Goal: Task Accomplishment & Management: Use online tool/utility

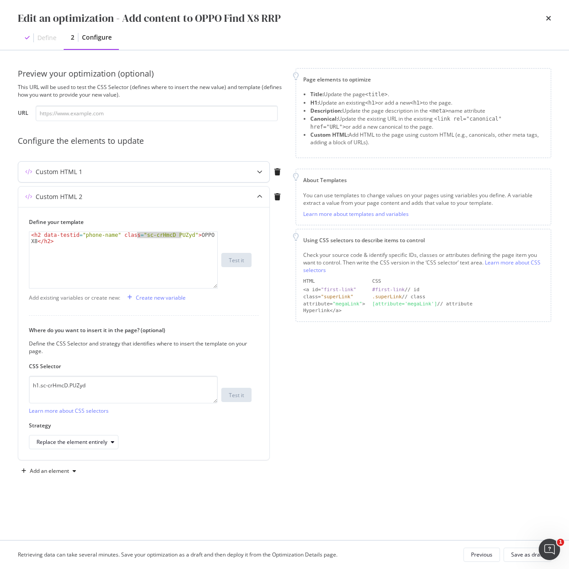
click at [72, 175] on div "Custom HTML 1" at bounding box center [59, 171] width 47 height 9
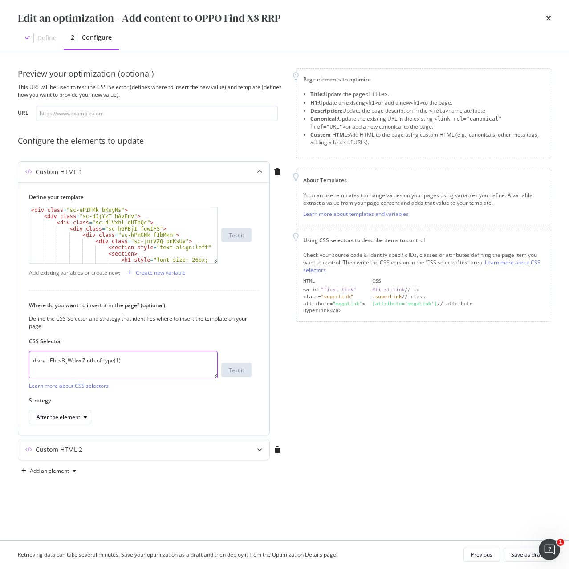
drag, startPoint x: 142, startPoint y: 363, endPoint x: 26, endPoint y: 365, distance: 115.3
click at [26, 365] on div "Define your template < div class = "sc-ePIFMk bKuyNs" > < div class = "sc-dJjYz…" at bounding box center [143, 308] width 251 height 253
click at [65, 171] on div "Custom HTML 1" at bounding box center [59, 171] width 47 height 9
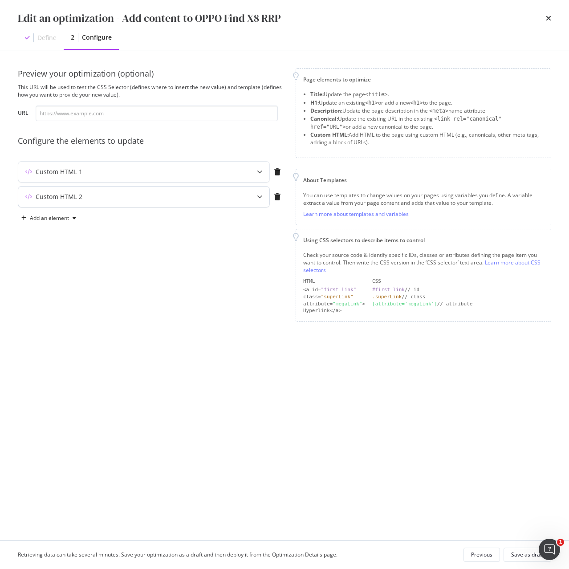
click at [60, 204] on div "Custom HTML 2" at bounding box center [143, 197] width 251 height 20
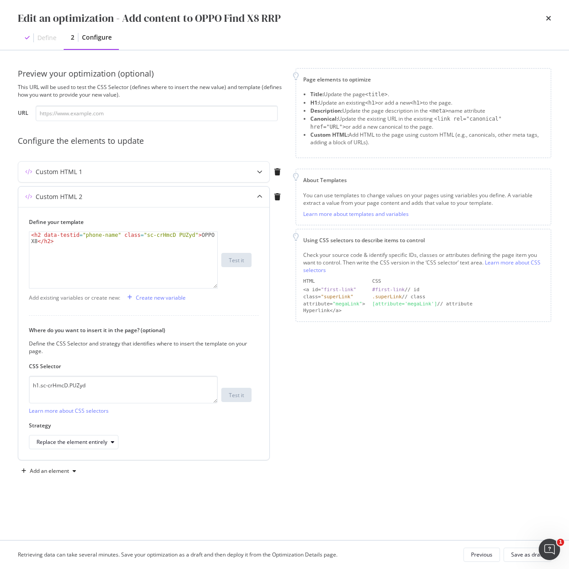
type textarea "<h2 data-testid="phone-name" class="sc-crHmcD PUZyd">OPPO Find X8</h2>"
drag, startPoint x: 137, startPoint y: 235, endPoint x: 181, endPoint y: 237, distance: 44.1
click at [181, 237] on div "< h2 data-testid = "phone-name" class = "sc-crHmcD PUZyd" > OPPO Find X8 </ h2 >" at bounding box center [123, 272] width 188 height 81
drag, startPoint x: 109, startPoint y: 387, endPoint x: 12, endPoint y: 389, distance: 96.2
click at [12, 389] on div "Preview your optimization (optional) This URL will be used to test the CSS Sele…" at bounding box center [284, 295] width 569 height 490
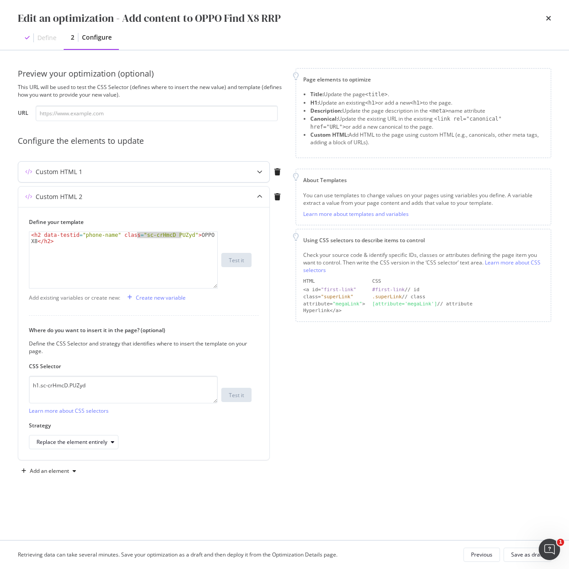
click at [65, 172] on div "Custom HTML 1" at bounding box center [59, 171] width 47 height 9
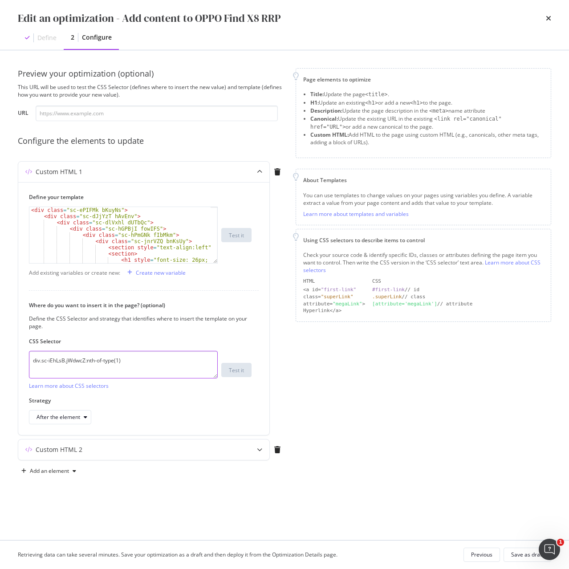
drag, startPoint x: 132, startPoint y: 360, endPoint x: -5, endPoint y: 363, distance: 137.2
click at [0, 363] on html "Activation PageWorkers Overview Monitoring Settings Add content to OPPO Find X8…" at bounding box center [284, 284] width 569 height 569
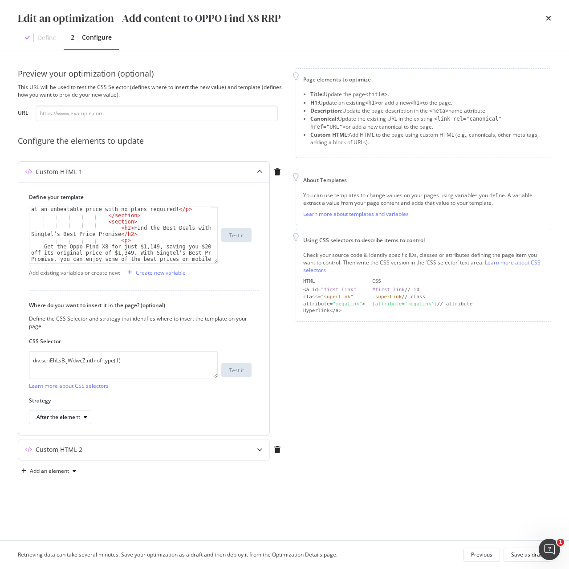
scroll to position [134, 0]
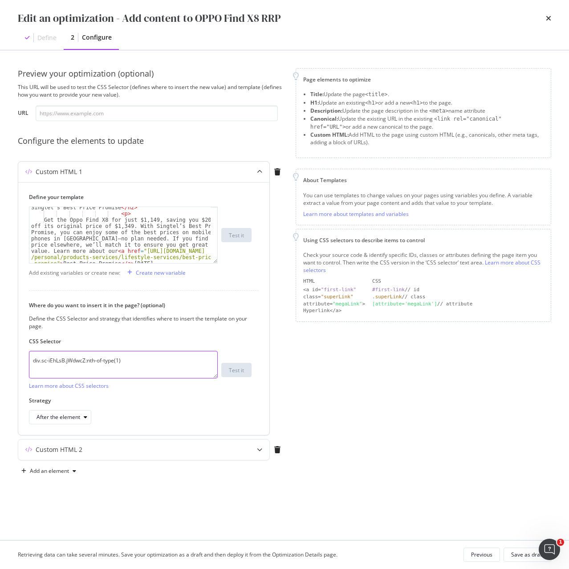
click at [132, 367] on textarea "div.sc-iEhLsB.jWdwcZ:nth-of-type(1)" at bounding box center [123, 365] width 189 height 28
drag, startPoint x: 148, startPoint y: 358, endPoint x: 1, endPoint y: 364, distance: 147.5
click at [1, 364] on div "Preview your optimization (optional) This URL will be used to test the CSS Sele…" at bounding box center [284, 295] width 569 height 490
click at [69, 171] on div "Custom HTML 1" at bounding box center [59, 171] width 47 height 9
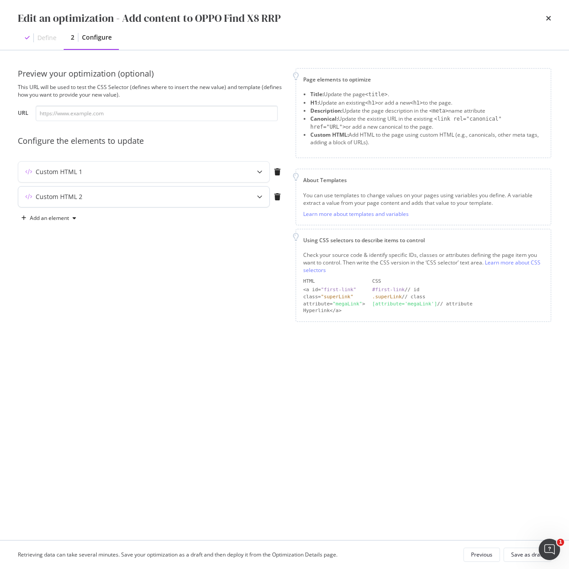
click at [69, 198] on div "Custom HTML 2" at bounding box center [59, 196] width 47 height 9
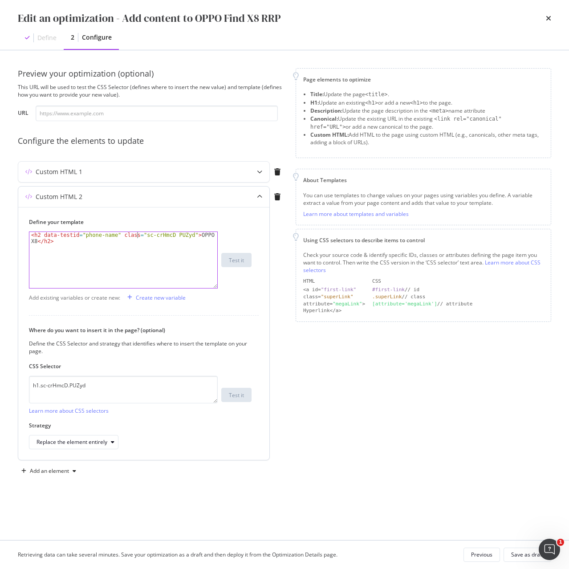
type textarea "<h2 data-testid="phone-name" class="sc-crHmcD PUZyd">OPPO Find X8</h2>"
drag, startPoint x: 138, startPoint y: 235, endPoint x: 182, endPoint y: 233, distance: 44.1
click at [182, 233] on div "< h2 data-testid = "phone-name" class = "sc-crHmcD PUZyd" > OPPO Find X8 </ h2 >" at bounding box center [123, 272] width 188 height 81
drag, startPoint x: 123, startPoint y: 389, endPoint x: -35, endPoint y: 389, distance: 158.0
click at [0, 389] on html "Activation PageWorkers Overview Monitoring Settings Add content to OPPO Find X8…" at bounding box center [284, 284] width 569 height 569
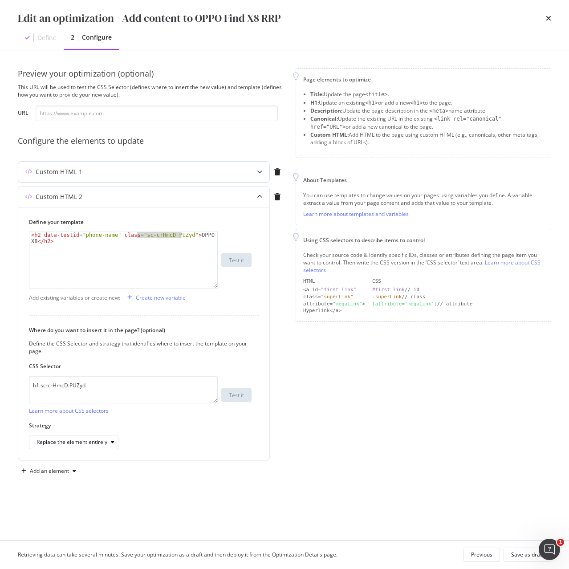
click at [64, 168] on div "Custom HTML 1" at bounding box center [59, 171] width 47 height 9
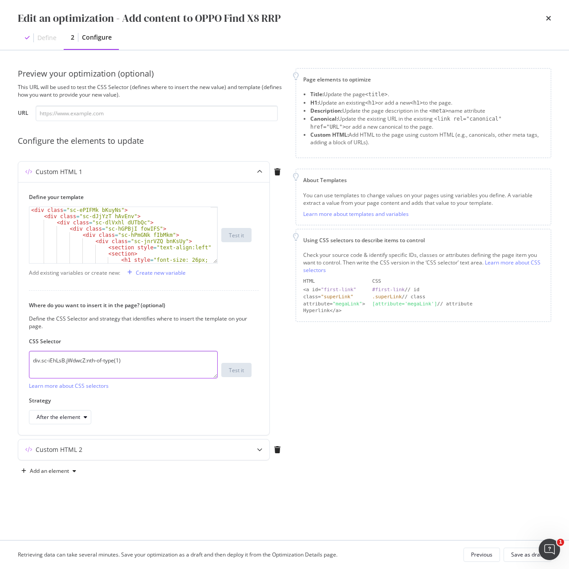
drag, startPoint x: 136, startPoint y: 362, endPoint x: -30, endPoint y: 364, distance: 166.1
click at [0, 364] on html "Activation PageWorkers Overview Monitoring Settings Add content to OPPO Find X8…" at bounding box center [284, 284] width 569 height 569
click at [99, 449] on div "Custom HTML 2" at bounding box center [126, 449] width 216 height 9
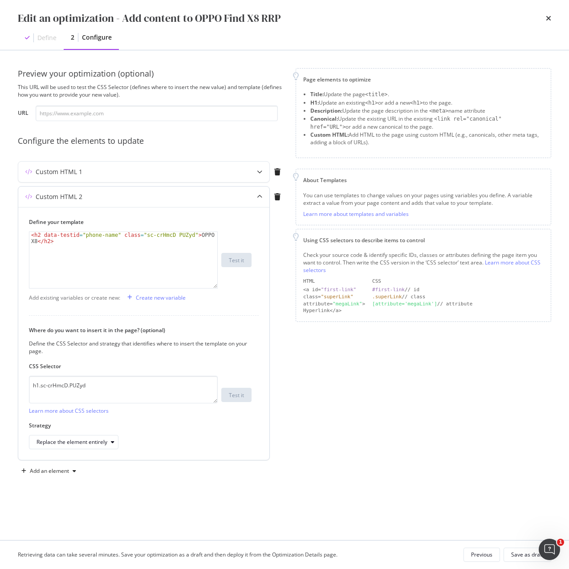
type textarea "<h2 data-testid="phone-name" class="sc-crHmcD PUZyd">OPPO Find X8</h2>"
drag, startPoint x: 137, startPoint y: 236, endPoint x: 181, endPoint y: 237, distance: 44.1
click at [181, 237] on div "< h2 data-testid = "phone-name" class = "sc-crHmcD PUZyd" > OPPO Find X8 </ h2 >" at bounding box center [123, 272] width 188 height 81
drag, startPoint x: 101, startPoint y: 382, endPoint x: -12, endPoint y: 392, distance: 113.5
click at [0, 392] on html "Activation PageWorkers Overview Monitoring Settings Add content to OPPO Find X8…" at bounding box center [284, 284] width 569 height 569
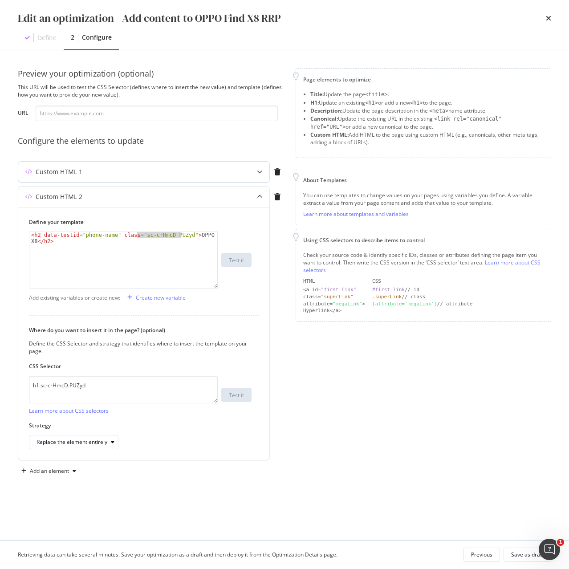
click at [66, 175] on div "Custom HTML 1" at bounding box center [59, 171] width 47 height 9
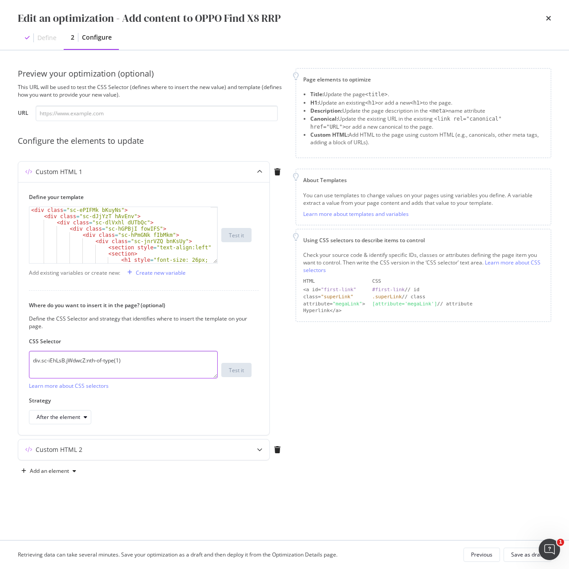
drag, startPoint x: 133, startPoint y: 361, endPoint x: -5, endPoint y: 360, distance: 138.4
click at [0, 360] on html "Activation PageWorkers Overview Monitoring Settings Add content to OPPO Find X8…" at bounding box center [284, 284] width 569 height 569
click at [41, 454] on div "Custom HTML 2" at bounding box center [143, 449] width 251 height 20
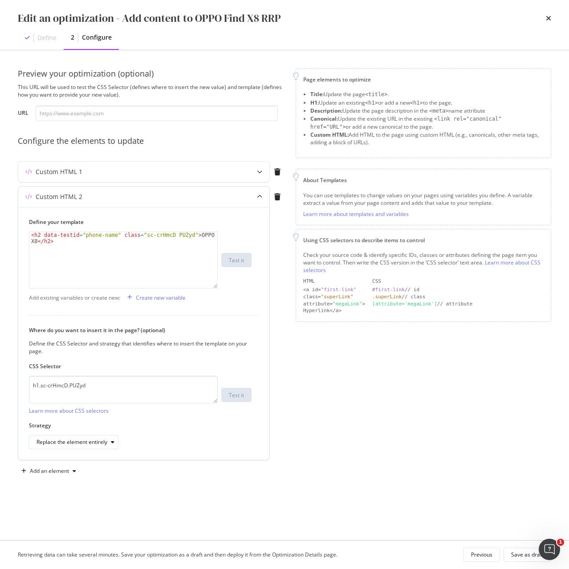
type textarea "<h2 data-testid="phone-name" class="sc-crHmcD PUZyd">OPPO Find X8</h2>"
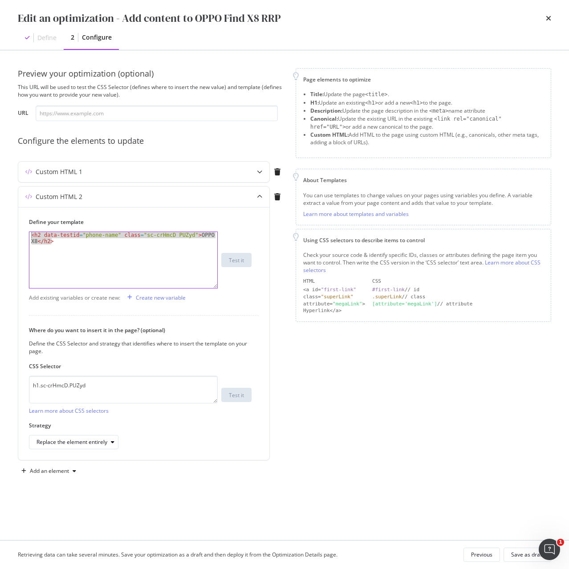
drag, startPoint x: 69, startPoint y: 245, endPoint x: 5, endPoint y: 232, distance: 65.0
click at [5, 232] on div "Preview your optimization (optional) This URL will be used to test the CSS Sele…" at bounding box center [284, 295] width 569 height 490
drag, startPoint x: 112, startPoint y: 384, endPoint x: 0, endPoint y: 385, distance: 112.6
click at [0, 385] on html "Activation PageWorkers Overview Monitoring Settings Add content to OPPO Find X8…" at bounding box center [284, 284] width 569 height 569
click at [66, 195] on div "Custom HTML 2" at bounding box center [59, 196] width 47 height 9
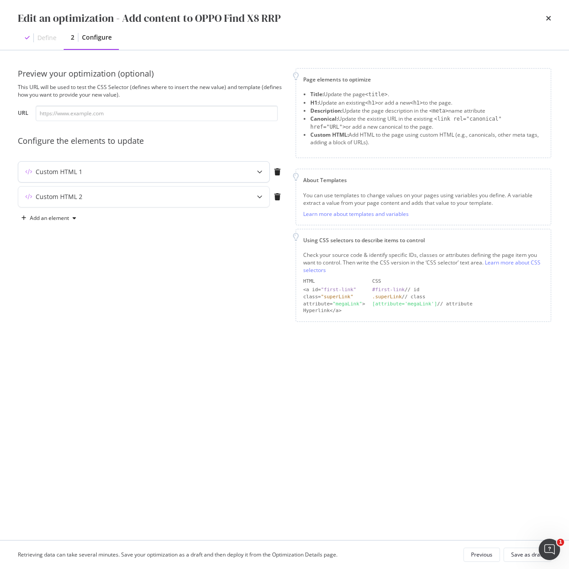
click at [73, 170] on div "Custom HTML 1" at bounding box center [59, 171] width 47 height 9
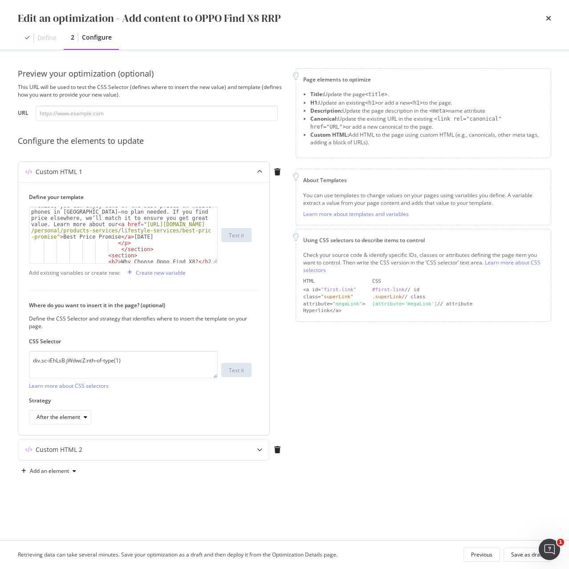
scroll to position [160, 0]
drag, startPoint x: 132, startPoint y: 361, endPoint x: -25, endPoint y: 366, distance: 157.2
click at [0, 366] on html "Activation PageWorkers Overview Monitoring Settings Add content to OPPO Find X8…" at bounding box center [284, 284] width 569 height 569
click at [69, 446] on div "Custom HTML 2" at bounding box center [59, 449] width 47 height 9
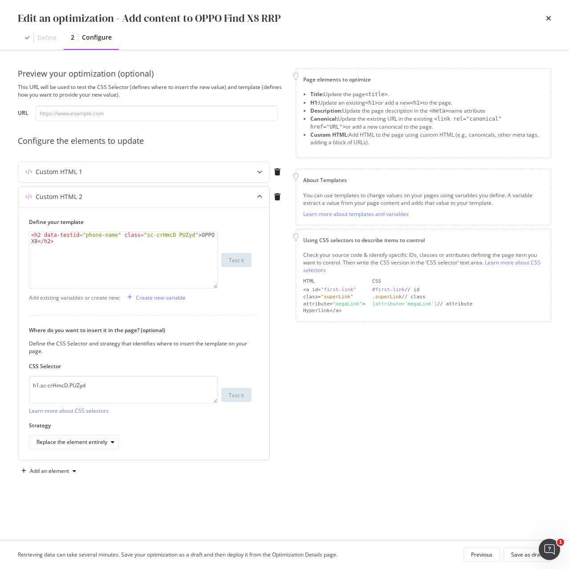
type textarea "<h2 data-testid="phone-name" class="sc-crHmcD PUZyd">OPPO Find X8</h2>"
drag, startPoint x: 137, startPoint y: 235, endPoint x: 180, endPoint y: 237, distance: 43.3
click at [180, 237] on div "< h2 data-testid = "phone-name" class = "sc-crHmcD PUZyd" > OPPO Find X8 </ h2 >" at bounding box center [123, 272] width 188 height 81
drag, startPoint x: 106, startPoint y: 387, endPoint x: -62, endPoint y: 387, distance: 168.7
click at [0, 387] on html "Activation PageWorkers Overview Monitoring Settings Add content to OPPO Find X8…" at bounding box center [284, 284] width 569 height 569
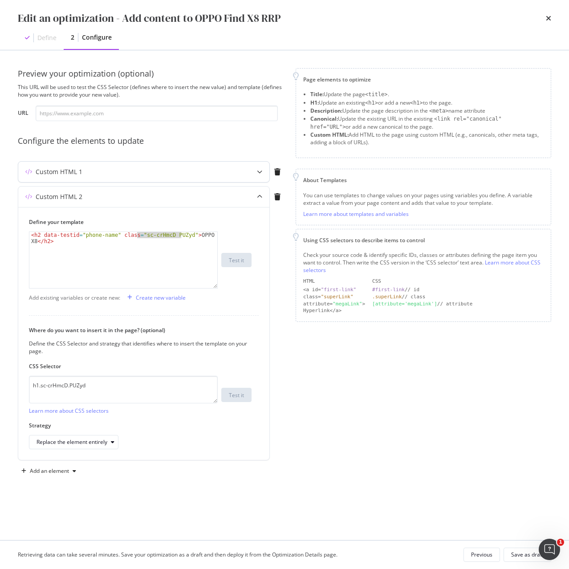
click at [84, 178] on div "Custom HTML 1" at bounding box center [143, 172] width 251 height 20
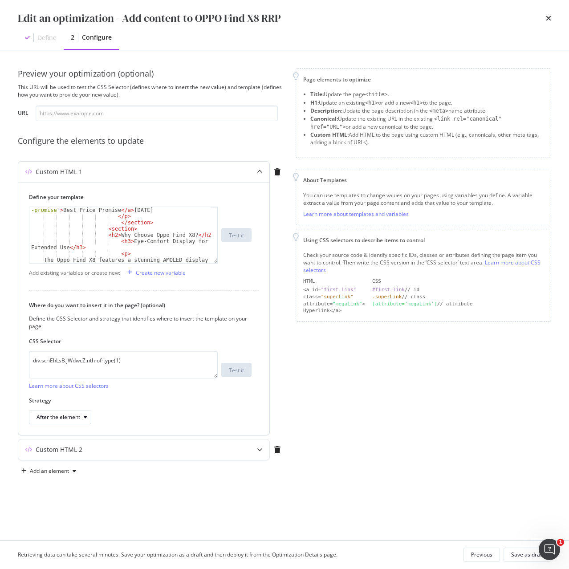
scroll to position [214, 0]
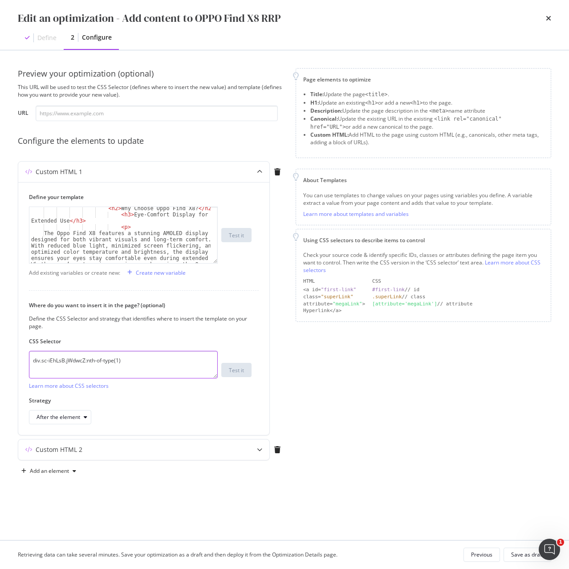
drag, startPoint x: 139, startPoint y: 362, endPoint x: -15, endPoint y: 377, distance: 154.8
click at [0, 377] on html "Activation PageWorkers Overview Monitoring Settings Add content to OPPO Find X8…" at bounding box center [284, 284] width 569 height 569
click at [57, 451] on div "Custom HTML 2" at bounding box center [59, 449] width 47 height 9
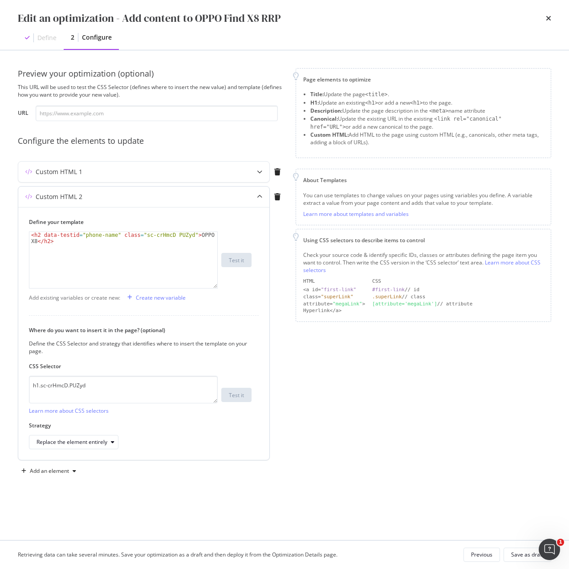
type textarea "<h2 data-testid="phone-name" class="sc-crHmcD PUZyd">OPPO Find X8</h2>"
drag, startPoint x: 137, startPoint y: 235, endPoint x: 180, endPoint y: 238, distance: 43.3
click at [180, 238] on div "< h2 data-testid = "phone-name" class = "sc-crHmcD PUZyd" > OPPO Find X8 </ h2 >" at bounding box center [123, 272] width 188 height 81
drag, startPoint x: 112, startPoint y: 387, endPoint x: -46, endPoint y: 388, distance: 158.5
click at [0, 388] on html "Activation PageWorkers Overview Monitoring Settings Add content to OPPO Find X8…" at bounding box center [284, 284] width 569 height 569
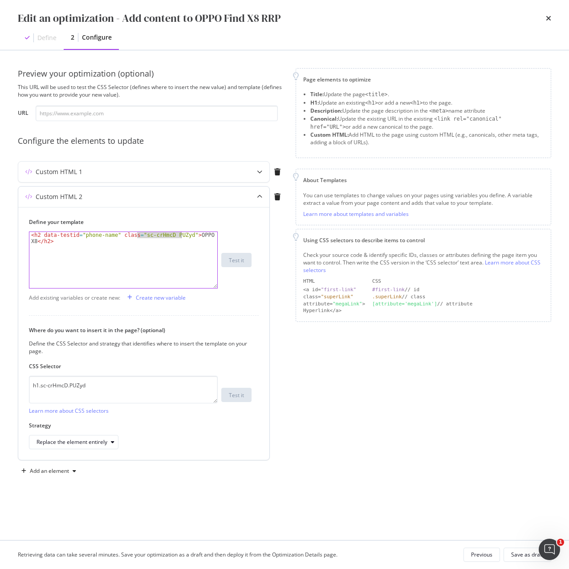
click at [145, 238] on div "< h2 data-testid = "phone-name" class = "sc-crHmcD PUZyd" > OPPO Find X8 </ h2 >" at bounding box center [123, 260] width 188 height 56
drag, startPoint x: 136, startPoint y: 235, endPoint x: 180, endPoint y: 233, distance: 43.7
click at [180, 233] on div "< h2 data-testid = "phone-name" class = "sc-crHmcD PUZyd" > OPPO Find X8 </ h2 >" at bounding box center [123, 272] width 188 height 81
click at [128, 386] on textarea "h1.sc-crHmcD.PUZyd" at bounding box center [123, 390] width 189 height 28
drag, startPoint x: 105, startPoint y: 387, endPoint x: 16, endPoint y: 385, distance: 89.1
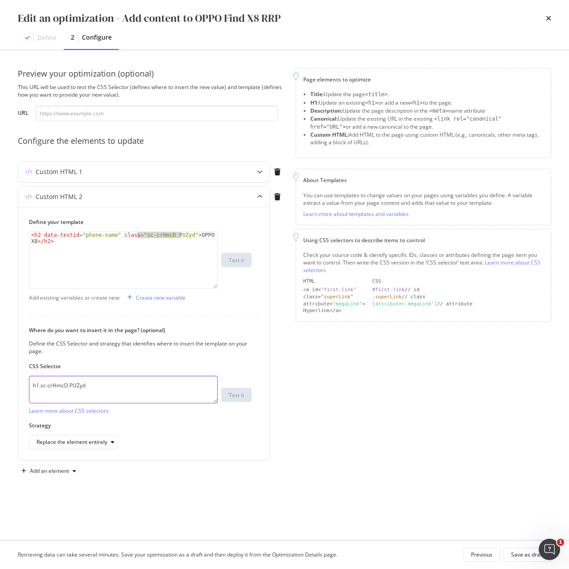
click at [16, 385] on div "Preview your optimization (optional) This URL will be used to test the CSS Sele…" at bounding box center [284, 295] width 569 height 490
click at [53, 175] on div "Custom HTML 1" at bounding box center [59, 171] width 47 height 9
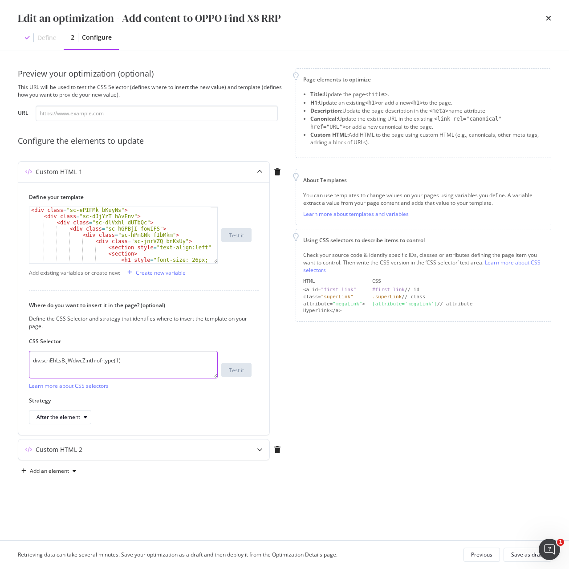
drag, startPoint x: 142, startPoint y: 359, endPoint x: -89, endPoint y: 360, distance: 230.6
click at [0, 360] on html "Activation PageWorkers Overview Monitoring Settings Add content to OPPO Find X8…" at bounding box center [284, 284] width 569 height 569
click at [90, 450] on div "Custom HTML 2" at bounding box center [126, 449] width 216 height 9
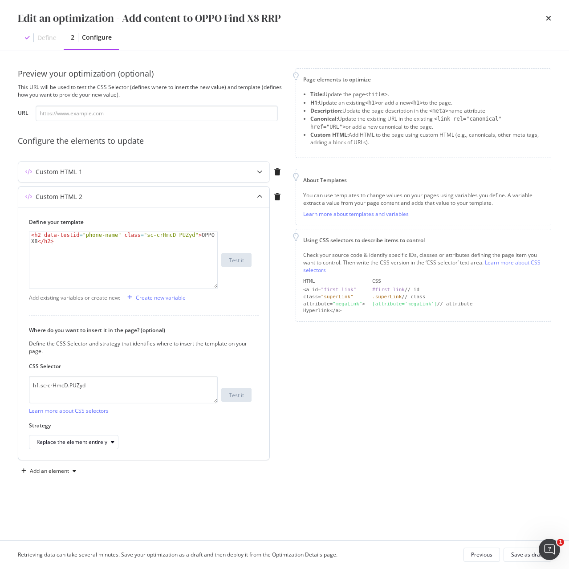
type textarea "<h2 data-testid="phone-name" class="sc-crHmcD PUZyd">OPPO Find X8</h2>"
drag, startPoint x: 137, startPoint y: 236, endPoint x: 181, endPoint y: 235, distance: 44.5
click at [181, 235] on div "< h2 data-testid = "phone-name" class = "sc-crHmcD PUZyd" > OPPO Find X8 </ h2 >" at bounding box center [123, 272] width 188 height 81
drag, startPoint x: 111, startPoint y: 387, endPoint x: 12, endPoint y: 390, distance: 98.9
click at [12, 390] on div "Preview your optimization (optional) This URL will be used to test the CSS Sele…" at bounding box center [284, 295] width 569 height 490
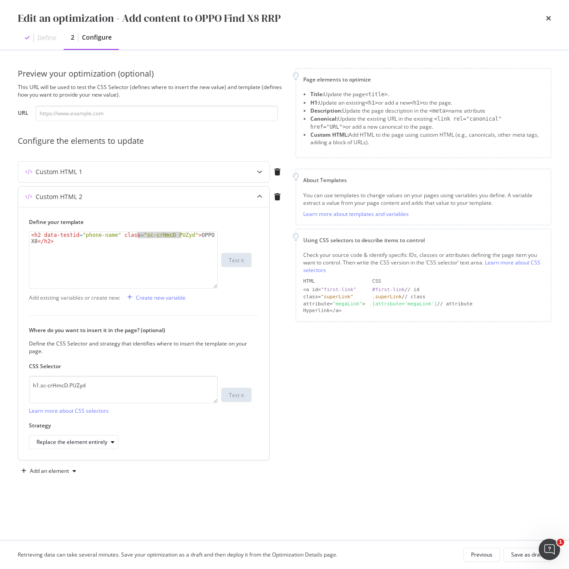
click at [86, 198] on div "Custom HTML 2" at bounding box center [126, 196] width 216 height 9
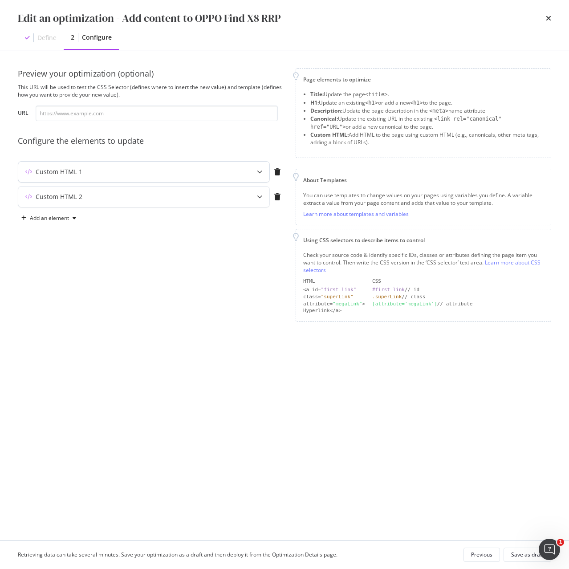
click at [78, 175] on div "Custom HTML 1" at bounding box center [59, 171] width 47 height 9
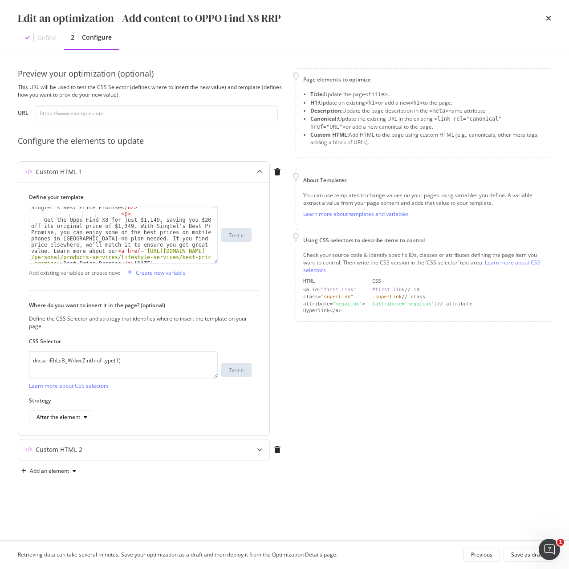
scroll to position [187, 0]
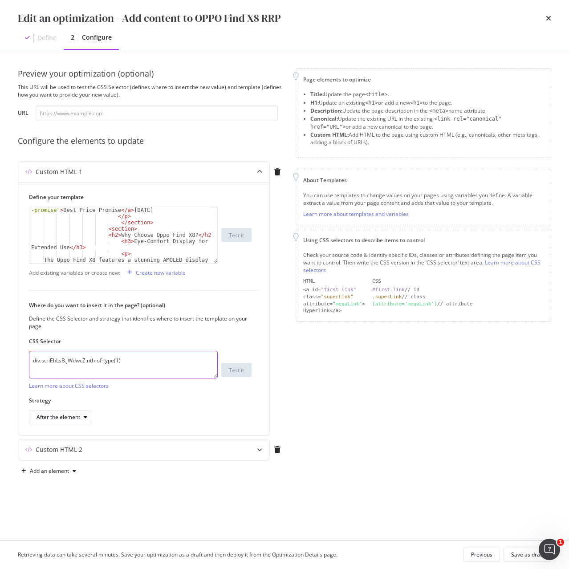
drag, startPoint x: 151, startPoint y: 360, endPoint x: -9, endPoint y: 368, distance: 160.5
click at [0, 368] on html "Activation PageWorkers Overview Monitoring Settings Add content to OPPO Find X8…" at bounding box center [284, 284] width 569 height 569
drag, startPoint x: 92, startPoint y: 165, endPoint x: 91, endPoint y: 170, distance: 4.5
click at [92, 165] on div "Custom HTML 1" at bounding box center [143, 172] width 251 height 20
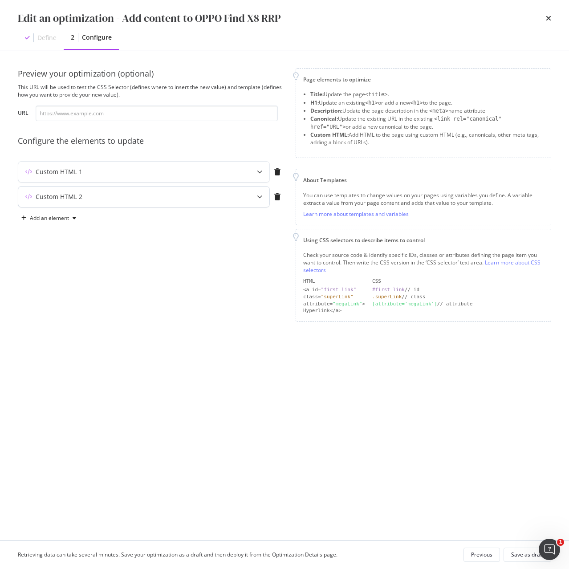
click at [70, 202] on div "Custom HTML 2" at bounding box center [143, 197] width 251 height 20
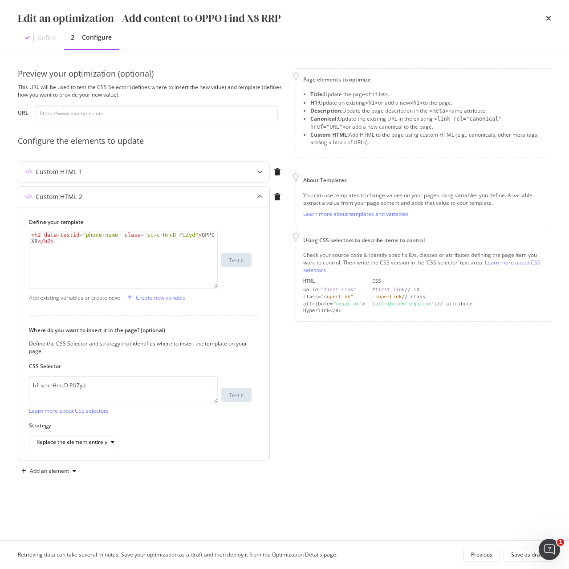
type textarea "<h2 data-testid="phone-name" class="sc-crHmcD PUZyd">OPPO Find X8</h2>"
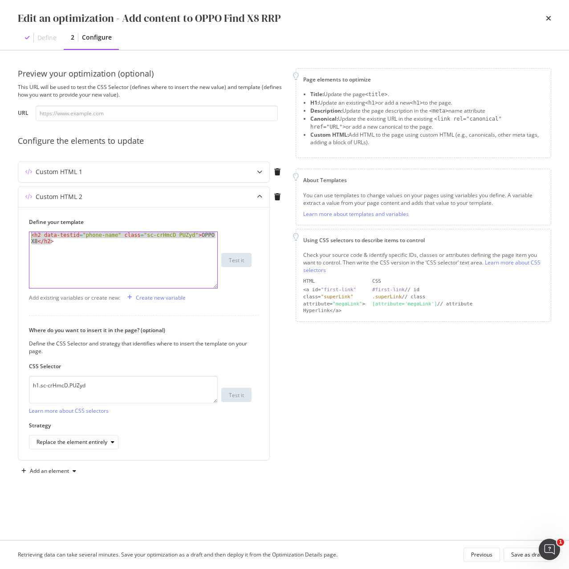
drag, startPoint x: 73, startPoint y: 240, endPoint x: 16, endPoint y: 230, distance: 58.0
click at [16, 230] on div "Preview your optimization (optional) This URL will be used to test the CSS Sele…" at bounding box center [284, 295] width 569 height 490
drag, startPoint x: 106, startPoint y: 390, endPoint x: -4, endPoint y: 392, distance: 110.0
click at [0, 392] on html "Activation PageWorkers Overview Monitoring Settings Add content to OPPO Find X8…" at bounding box center [284, 284] width 569 height 569
click at [77, 170] on div "Custom HTML 1" at bounding box center [59, 171] width 47 height 9
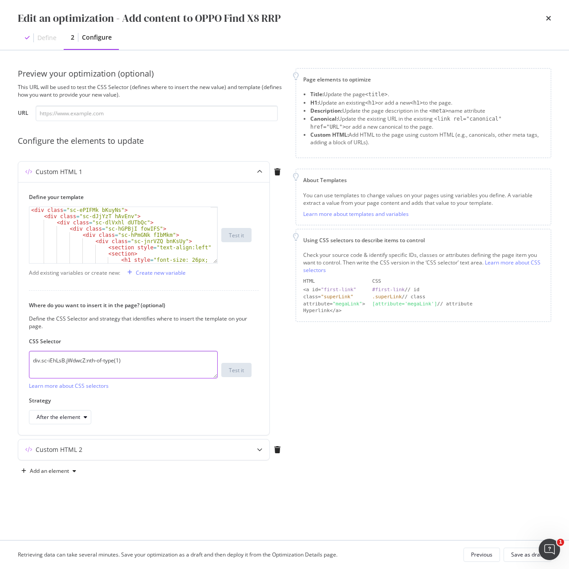
drag, startPoint x: 138, startPoint y: 365, endPoint x: -70, endPoint y: 368, distance: 207.9
click at [0, 368] on html "Activation PageWorkers Overview Monitoring Settings Add content to OPPO Find X8…" at bounding box center [284, 284] width 569 height 569
click at [66, 451] on div "Custom HTML 2" at bounding box center [59, 449] width 47 height 9
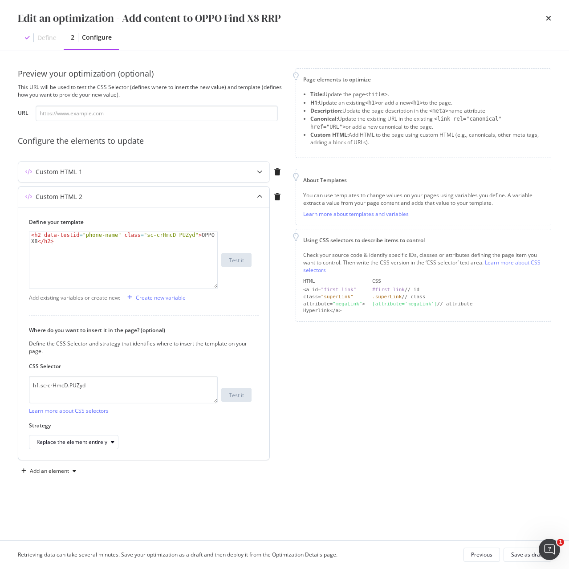
type textarea "<h2 data-testid="phone-name" class="sc-crHmcD PUZyd">OPPO Find X8</h2>"
drag, startPoint x: 136, startPoint y: 235, endPoint x: 181, endPoint y: 236, distance: 44.5
click at [181, 236] on div "< h2 data-testid = "phone-name" class = "sc-crHmcD PUZyd" > OPPO Find X8 </ h2 >" at bounding box center [123, 272] width 188 height 81
drag, startPoint x: 102, startPoint y: 387, endPoint x: -17, endPoint y: 392, distance: 119.9
click at [0, 392] on html "Activation PageWorkers Overview Monitoring Settings Add content to OPPO Find X8…" at bounding box center [284, 284] width 569 height 569
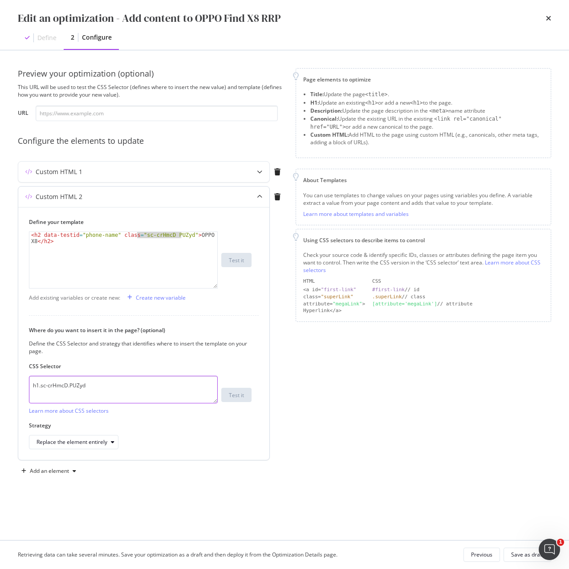
click at [104, 380] on textarea "h1.sc-crHmcD.PUZyd" at bounding box center [123, 390] width 189 height 28
click at [82, 174] on div "Custom HTML 1" at bounding box center [126, 171] width 216 height 9
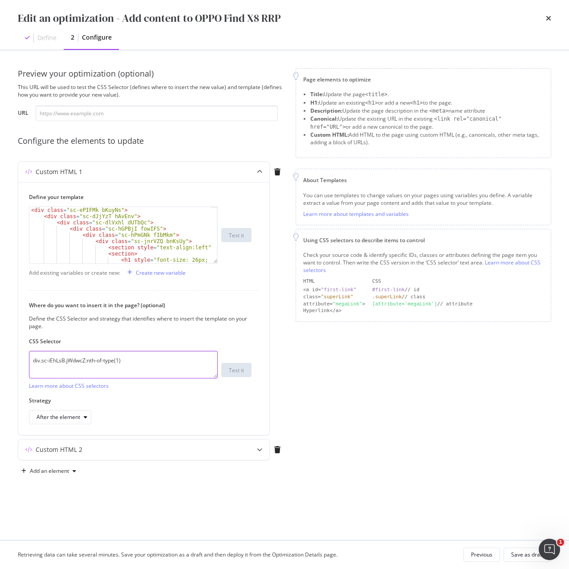
drag, startPoint x: 144, startPoint y: 358, endPoint x: 7, endPoint y: 354, distance: 137.6
click at [7, 354] on div "Preview your optimization (optional) This URL will be used to test the CSS Sele…" at bounding box center [284, 295] width 569 height 490
click at [125, 451] on div "Custom HTML 2" at bounding box center [126, 449] width 216 height 9
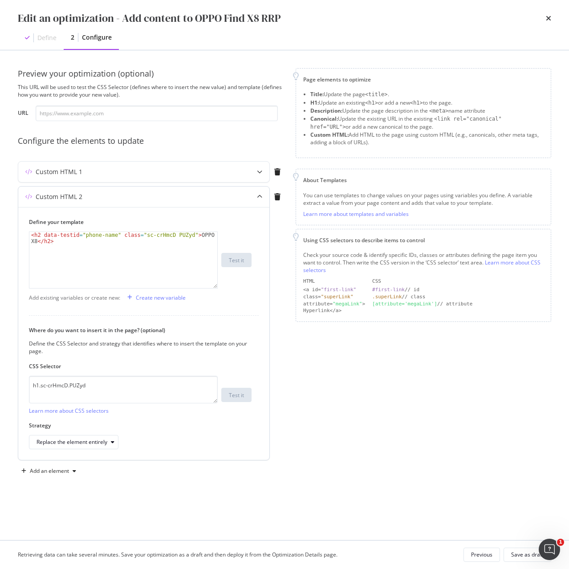
type textarea "<h2 data-testid="phone-name" class="sc-crHmcD PUZyd">OPPO Find X8</h2>"
drag, startPoint x: 138, startPoint y: 236, endPoint x: 181, endPoint y: 237, distance: 43.2
click at [181, 237] on div "< h2 data-testid = "phone-name" class = "sc-crHmcD PUZyd" > OPPO Find X8 </ h2 >" at bounding box center [123, 272] width 188 height 81
drag, startPoint x: 98, startPoint y: 387, endPoint x: -52, endPoint y: 386, distance: 150.0
click at [0, 386] on html "Activation PageWorkers Overview Monitoring Settings Add content to OPPO Find X8…" at bounding box center [284, 284] width 569 height 569
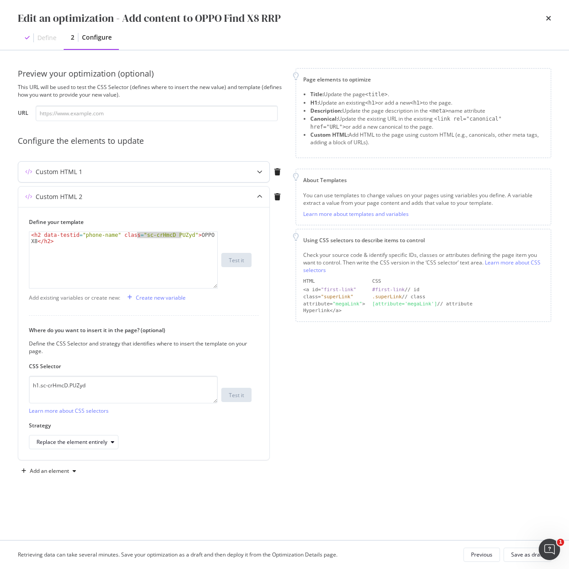
click at [80, 174] on div "Custom HTML 1" at bounding box center [59, 171] width 47 height 9
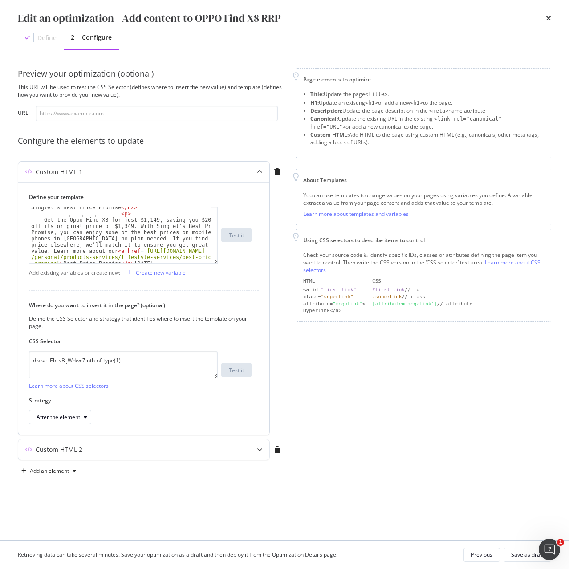
scroll to position [134, 0]
drag, startPoint x: 142, startPoint y: 363, endPoint x: 21, endPoint y: 364, distance: 120.6
click at [21, 364] on div "Define your template < h2 > Find the Best Deals with Singtel’s Best Price Promi…" at bounding box center [143, 308] width 251 height 253
click at [53, 446] on div "Custom HTML 2" at bounding box center [59, 449] width 47 height 9
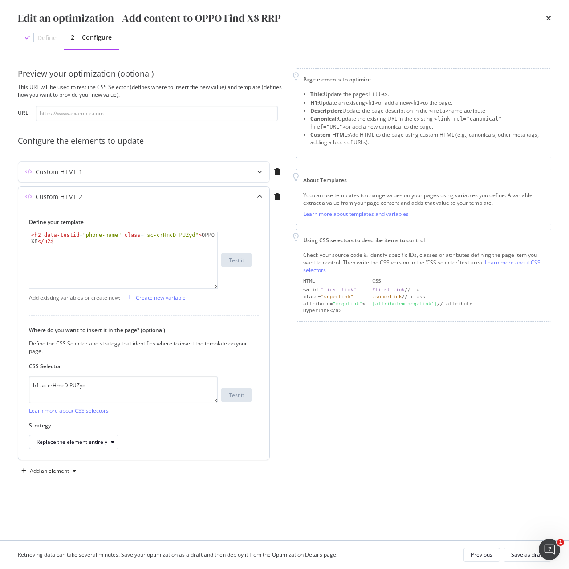
type textarea "<h2 data-testid="phone-name" class="sc-crHmcD PUZyd">OPPO Find X8</h2>"
drag, startPoint x: 136, startPoint y: 235, endPoint x: 180, endPoint y: 236, distance: 44.1
click at [180, 236] on div "< h2 data-testid = "phone-name" class = "sc-crHmcD PUZyd" > OPPO Find X8 </ h2 >" at bounding box center [123, 272] width 188 height 81
drag, startPoint x: 97, startPoint y: 386, endPoint x: -1, endPoint y: 394, distance: 98.7
click at [0, 394] on html "Activation PageWorkers Overview Monitoring Settings Add content to OPPO Find X8…" at bounding box center [284, 284] width 569 height 569
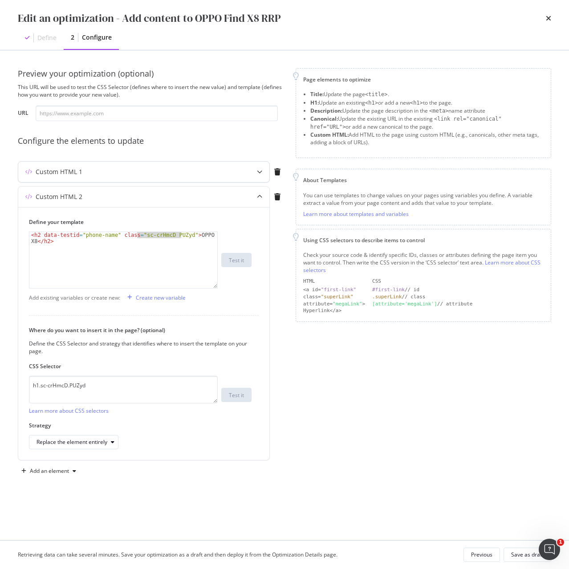
click at [113, 169] on div "Custom HTML 1" at bounding box center [126, 171] width 216 height 9
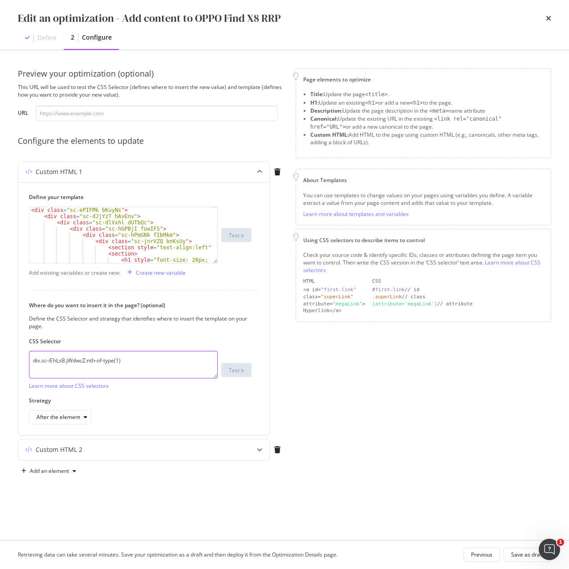
drag, startPoint x: 150, startPoint y: 365, endPoint x: -29, endPoint y: 364, distance: 179.4
click at [0, 364] on html "Activation PageWorkers Overview Monitoring Settings Add content to OPPO Find X8…" at bounding box center [284, 284] width 569 height 569
click at [72, 452] on div "Custom HTML 2" at bounding box center [59, 449] width 47 height 9
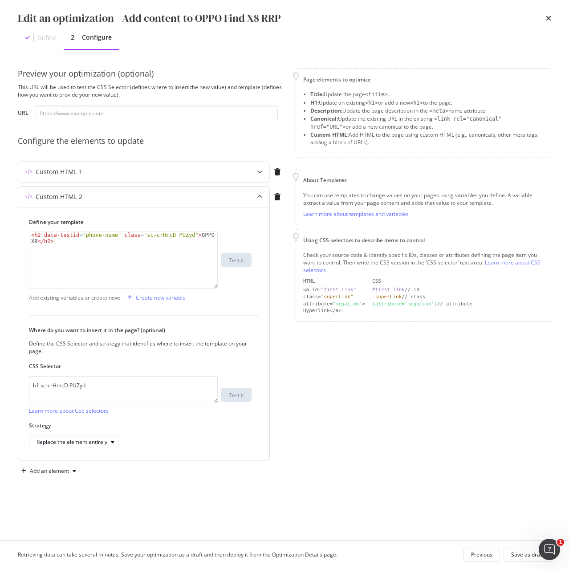
type textarea "<h2 data-testid="phone-name" class="sc-crHmcD PUZyd">OPPO Find X8</h2>"
drag, startPoint x: 136, startPoint y: 236, endPoint x: 181, endPoint y: 235, distance: 44.5
click at [181, 235] on div "< h2 data-testid = "phone-name" class = "sc-crHmcD PUZyd" > OPPO Find X8 </ h2 >" at bounding box center [123, 272] width 188 height 81
drag, startPoint x: 105, startPoint y: 390, endPoint x: -1, endPoint y: 386, distance: 106.5
click at [0, 386] on html "Activation PageWorkers Overview Monitoring Settings Add content to OPPO Find X8…" at bounding box center [284, 284] width 569 height 569
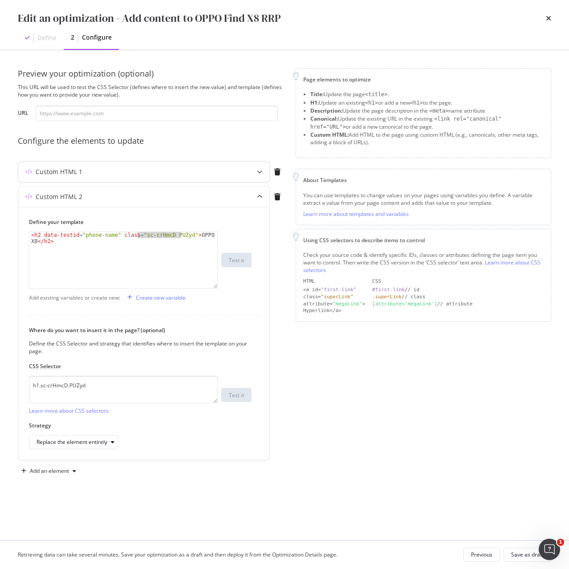
click at [61, 164] on div "Custom HTML 1" at bounding box center [143, 172] width 251 height 20
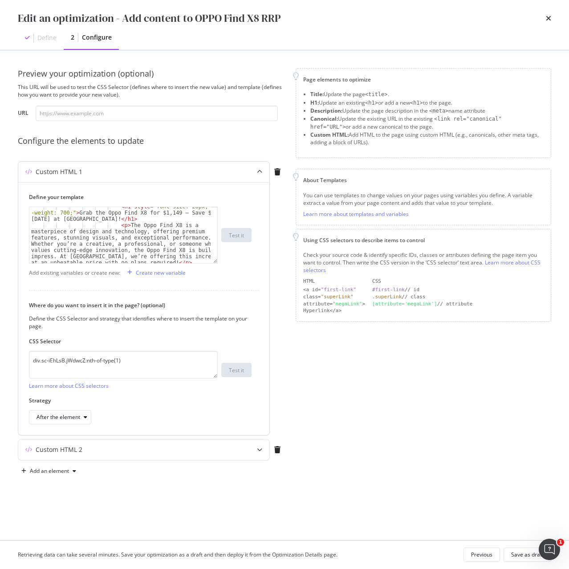
scroll to position [107, 0]
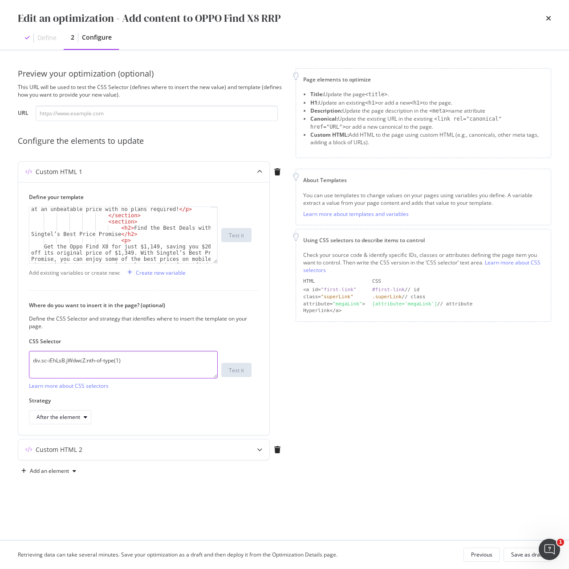
drag, startPoint x: 144, startPoint y: 363, endPoint x: -5, endPoint y: 363, distance: 149.1
click at [0, 363] on html "Activation PageWorkers Overview Monitoring Settings Add content to OPPO Find X8…" at bounding box center [284, 284] width 569 height 569
click at [48, 452] on div "Custom HTML 2" at bounding box center [59, 449] width 47 height 9
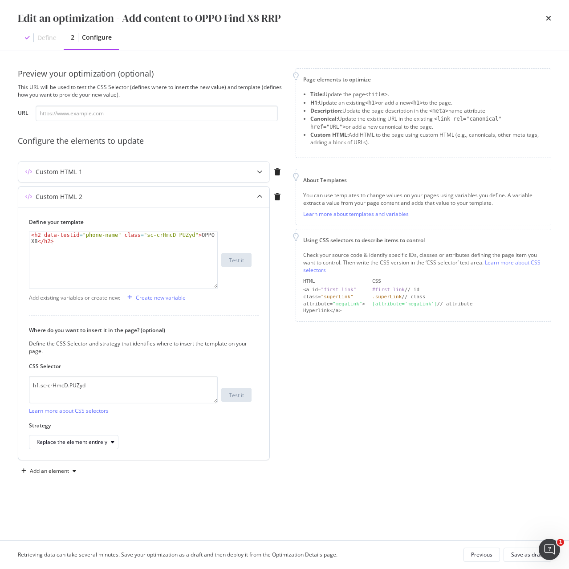
type textarea "<h2 data-testid="phone-name" class="sc-crHmcD PUZyd">OPPO Find X8</h2>"
drag, startPoint x: 136, startPoint y: 235, endPoint x: 181, endPoint y: 235, distance: 45.4
click at [181, 235] on div "< h2 data-testid = "phone-name" class = "sc-crHmcD PUZyd" > OPPO Find X8 </ h2 >" at bounding box center [123, 272] width 188 height 81
drag, startPoint x: 40, startPoint y: 390, endPoint x: -14, endPoint y: 391, distance: 53.4
click at [0, 391] on html "Activation PageWorkers Overview Monitoring Settings Add content to OPPO Find X8…" at bounding box center [284, 284] width 569 height 569
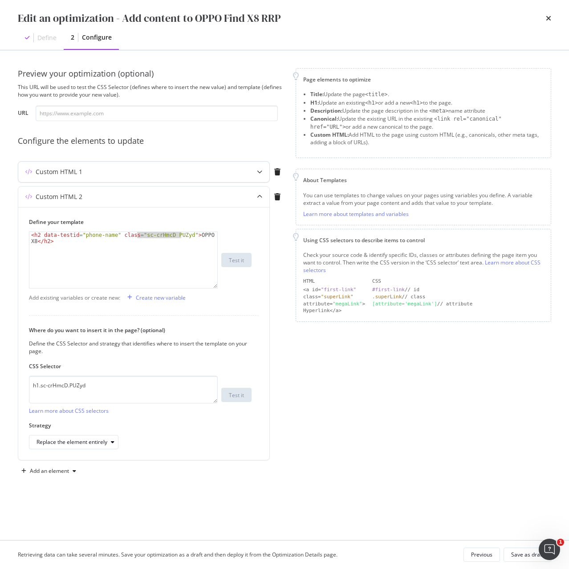
click at [66, 169] on div "Custom HTML 1" at bounding box center [59, 171] width 47 height 9
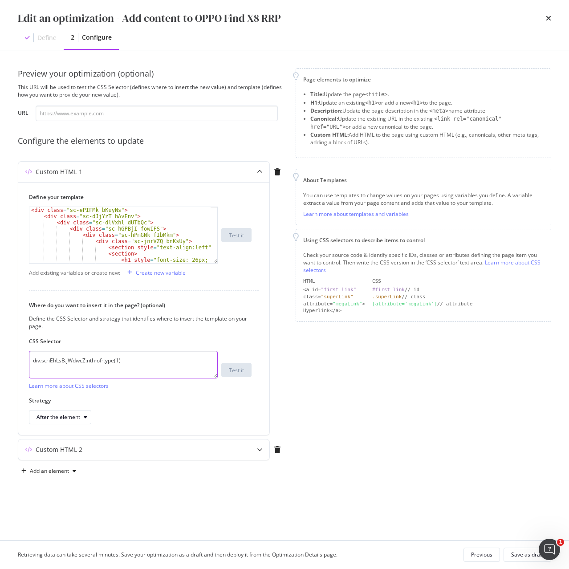
drag, startPoint x: 150, startPoint y: 368, endPoint x: -33, endPoint y: 366, distance: 183.0
click at [0, 366] on html "Activation PageWorkers Overview Monitoring Settings Add content to OPPO Find X8…" at bounding box center [284, 284] width 569 height 569
click at [79, 451] on div "Custom HTML 2" at bounding box center [59, 449] width 47 height 9
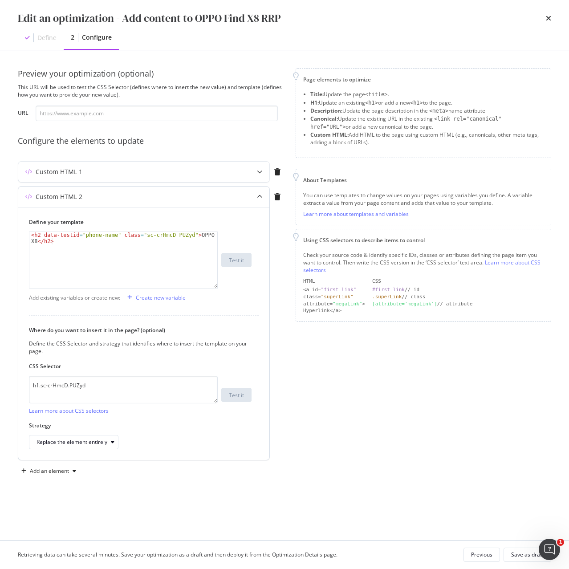
type textarea "<h2 data-testid="phone-name" class="sc-crHmcD PUZyd">OPPO Find X8</h2>"
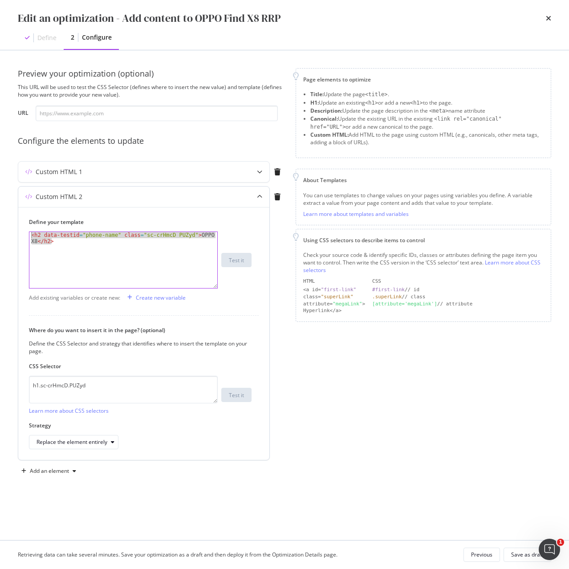
drag, startPoint x: 80, startPoint y: 241, endPoint x: 24, endPoint y: 232, distance: 56.4
click at [24, 232] on div "Define your template <h2 data-testid="phone-name" class="sc-crHmcD PUZyd">OPPO …" at bounding box center [143, 333] width 251 height 253
drag, startPoint x: 118, startPoint y: 387, endPoint x: -6, endPoint y: 390, distance: 123.8
click at [0, 390] on html "Activation PageWorkers Overview Monitoring Settings Add content to OPPO Find X8…" at bounding box center [284, 284] width 569 height 569
click at [67, 172] on div "Custom HTML 1" at bounding box center [59, 171] width 47 height 9
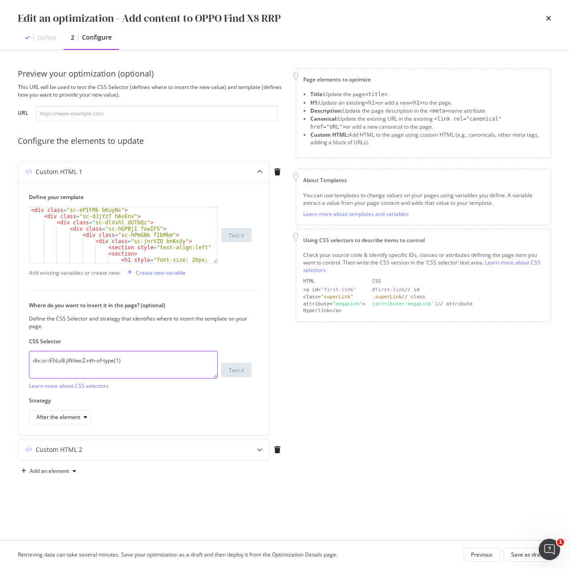
drag, startPoint x: 139, startPoint y: 362, endPoint x: 8, endPoint y: 361, distance: 130.4
click at [8, 361] on div "Preview your optimization (optional) This URL will be used to test the CSS Sele…" at bounding box center [284, 295] width 569 height 490
click at [81, 440] on div "Custom HTML 2" at bounding box center [143, 449] width 251 height 20
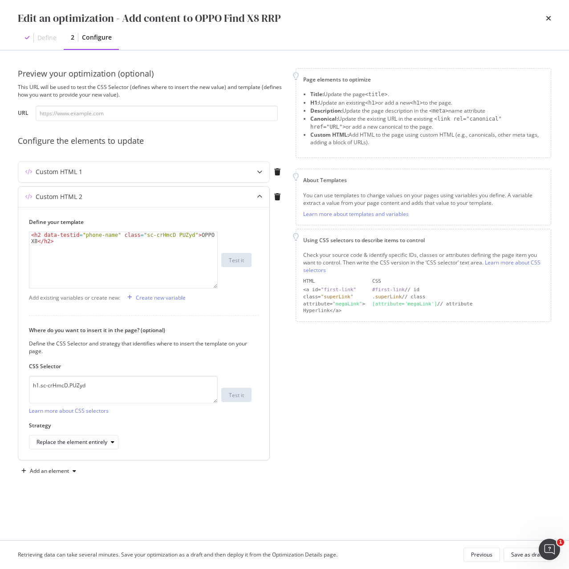
type textarea "<h2 data-testid="phone-name" class="sc-crHmcD PUZyd">OPPO Find X8</h2>"
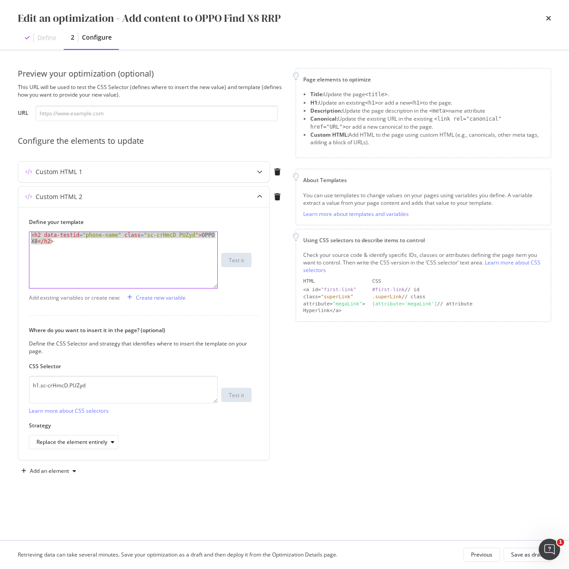
drag, startPoint x: 61, startPoint y: 242, endPoint x: -14, endPoint y: 232, distance: 75.9
click at [0, 232] on html "Activation PageWorkers Overview Monitoring Settings Add content to OPPO Find X8…" at bounding box center [284, 284] width 569 height 569
drag, startPoint x: 118, startPoint y: 387, endPoint x: -15, endPoint y: 389, distance: 132.7
click at [0, 389] on html "Activation PageWorkers Overview Monitoring Settings Add content to OPPO Find X8…" at bounding box center [284, 284] width 569 height 569
click at [84, 170] on div "Custom HTML 1" at bounding box center [126, 171] width 216 height 9
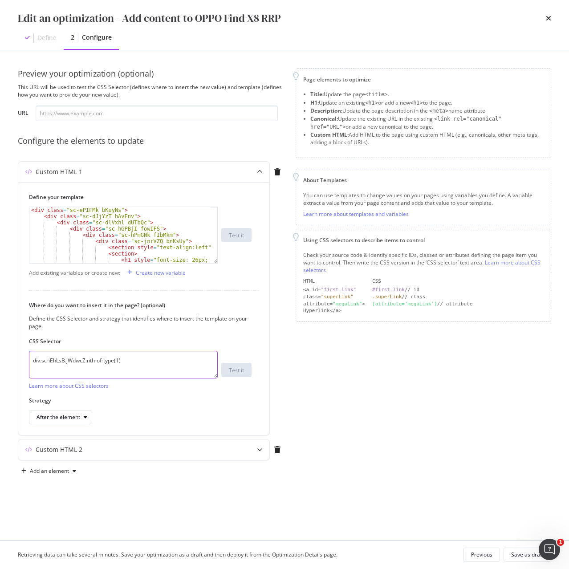
drag, startPoint x: 137, startPoint y: 363, endPoint x: 15, endPoint y: 360, distance: 122.0
click at [15, 360] on div "Preview your optimization (optional) This URL will be used to test the CSS Sele…" at bounding box center [284, 295] width 569 height 490
click at [116, 360] on textarea "div.sc-iEhLsB.jWdwcZ:nth-of-type(1)" at bounding box center [123, 365] width 189 height 28
drag, startPoint x: 148, startPoint y: 360, endPoint x: 2, endPoint y: 361, distance: 146.0
click at [2, 361] on div "Preview your optimization (optional) This URL will be used to test the CSS Sele…" at bounding box center [284, 295] width 569 height 490
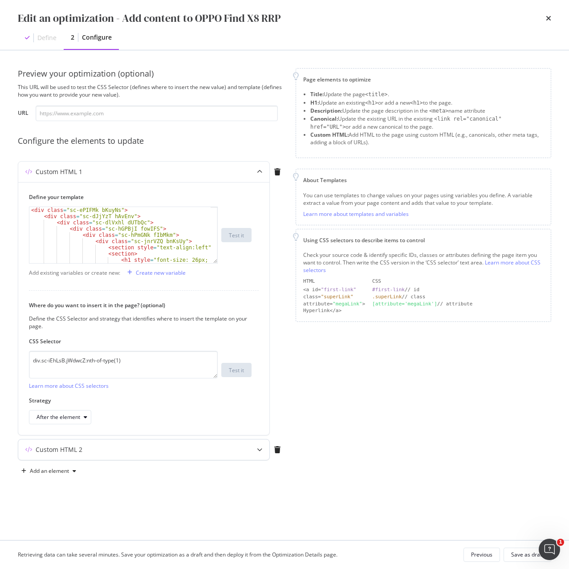
click at [70, 450] on div "Custom HTML 2" at bounding box center [59, 449] width 47 height 9
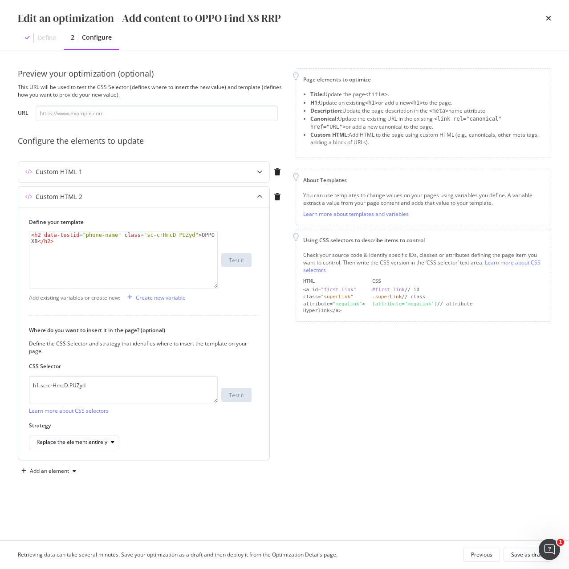
type textarea "<h2 data-testid="phone-name" class="sc-crHmcD PUZyd">OPPO Find X8</h2>"
drag, startPoint x: 137, startPoint y: 235, endPoint x: 180, endPoint y: 235, distance: 43.2
click at [180, 235] on div "< h2 data-testid = "phone-name" class = "sc-crHmcD PUZyd" > OPPO Find X8 </ h2 >" at bounding box center [123, 272] width 188 height 81
drag, startPoint x: 97, startPoint y: 383, endPoint x: -6, endPoint y: 387, distance: 103.3
click at [0, 387] on html "Activation PageWorkers Overview Monitoring Settings Add content to OPPO Find X8…" at bounding box center [284, 284] width 569 height 569
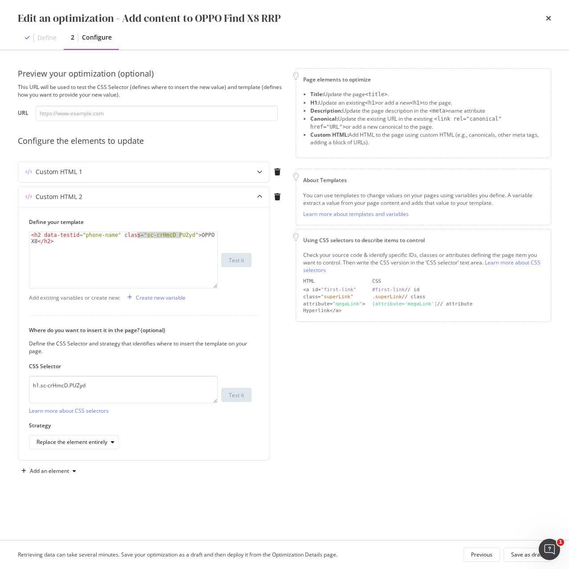
click at [379, 479] on div "Preview your optimization (optional) This URL will be used to test the CSS Sele…" at bounding box center [284, 282] width 533 height 428
click at [106, 264] on div "< h2 data-testid = "phone-name" class = "sc-crHmcD PUZyd" > OPPO Find X8 </ h2 >" at bounding box center [123, 272] width 188 height 81
click at [45, 176] on div "Custom HTML 1" at bounding box center [59, 171] width 47 height 9
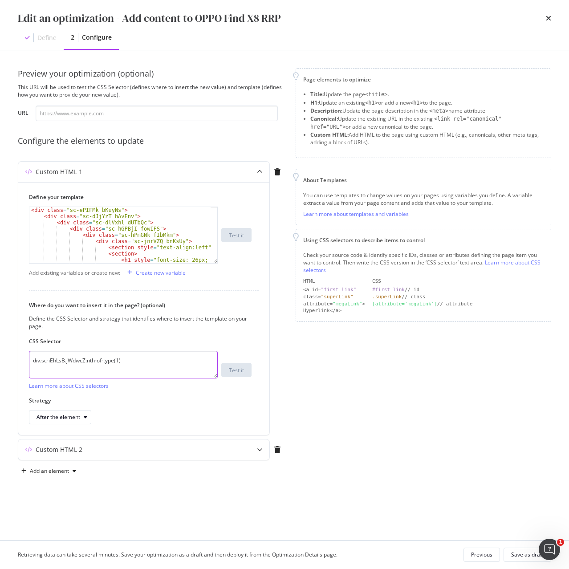
drag, startPoint x: 140, startPoint y: 362, endPoint x: 0, endPoint y: 364, distance: 139.4
click at [0, 364] on div "Preview your optimization (optional) This URL will be used to test the CSS Sele…" at bounding box center [284, 295] width 569 height 490
click at [96, 446] on div "Custom HTML 2" at bounding box center [126, 449] width 216 height 9
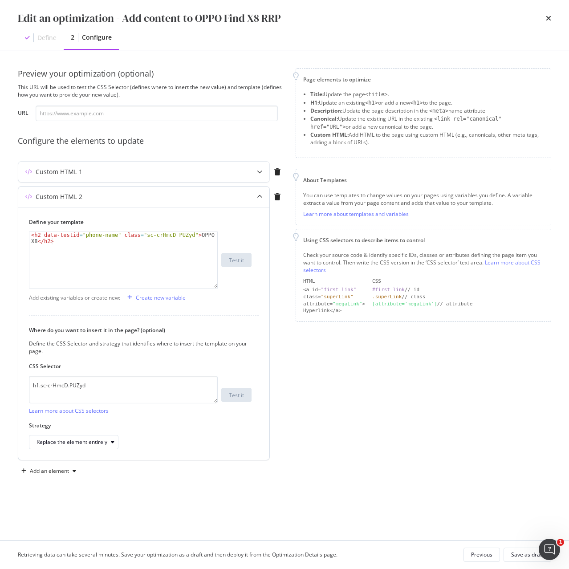
type textarea "<h2 data-testid="phone-name" class="sc-crHmcD PUZyd">OPPO Find X8</h2>"
click at [178, 236] on div "< h2 data-testid = "phone-name" class = "sc-crHmcD PUZyd" > OPPO Find X8 </ h2 >" at bounding box center [123, 260] width 188 height 56
drag, startPoint x: 138, startPoint y: 236, endPoint x: 180, endPoint y: 235, distance: 42.3
click at [180, 235] on div "< h2 data-testid = "phone-name" class = "sc-crHmcD PUZyd" > OPPO Find X8 </ h2 >" at bounding box center [123, 272] width 188 height 81
drag, startPoint x: 104, startPoint y: 390, endPoint x: -20, endPoint y: 391, distance: 124.7
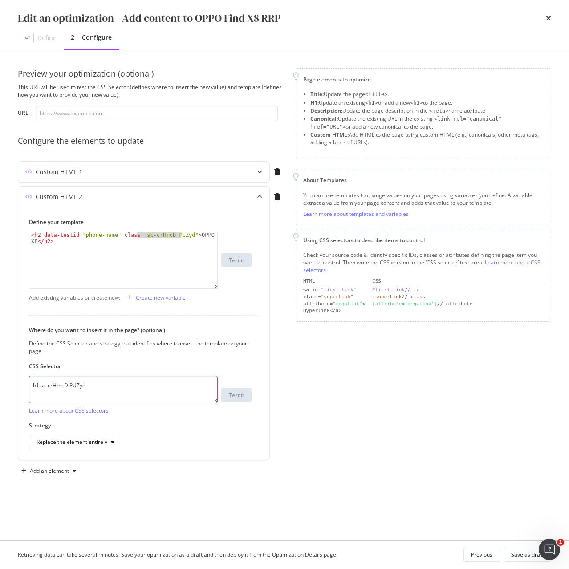
click at [0, 391] on html "Activation PageWorkers Overview Monitoring Settings Add content to OPPO Find X8…" at bounding box center [284, 284] width 569 height 569
click at [60, 168] on div "Custom HTML 1" at bounding box center [59, 171] width 47 height 9
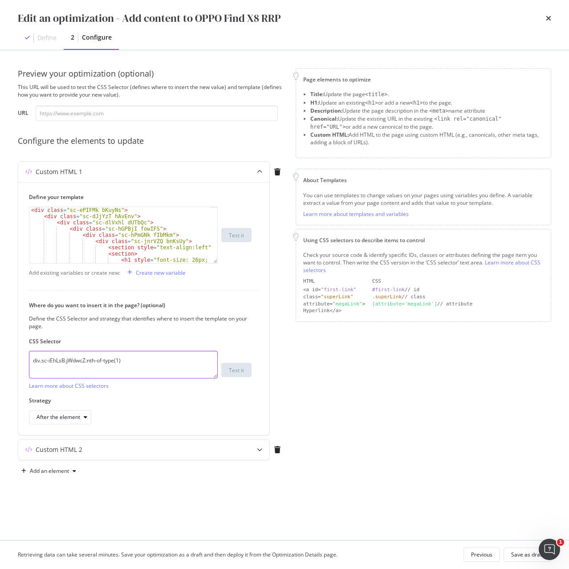
drag, startPoint x: 138, startPoint y: 365, endPoint x: 14, endPoint y: 364, distance: 123.8
click at [14, 364] on div "Preview your optimization (optional) This URL will be used to test the CSS Sele…" at bounding box center [284, 295] width 569 height 490
click at [85, 172] on div "Custom HTML 1" at bounding box center [126, 171] width 216 height 9
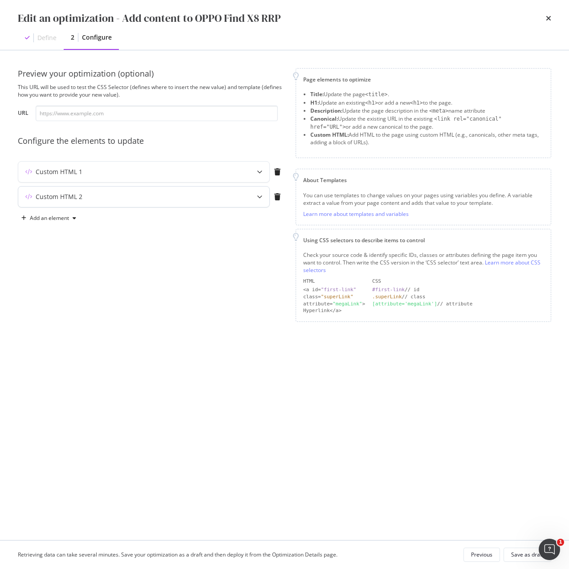
click at [73, 199] on div "Custom HTML 2" at bounding box center [59, 196] width 47 height 9
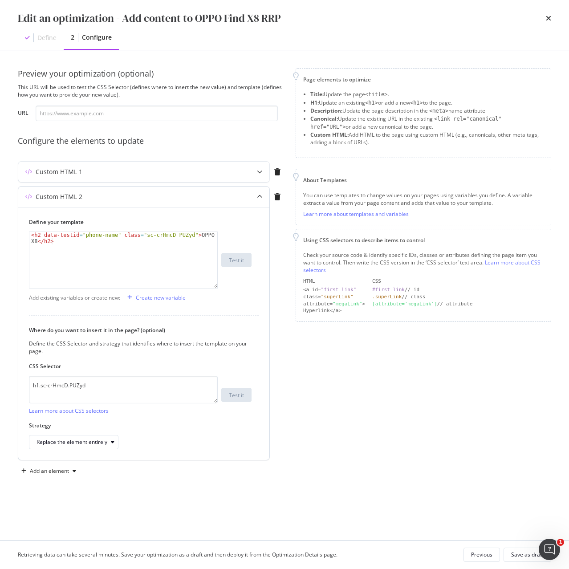
type textarea "<h2 data-testid="phone-name" class="sc-crHmcD PUZyd">OPPO Find X8</h2>"
drag, startPoint x: 137, startPoint y: 234, endPoint x: 182, endPoint y: 236, distance: 45.0
click at [182, 236] on div "< h2 data-testid = "phone-name" class = "sc-crHmcD PUZyd" > OPPO Find X8 </ h2 >" at bounding box center [123, 272] width 188 height 81
click at [74, 247] on div "< h2 data-testid = "phone-name" class = "sc-crHmcD PUZyd" > OPPO Find X8 </ h2 >" at bounding box center [123, 272] width 188 height 81
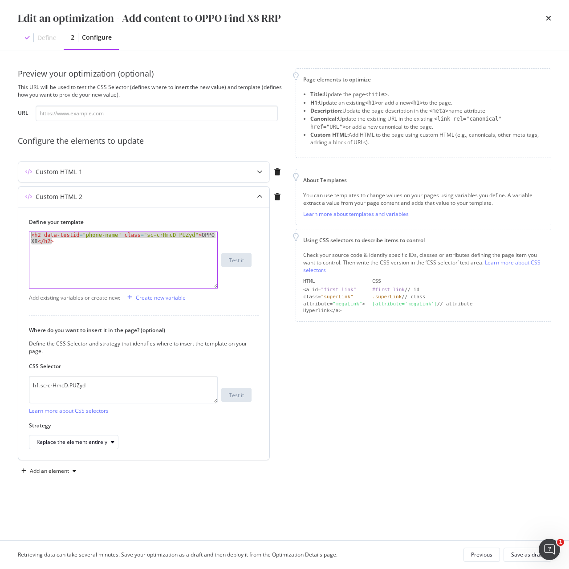
drag, startPoint x: 72, startPoint y: 241, endPoint x: 27, endPoint y: 234, distance: 45.5
click at [27, 234] on div "Define your template <h2 data-testid="phone-name" class="sc-crHmcD PUZyd">OPPO …" at bounding box center [143, 333] width 251 height 253
click at [132, 244] on div "< h2 data-testid = "phone-name" class = "sc-crHmcD PUZyd" > OPPO Find X8 </ h2 >" at bounding box center [123, 260] width 188 height 56
drag, startPoint x: 137, startPoint y: 236, endPoint x: 180, endPoint y: 237, distance: 43.2
click at [180, 237] on div "< h2 data-testid = "phone-name" class = "sc-crHmcD PUZyd" > OPPO Find X8 </ h2 >" at bounding box center [123, 272] width 188 height 81
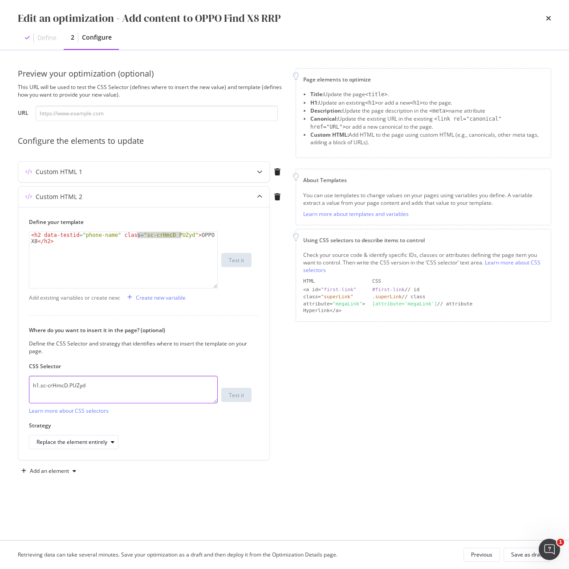
drag, startPoint x: 93, startPoint y: 385, endPoint x: -26, endPoint y: 394, distance: 119.2
click at [0, 394] on html "Activation PageWorkers Overview Monitoring Settings Add content to OPPO Find X8…" at bounding box center [284, 284] width 569 height 569
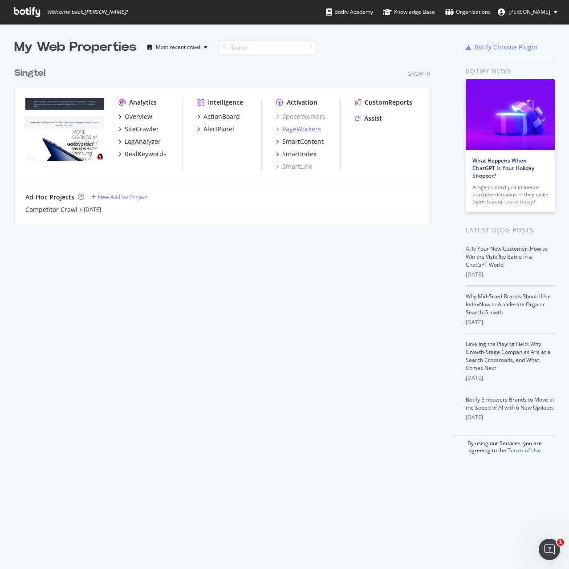
click at [299, 132] on div "PageWorkers" at bounding box center [301, 129] width 39 height 9
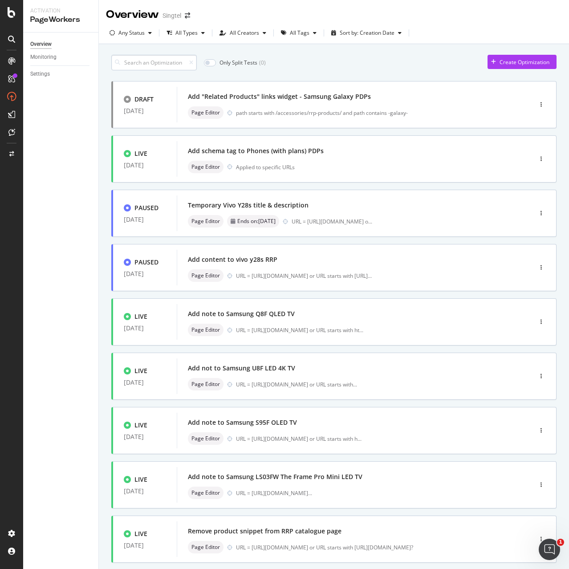
click at [159, 64] on input at bounding box center [153, 63] width 85 height 16
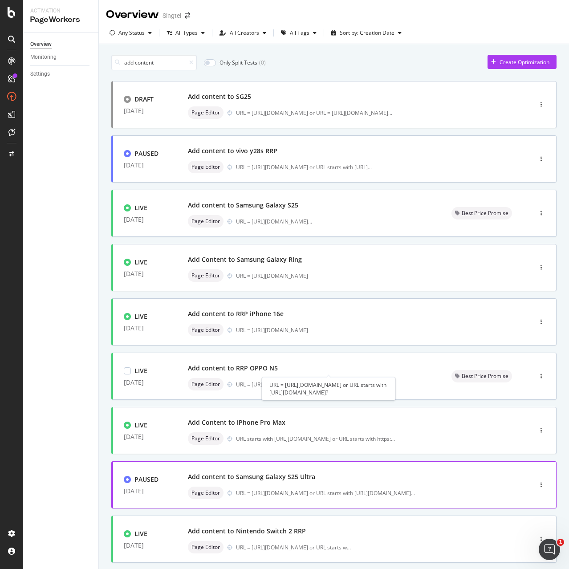
scroll to position [106, 0]
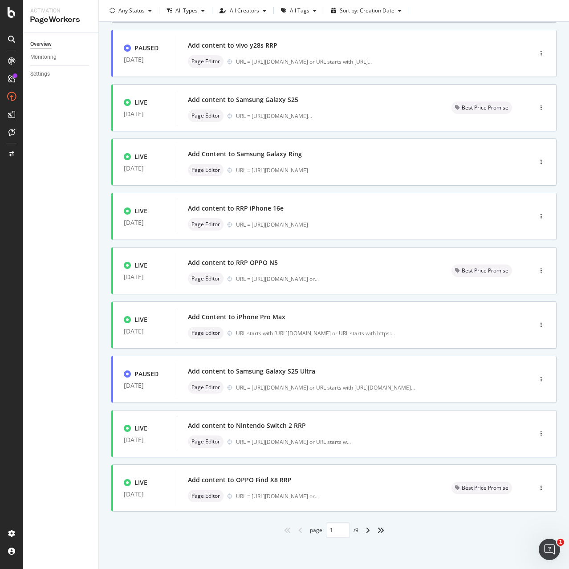
click at [362, 533] on div "angle-right" at bounding box center [368, 530] width 12 height 14
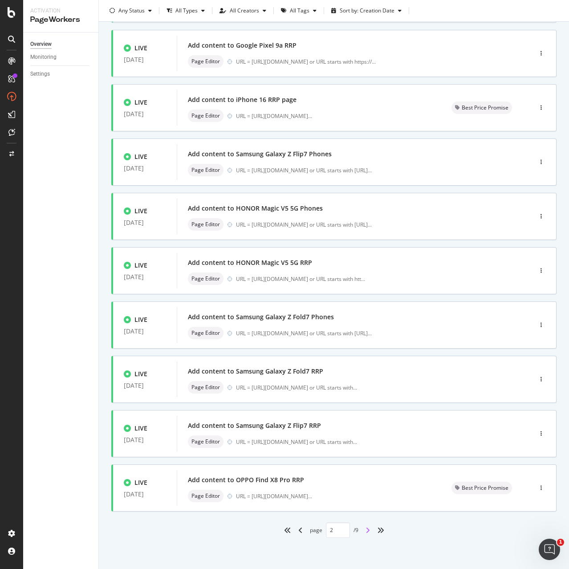
click at [365, 533] on icon "angle-right" at bounding box center [367, 530] width 4 height 7
type input "3"
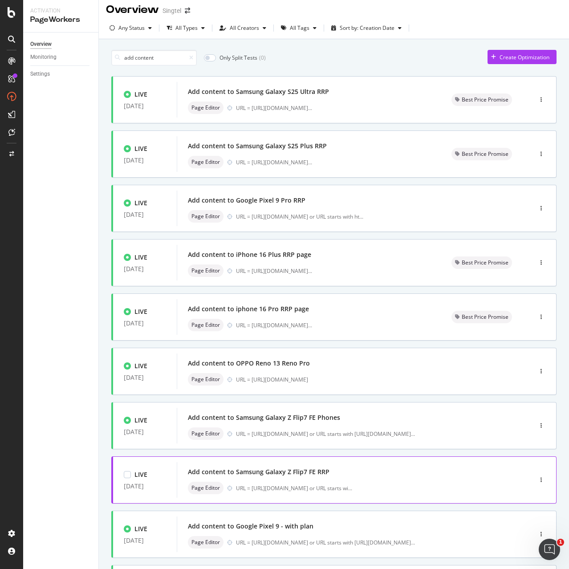
scroll to position [0, 0]
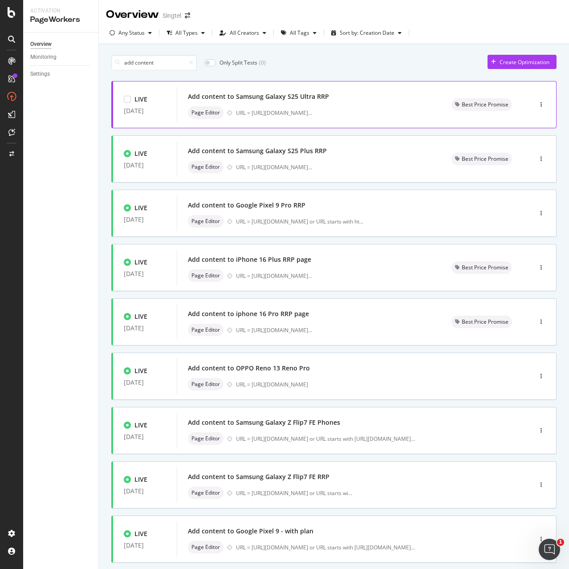
click at [319, 108] on div "Page Editor URL = [URL][DOMAIN_NAME] ..." at bounding box center [309, 112] width 242 height 12
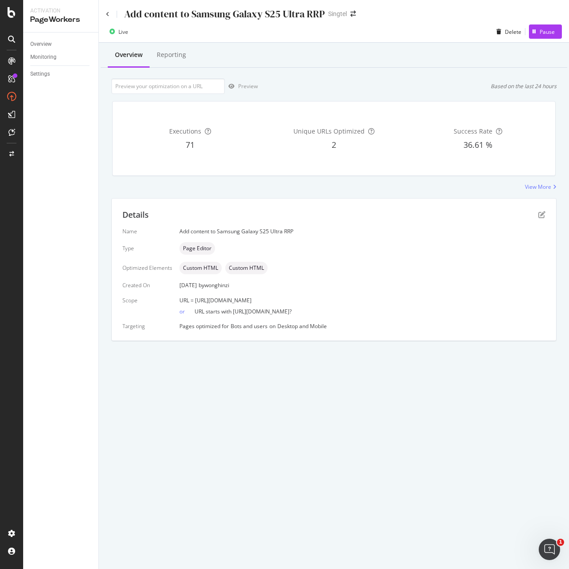
drag, startPoint x: 194, startPoint y: 299, endPoint x: 389, endPoint y: 300, distance: 195.0
click at [389, 300] on div "URL = [URL][DOMAIN_NAME]" at bounding box center [362, 300] width 366 height 8
copy span "[URL][DOMAIN_NAME]"
click at [544, 215] on icon "pen-to-square" at bounding box center [541, 214] width 7 height 7
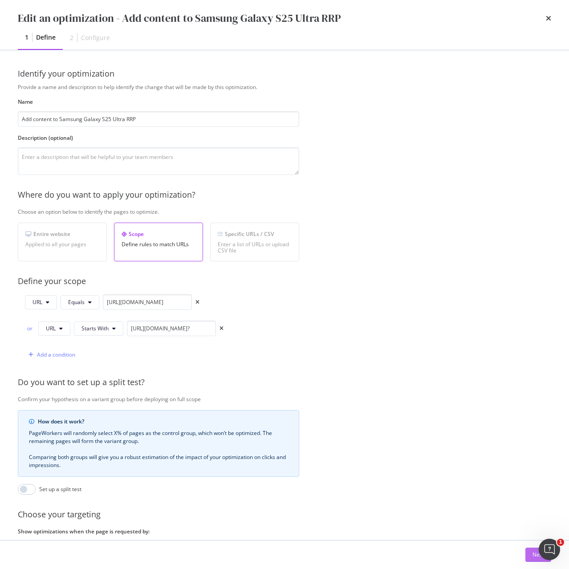
click at [532, 559] on button "Next" at bounding box center [538, 555] width 26 height 14
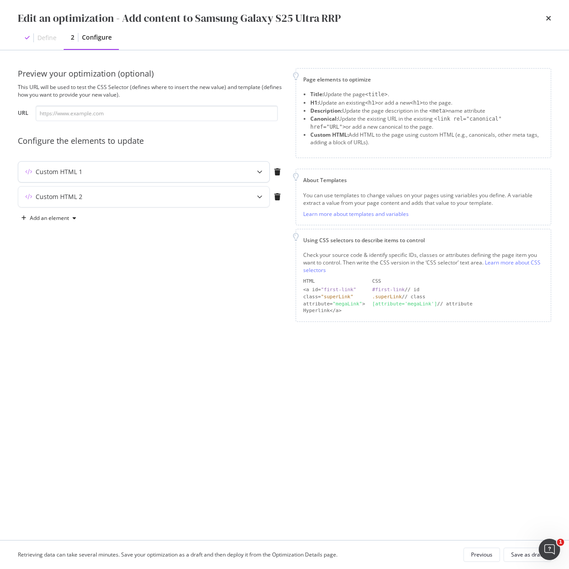
click at [173, 173] on div "Custom HTML 1" at bounding box center [126, 171] width 216 height 9
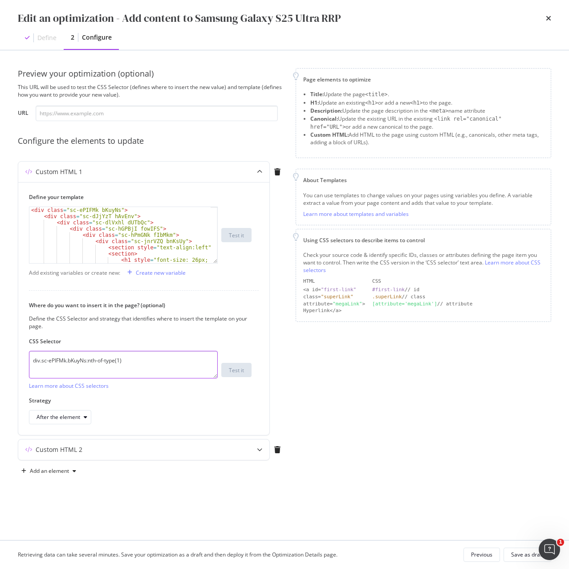
drag, startPoint x: 152, startPoint y: 366, endPoint x: -18, endPoint y: 365, distance: 170.1
click at [0, 365] on html "Activation PageWorkers Overview Monitoring Settings Add content to Samsung Gala…" at bounding box center [284, 284] width 569 height 569
paste textarea "iEhLsB.jWdwcZ"
type textarea "div.sc-iEhLsB.jWdwcZ:nth-of-type(1)"
click at [140, 453] on div "Custom HTML 2" at bounding box center [126, 449] width 216 height 9
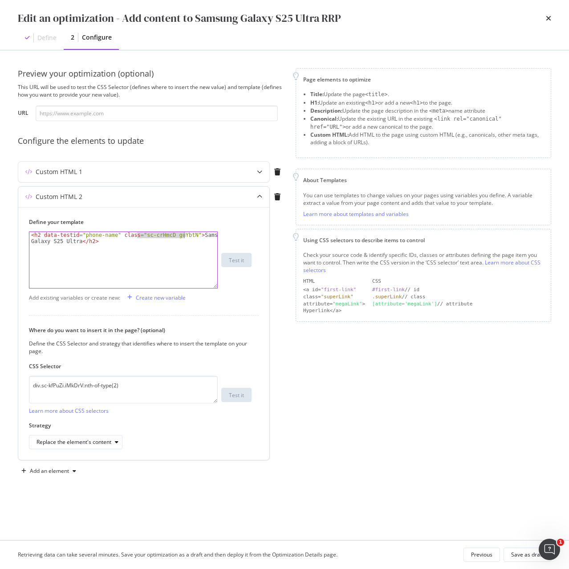
drag, startPoint x: 137, startPoint y: 235, endPoint x: 183, endPoint y: 236, distance: 46.8
click at [183, 236] on div "< h2 data-testid = "phone-name" class = "sc-crHmcD guYbtN" > Samsung Galaxy S25…" at bounding box center [123, 272] width 188 height 81
paste textarea "PUZyd"
type textarea "<h2 data-testid="phone-name" class="sc-crHmcD PUZyd">Samsung Galaxy S25 Ultra</…"
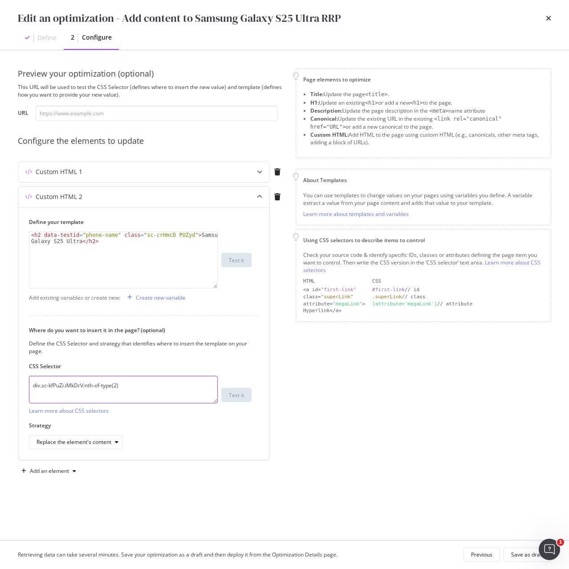
drag, startPoint x: 157, startPoint y: 388, endPoint x: 20, endPoint y: 382, distance: 137.7
click at [20, 382] on div "Define your template <h2 data-testid="phone-name" class="sc-crHmcD PUZyd">Samsu…" at bounding box center [143, 333] width 251 height 253
paste textarea "h1.sc-crHmcD.PUZyd"
type textarea "h1.sc-crHmcD.PUZyd"
click at [92, 445] on div "Replace the element's content" at bounding box center [74, 441] width 75 height 5
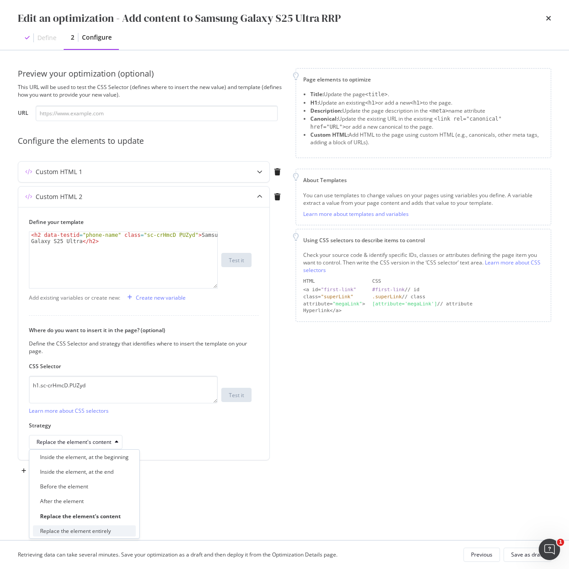
click at [93, 527] on div "Replace the element entirely" at bounding box center [75, 531] width 71 height 8
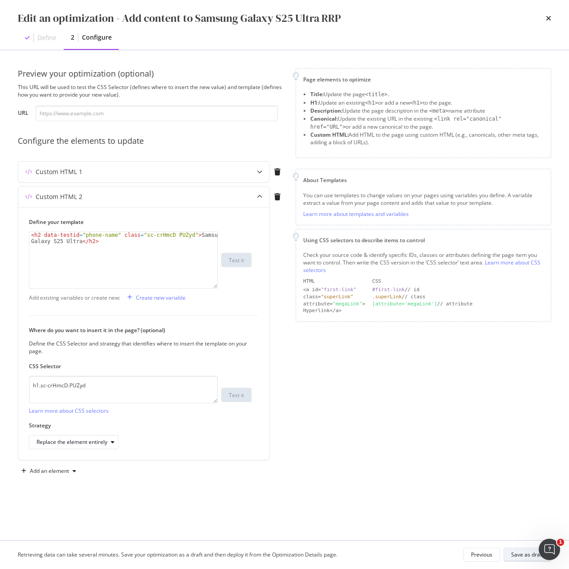
click at [516, 552] on div "Save as draft" at bounding box center [527, 555] width 32 height 8
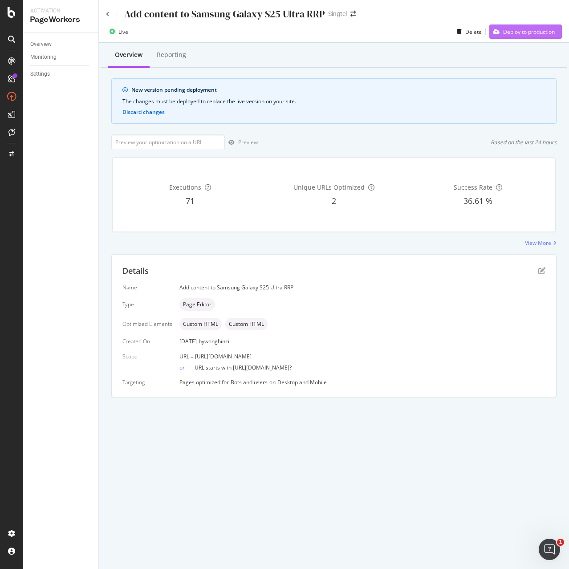
click at [519, 33] on div "Deploy to production" at bounding box center [529, 32] width 52 height 8
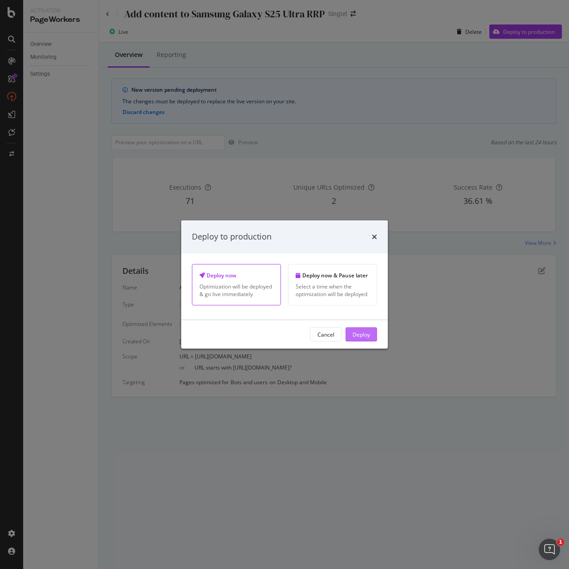
click at [366, 338] on div "Deploy" at bounding box center [361, 334] width 17 height 8
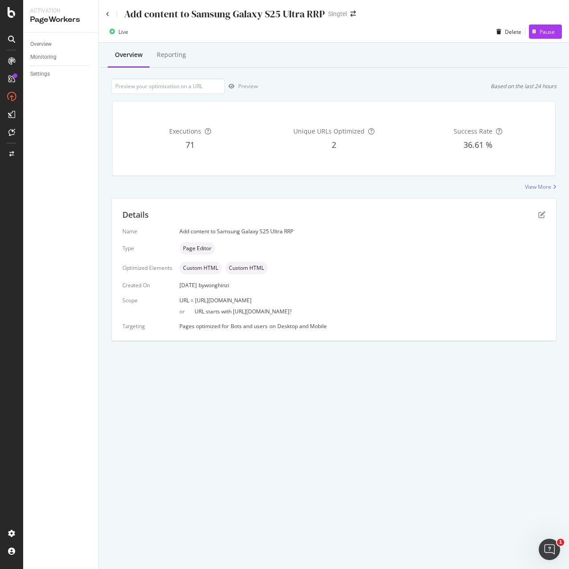
click at [111, 12] on div "Add content to Samsung Galaxy S25 Ultra RRP" at bounding box center [215, 14] width 219 height 14
click at [109, 13] on icon at bounding box center [108, 14] width 4 height 5
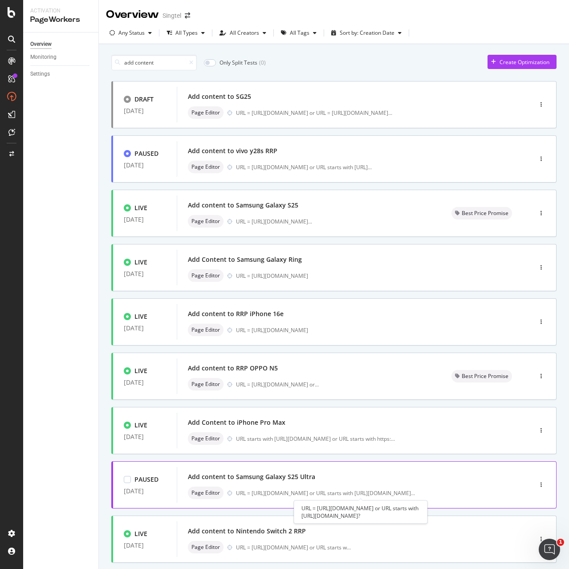
scroll to position [106, 0]
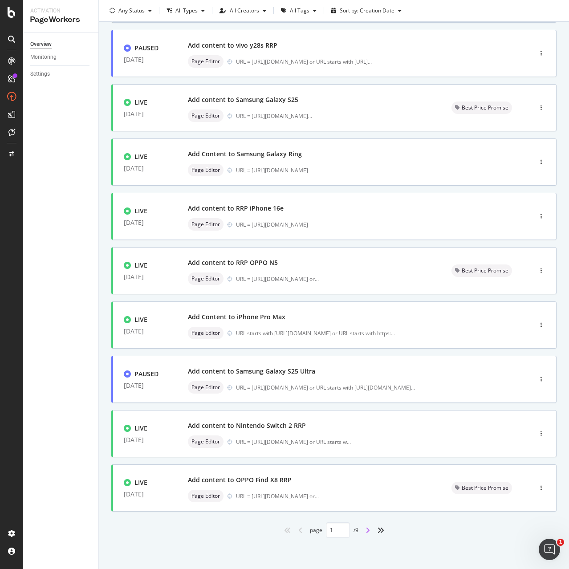
click at [365, 533] on icon "angle-right" at bounding box center [367, 530] width 4 height 7
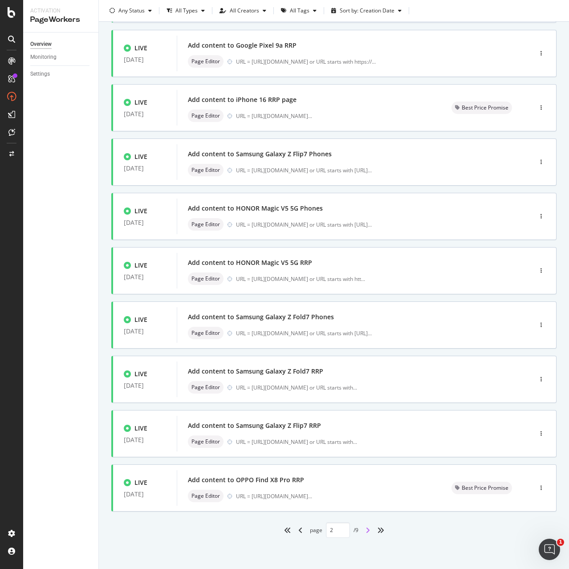
click at [365, 532] on icon "angle-right" at bounding box center [367, 530] width 4 height 7
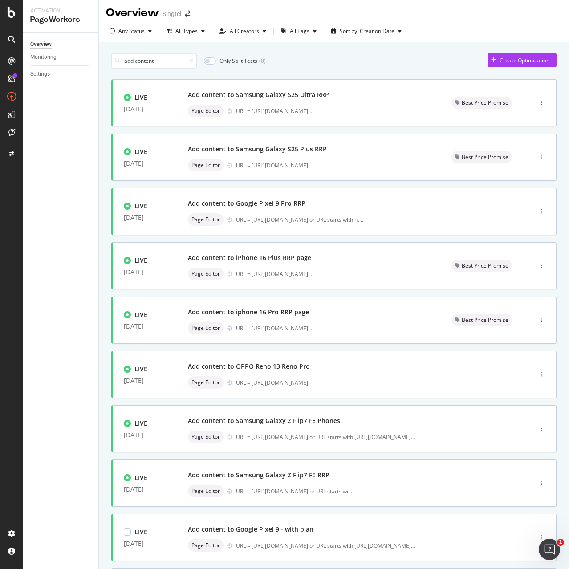
scroll to position [0, 0]
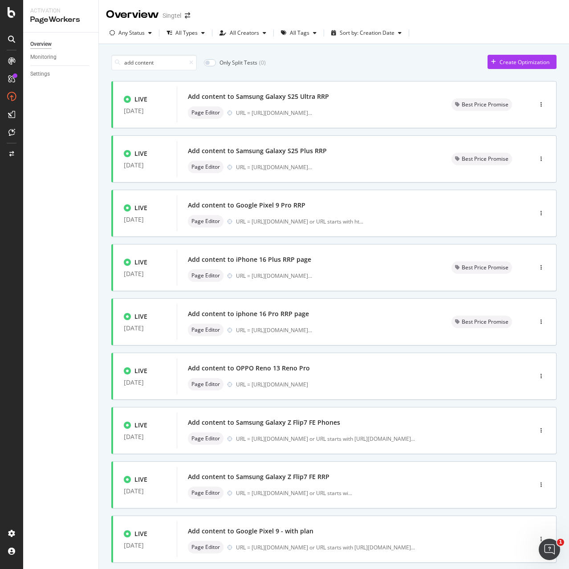
drag, startPoint x: 271, startPoint y: 157, endPoint x: 91, endPoint y: 166, distance: 180.5
click at [91, 166] on div "Overview Monitoring Settings" at bounding box center [60, 300] width 75 height 536
drag, startPoint x: 212, startPoint y: 150, endPoint x: 83, endPoint y: 290, distance: 190.9
click at [83, 290] on div "Overview Monitoring Settings" at bounding box center [60, 300] width 75 height 536
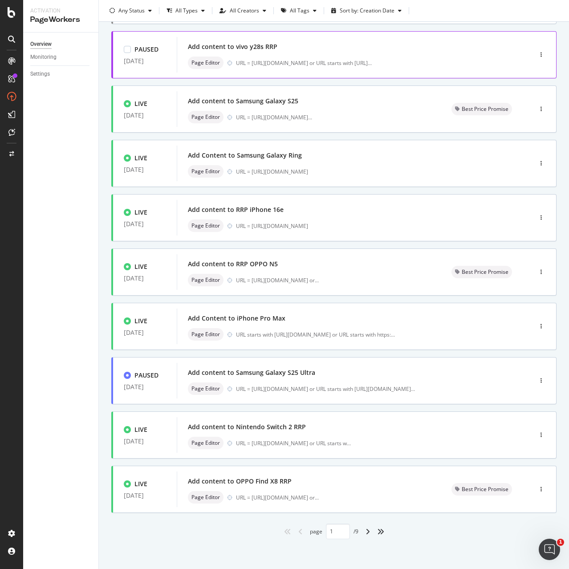
scroll to position [106, 0]
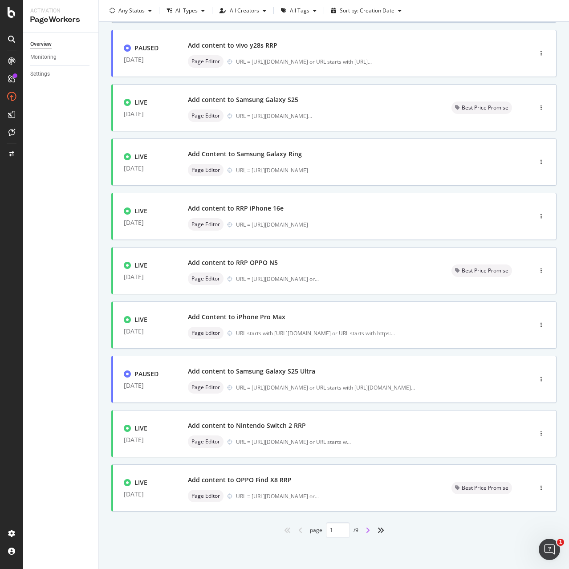
click at [365, 532] on icon "angle-right" at bounding box center [367, 530] width 4 height 7
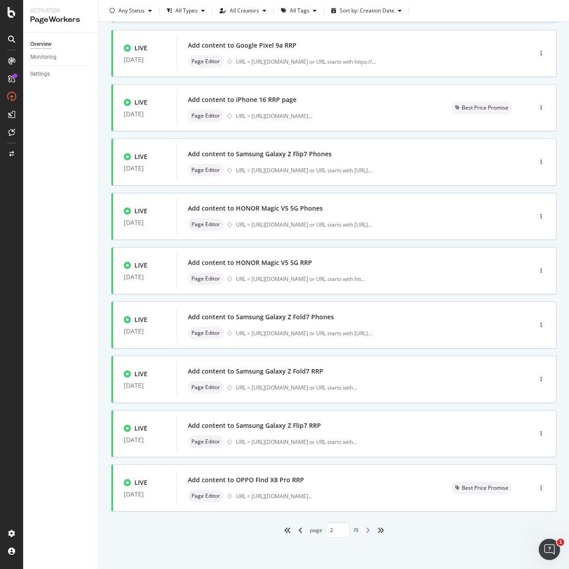
click at [365, 532] on icon "angle-right" at bounding box center [367, 530] width 4 height 7
type input "3"
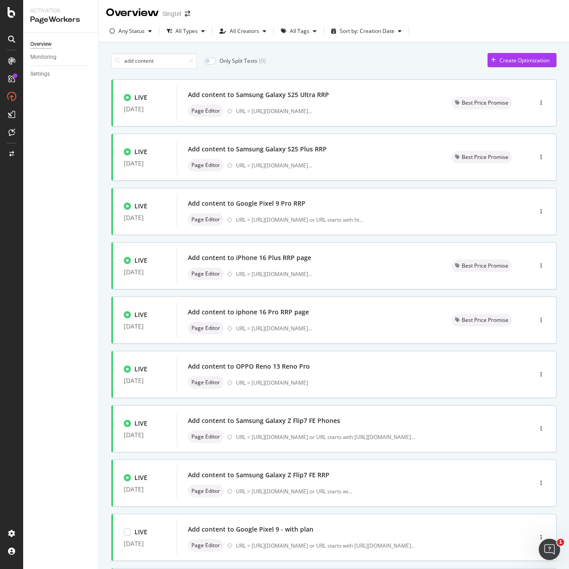
scroll to position [0, 0]
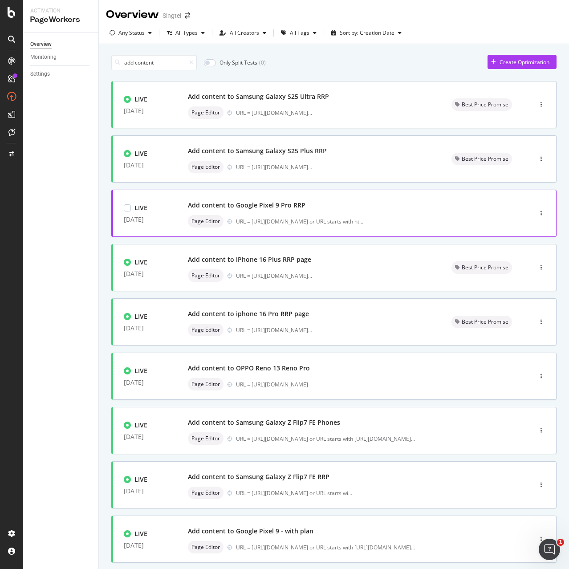
click at [288, 215] on div "Add content to Google Pixel 9 Pro RRP Page Editor URL = https://shop.singtel.co…" at bounding box center [341, 213] width 306 height 28
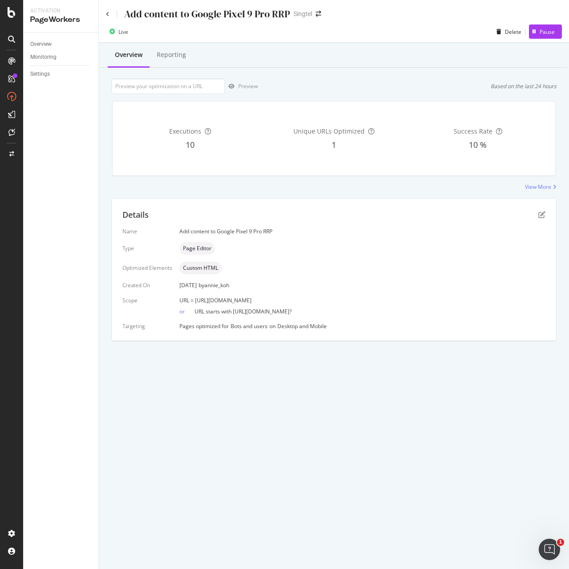
drag, startPoint x: 193, startPoint y: 302, endPoint x: 359, endPoint y: 302, distance: 166.5
click at [252, 302] on span "URL = https://shop.singtel.com/accessories/rrp-products/google-pixel-9-pro-5g" at bounding box center [215, 300] width 72 height 8
drag, startPoint x: 381, startPoint y: 301, endPoint x: 195, endPoint y: 301, distance: 186.1
click at [195, 301] on div "URL = https://shop.singtel.com/accessories/rrp-products/google-pixel-9-pro-5g" at bounding box center [362, 300] width 366 height 8
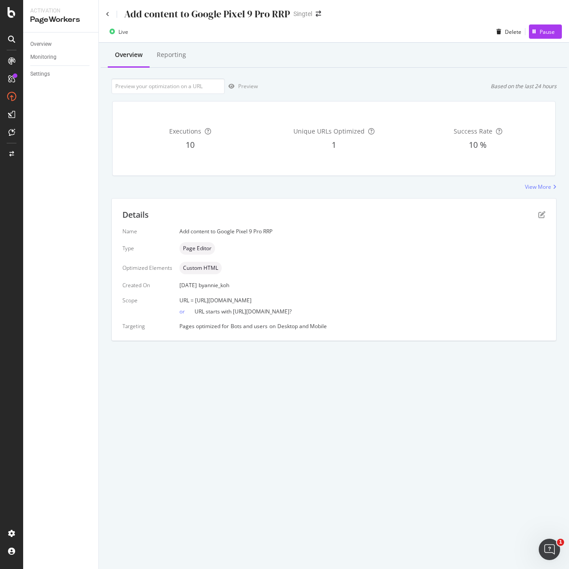
copy span "https://shop.singtel.com/accessories/rrp-products/google-pixel-9-pro-5g"
click at [540, 213] on icon "pen-to-square" at bounding box center [541, 214] width 7 height 7
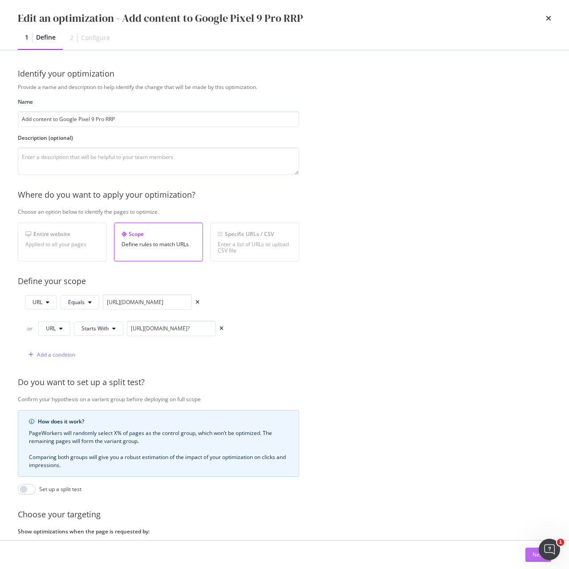
click at [530, 555] on button "Next" at bounding box center [538, 555] width 26 height 14
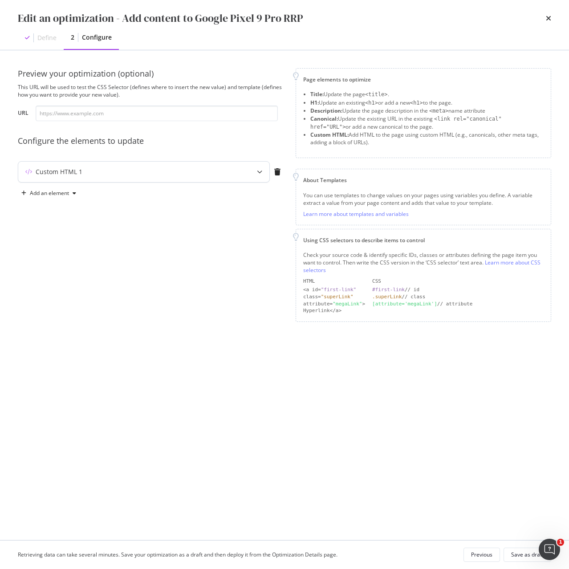
click at [231, 171] on div "Custom HTML 1" at bounding box center [126, 171] width 216 height 9
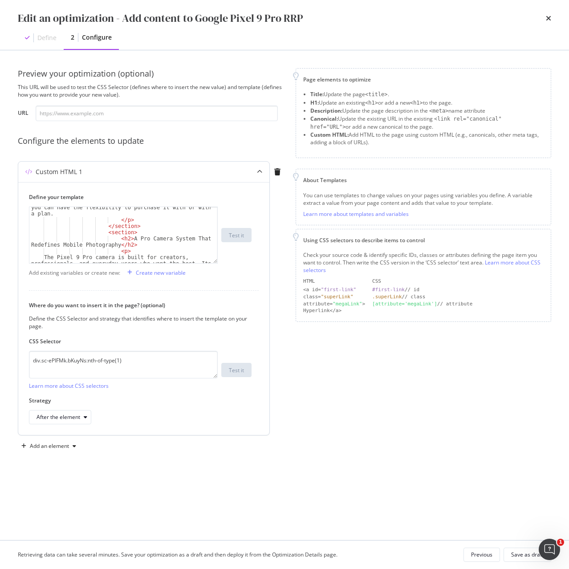
scroll to position [134, 0]
drag, startPoint x: 143, startPoint y: 355, endPoint x: -13, endPoint y: 355, distance: 156.3
click at [0, 355] on html "Activation PageWorkers Overview Monitoring Settings Add content to Google Pixel…" at bounding box center [284, 284] width 569 height 569
paste textarea "iEhLsB.jWdwcZ"
type textarea "div.sc-iEhLsB.jWdwcZ:nth-of-type(1)"
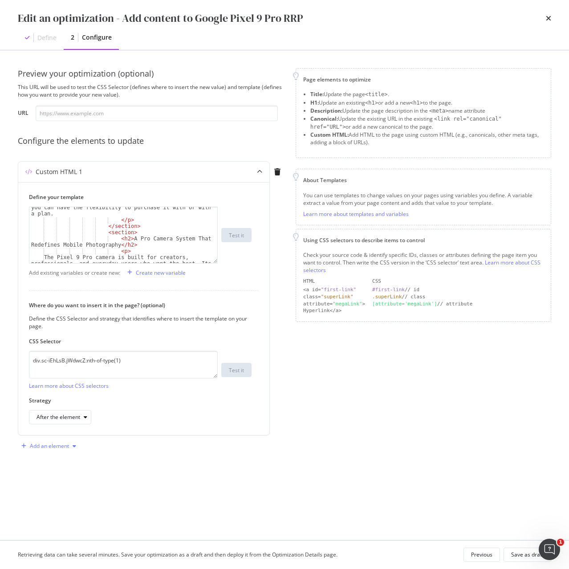
click at [56, 447] on div "Add an element" at bounding box center [49, 445] width 39 height 5
click at [51, 519] on div "Custom HTML" at bounding box center [58, 522] width 35 height 8
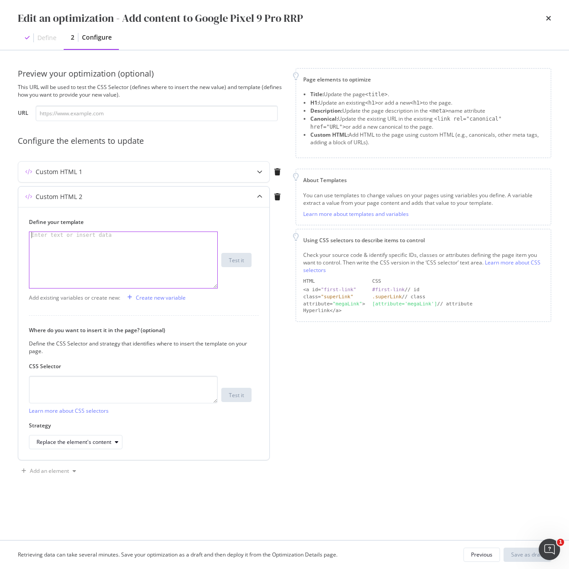
click at [188, 245] on div "modal" at bounding box center [123, 266] width 188 height 69
paste textarea "<h2 data-testid="phone-name" class="sc-crHmcD PUZyd">OPPO Find X8</h2>"
drag, startPoint x: 187, startPoint y: 235, endPoint x: 37, endPoint y: 243, distance: 150.2
click at [37, 243] on div "< h2 data-testid = "phone-name" class = "sc-crHmcD PUZyd" > OPPO Find X8 </ h2 >" at bounding box center [123, 272] width 188 height 81
paste textarea "Google Pixel 9 Pro 5G"
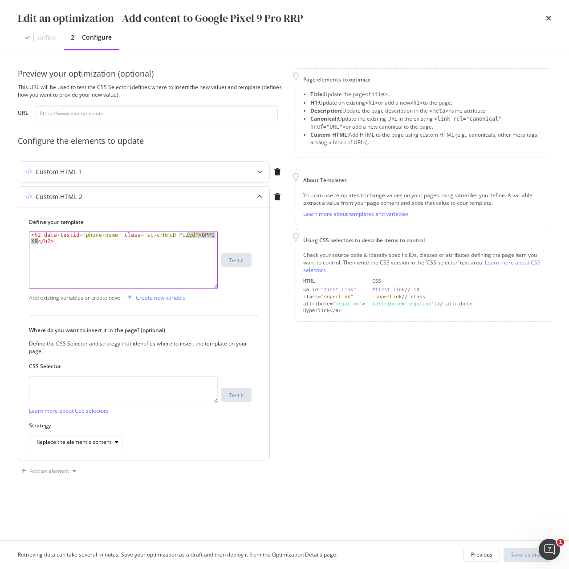
type textarea "<h2 data-testid="phone-name" class="sc-crHmcD PUZyd">Google Pixel 9 Pro 5G</h2>"
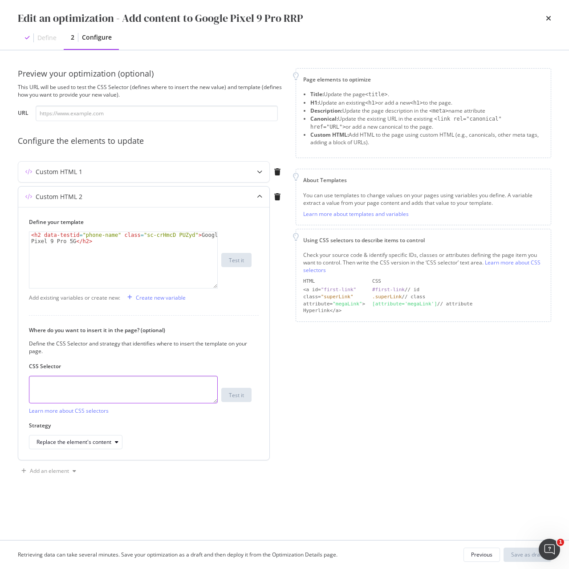
click at [176, 391] on textarea "modal" at bounding box center [123, 390] width 189 height 28
paste textarea "h1.sc-crHmcD.PUZyd"
type textarea "h1.sc-crHmcD.PUZyd"
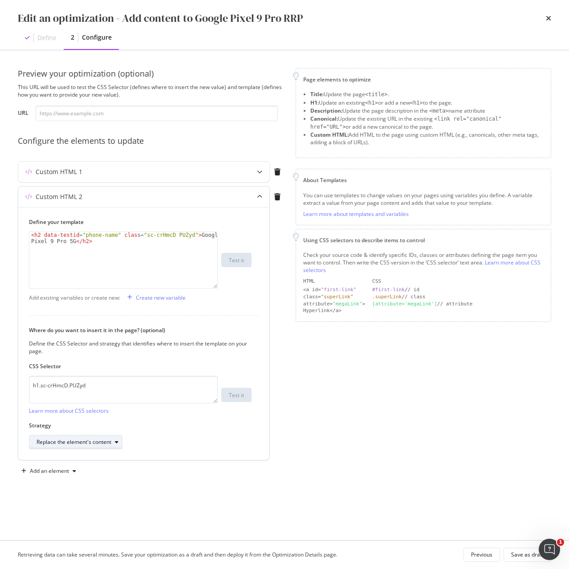
click at [113, 440] on div "modal" at bounding box center [116, 441] width 11 height 5
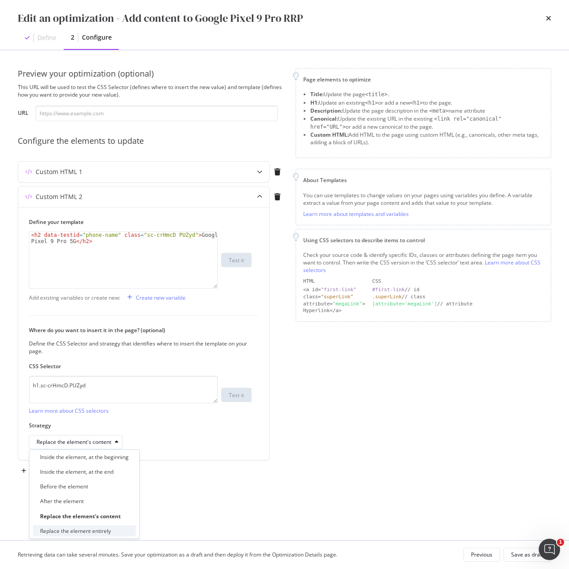
click at [116, 529] on div "Replace the element entirely" at bounding box center [84, 530] width 103 height 11
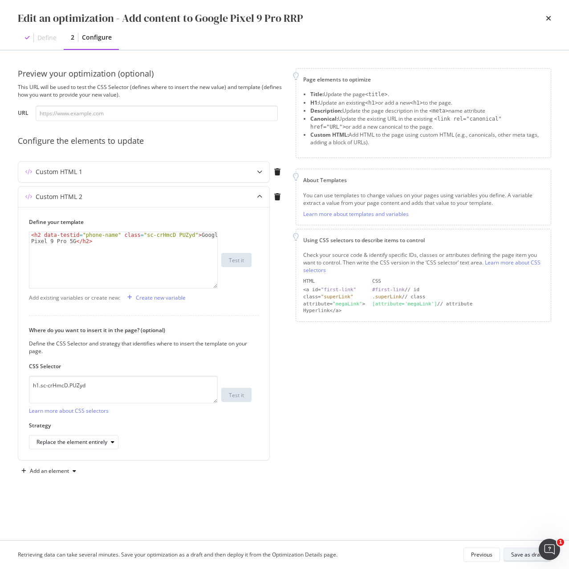
click at [516, 556] on div "Save as draft" at bounding box center [527, 555] width 32 height 8
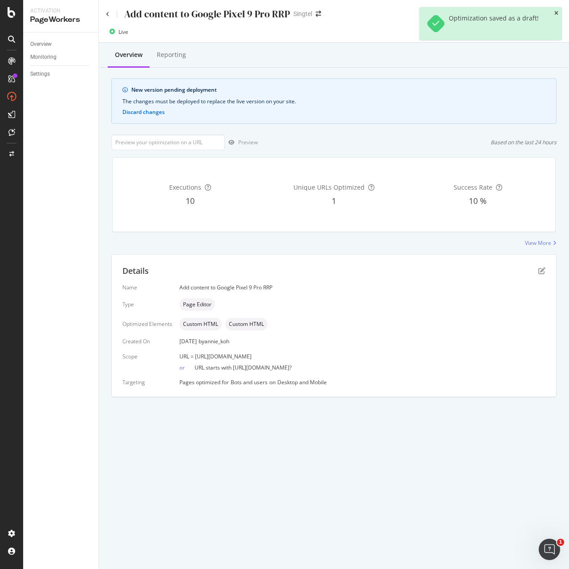
click at [556, 15] on icon "close toast" at bounding box center [556, 13] width 4 height 5
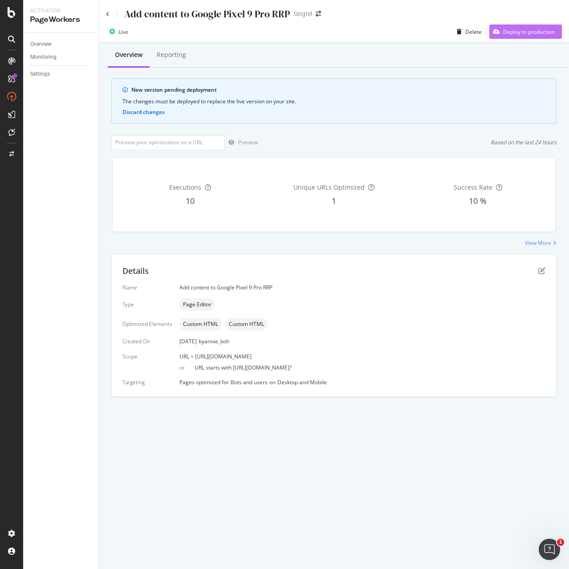
click at [547, 38] on div "Deploy to production" at bounding box center [521, 31] width 65 height 13
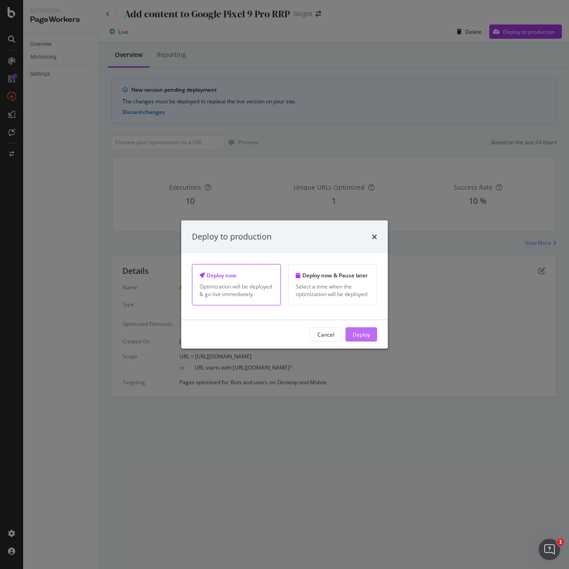
click at [367, 333] on div "Deploy" at bounding box center [361, 334] width 17 height 8
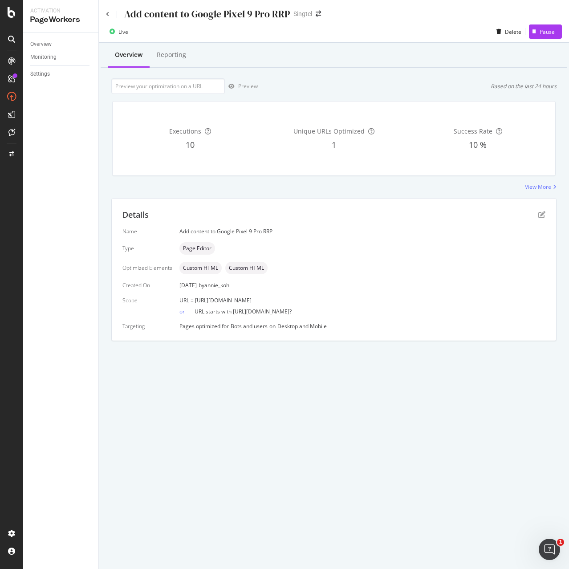
drag, startPoint x: 194, startPoint y: 299, endPoint x: 394, endPoint y: 301, distance: 199.4
click at [394, 301] on div "URL = https://shop.singtel.com/accessories/rrp-products/google-pixel-9-pro-5g" at bounding box center [362, 300] width 366 height 8
copy span "https://shop.singtel.com/accessories/rrp-products/google-pixel-9-pro-5g"
click at [540, 217] on icon "pen-to-square" at bounding box center [541, 214] width 7 height 7
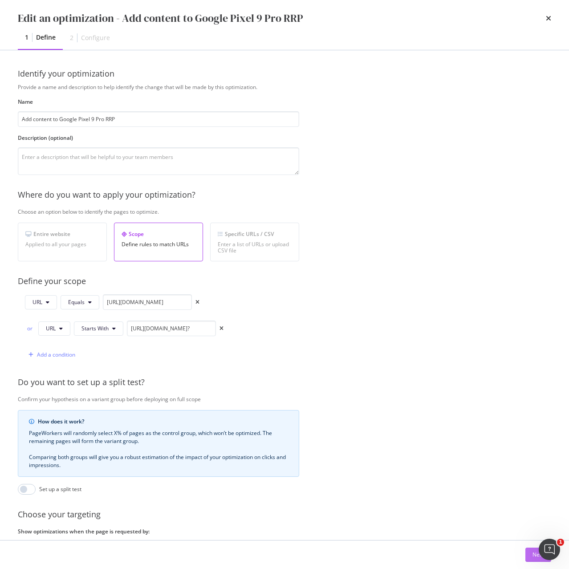
click at [537, 552] on div "Next" at bounding box center [538, 555] width 12 height 8
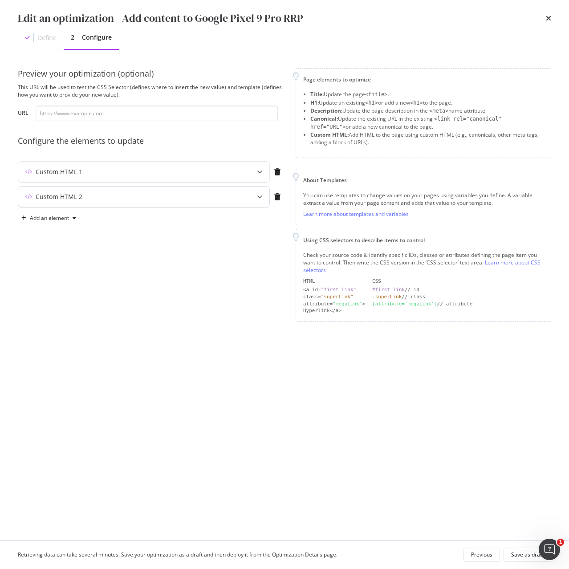
click at [250, 196] on div "modal" at bounding box center [260, 197] width 20 height 20
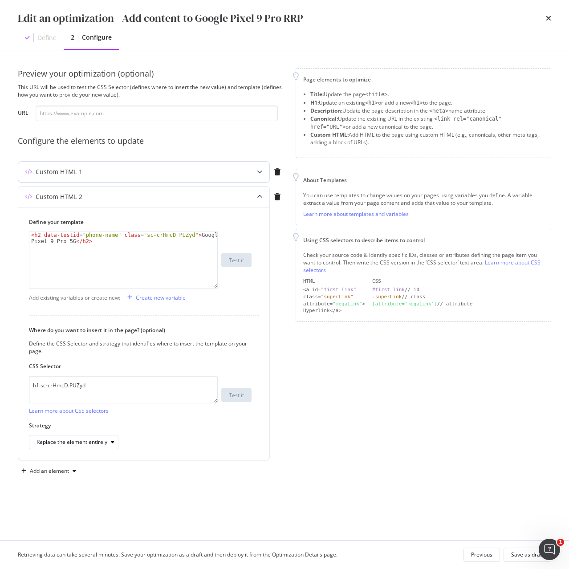
click at [238, 174] on div "Custom HTML 1" at bounding box center [143, 172] width 251 height 20
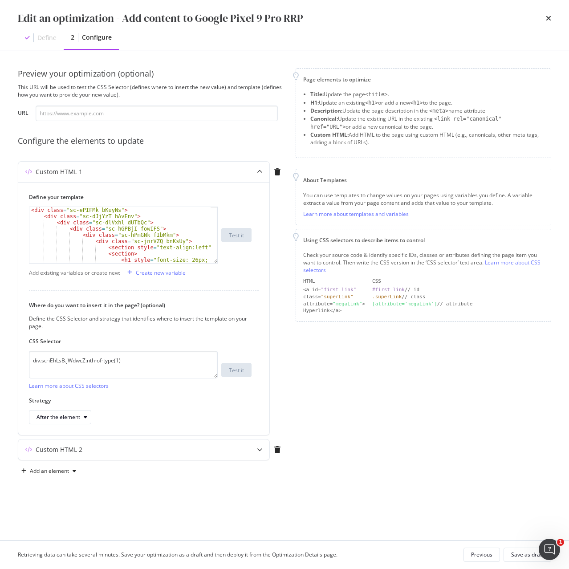
click at [544, 19] on div "Edit an optimization - Add content to Google Pixel 9 Pro RRP" at bounding box center [284, 18] width 533 height 15
click at [550, 21] on icon "times" at bounding box center [548, 18] width 5 height 7
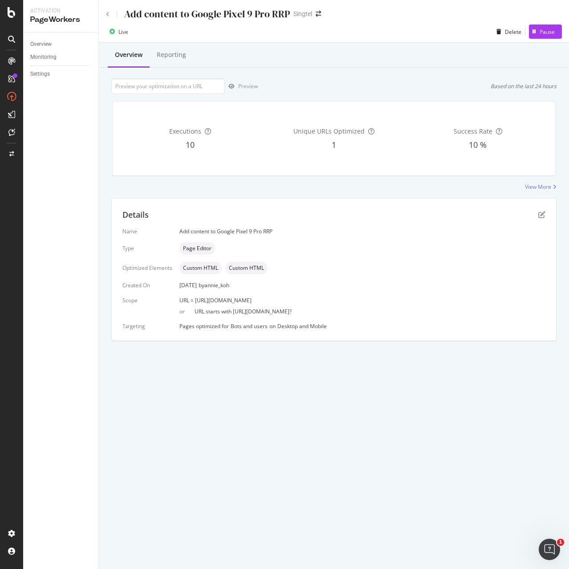
click at [106, 16] on icon at bounding box center [108, 14] width 4 height 5
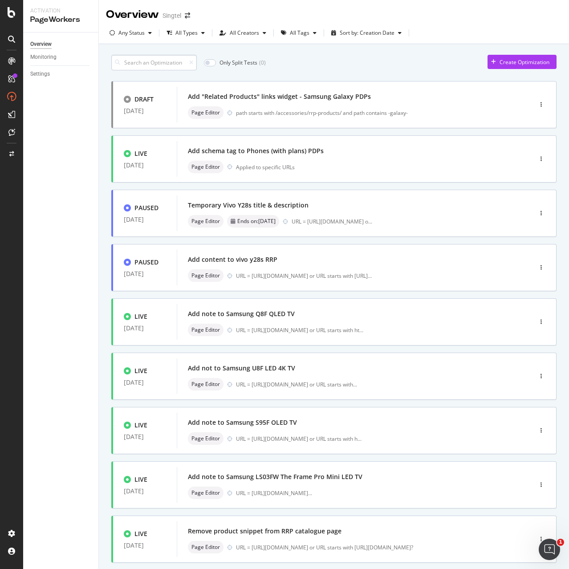
click at [146, 63] on input at bounding box center [153, 63] width 85 height 16
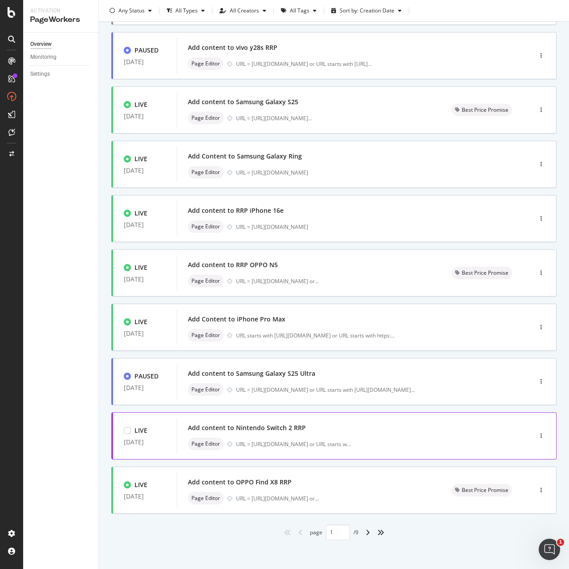
scroll to position [106, 0]
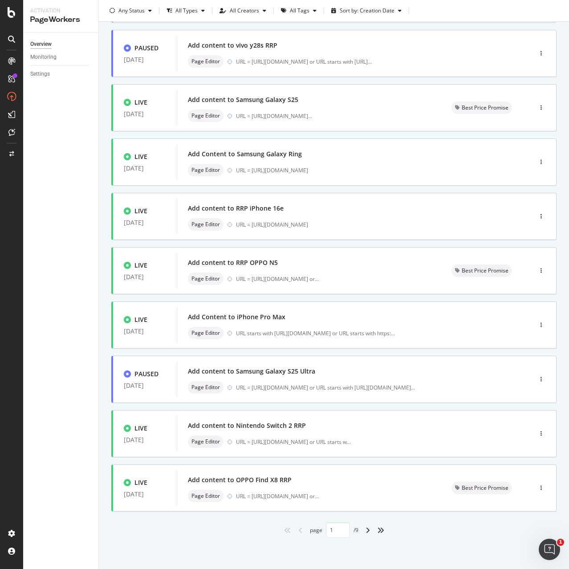
click at [368, 528] on div "angle-right" at bounding box center [368, 530] width 12 height 14
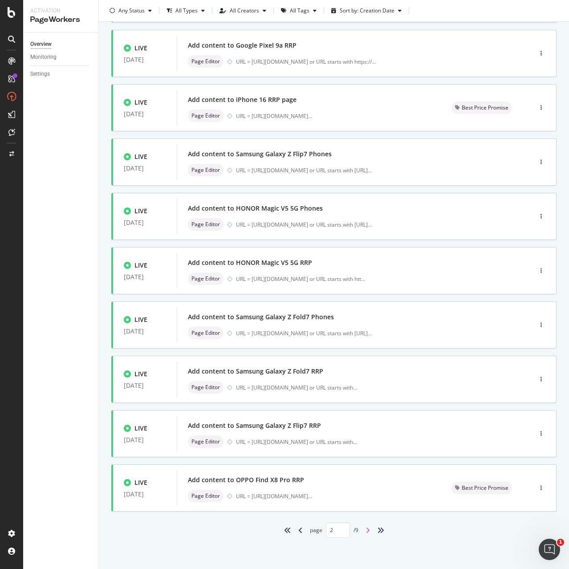
click at [365, 531] on icon "angle-right" at bounding box center [367, 530] width 4 height 7
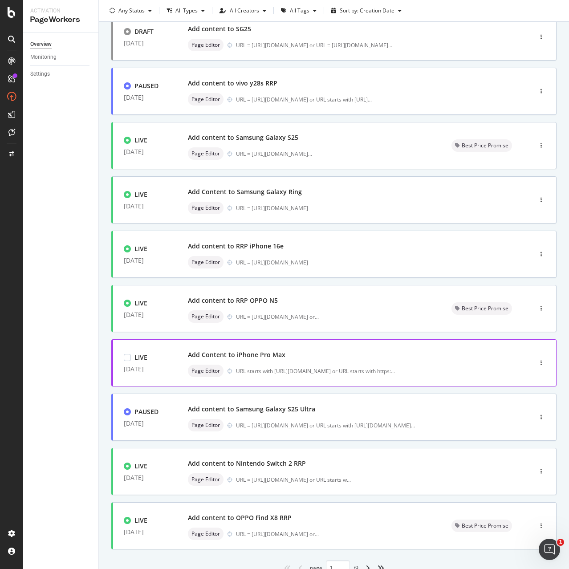
scroll to position [89, 0]
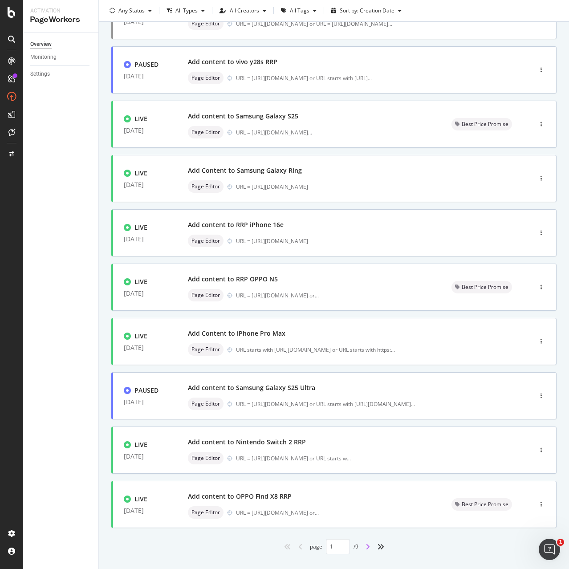
click at [365, 546] on icon "angle-right" at bounding box center [367, 546] width 4 height 7
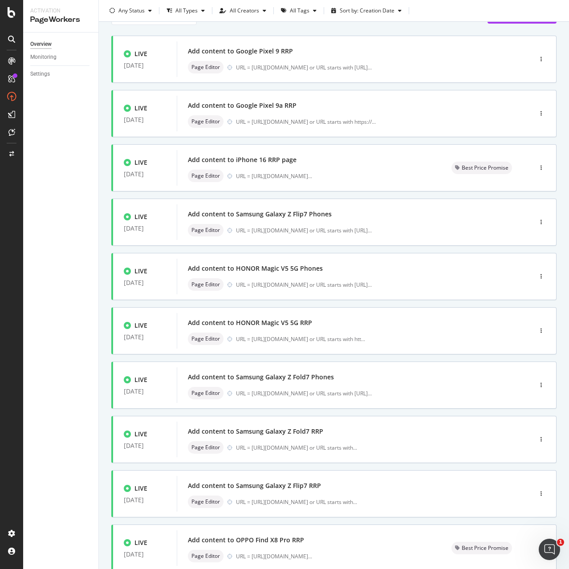
scroll to position [0, 0]
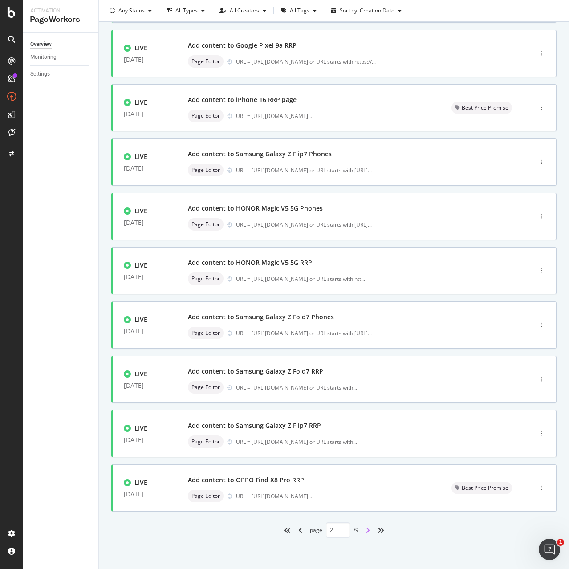
click at [365, 531] on icon "angle-right" at bounding box center [367, 530] width 4 height 7
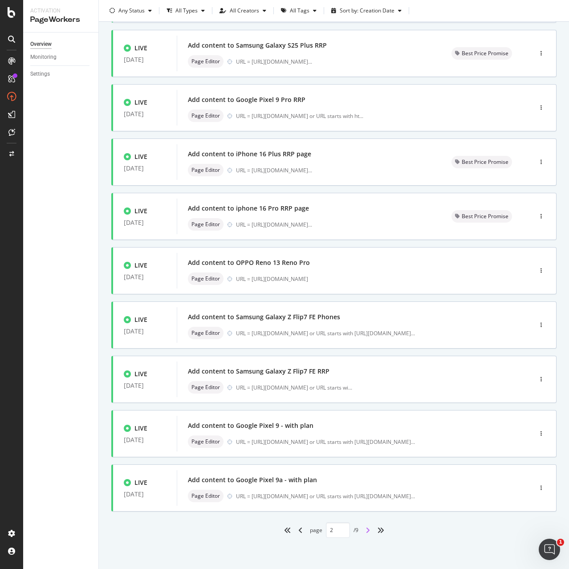
type input "3"
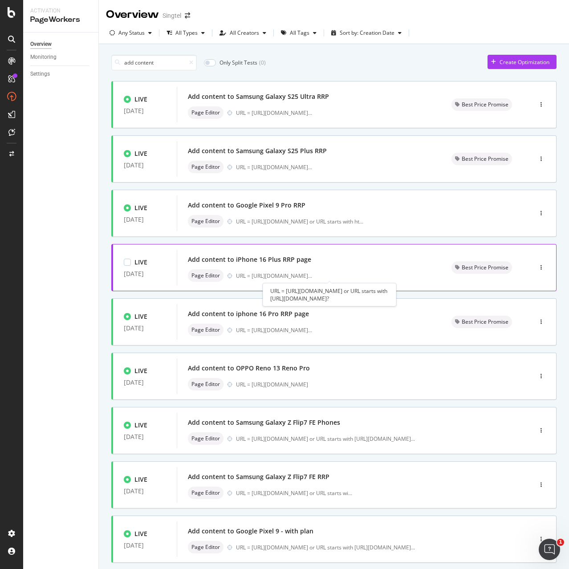
click at [284, 272] on div "URL = https://shop.singtel.com/accessories/rrp-products/apple-iphone-16 ..." at bounding box center [274, 276] width 76 height 8
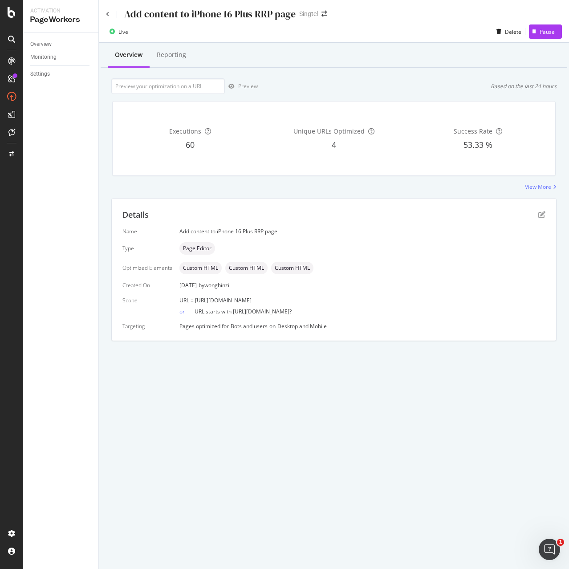
drag, startPoint x: 193, startPoint y: 300, endPoint x: 435, endPoint y: 298, distance: 242.6
click at [435, 298] on div "URL = https://shop.singtel.com/accessories/rrp-products/apple-iphone-16-plus" at bounding box center [362, 300] width 366 height 8
click at [392, 298] on div "URL = https://shop.singtel.com/accessories/rrp-products/apple-iphone-16-plus" at bounding box center [362, 300] width 366 height 8
drag, startPoint x: 194, startPoint y: 300, endPoint x: 397, endPoint y: 296, distance: 203.0
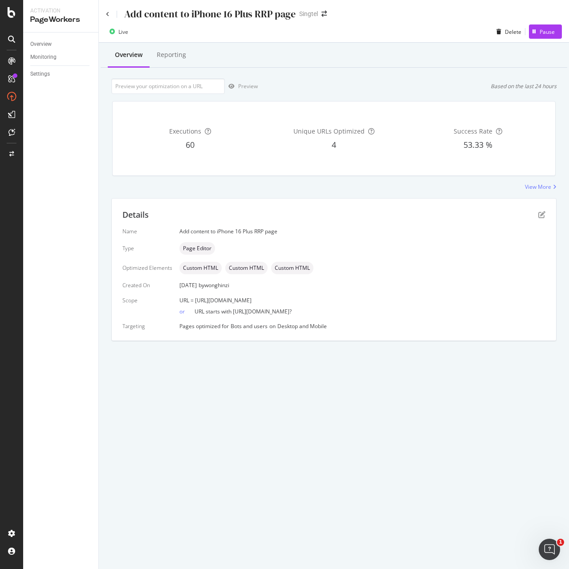
click at [397, 296] on div "URL = https://shop.singtel.com/accessories/rrp-products/apple-iphone-16-plus" at bounding box center [362, 300] width 366 height 8
copy span "https://shop.singtel.com/accessories/rrp-products/apple-iphone-16-plus"
click at [540, 214] on icon "pen-to-square" at bounding box center [541, 214] width 7 height 7
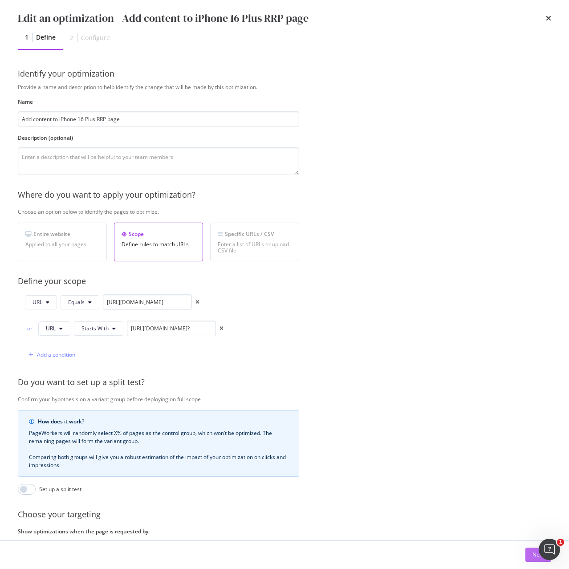
click at [529, 556] on button "Next" at bounding box center [538, 555] width 26 height 14
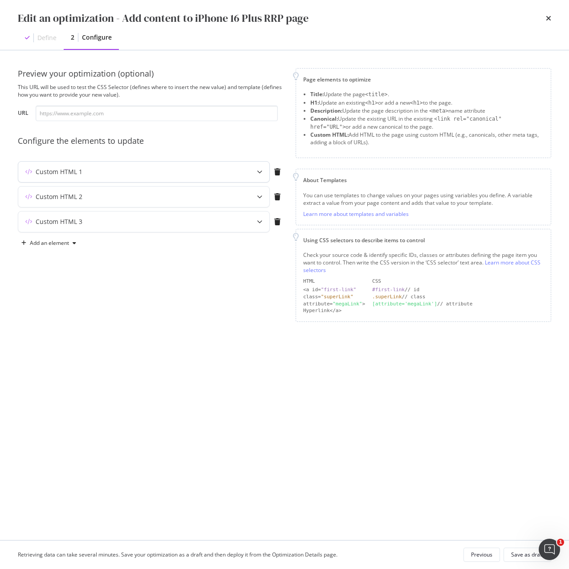
click at [105, 173] on div "Custom HTML 1" at bounding box center [126, 171] width 216 height 9
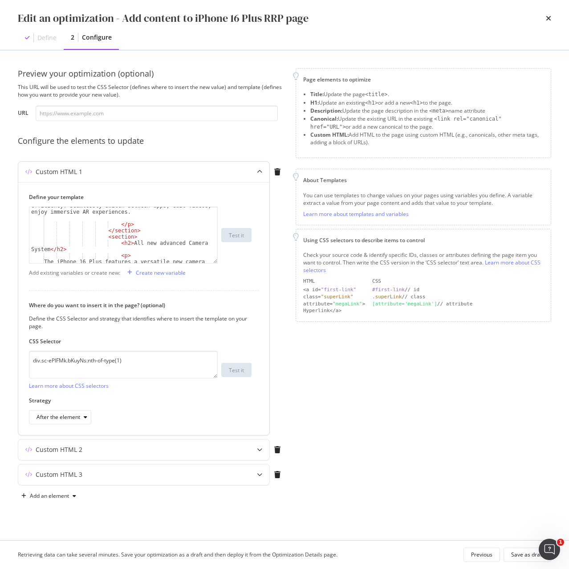
scroll to position [374, 0]
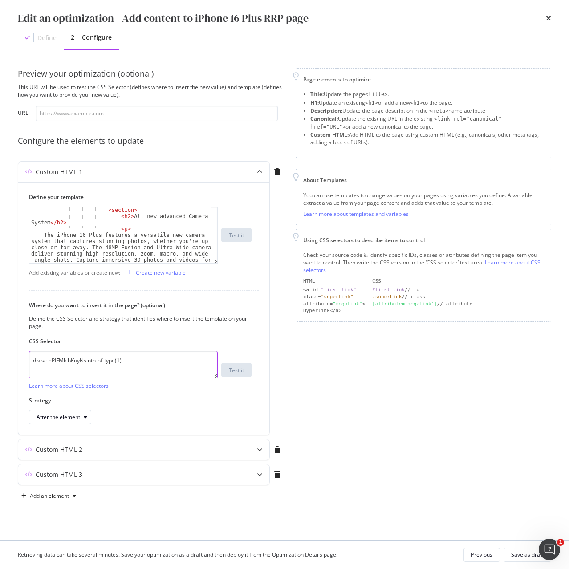
drag, startPoint x: 146, startPoint y: 363, endPoint x: 13, endPoint y: 365, distance: 132.7
click at [13, 365] on div "Preview your optimization (optional) This URL will be used to test the CSS Sele…" at bounding box center [284, 295] width 569 height 490
paste textarea "iEhLsB.jWdwcZ"
type textarea "div.sc-iEhLsB.jWdwcZ:nth-of-type(1)"
click at [100, 454] on div "Custom HTML 2" at bounding box center [143, 449] width 251 height 20
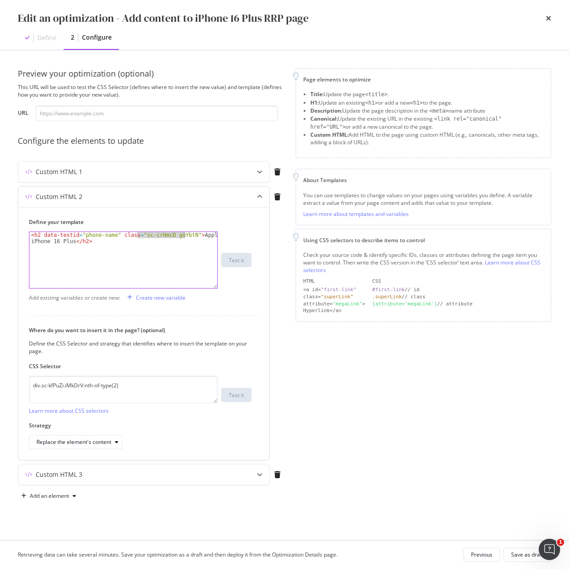
drag, startPoint x: 136, startPoint y: 235, endPoint x: 184, endPoint y: 236, distance: 48.5
click at [184, 236] on div "< h2 data-testid = "phone-name" class = "sc-crHmcD guYbtN" > Apple iPhone 16 Pl…" at bounding box center [123, 272] width 188 height 81
paste textarea "PUZyd"
type textarea "<h2 data-testid="phone-name" class="sc-crHmcD PUZyd">Apple iPhone 16 Plus</h2>"
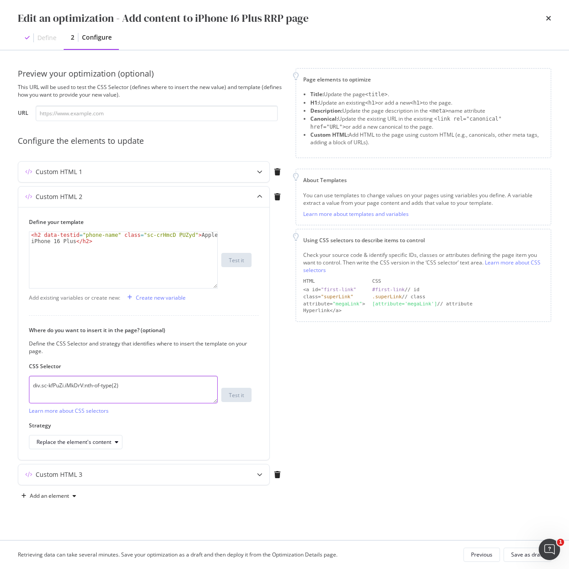
drag, startPoint x: 145, startPoint y: 388, endPoint x: -33, endPoint y: 387, distance: 178.1
click at [0, 387] on html "Activation PageWorkers Overview Monitoring Settings Add content to iPhone 16 Pl…" at bounding box center [284, 284] width 569 height 569
paste textarea "h1.sc-crHmcD.PUZyd"
type textarea "h1.sc-crHmcD.PUZyd"
click at [101, 442] on div "Replace the element's content" at bounding box center [74, 441] width 75 height 5
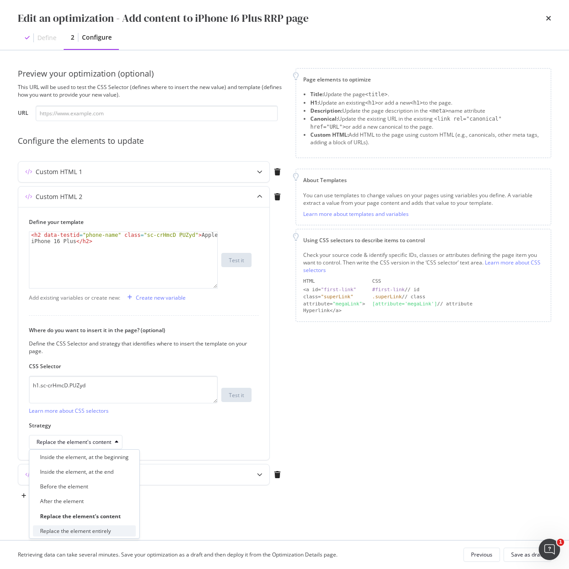
click at [86, 527] on div "Replace the element entirely" at bounding box center [75, 531] width 71 height 8
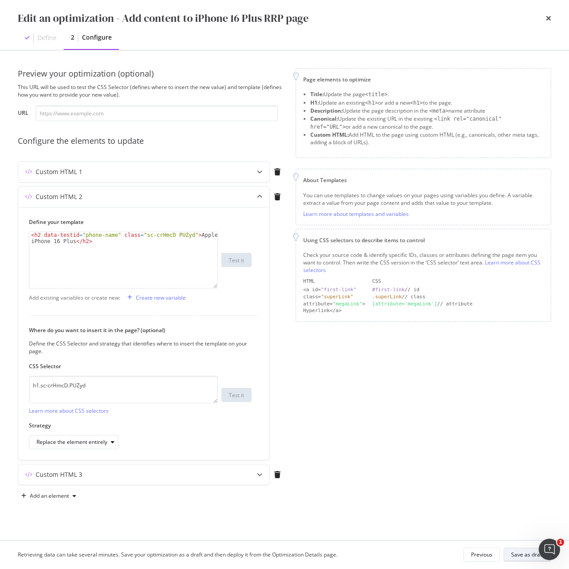
click at [527, 556] on div "Save as draft" at bounding box center [527, 555] width 32 height 8
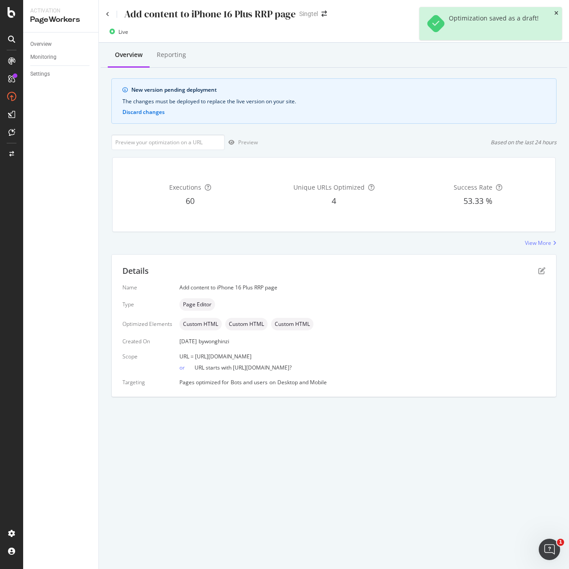
click at [558, 11] on icon "close toast" at bounding box center [556, 13] width 4 height 5
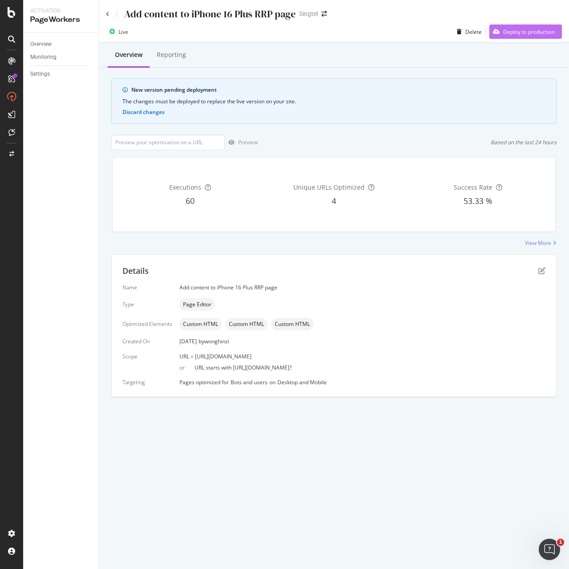
click at [537, 33] on div "Deploy to production" at bounding box center [529, 32] width 52 height 8
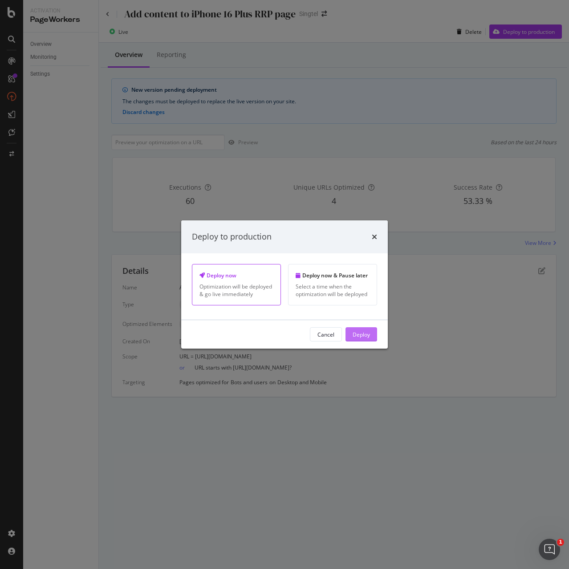
click at [361, 338] on div "Deploy" at bounding box center [361, 334] width 17 height 13
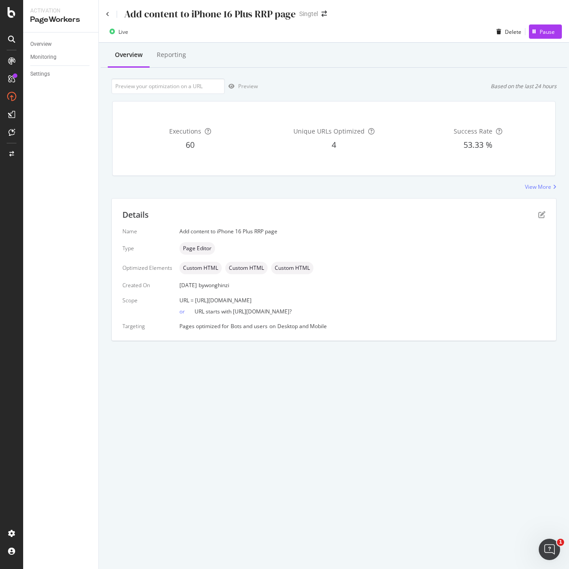
click at [108, 18] on div "Add content to iPhone 16 Plus RRP page" at bounding box center [201, 14] width 190 height 14
click at [108, 16] on icon at bounding box center [108, 14] width 4 height 5
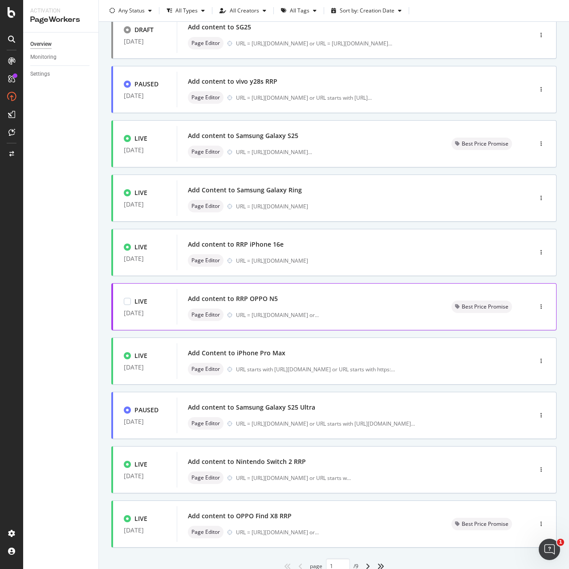
scroll to position [106, 0]
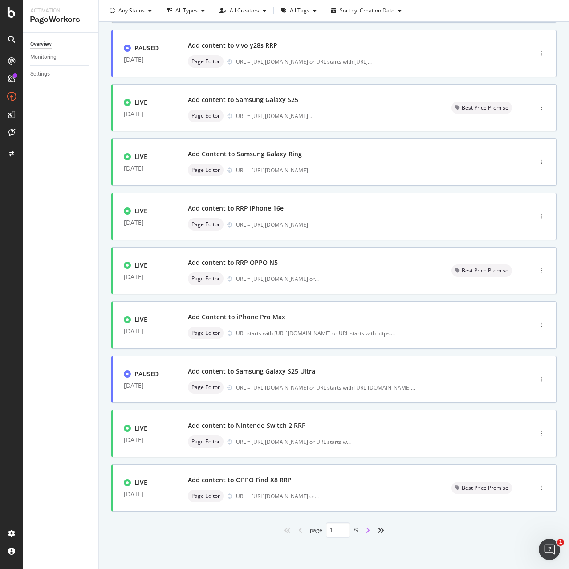
click at [366, 531] on icon "angle-right" at bounding box center [367, 530] width 4 height 7
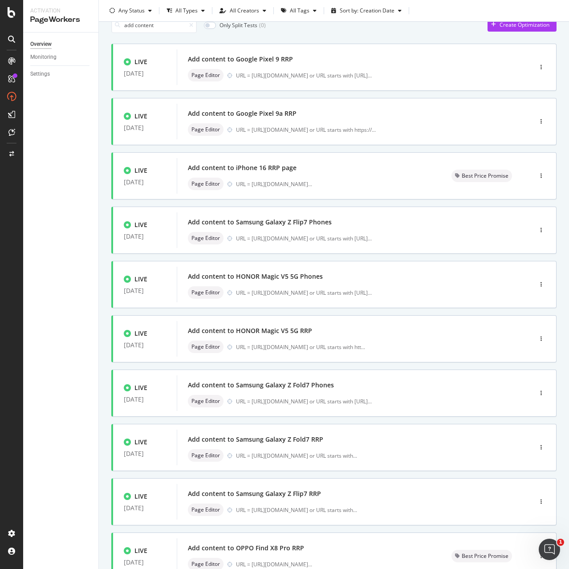
scroll to position [0, 0]
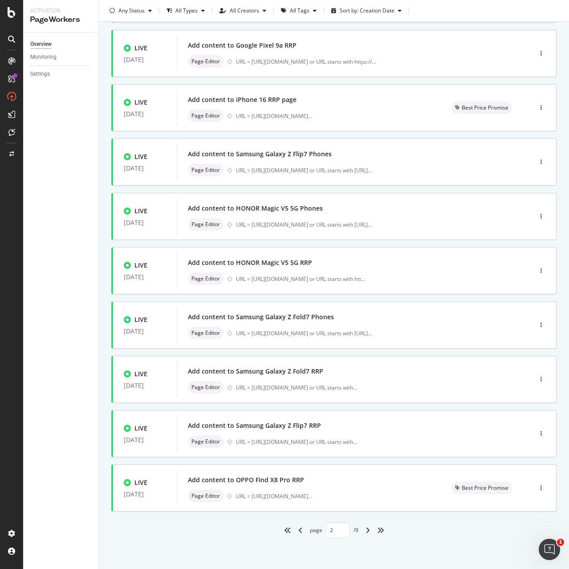
click at [362, 529] on div "angle-right" at bounding box center [368, 530] width 12 height 14
type input "3"
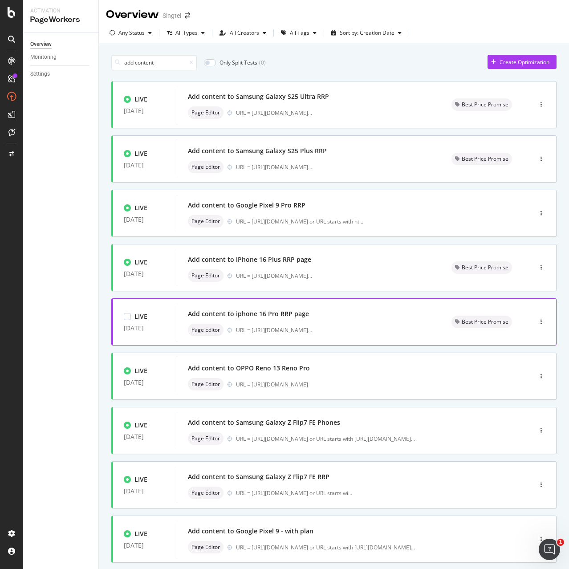
click at [264, 314] on div "Add content to iphone 16 Pro RRP page" at bounding box center [248, 313] width 121 height 9
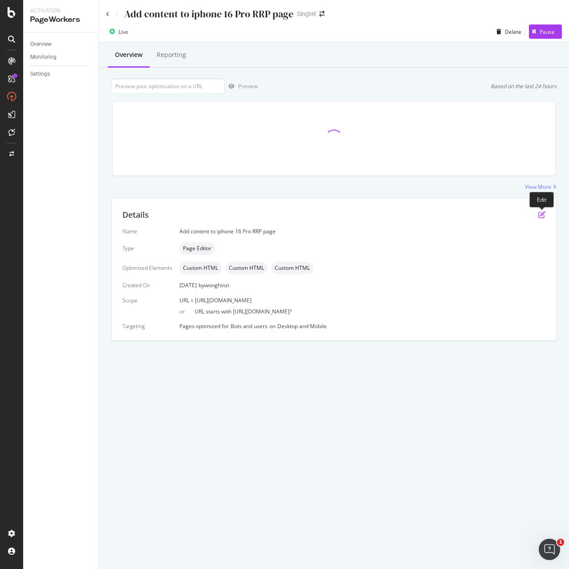
click at [540, 216] on icon "pen-to-square" at bounding box center [541, 214] width 7 height 7
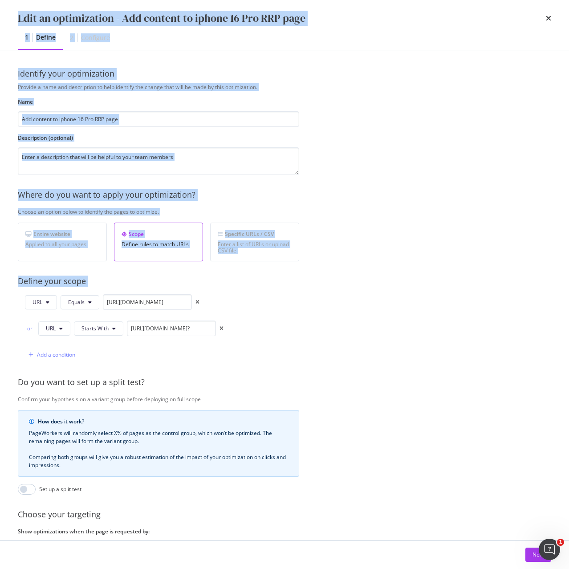
click at [524, 259] on div "Edit an optimization - Add content to iphone 16 Pro RRP page 1 Define 2 Configu…" at bounding box center [284, 284] width 569 height 569
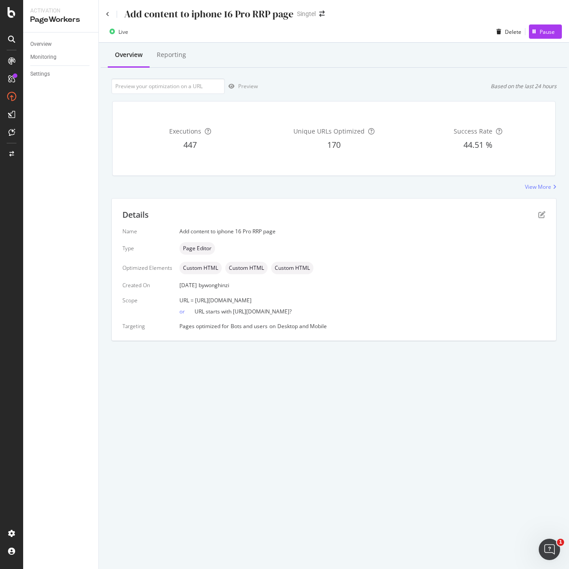
drag, startPoint x: 194, startPoint y: 300, endPoint x: 419, endPoint y: 293, distance: 224.9
click at [419, 293] on div "Name Add content to iphone 16 Pro RRP page Type Page Editor Optimized Elements …" at bounding box center [333, 278] width 423 height 102
copy span "https://shop.singtel.com/accessories/rrp-products/apple-iphone-16-pro"
click at [538, 217] on div "Details" at bounding box center [333, 215] width 423 height 12
click at [543, 215] on icon "pen-to-square" at bounding box center [541, 214] width 7 height 7
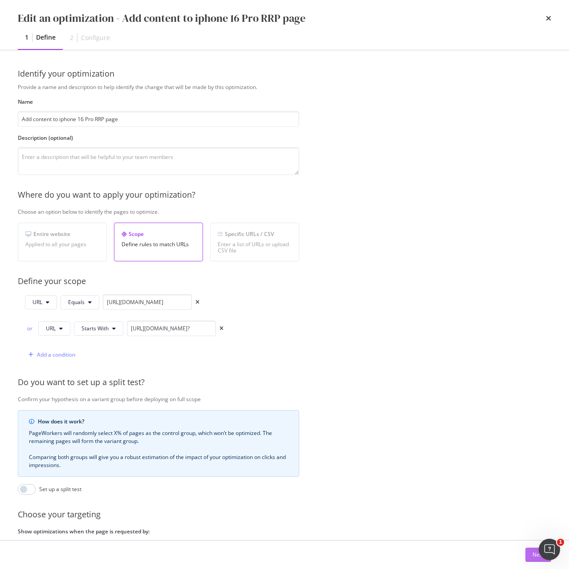
click at [540, 561] on div "Next" at bounding box center [538, 554] width 12 height 13
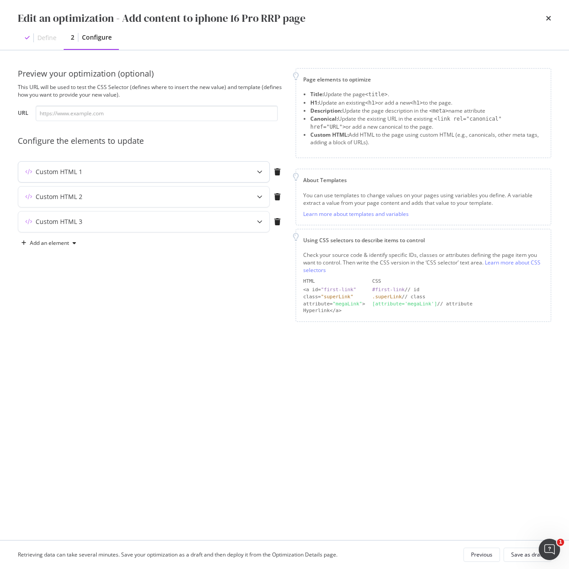
click at [90, 173] on div "Custom HTML 1" at bounding box center [126, 171] width 216 height 9
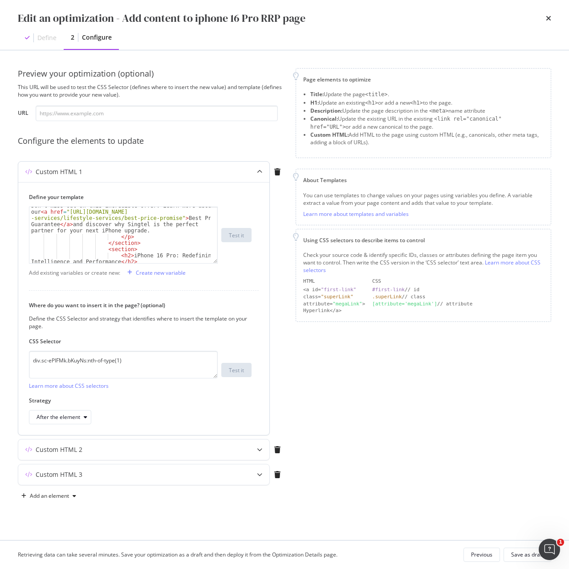
scroll to position [187, 0]
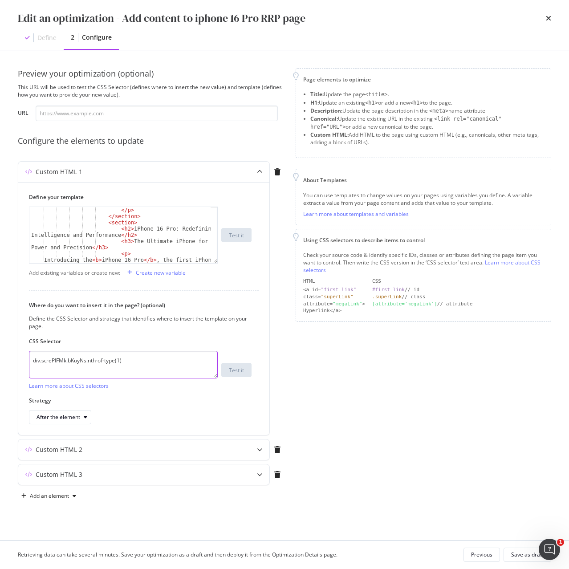
drag, startPoint x: 142, startPoint y: 361, endPoint x: 2, endPoint y: 360, distance: 140.2
click at [2, 360] on div "Preview your optimization (optional) This URL will be used to test the CSS Sele…" at bounding box center [284, 295] width 569 height 490
paste textarea "iEhLsB.jWdwcZ"
type textarea "div.sc-iEhLsB.jWdwcZ:nth-of-type(1)"
click at [109, 446] on div "Custom HTML 2" at bounding box center [126, 449] width 216 height 9
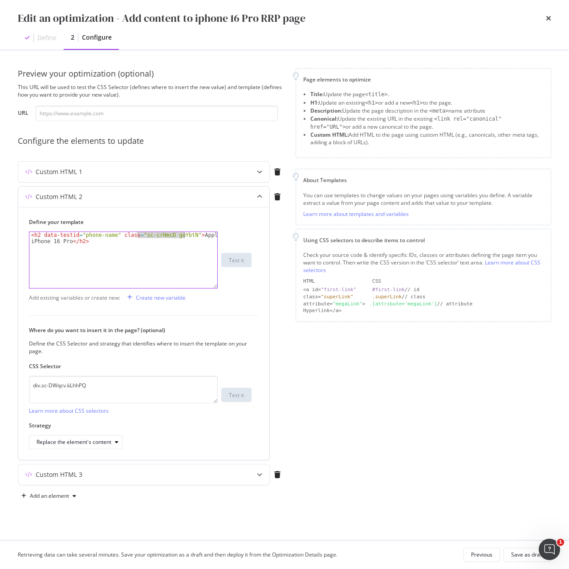
drag, startPoint x: 137, startPoint y: 235, endPoint x: 184, endPoint y: 235, distance: 46.7
click at [184, 235] on div "< h2 data-testid = "phone-name" class = "sc-crHmcD guYbtN" > Apple iPhone 16 Pr…" at bounding box center [123, 272] width 188 height 81
paste textarea "PUZyd"
type textarea "<h2 data-testid="phone-name" class="sc-crHmcD PUZyd">Apple iPhone 16 Pro</h2>"
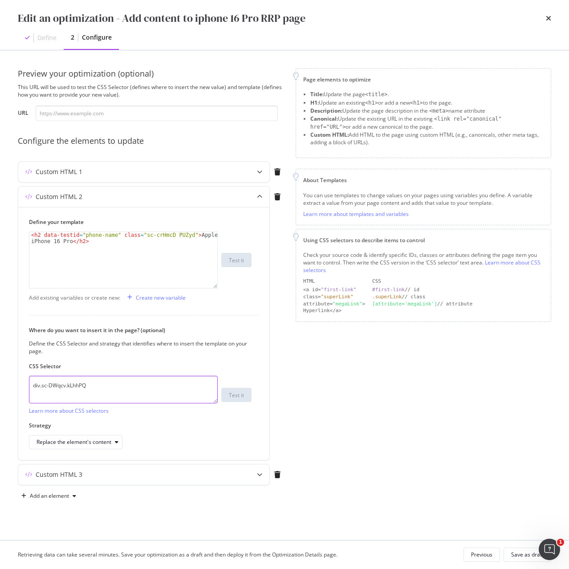
drag, startPoint x: 105, startPoint y: 386, endPoint x: -8, endPoint y: 382, distance: 112.7
click at [0, 382] on html "Activation PageWorkers Overview Monitoring Settings Add content to iphone 16 Pr…" at bounding box center [284, 284] width 569 height 569
paste textarea "h1.sc-crHmcD.PUZyd"
type textarea "h1.sc-crHmcD.PUZyd"
click at [101, 445] on div "Replace the element's content" at bounding box center [74, 441] width 75 height 5
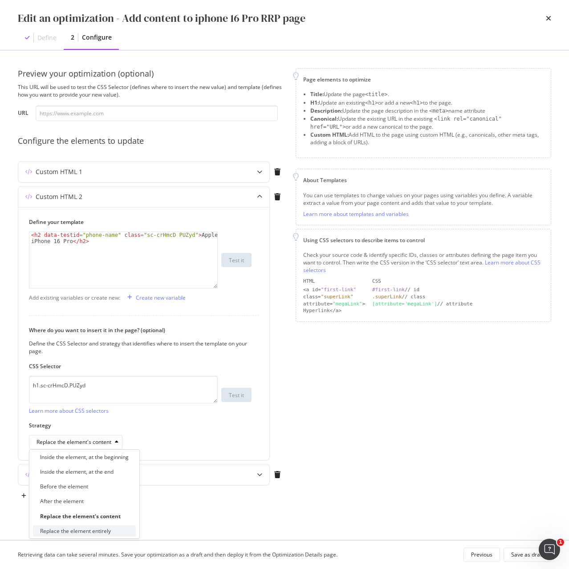
click at [114, 530] on div "Replace the element entirely" at bounding box center [84, 530] width 103 height 11
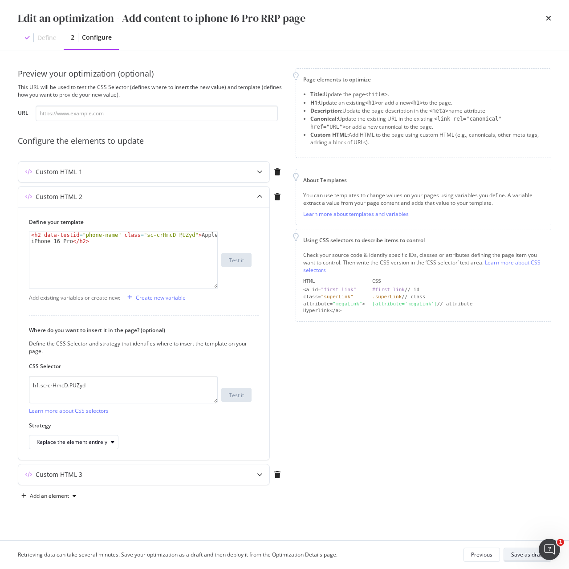
click at [527, 555] on div "Save as draft" at bounding box center [527, 555] width 32 height 8
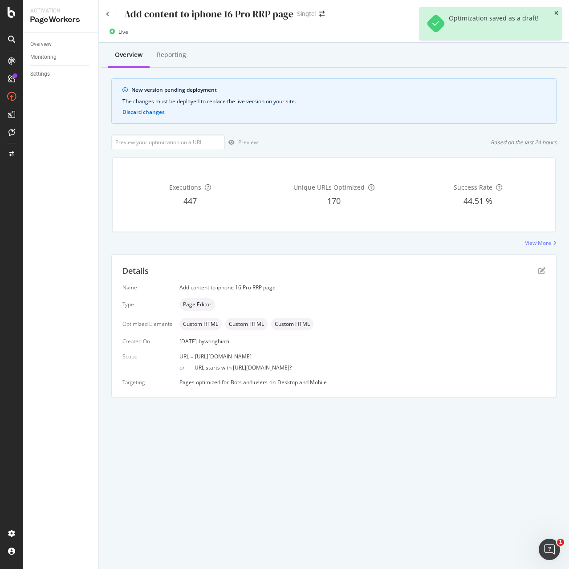
click at [555, 14] on icon "close toast" at bounding box center [556, 13] width 4 height 5
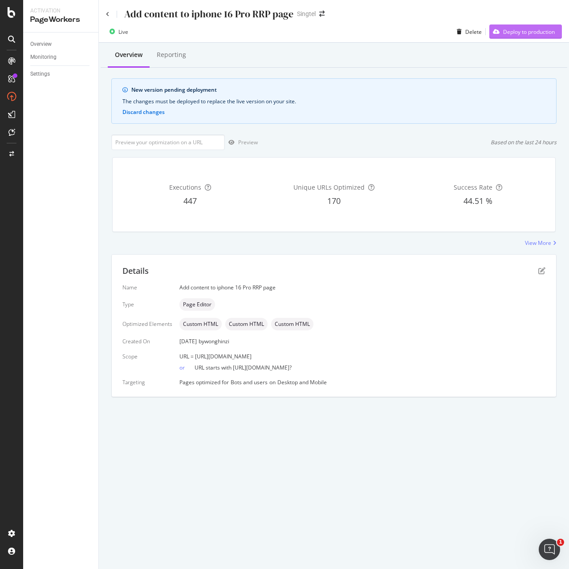
click at [536, 29] on div "Deploy to production" at bounding box center [529, 32] width 52 height 8
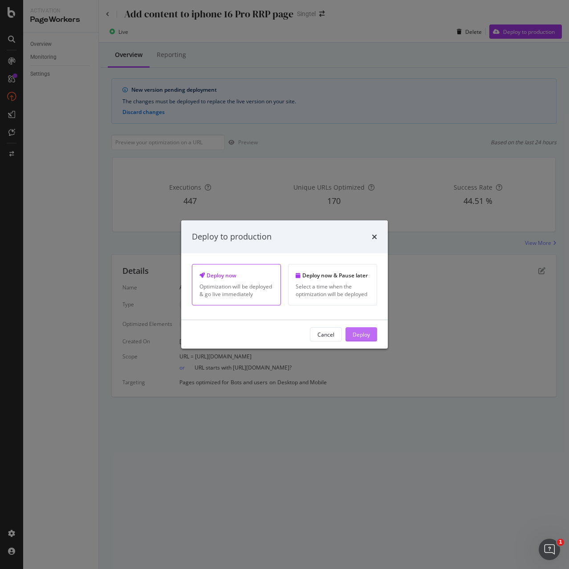
click at [364, 330] on div "Deploy" at bounding box center [361, 334] width 17 height 8
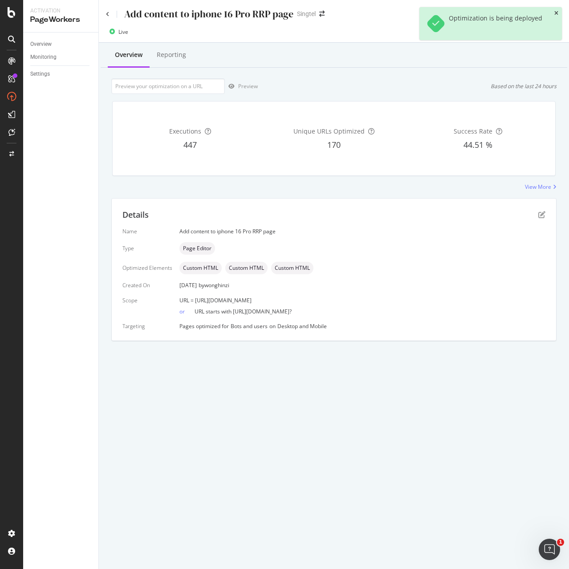
click at [557, 13] on icon "close toast" at bounding box center [556, 13] width 4 height 5
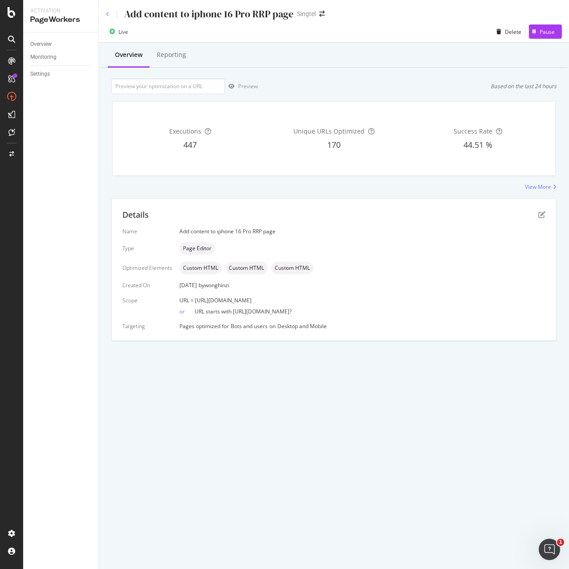
click at [109, 14] on icon at bounding box center [108, 14] width 4 height 5
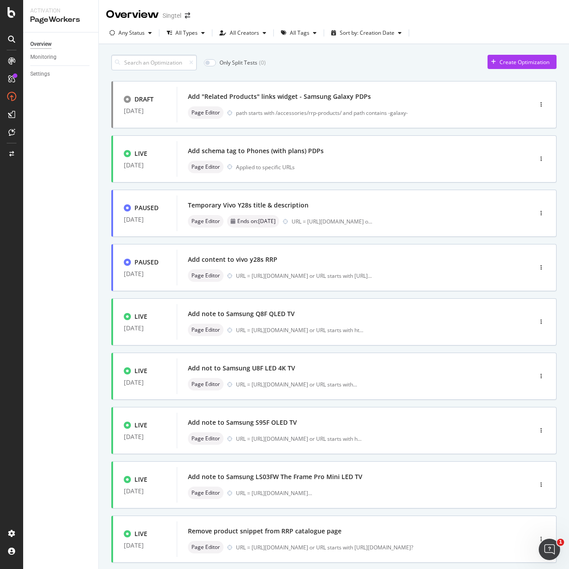
click at [162, 60] on input at bounding box center [153, 63] width 85 height 16
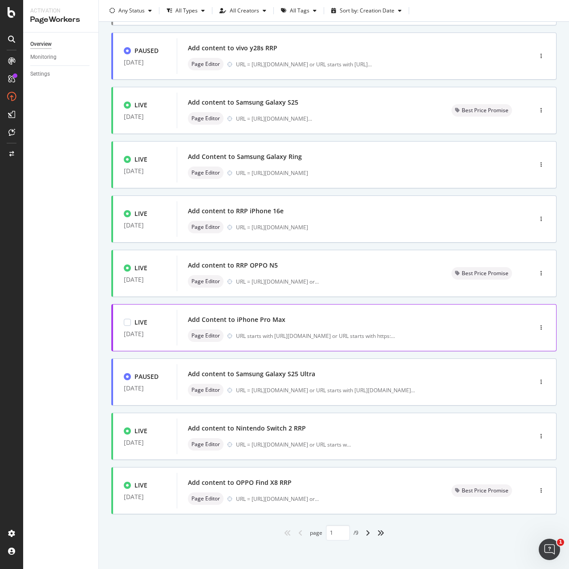
scroll to position [106, 0]
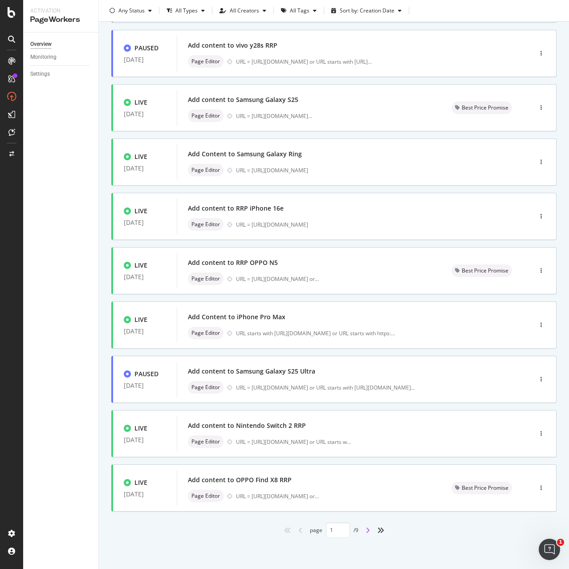
click at [365, 530] on icon "angle-right" at bounding box center [367, 530] width 4 height 7
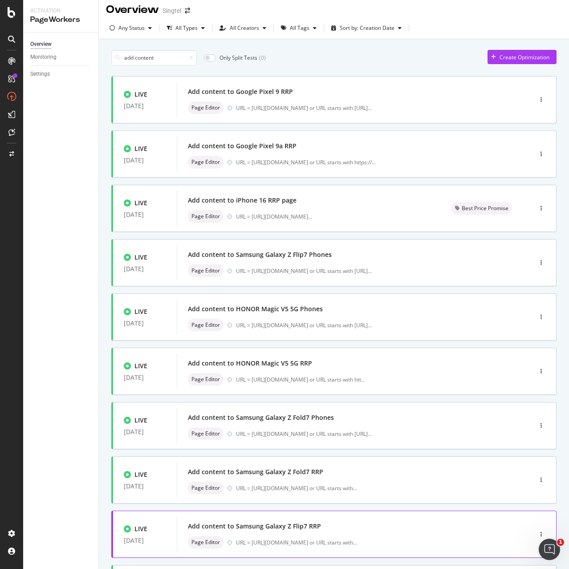
scroll to position [0, 0]
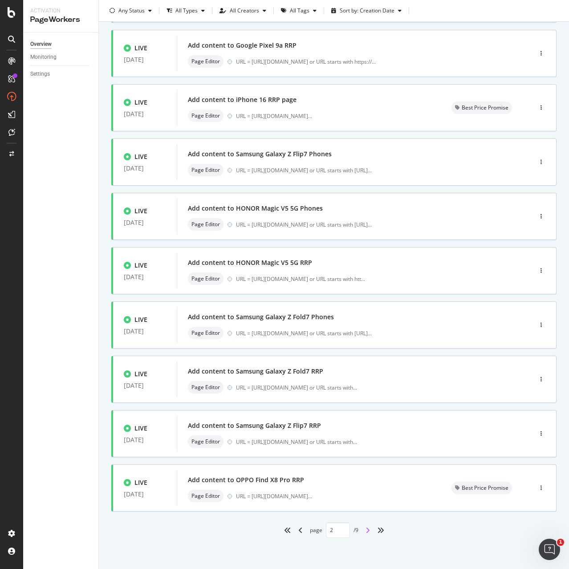
click at [366, 532] on icon "angle-right" at bounding box center [367, 530] width 4 height 7
type input "3"
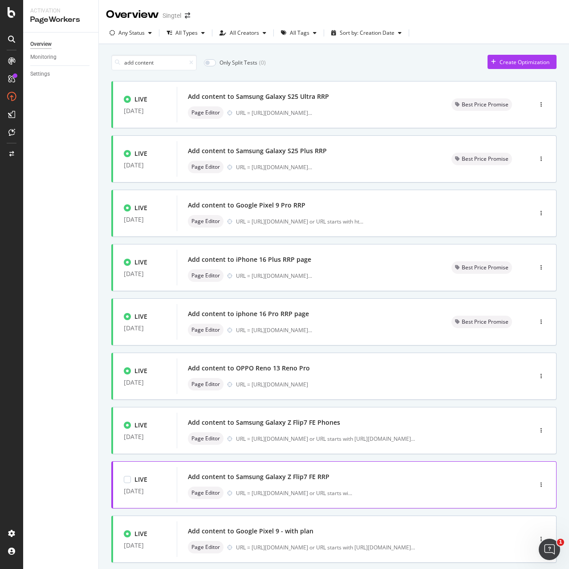
click at [277, 488] on div "Page Editor URL = https://shop.singtel.com/accessories/rrp-products/samsung-gal…" at bounding box center [341, 493] width 306 height 12
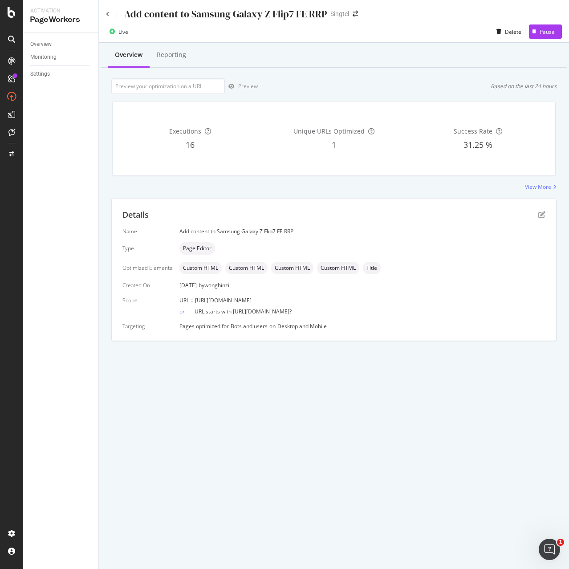
drag, startPoint x: 194, startPoint y: 301, endPoint x: 423, endPoint y: 301, distance: 229.7
click at [423, 301] on div "URL = https://shop.singtel.com/accessories/rrp-products/samsung-galaxy-z-flip7-…" at bounding box center [362, 300] width 366 height 8
copy span "https://shop.singtel.com/accessories/rrp-products/samsung-galaxy-z-flip7-fe"
click at [543, 216] on icon "pen-to-square" at bounding box center [541, 214] width 7 height 7
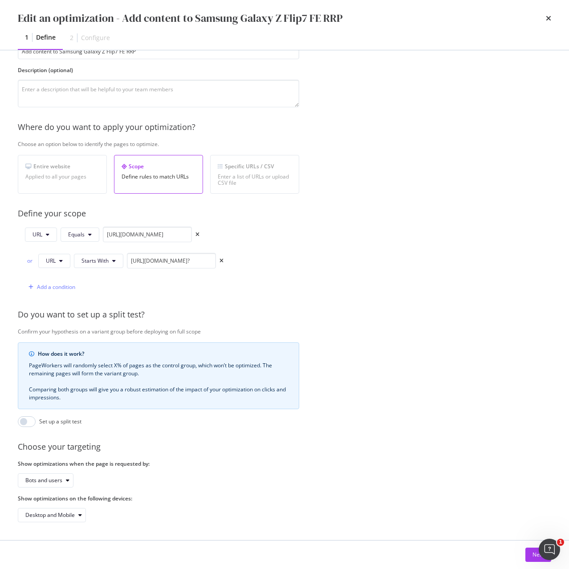
scroll to position [74, 0]
click at [521, 554] on div "Next" at bounding box center [284, 555] width 533 height 14
click at [525, 554] on button "Next" at bounding box center [538, 555] width 26 height 14
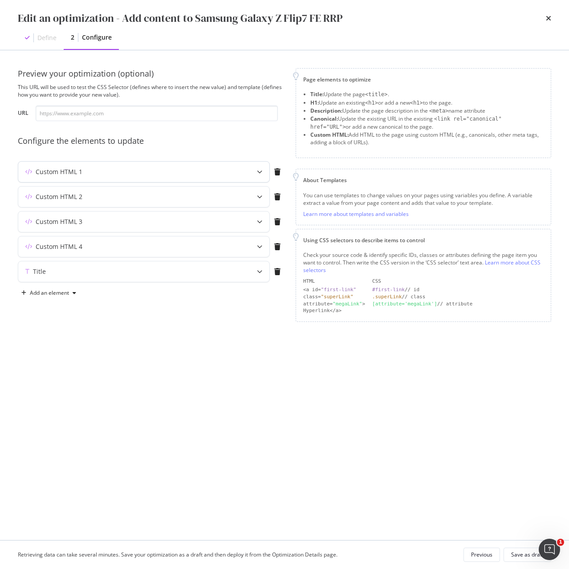
click at [239, 174] on div "Custom HTML 1" at bounding box center [143, 172] width 251 height 20
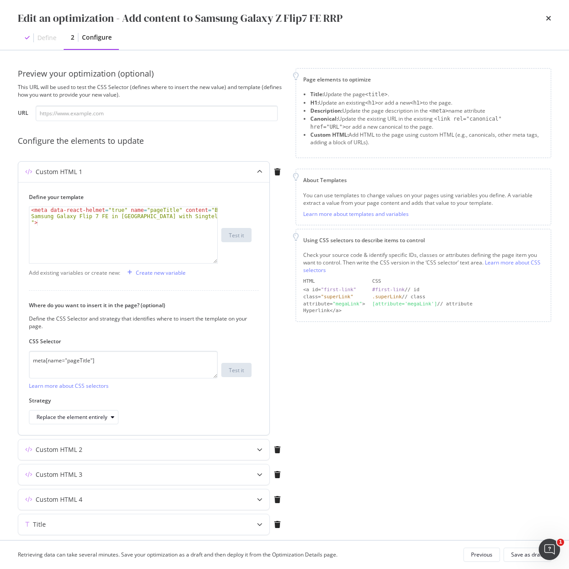
scroll to position [31, 0]
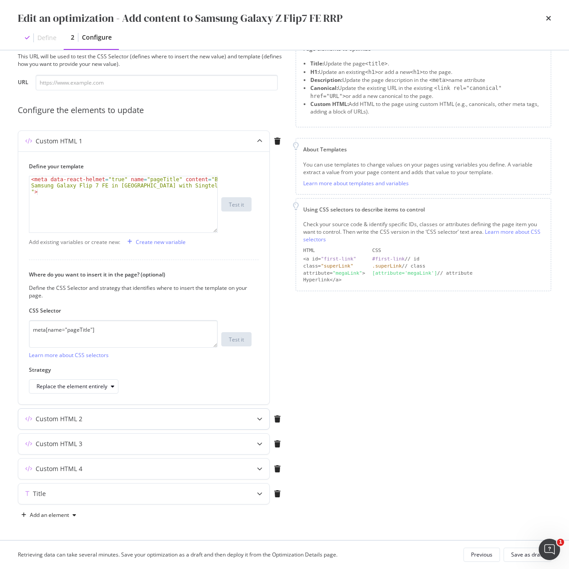
click at [103, 420] on div "Custom HTML 2" at bounding box center [126, 418] width 216 height 9
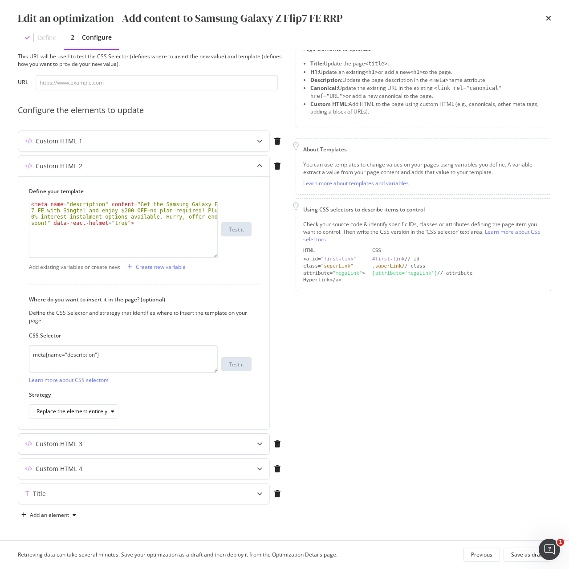
click at [78, 449] on div "Custom HTML 3" at bounding box center [143, 444] width 251 height 20
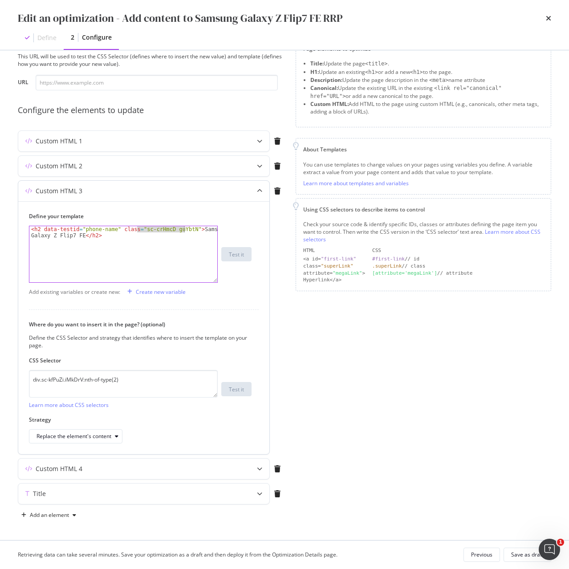
drag, startPoint x: 137, startPoint y: 231, endPoint x: 185, endPoint y: 232, distance: 48.1
click at [185, 232] on div "< h2 data-testid = "phone-name" class = "sc-crHmcD guYbtN" > Samsung Galaxy Z F…" at bounding box center [123, 266] width 188 height 81
paste textarea "PUZyd"
type textarea "<h2 data-testid="phone-name" class="sc-crHmcD PUZyd">Samsung Galaxy Z Flip7 FE<…"
drag, startPoint x: 172, startPoint y: 378, endPoint x: -44, endPoint y: 372, distance: 215.5
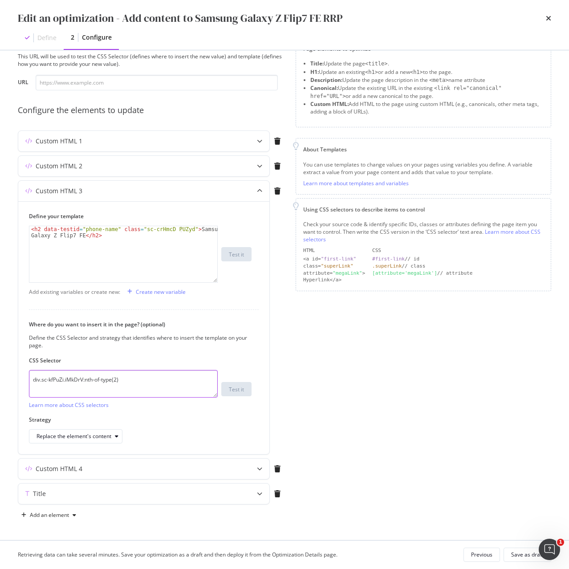
click at [0, 372] on html "Activation PageWorkers Overview Monitoring Settings Add content to Samsung Gala…" at bounding box center [284, 284] width 569 height 569
paste textarea "h1.sc-crHmcD.PUZyd"
type textarea "h1.sc-crHmcD.PUZyd"
click at [101, 438] on div "Replace the element's content" at bounding box center [74, 436] width 75 height 5
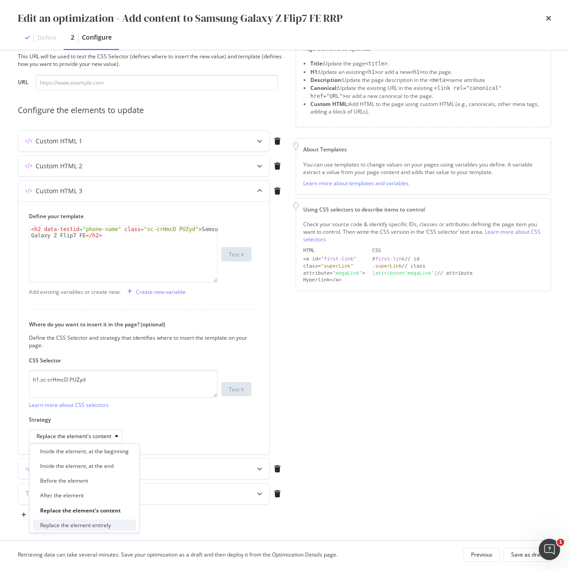
click at [102, 526] on div "Replace the element entirely" at bounding box center [75, 525] width 71 height 8
click at [97, 463] on div "Custom HTML 4" at bounding box center [143, 469] width 251 height 20
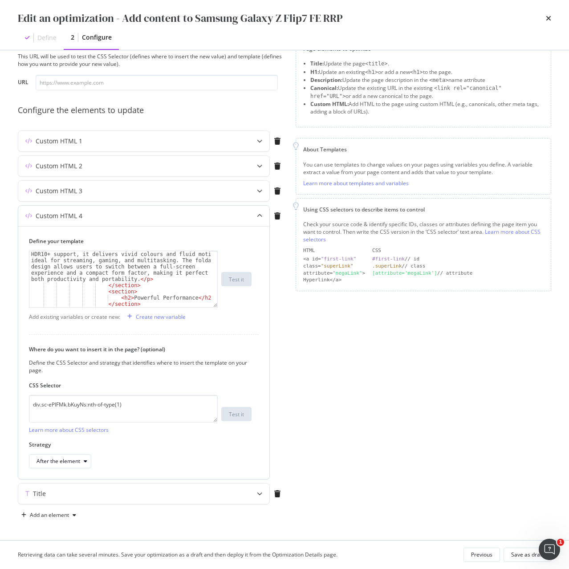
scroll to position [321, 0]
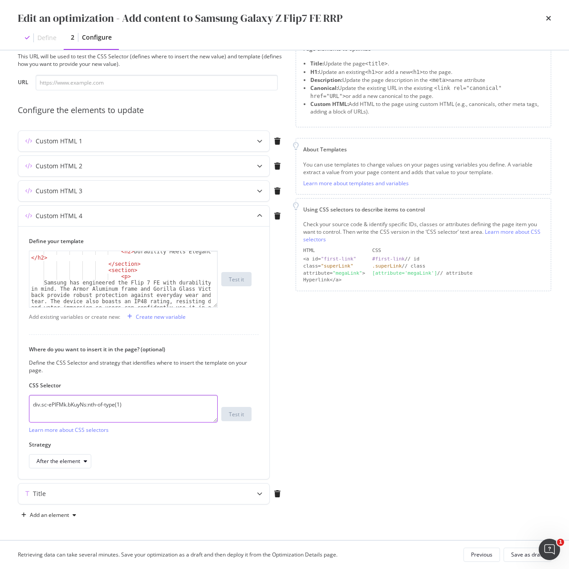
drag, startPoint x: 156, startPoint y: 406, endPoint x: 16, endPoint y: 409, distance: 139.4
click at [16, 409] on div "Preview your optimization (optional) This URL will be used to test the CSS Sele…" at bounding box center [284, 295] width 569 height 490
paste textarea "iEhLsB.jWdwcZ"
type textarea "div.sc-iEhLsB.jWdwcZ:nth-of-type(1)"
click at [513, 558] on div "Save as draft" at bounding box center [527, 555] width 32 height 8
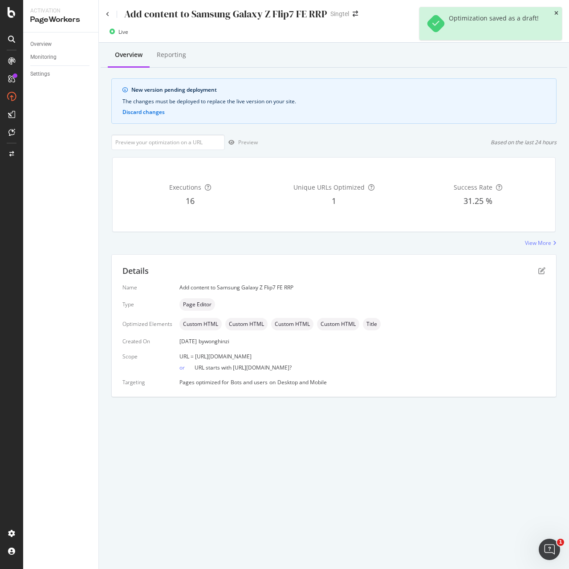
click at [556, 15] on icon "close toast" at bounding box center [556, 13] width 4 height 5
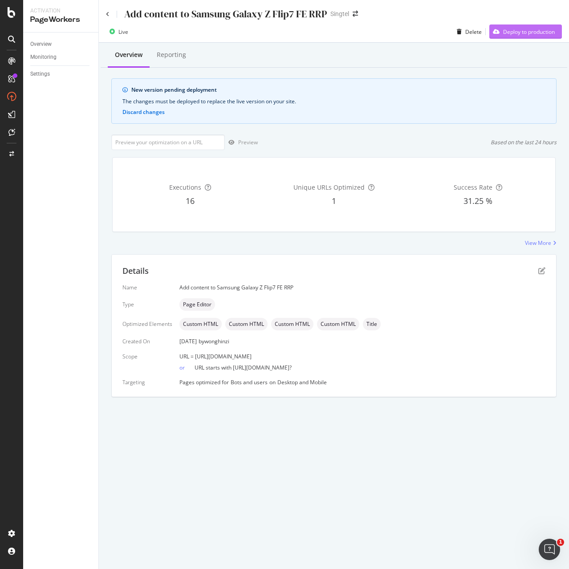
click at [546, 34] on div "Deploy to production" at bounding box center [529, 32] width 52 height 8
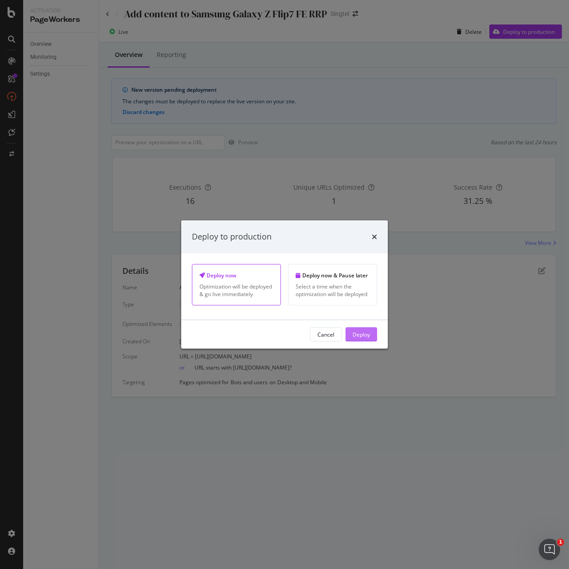
click at [368, 336] on div "Deploy" at bounding box center [361, 334] width 17 height 8
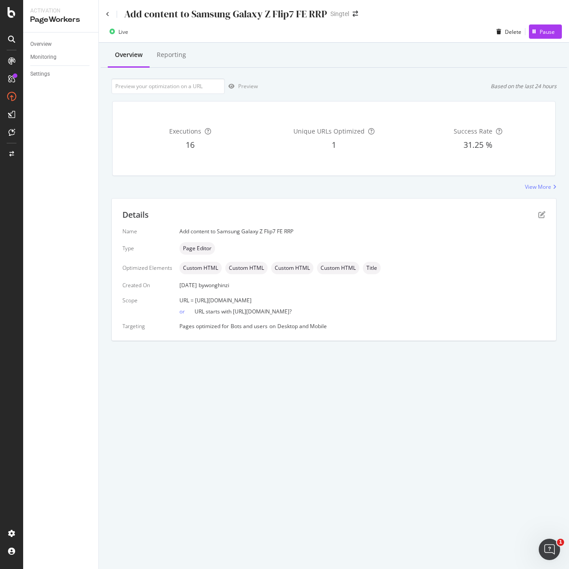
drag, startPoint x: 195, startPoint y: 303, endPoint x: 385, endPoint y: 294, distance: 190.3
click at [385, 294] on div "Name Add content to Samsung Galaxy Z Flip7 FE RRP Type Page Editor Optimized El…" at bounding box center [333, 278] width 423 height 102
copy span "https://shop.singtel.com/accessories/rrp-products/samsung-galaxy-z-flip7-fe"
click at [109, 16] on icon at bounding box center [108, 14] width 4 height 5
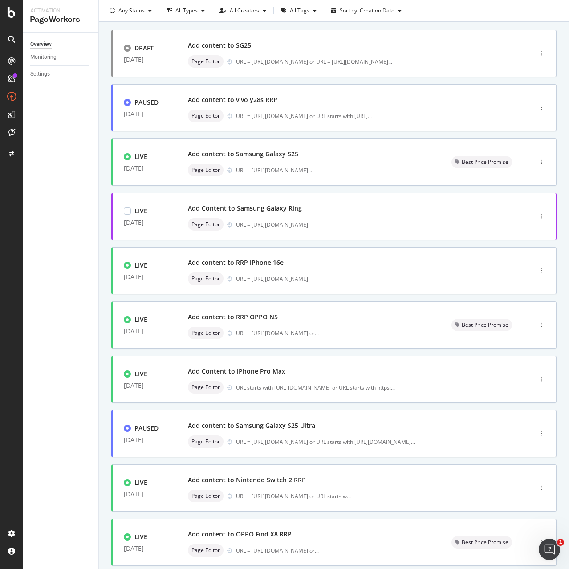
scroll to position [106, 0]
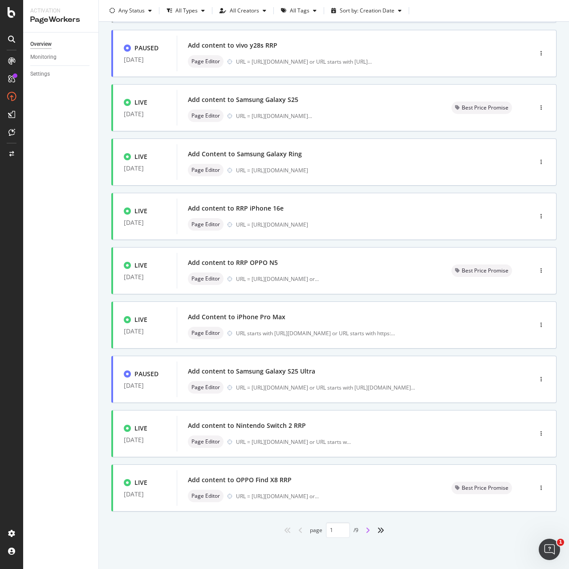
click at [365, 530] on icon "angle-right" at bounding box center [367, 530] width 4 height 7
type input "1"
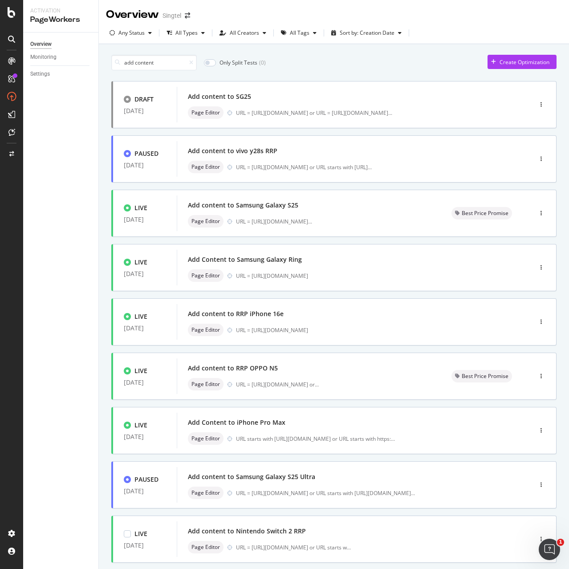
click at [365, 532] on div "Add content to Nintendo Switch 2 RRP" at bounding box center [341, 531] width 306 height 12
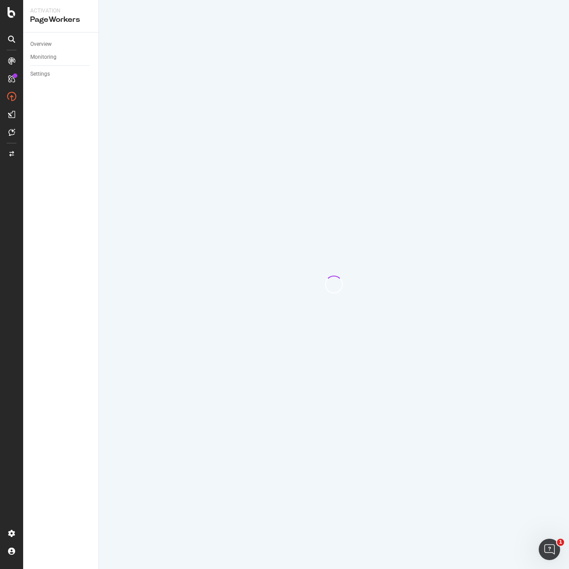
click at [365, 532] on div at bounding box center [334, 284] width 470 height 569
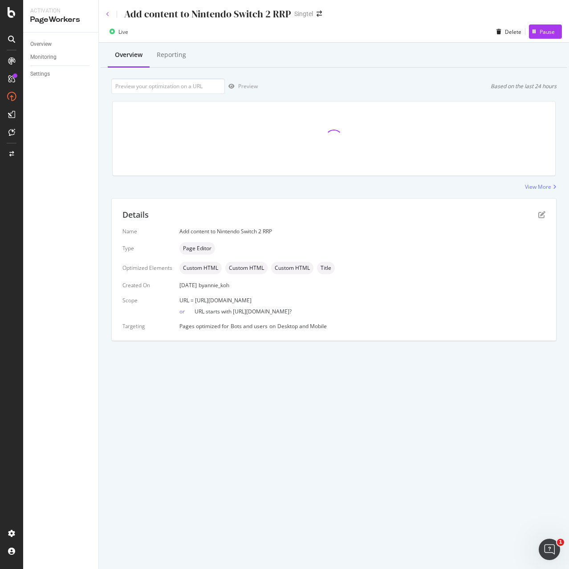
click at [108, 13] on icon at bounding box center [108, 14] width 4 height 5
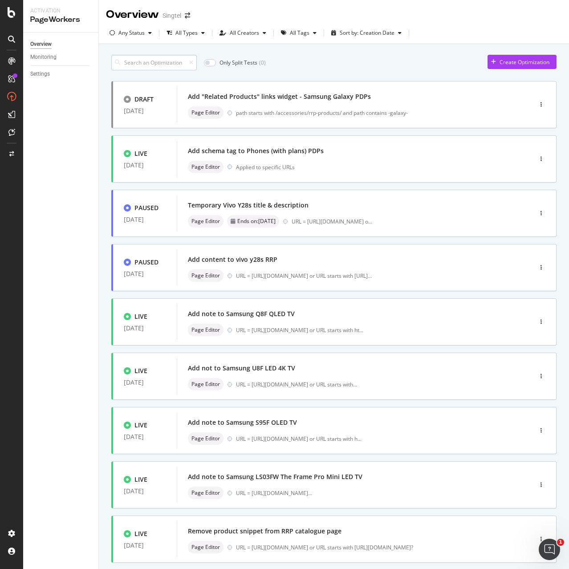
click at [166, 65] on input at bounding box center [153, 63] width 85 height 16
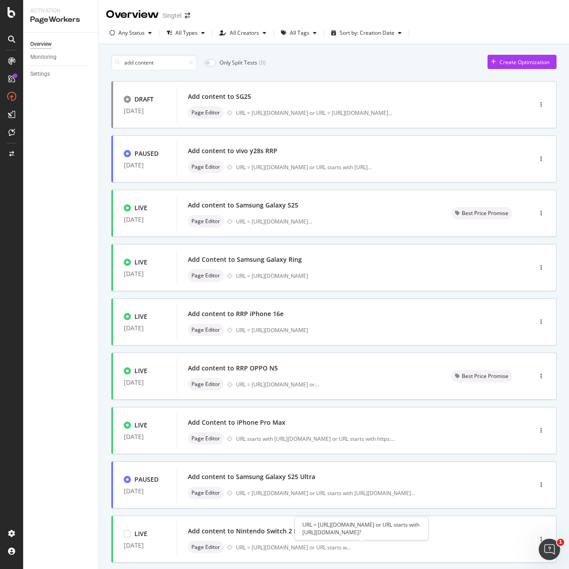
scroll to position [106, 0]
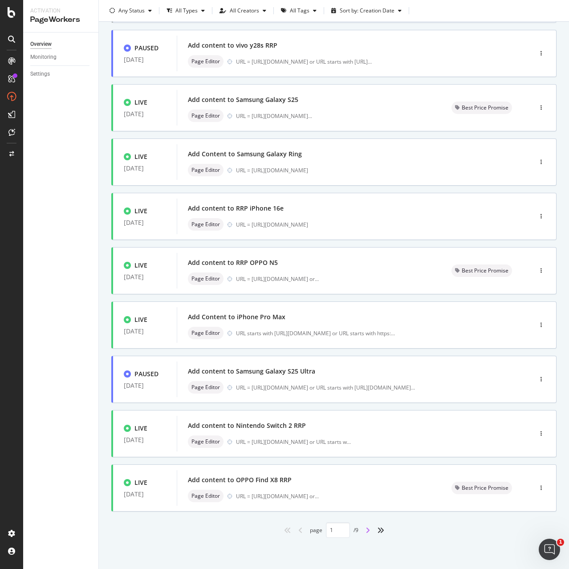
click at [365, 533] on icon "angle-right" at bounding box center [367, 530] width 4 height 7
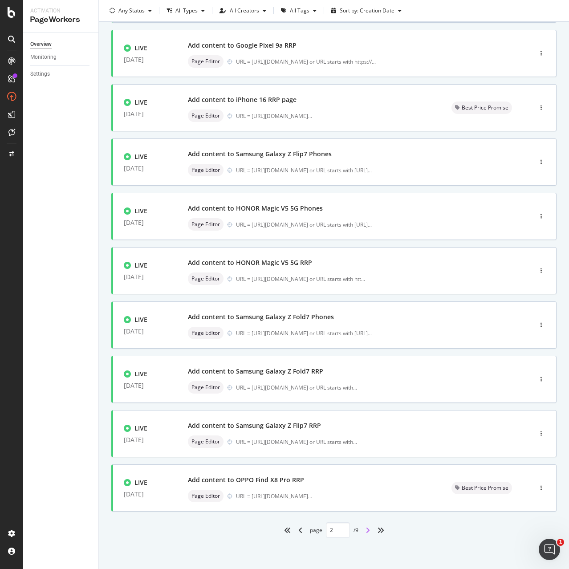
click at [365, 531] on icon "angle-right" at bounding box center [367, 530] width 4 height 7
type input "3"
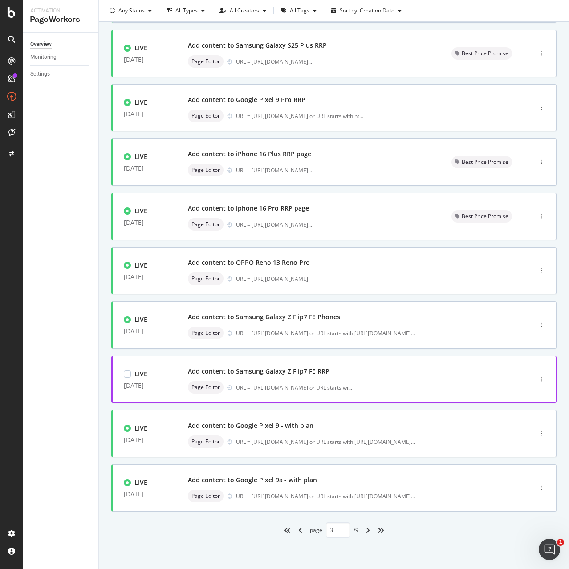
click at [308, 382] on div "Page Editor URL = https://shop.singtel.com/accessories/rrp-products/samsung-gal…" at bounding box center [341, 387] width 306 height 12
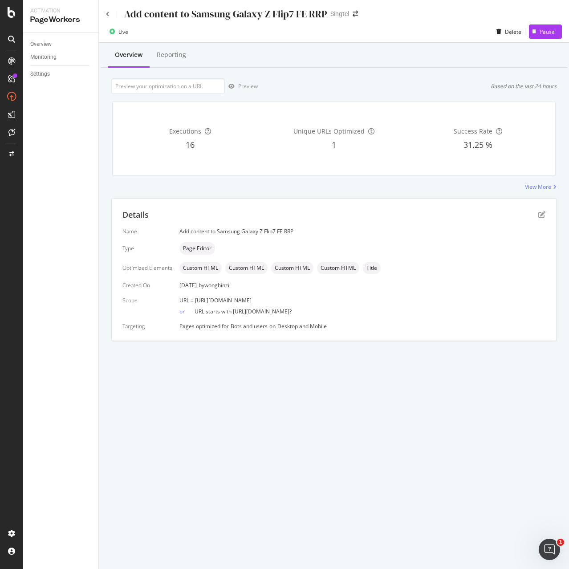
drag, startPoint x: 193, startPoint y: 300, endPoint x: 408, endPoint y: 293, distance: 214.7
click at [408, 293] on div "Name Add content to Samsung Galaxy Z Flip7 FE RRP Type Page Editor Optimized El…" at bounding box center [333, 278] width 423 height 102
copy span "https://shop.singtel.com/accessories/rrp-products/samsung-galaxy-z-flip7-fe"
click at [539, 216] on icon "pen-to-square" at bounding box center [541, 214] width 7 height 7
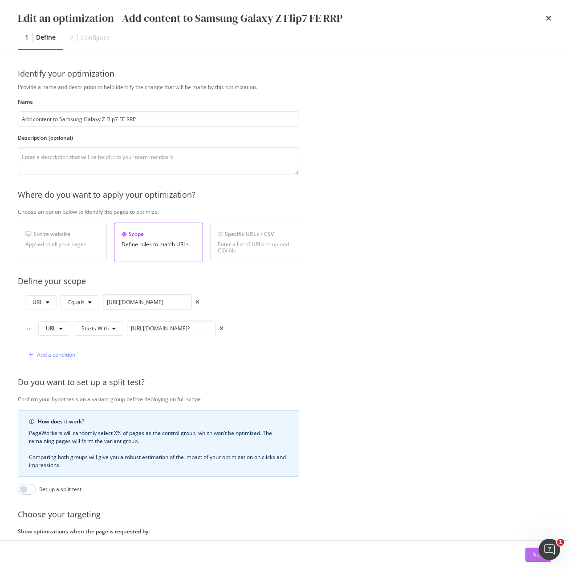
click at [533, 558] on div "Next" at bounding box center [538, 555] width 12 height 8
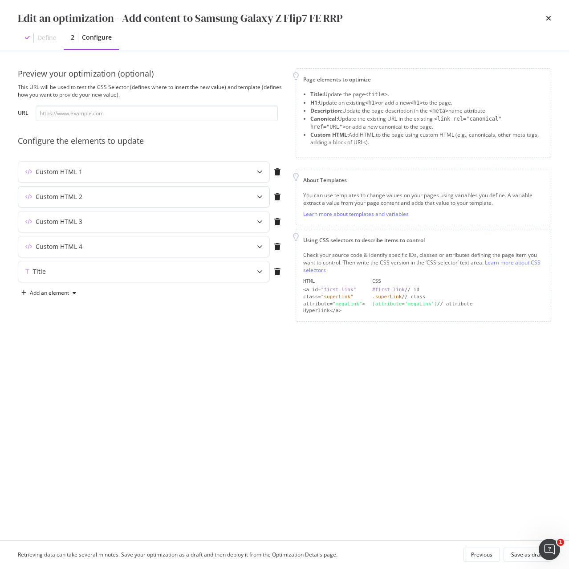
click at [110, 198] on div "Custom HTML 2" at bounding box center [126, 196] width 216 height 9
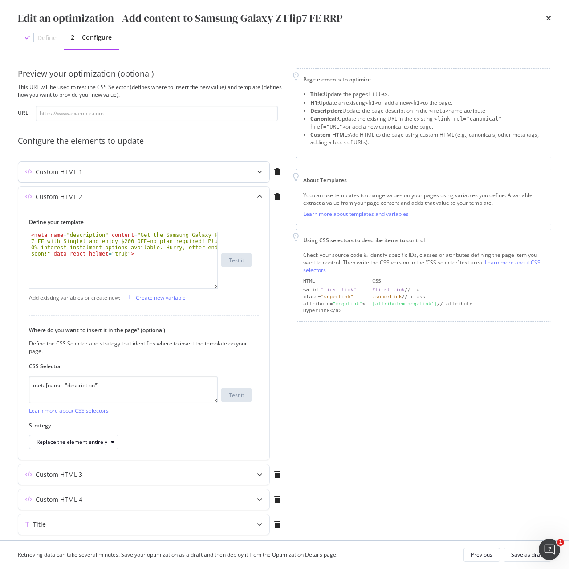
click at [115, 175] on div "Custom HTML 1" at bounding box center [126, 171] width 216 height 9
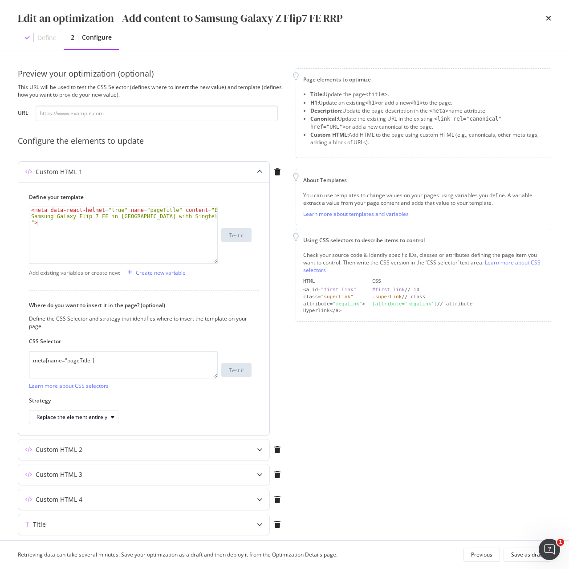
click at [115, 175] on div "Custom HTML 1" at bounding box center [126, 171] width 216 height 9
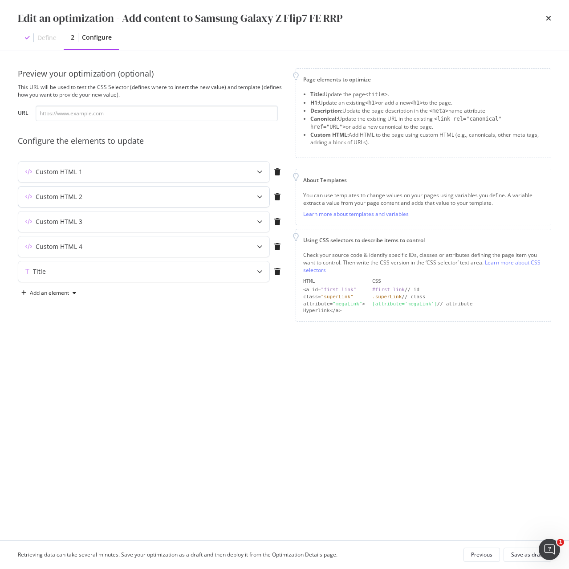
click at [116, 195] on div "Custom HTML 2" at bounding box center [126, 196] width 216 height 9
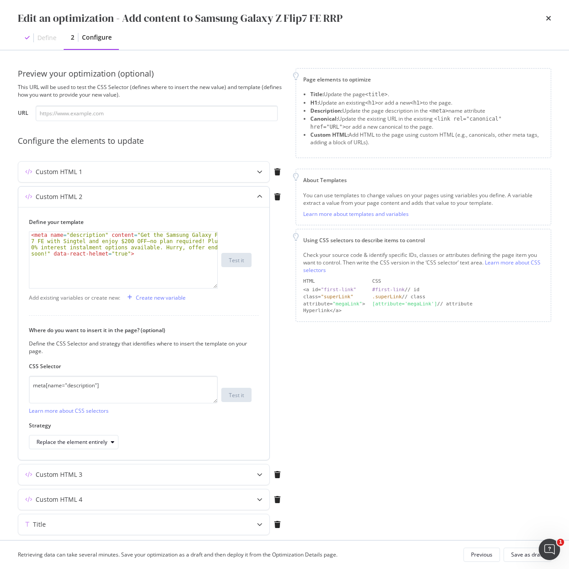
click at [115, 202] on div "Custom HTML 2" at bounding box center [143, 197] width 251 height 20
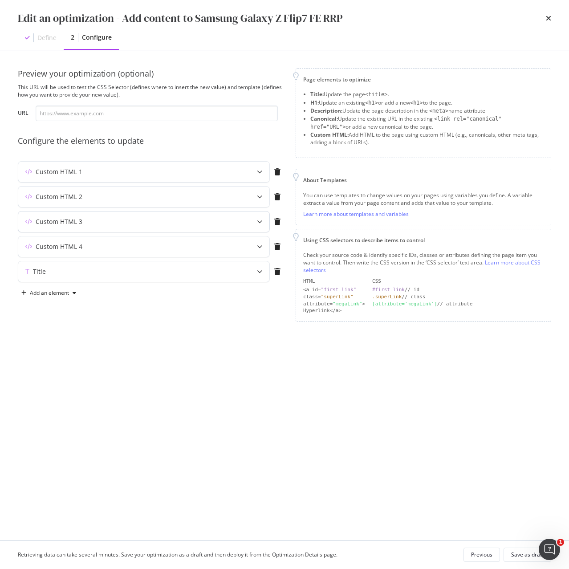
click at [111, 224] on div "Custom HTML 3" at bounding box center [126, 221] width 216 height 9
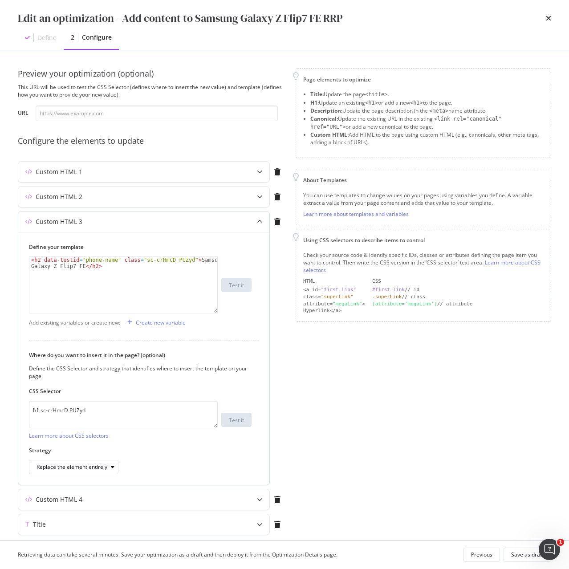
type textarea "<h2 data-testid="phone-name" class="sc-crHmcD PUZyd">Samsung Galaxy Z Flip7 FE<…"
drag, startPoint x: 138, startPoint y: 259, endPoint x: 181, endPoint y: 260, distance: 43.2
click at [181, 260] on div "< h2 data-testid = "phone-name" class = "sc-crHmcD PUZyd" > Samsung Galaxy Z Fl…" at bounding box center [123, 297] width 188 height 81
click at [152, 411] on textarea "h1.sc-crHmcD.PUZyd" at bounding box center [123, 415] width 189 height 28
click at [146, 500] on div "Custom HTML 4" at bounding box center [126, 499] width 216 height 9
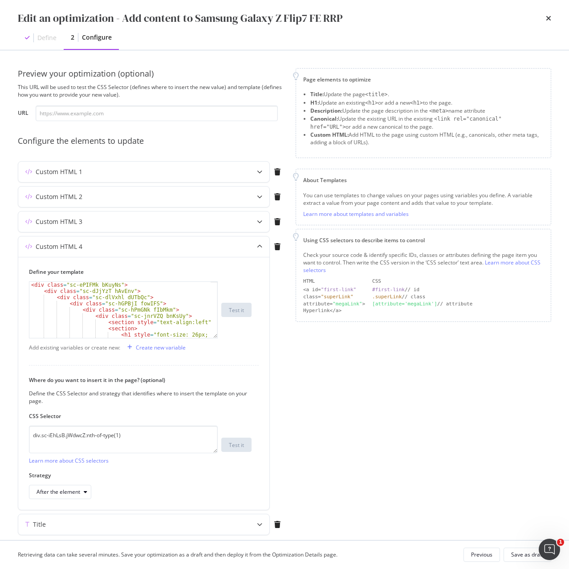
click at [551, 18] on div "Edit an optimization - Add content to Samsung Galaxy Z Flip7 FE RRP Define 2 Co…" at bounding box center [284, 25] width 569 height 50
click at [548, 19] on icon "times" at bounding box center [548, 18] width 5 height 7
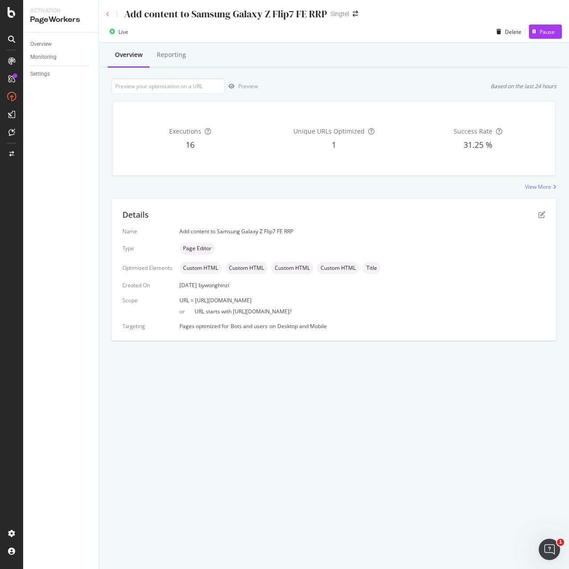
click at [108, 13] on icon at bounding box center [108, 14] width 4 height 5
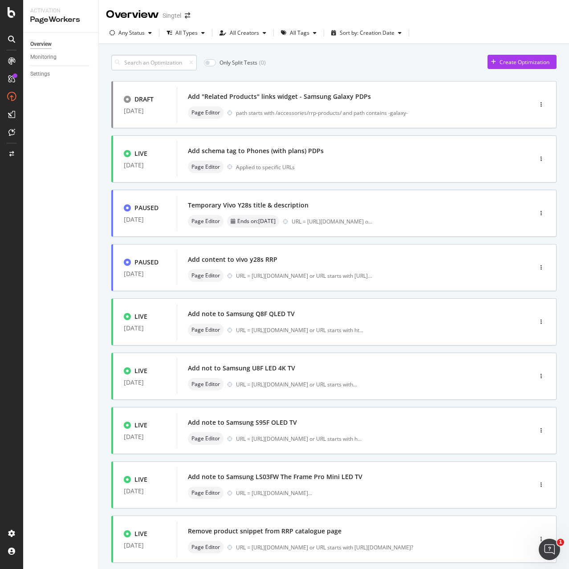
click at [160, 61] on input at bounding box center [153, 63] width 85 height 16
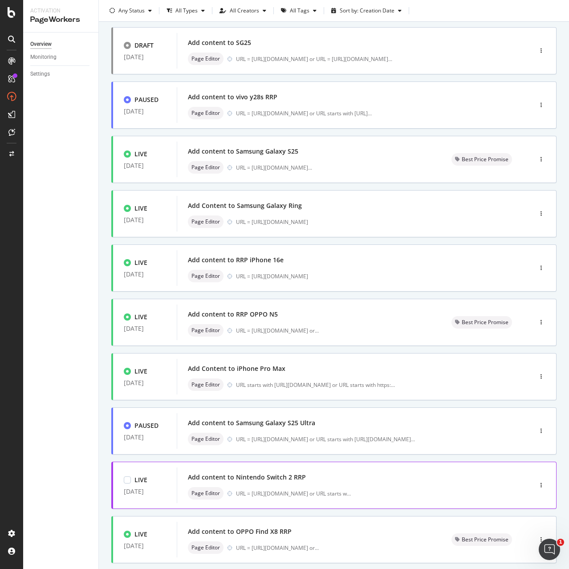
scroll to position [106, 0]
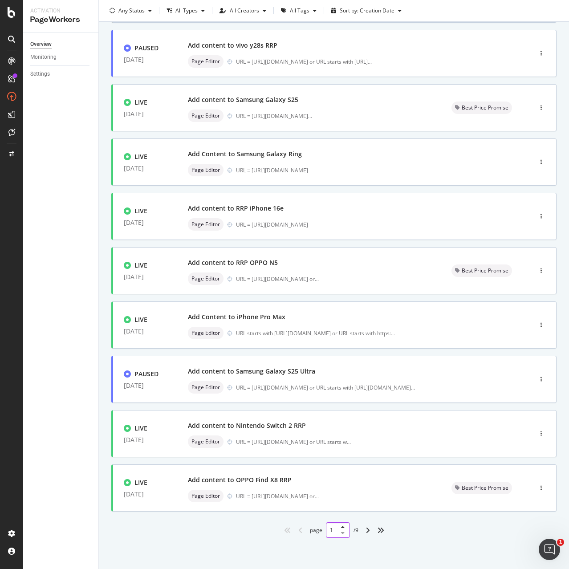
drag, startPoint x: 340, startPoint y: 531, endPoint x: 316, endPoint y: 532, distance: 24.5
click at [316, 532] on div "page 1 / 9" at bounding box center [334, 530] width 49 height 16
click at [341, 526] on icon at bounding box center [343, 527] width 4 height 5
click at [338, 536] on input "5" at bounding box center [338, 530] width 24 height 16
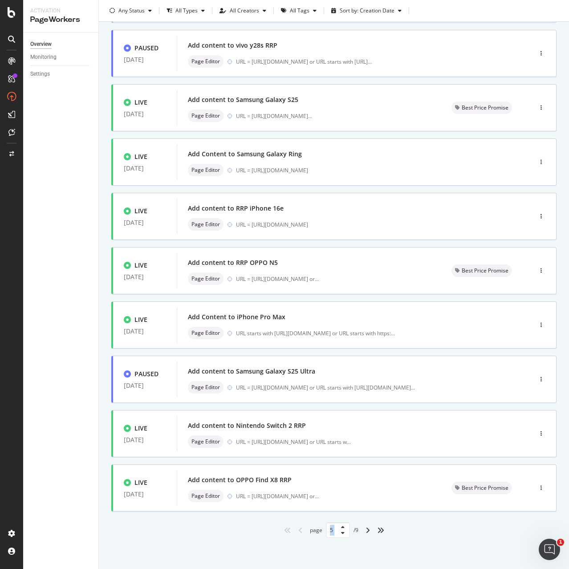
drag, startPoint x: 332, startPoint y: 529, endPoint x: 317, endPoint y: 529, distance: 15.1
click at [317, 529] on div "page 5 / 9" at bounding box center [334, 530] width 49 height 16
click at [329, 531] on input "5" at bounding box center [338, 530] width 24 height 16
drag, startPoint x: 330, startPoint y: 531, endPoint x: 320, endPoint y: 532, distance: 10.3
click at [320, 532] on div "page 5 / 9" at bounding box center [334, 530] width 49 height 16
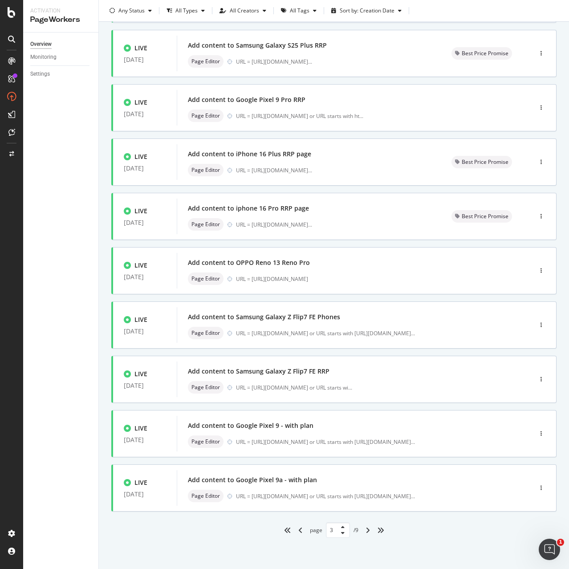
click at [395, 549] on div "add content Only Split Tests ( 0 ) Create Optimization LIVE 05 Jun. 2025 Add co…" at bounding box center [334, 254] width 470 height 630
click at [365, 532] on icon "angle-right" at bounding box center [367, 530] width 4 height 7
type input "4"
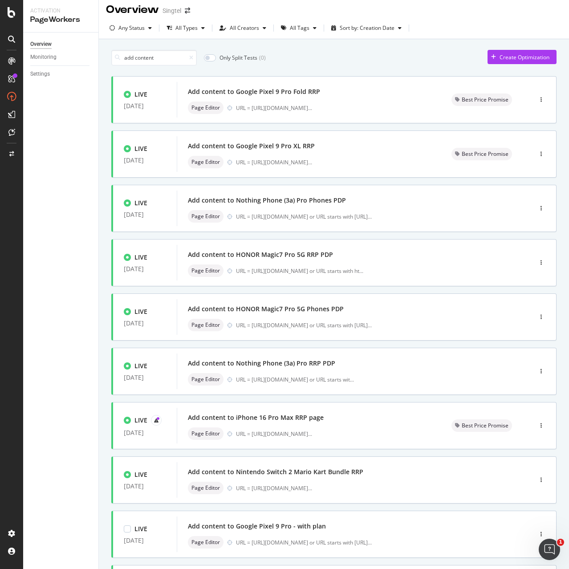
scroll to position [0, 0]
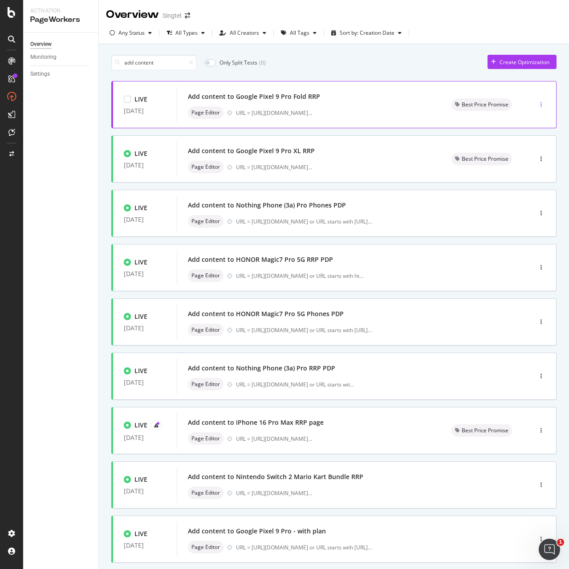
click at [537, 104] on div "button" at bounding box center [541, 104] width 8 height 5
drag, startPoint x: 524, startPoint y: 121, endPoint x: 557, endPoint y: 82, distance: 50.5
click at [557, 82] on div "add content Only Split Tests ( 0 ) Create Optimization LIVE 29 May. 2025 Add co…" at bounding box center [334, 359] width 470 height 630
click at [537, 104] on div "button" at bounding box center [541, 104] width 8 height 5
click at [312, 111] on div "URL = https://shop.singtel.com/accessories/rrp-products/google-pixel-9-p ..." at bounding box center [274, 113] width 76 height 8
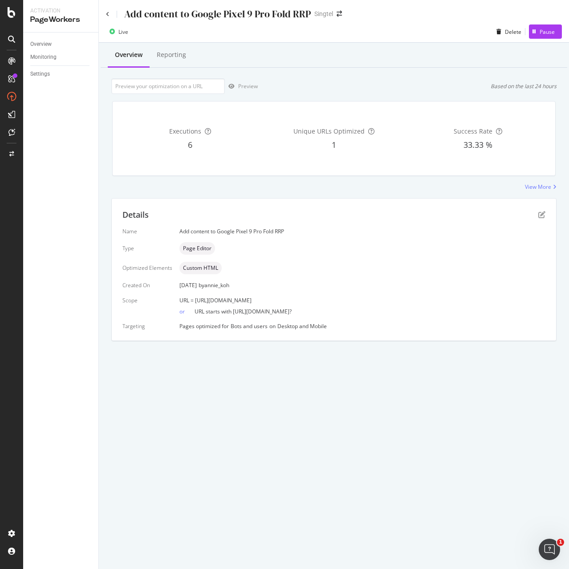
drag, startPoint x: 193, startPoint y: 300, endPoint x: 397, endPoint y: 303, distance: 204.4
click at [397, 303] on div "URL = https://shop.singtel.com/accessories/rrp-products/google-pixel-9-pro-fold" at bounding box center [362, 300] width 366 height 8
click at [396, 303] on div "URL = https://shop.singtel.com/accessories/rrp-products/google-pixel-9-pro-fold" at bounding box center [362, 300] width 366 height 8
drag, startPoint x: 194, startPoint y: 301, endPoint x: 390, endPoint y: 299, distance: 196.3
click at [390, 299] on div "URL = https://shop.singtel.com/accessories/rrp-products/google-pixel-9-pro-fold" at bounding box center [362, 300] width 366 height 8
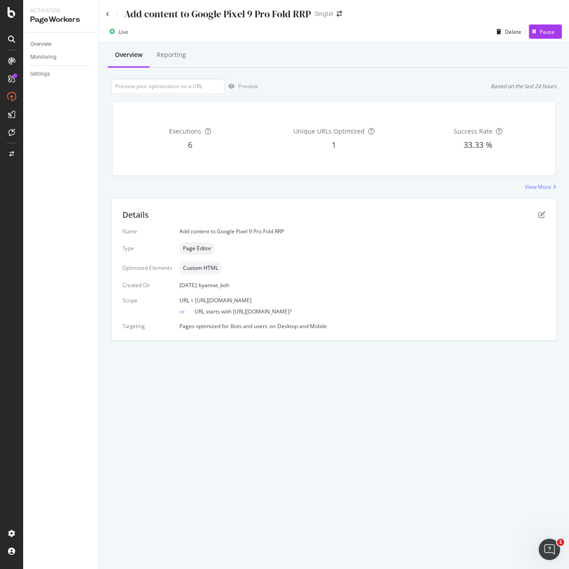
copy span "https://shop.singtel.com/accessories/rrp-products/google-pixel-9-pro-fold"
click at [541, 216] on icon "pen-to-square" at bounding box center [541, 214] width 7 height 7
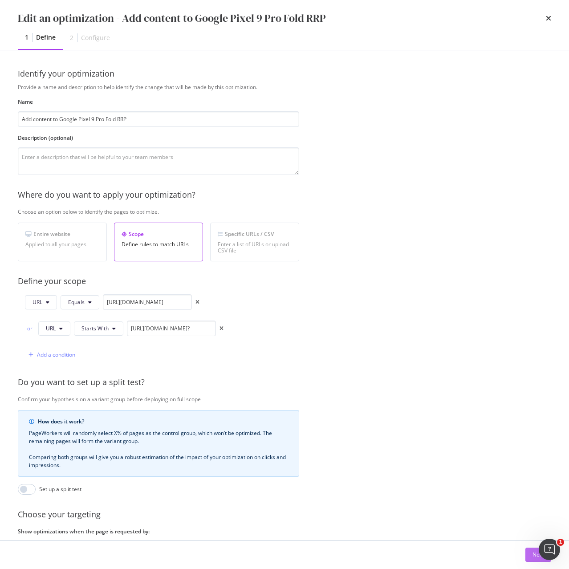
click at [536, 558] on div "Next" at bounding box center [538, 555] width 12 height 8
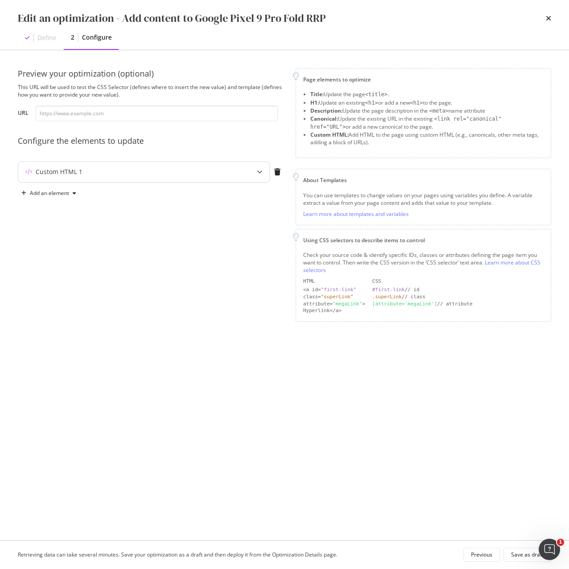
click at [227, 173] on div "Custom HTML 1" at bounding box center [126, 171] width 216 height 9
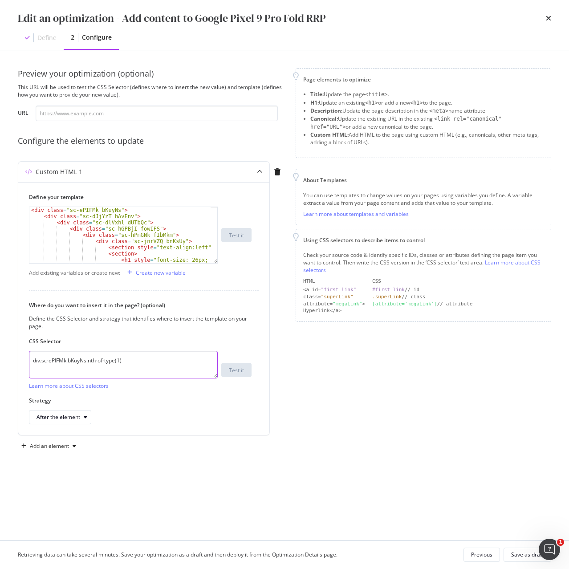
drag, startPoint x: 150, startPoint y: 361, endPoint x: -17, endPoint y: 370, distance: 167.2
click at [0, 370] on html "Activation PageWorkers Overview Monitoring Settings Add content to Google Pixel…" at bounding box center [284, 284] width 569 height 569
paste textarea "iEhLsB.jWdwcZ"
type textarea "div.sc-iEhLsB.jWdwcZ:nth-of-type(1)"
click at [58, 446] on div "Add an element" at bounding box center [49, 445] width 39 height 5
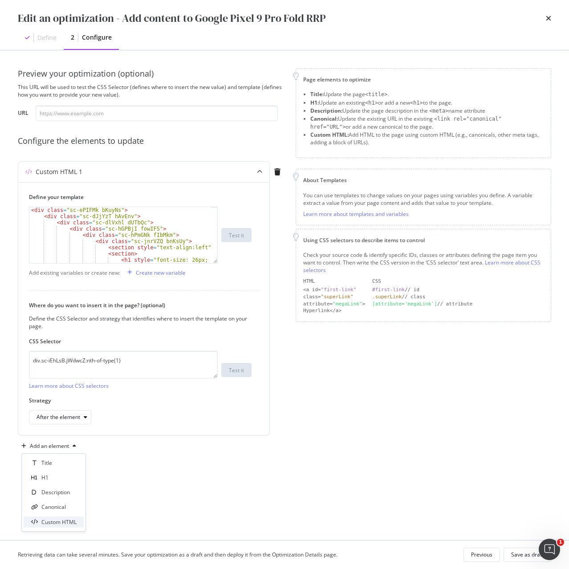
click at [57, 521] on div "Custom HTML" at bounding box center [58, 522] width 35 height 8
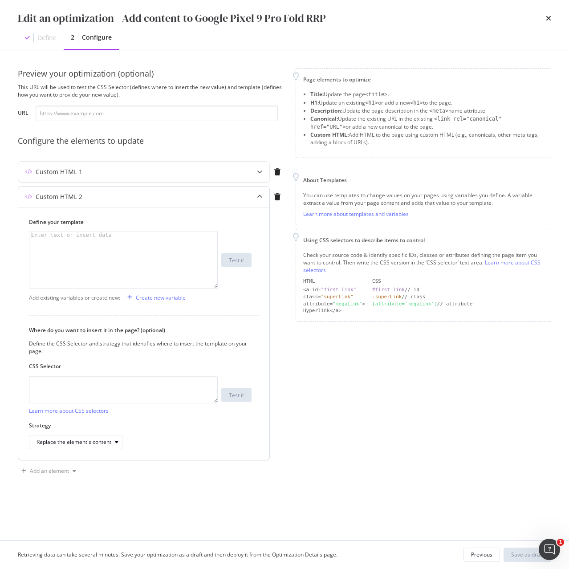
click at [146, 265] on div "modal" at bounding box center [123, 266] width 188 height 69
paste textarea "<h2 data-testid="phone-name" class="sc-crHmcD PUZyd">OPPO Find X8</h2>"
type textarea "<h2 data-testid="phone-name" class="sc-crHmcD PUZyd">OPPO Find X8</h2>"
click at [168, 384] on textarea "modal" at bounding box center [123, 390] width 189 height 28
paste textarea "h1.sc-crHmcD.PUZyd"
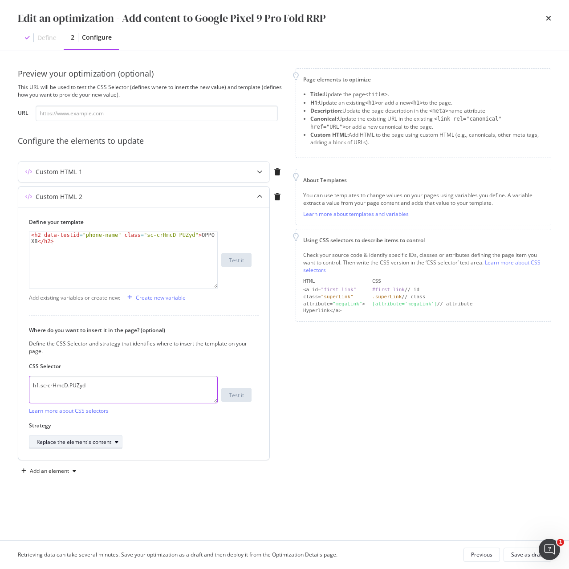
type textarea "h1.sc-crHmcD.PUZyd"
click at [115, 445] on div "Replace the element's content" at bounding box center [79, 442] width 85 height 12
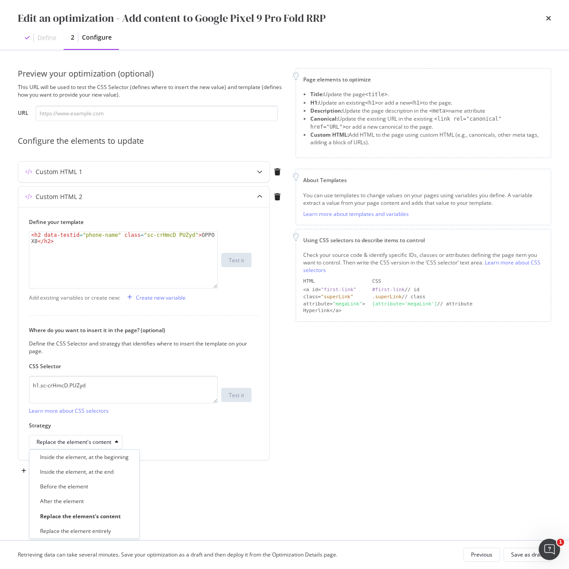
click at [115, 531] on div "Replace the element entirely" at bounding box center [84, 530] width 103 height 11
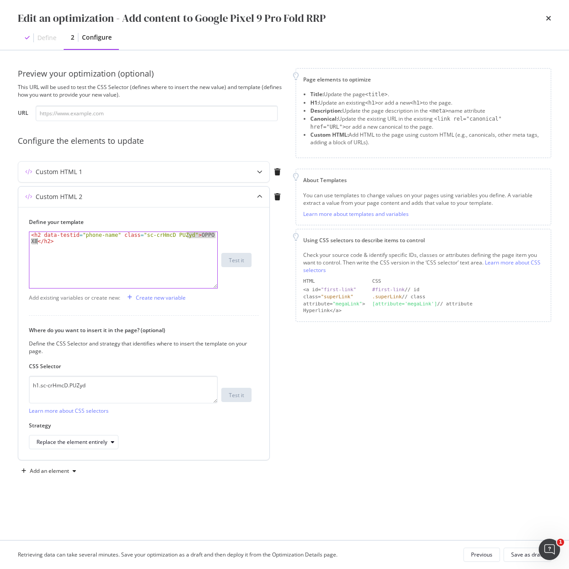
drag, startPoint x: 186, startPoint y: 235, endPoint x: 36, endPoint y: 244, distance: 149.9
click at [36, 244] on div "< h2 data-testid = "phone-name" class = "sc-crHmcD PUZyd" > OPPO Find X8 </ h2 >" at bounding box center [123, 272] width 188 height 81
paste textarea "Google Pixel 9 Pro Fold"
type textarea "<h2 data-testid="phone-name" class="sc-crHmcD PUZyd">Google Pixel 9 Pro Fold</h…"
click at [528, 554] on div "Save as draft" at bounding box center [527, 555] width 32 height 8
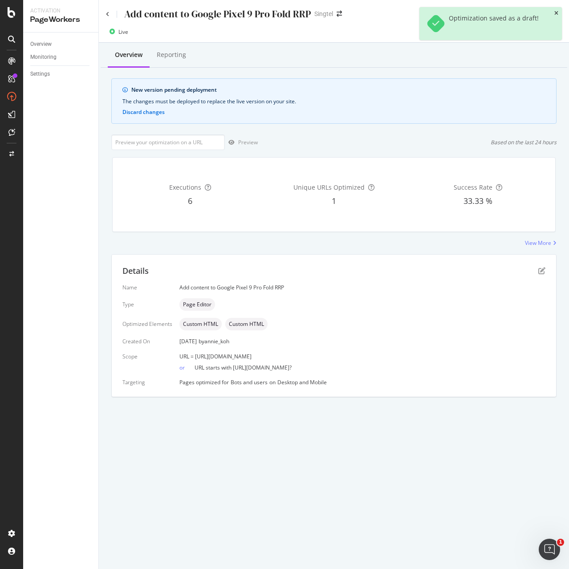
click at [556, 14] on icon "close toast" at bounding box center [556, 13] width 4 height 5
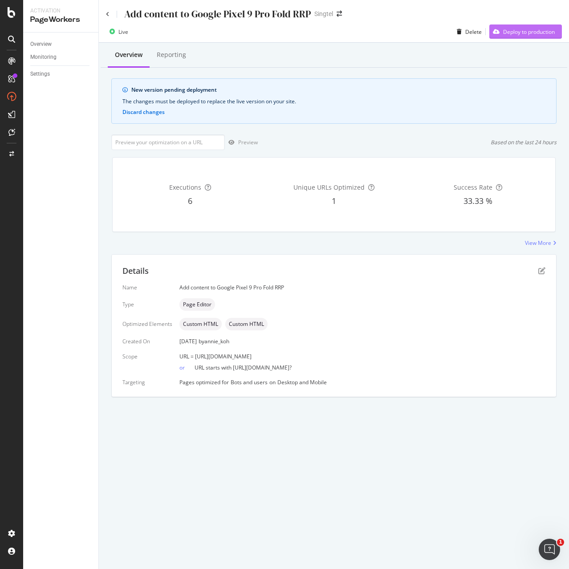
click at [528, 28] on div "Deploy to production" at bounding box center [529, 32] width 52 height 8
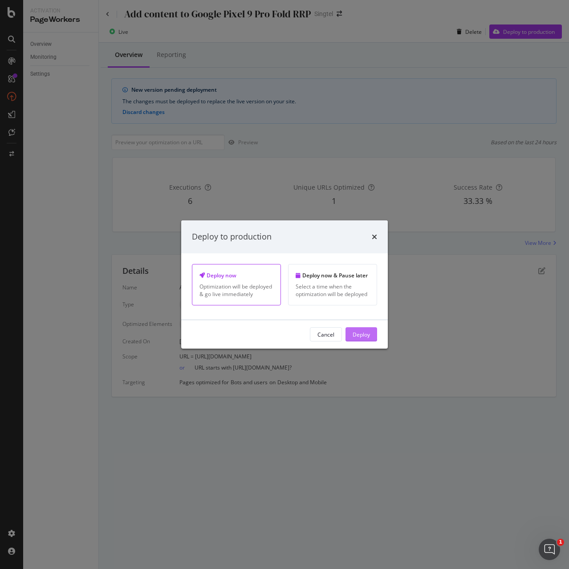
click at [356, 336] on div "Deploy" at bounding box center [361, 334] width 17 height 8
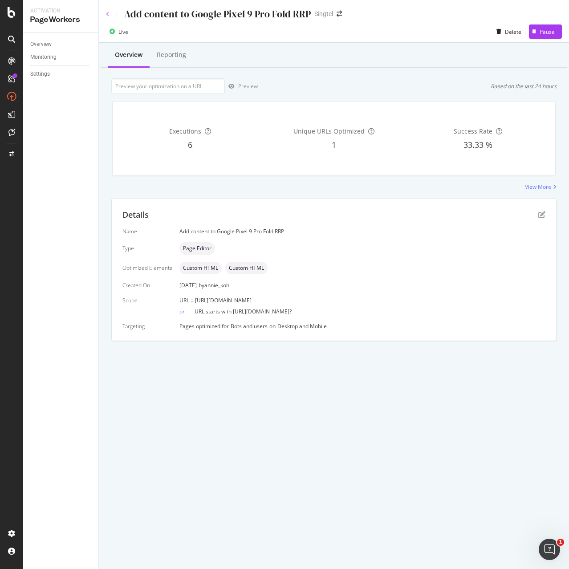
click at [106, 14] on icon at bounding box center [108, 14] width 4 height 5
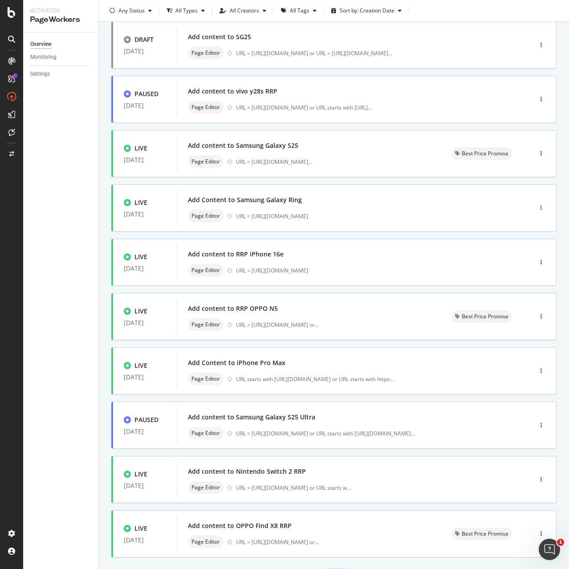
scroll to position [106, 0]
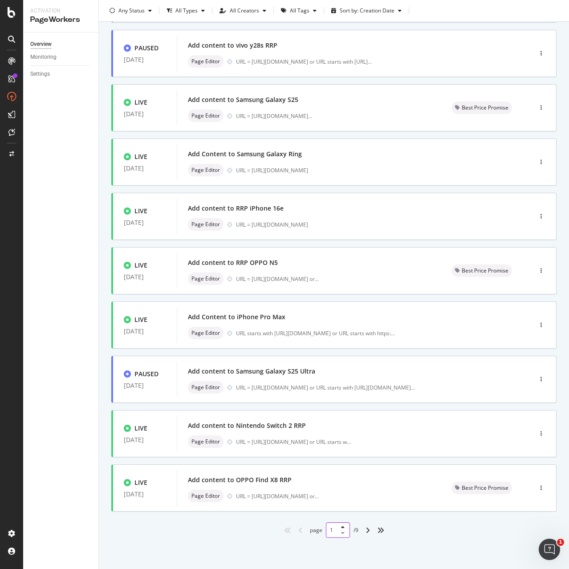
drag, startPoint x: 331, startPoint y: 531, endPoint x: 321, endPoint y: 531, distance: 10.2
click at [321, 531] on div "page 1 / 9" at bounding box center [334, 530] width 49 height 16
type input "4"
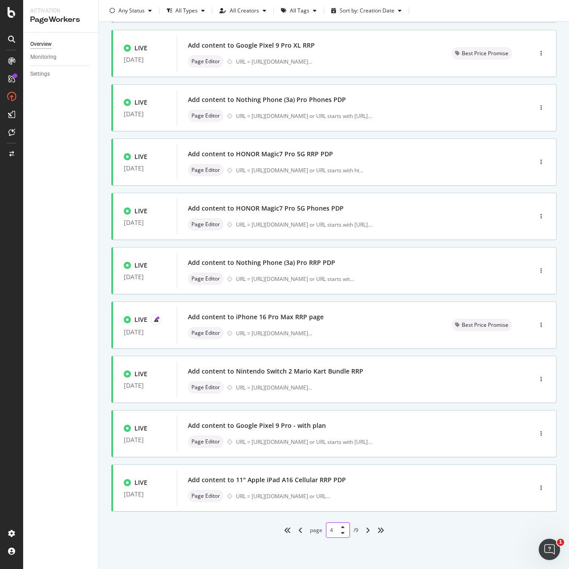
click at [330, 530] on input "4" at bounding box center [338, 530] width 24 height 16
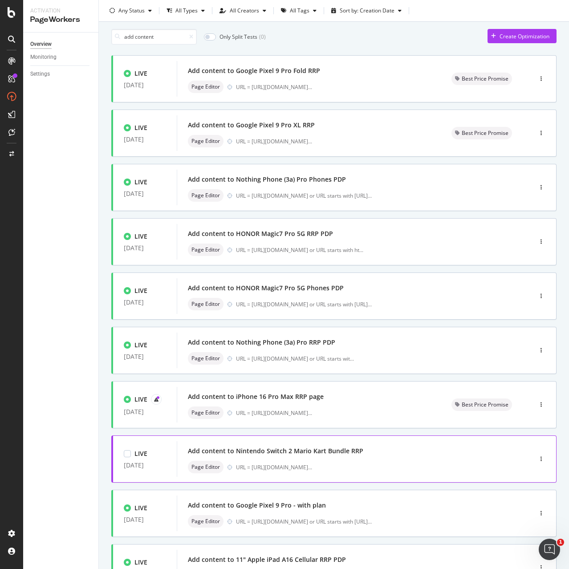
scroll to position [0, 0]
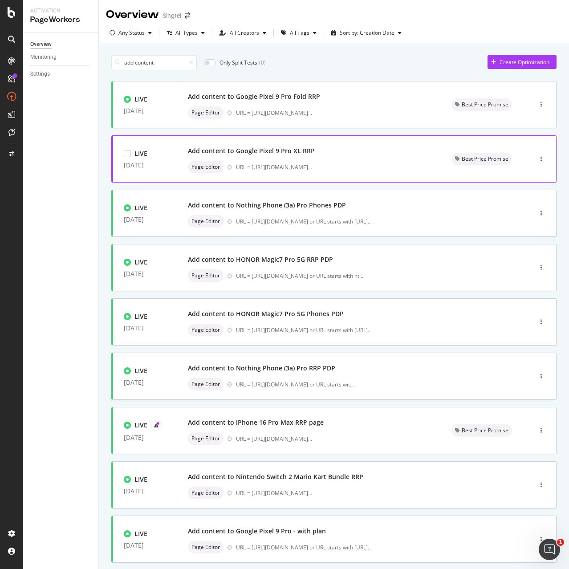
click at [268, 158] on div "Add content to Google Pixel 9 Pro XL RRP Page Editor URL = https://shop.singtel…" at bounding box center [309, 159] width 242 height 28
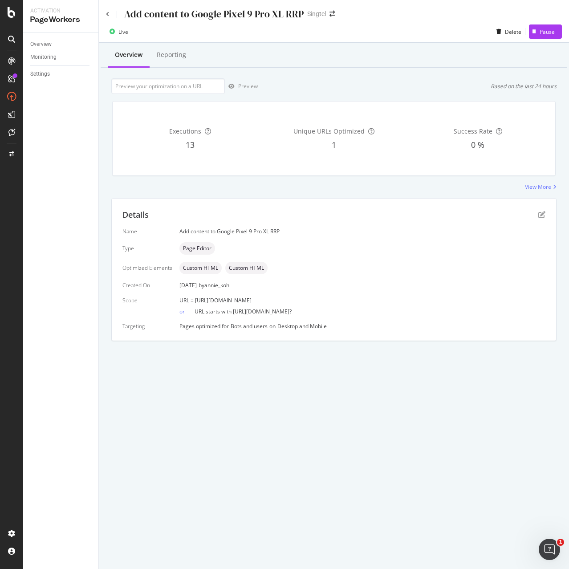
drag, startPoint x: 194, startPoint y: 300, endPoint x: 374, endPoint y: 296, distance: 180.3
click at [374, 296] on div "URL = https://shop.singtel.com/accessories/rrp-products/google-pixel-9-pro-xl" at bounding box center [362, 300] width 366 height 8
copy span "https://shop.singtel.com/accessories/rrp-products/google-pixel-9-pro-xl"
click at [540, 217] on icon "pen-to-square" at bounding box center [541, 214] width 7 height 7
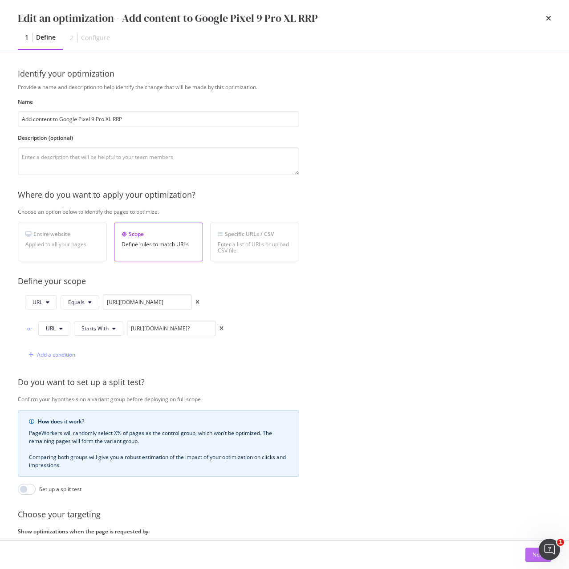
click at [538, 554] on div "Next" at bounding box center [538, 555] width 12 height 8
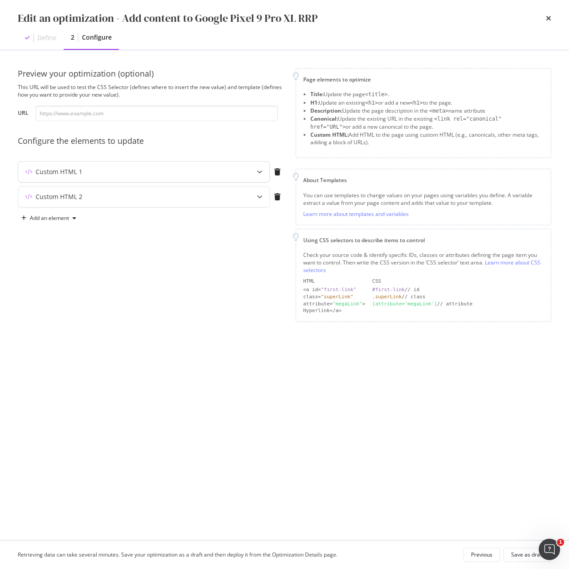
click at [223, 171] on div "Custom HTML 1" at bounding box center [126, 171] width 216 height 9
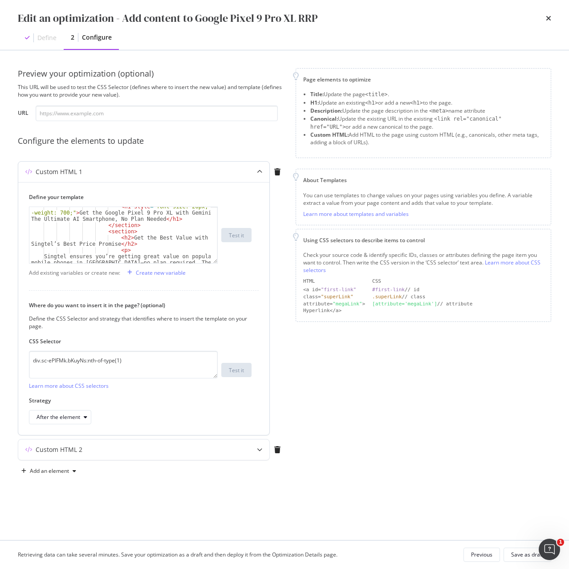
scroll to position [107, 0]
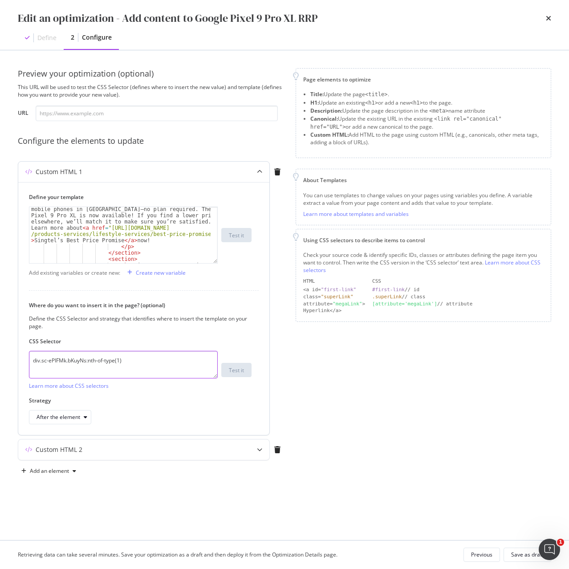
drag, startPoint x: 142, startPoint y: 357, endPoint x: 20, endPoint y: 362, distance: 121.6
click at [20, 362] on div "Define your template Singtel ensures you’re getting great value on popular mobi…" at bounding box center [143, 308] width 251 height 253
paste textarea "iEhLsB.jWdwcZ"
type textarea "div.sc-iEhLsB.jWdwcZ:nth-of-type(1)"
click at [101, 456] on div "Custom HTML 2" at bounding box center [143, 449] width 251 height 20
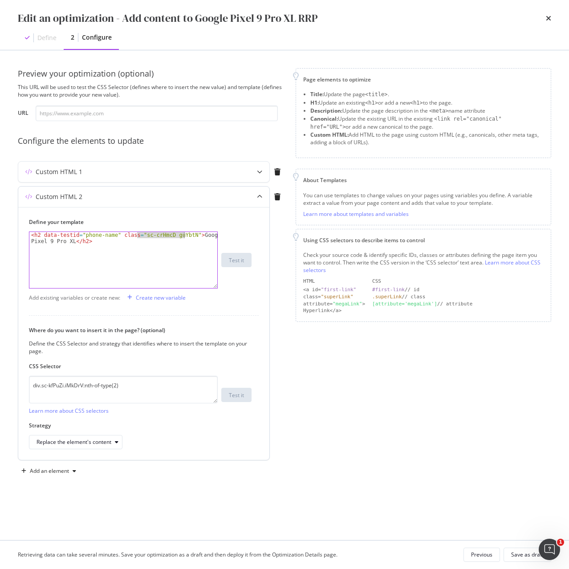
drag, startPoint x: 138, startPoint y: 237, endPoint x: 183, endPoint y: 235, distance: 45.9
click at [183, 235] on div "< h2 data-testid = "phone-name" class = "sc-crHmcD guYbtN" > Google Pixel 9 Pro…" at bounding box center [123, 272] width 188 height 81
paste textarea "PUZyd"
type textarea "<h2 data-testid="phone-name" class="sc-crHmcD PUZyd">Google Pixel 9 Pro XL</h2>"
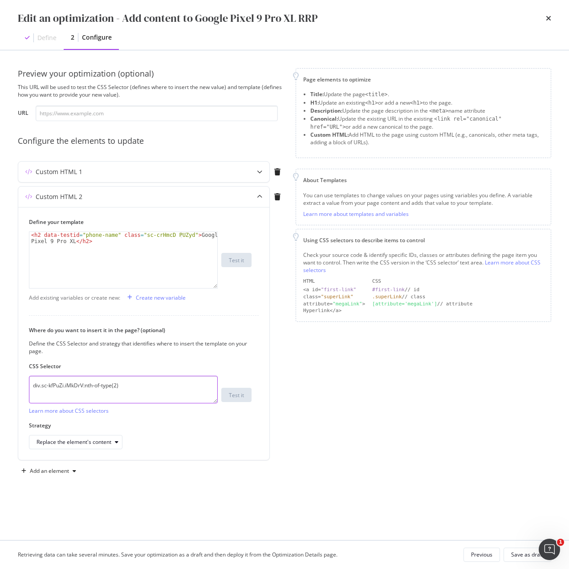
drag, startPoint x: 149, startPoint y: 386, endPoint x: 15, endPoint y: 387, distance: 134.4
click at [15, 387] on div "Preview your optimization (optional) This URL will be used to test the CSS Sele…" at bounding box center [284, 295] width 569 height 490
paste textarea "h1.sc-crHmcD.PUZyd"
type textarea "h1.sc-crHmcD.PUZyd"
click at [110, 447] on div "Replace the element's content" at bounding box center [79, 442] width 85 height 12
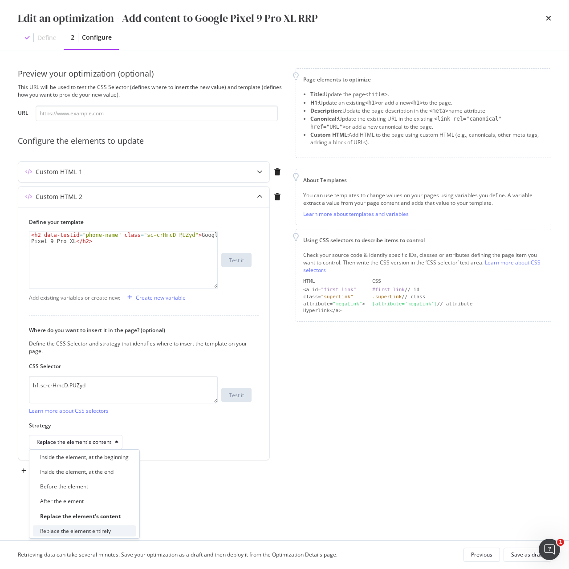
click at [103, 536] on div "Replace the element entirely" at bounding box center [84, 530] width 103 height 11
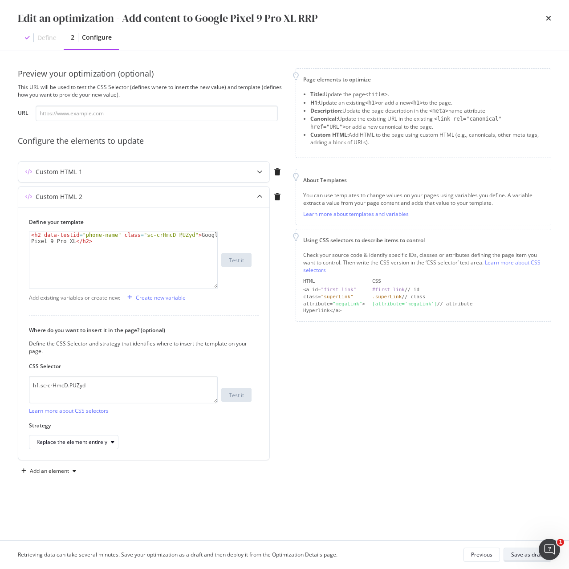
click at [525, 557] on div "Save as draft" at bounding box center [527, 555] width 32 height 8
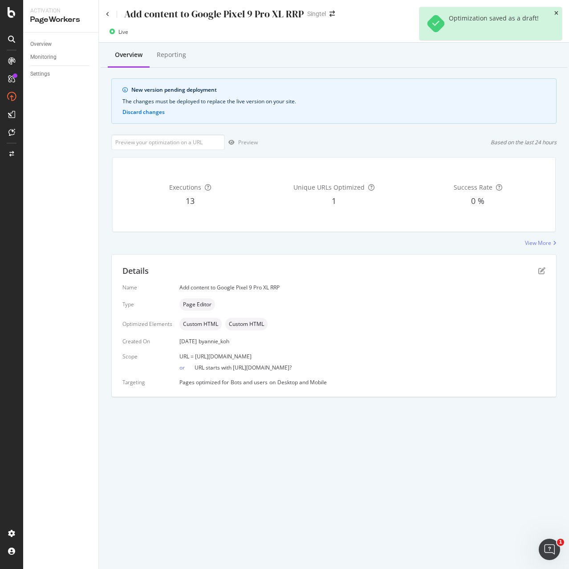
click at [555, 11] on icon "close toast" at bounding box center [556, 13] width 4 height 5
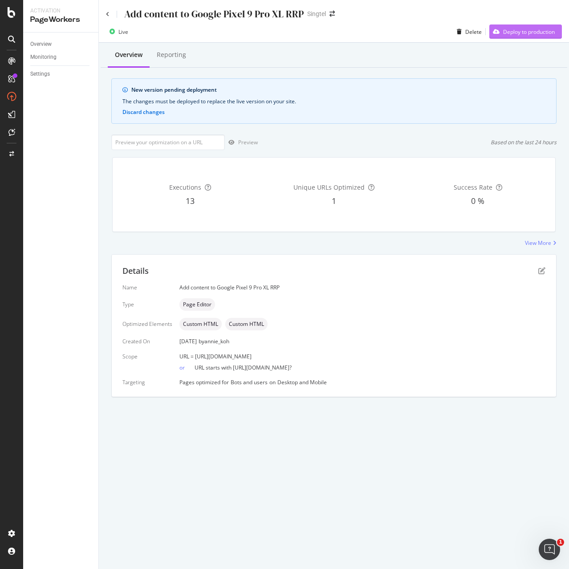
click at [527, 30] on div "Deploy to production" at bounding box center [529, 32] width 52 height 8
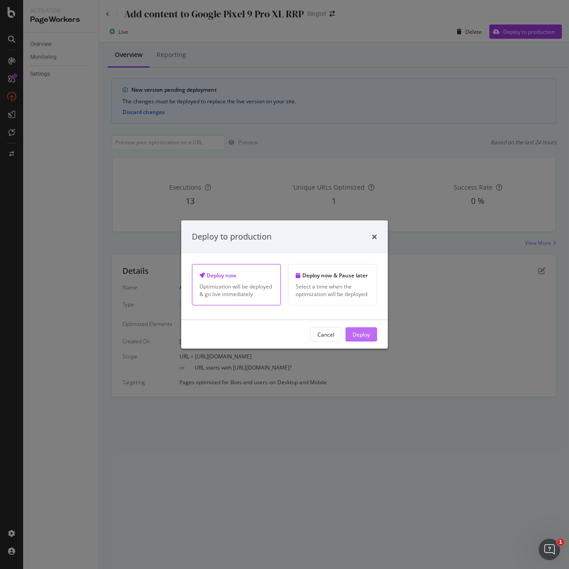
click at [365, 333] on div "Deploy" at bounding box center [361, 334] width 17 height 8
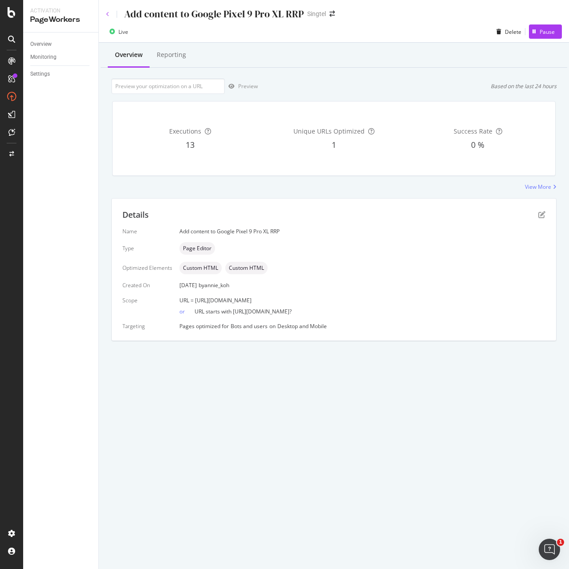
click at [107, 14] on icon at bounding box center [108, 14] width 4 height 5
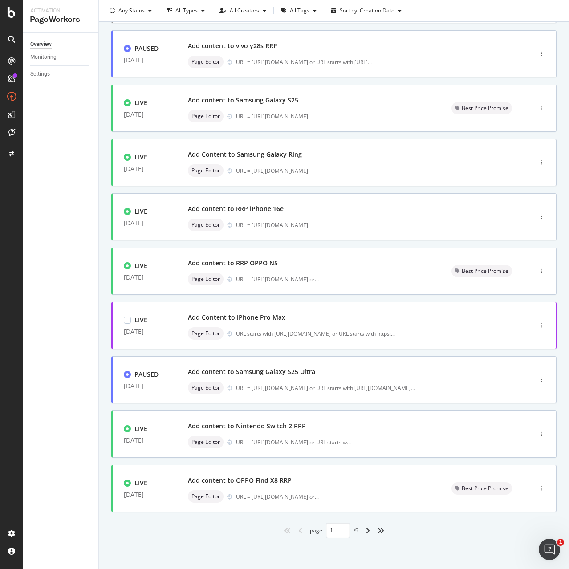
scroll to position [106, 0]
click at [365, 531] on icon "angle-right" at bounding box center [367, 530] width 4 height 7
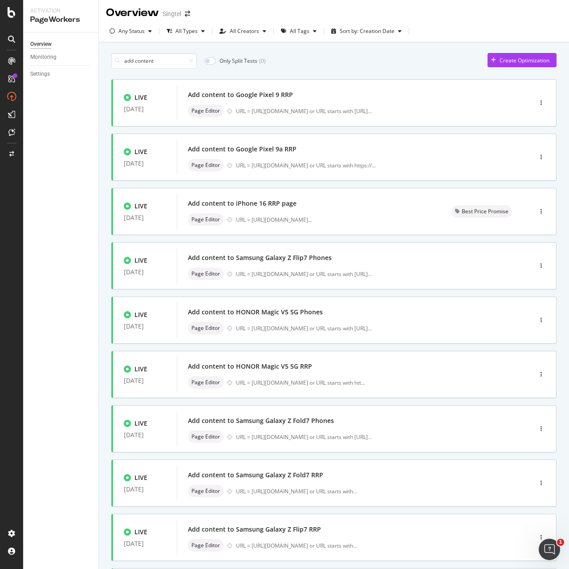
scroll to position [0, 0]
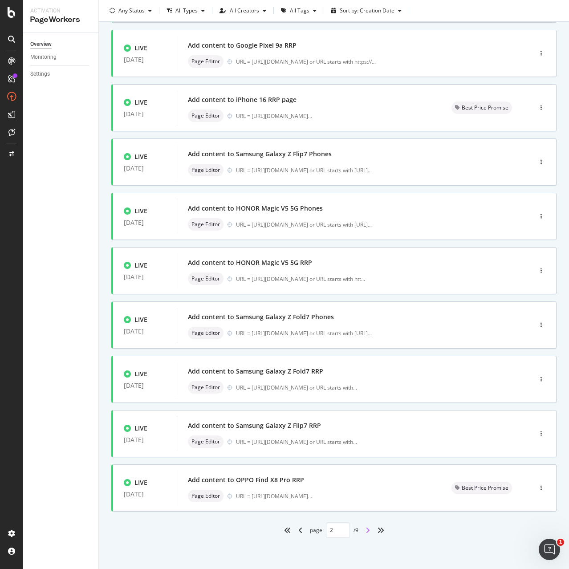
click at [365, 531] on icon "angle-right" at bounding box center [367, 530] width 4 height 7
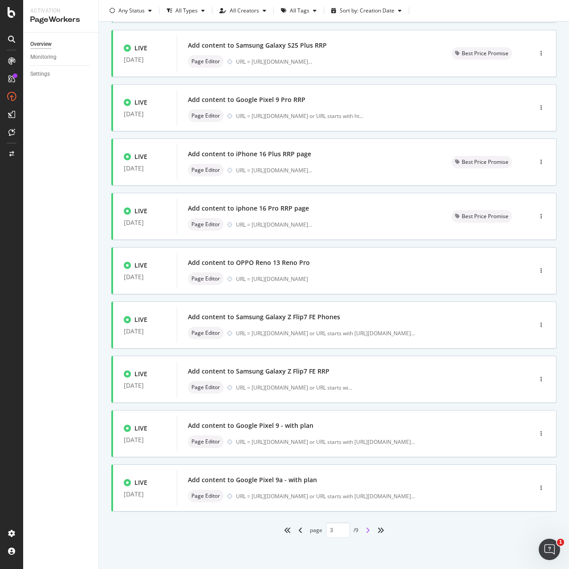
click at [365, 531] on icon "angle-right" at bounding box center [367, 530] width 4 height 7
type input "4"
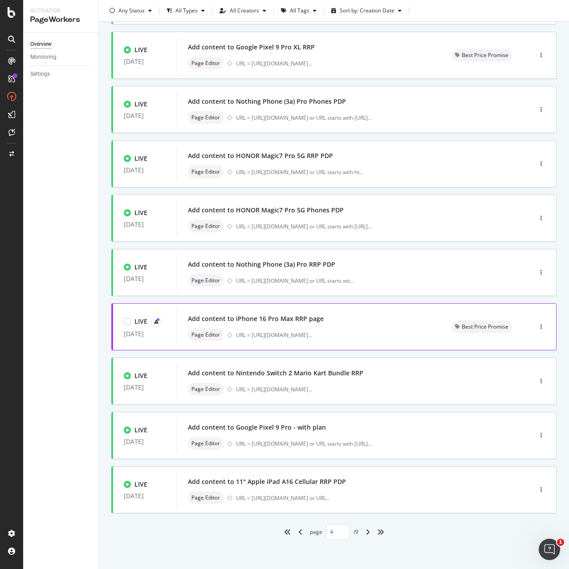
scroll to position [106, 0]
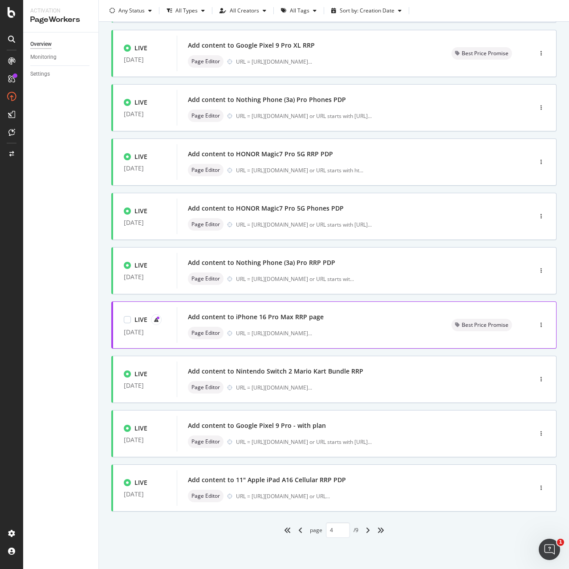
click at [364, 319] on div "Add content to iPhone 16 Pro Max RRP page" at bounding box center [309, 317] width 242 height 12
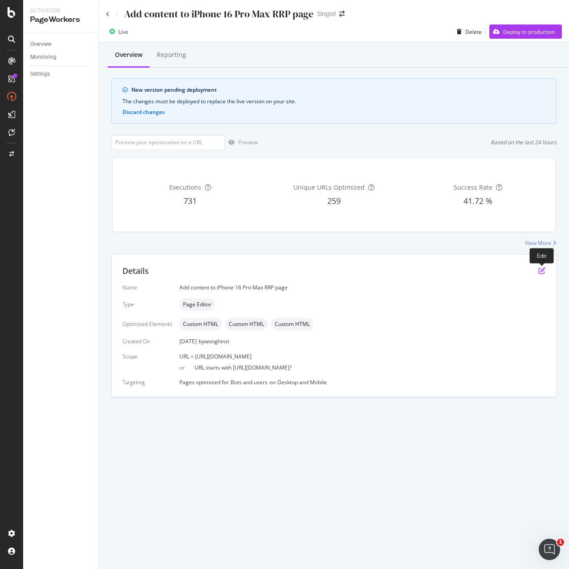
click at [539, 269] on icon "pen-to-square" at bounding box center [541, 270] width 7 height 7
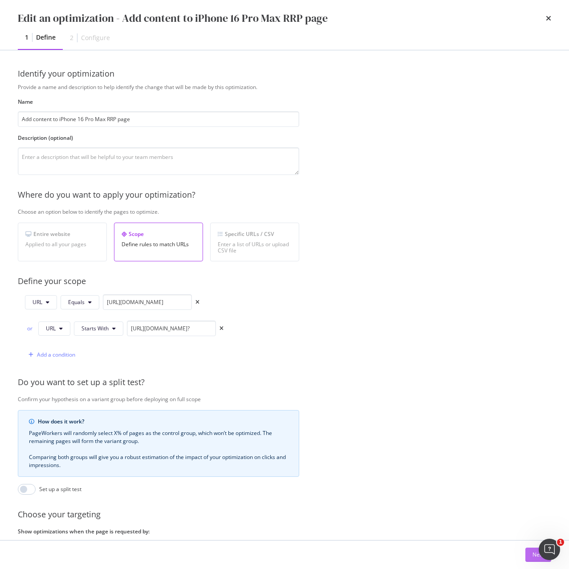
click at [532, 556] on button "Next" at bounding box center [538, 555] width 26 height 14
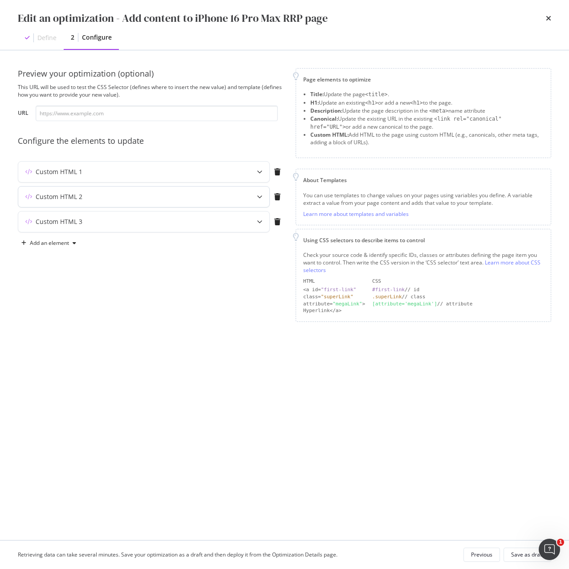
click at [168, 195] on div "Custom HTML 2" at bounding box center [126, 196] width 216 height 9
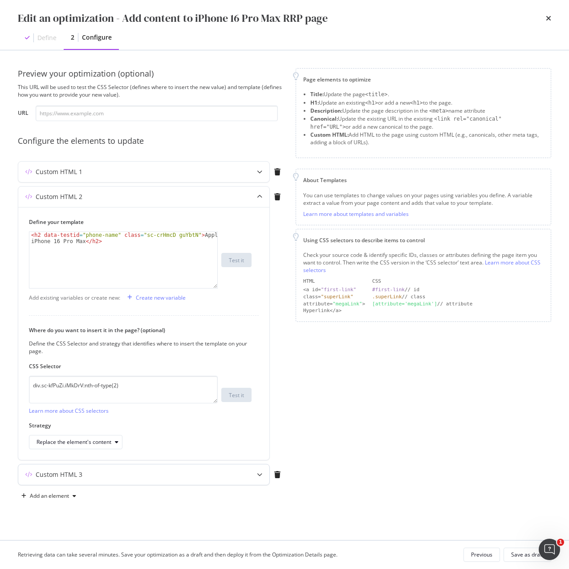
click at [117, 474] on div "Custom HTML 3" at bounding box center [126, 474] width 216 height 9
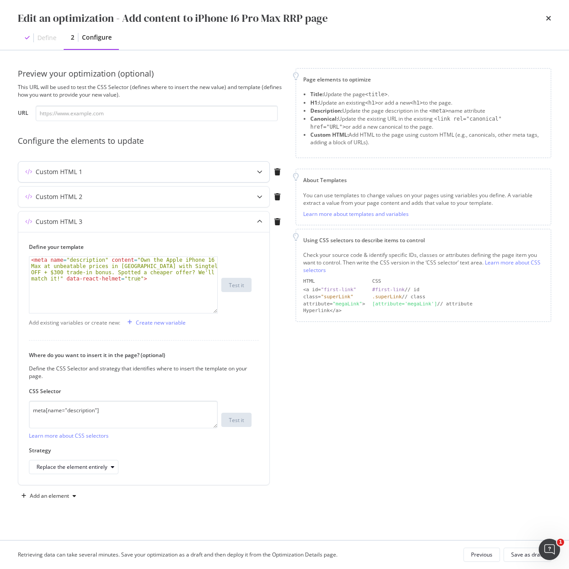
click at [80, 177] on div "Custom HTML 1" at bounding box center [143, 172] width 251 height 20
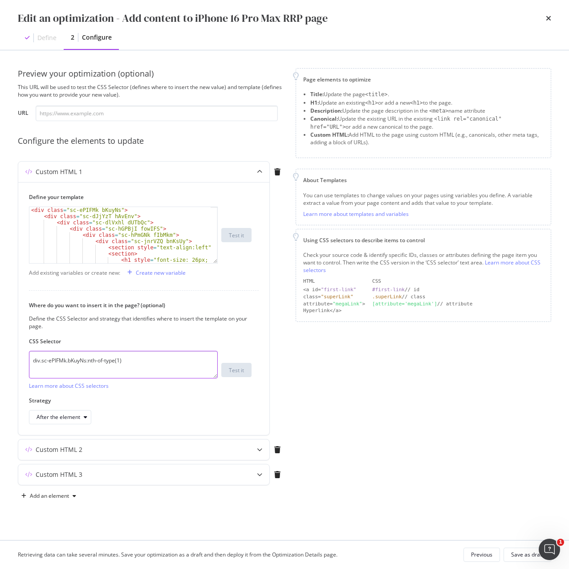
drag, startPoint x: 172, startPoint y: 358, endPoint x: 11, endPoint y: 349, distance: 161.4
click at [11, 349] on div "Preview your optimization (optional) This URL will be used to test the CSS Sele…" at bounding box center [284, 295] width 569 height 490
paste textarea "iEhLsB.jWdwcZ"
type textarea "div.sc-iEhLsB.jWdwcZ:nth-of-type(1)"
click at [81, 450] on div "Custom HTML 2" at bounding box center [59, 449] width 47 height 9
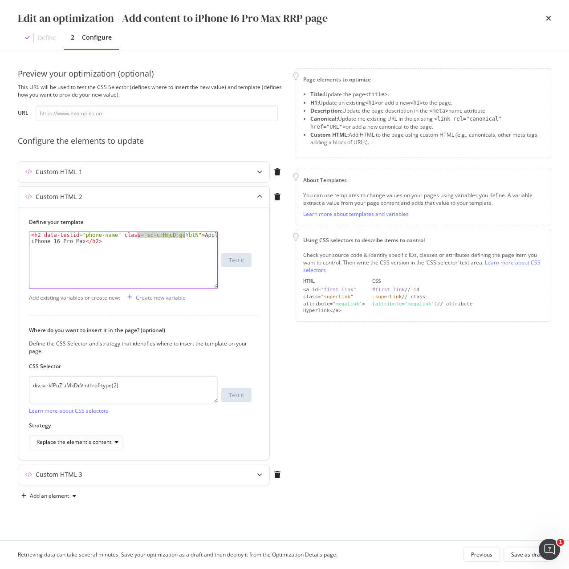
drag, startPoint x: 138, startPoint y: 234, endPoint x: 183, endPoint y: 233, distance: 45.9
click at [183, 233] on div "< h2 data-testid = "phone-name" class = "sc-crHmcD guYbtN" > Apple iPhone 16 Pr…" at bounding box center [123, 272] width 188 height 81
paste textarea "PUZyd"
type textarea "<h2 data-testid="phone-name" class="sc-crHmcD PUZyd">Apple iPhone 16 Pro Max</h…"
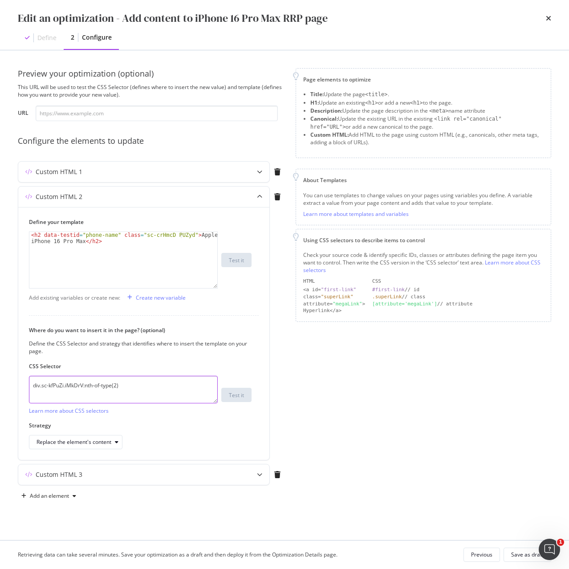
drag, startPoint x: 129, startPoint y: 384, endPoint x: -6, endPoint y: 380, distance: 135.0
click at [0, 380] on html "Activation PageWorkers Overview Monitoring Settings Add content to iPhone 16 Pr…" at bounding box center [284, 284] width 569 height 569
paste textarea "h1.sc-crHmcD.PUZyd"
type textarea "h1.sc-crHmcD.PUZyd"
click at [104, 443] on div "Replace the element's content" at bounding box center [74, 441] width 75 height 5
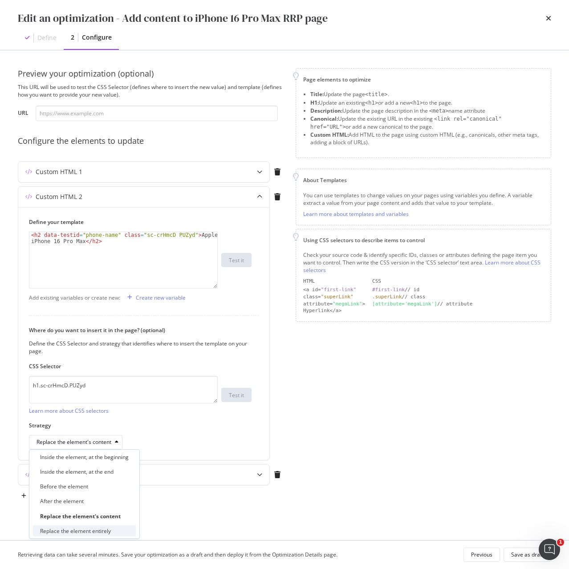
click at [102, 529] on div "Replace the element entirely" at bounding box center [75, 531] width 71 height 8
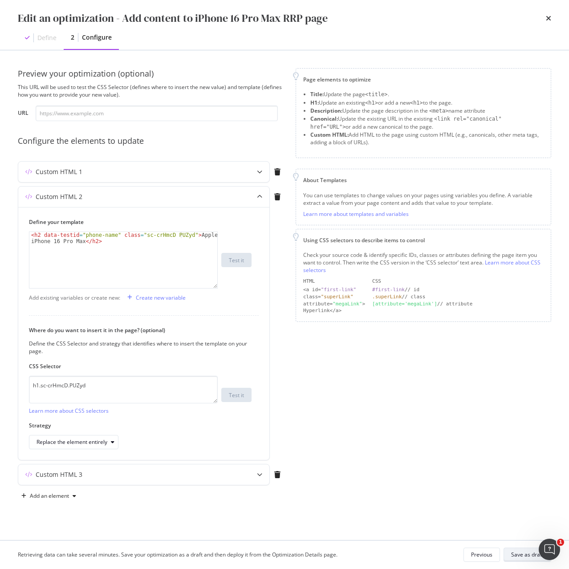
click at [534, 551] on div "Save as draft" at bounding box center [527, 555] width 32 height 8
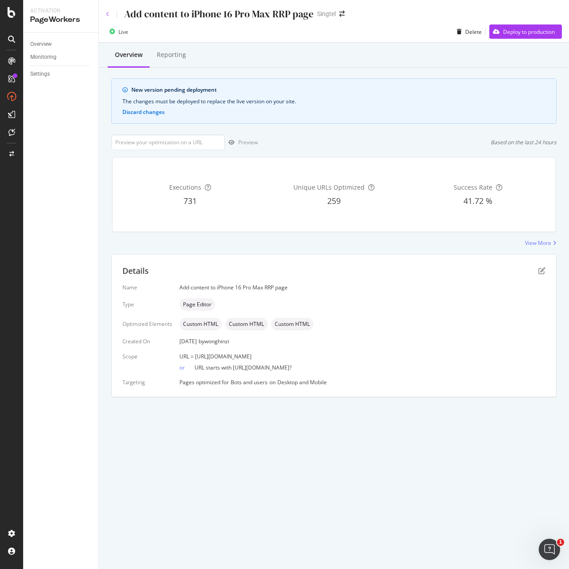
click at [109, 16] on icon at bounding box center [108, 14] width 4 height 5
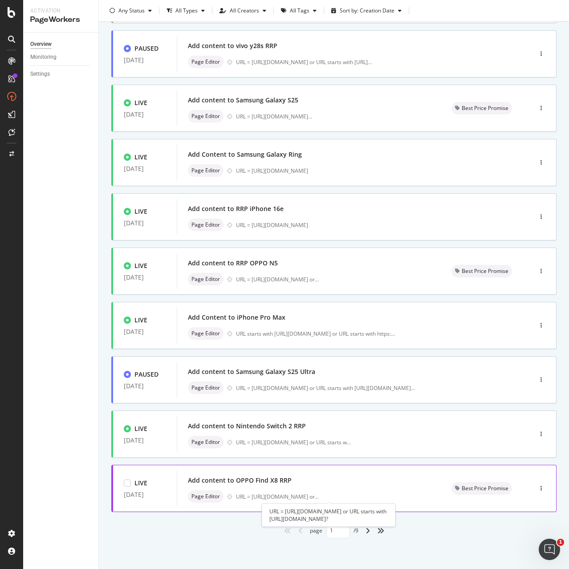
scroll to position [106, 0]
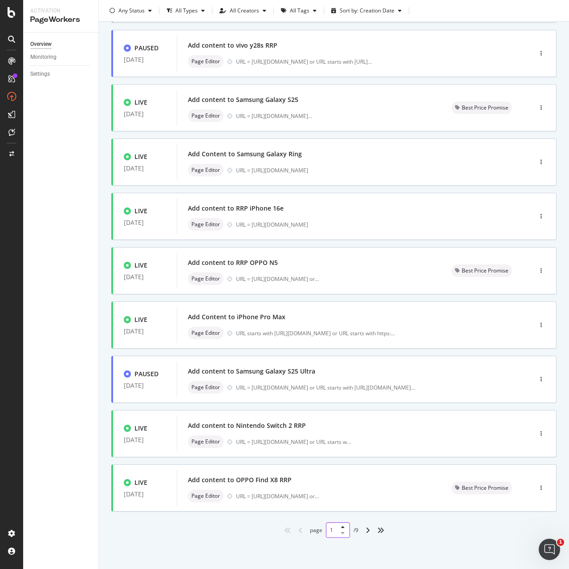
drag, startPoint x: 334, startPoint y: 528, endPoint x: 305, endPoint y: 532, distance: 29.2
click at [310, 532] on div "page 1 / 9" at bounding box center [334, 530] width 49 height 16
type input "4"
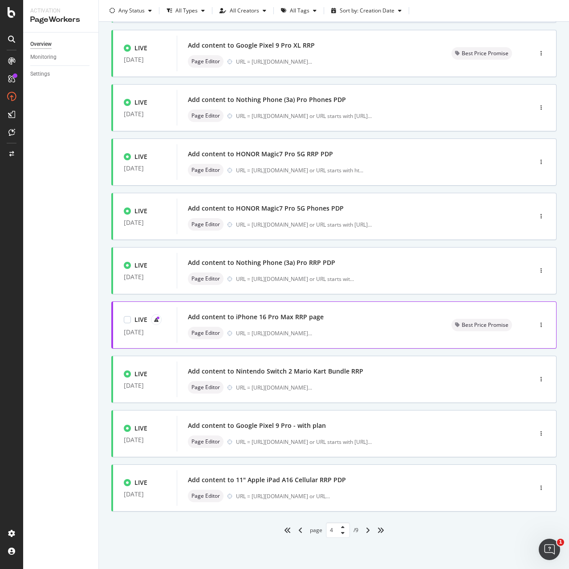
click at [368, 322] on div "Add content to iPhone 16 Pro Max RRP page" at bounding box center [309, 317] width 242 height 12
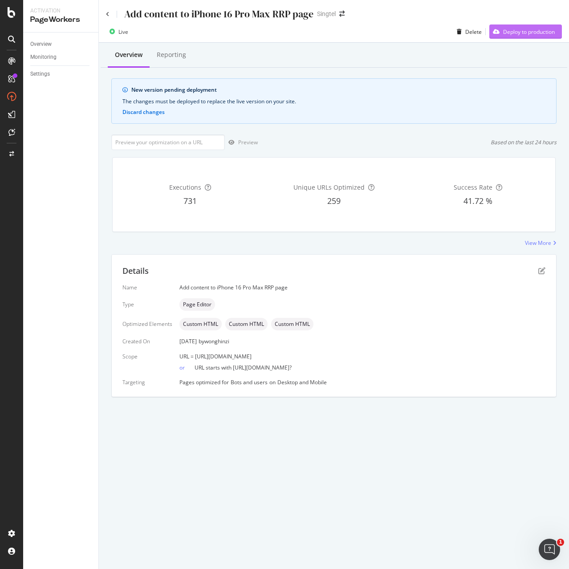
click at [515, 34] on div "Deploy to production" at bounding box center [529, 32] width 52 height 8
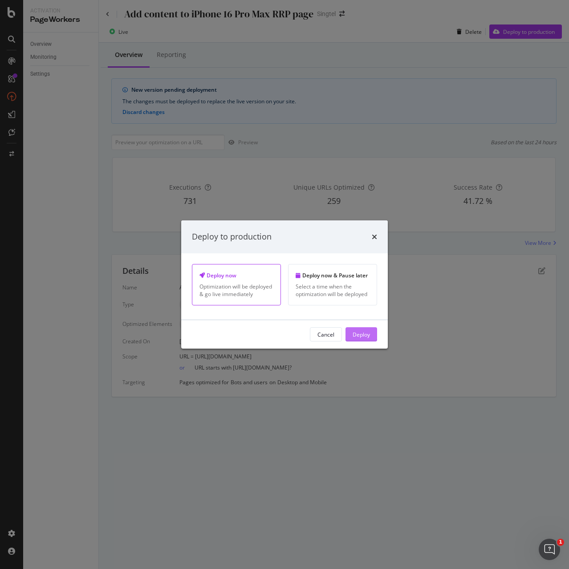
click at [363, 331] on div "Deploy" at bounding box center [361, 334] width 17 height 8
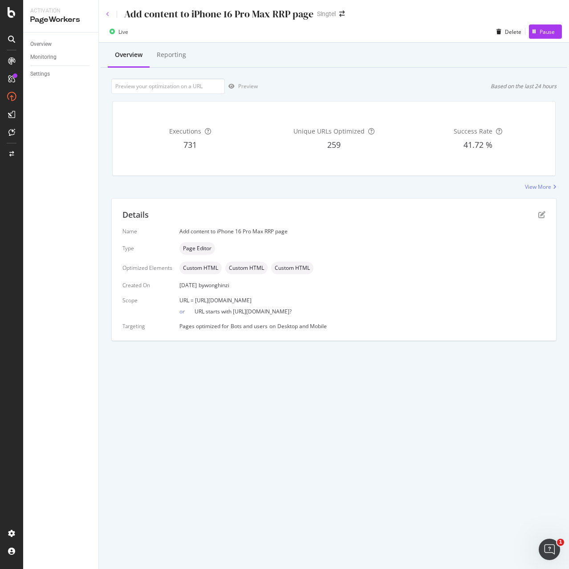
click at [106, 14] on icon at bounding box center [108, 14] width 4 height 5
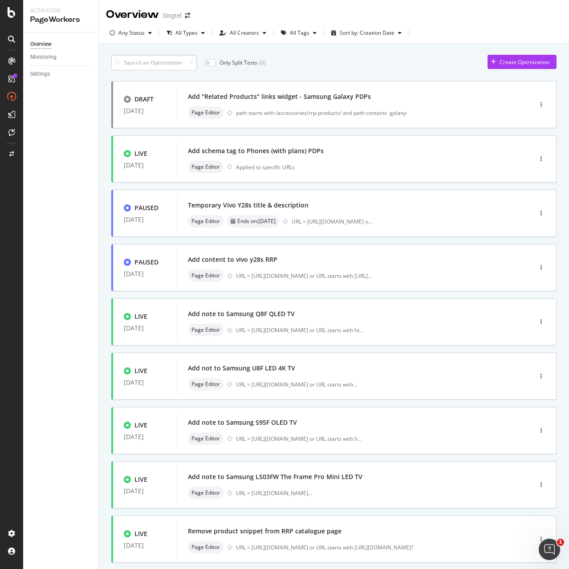
click at [132, 60] on input at bounding box center [153, 63] width 85 height 16
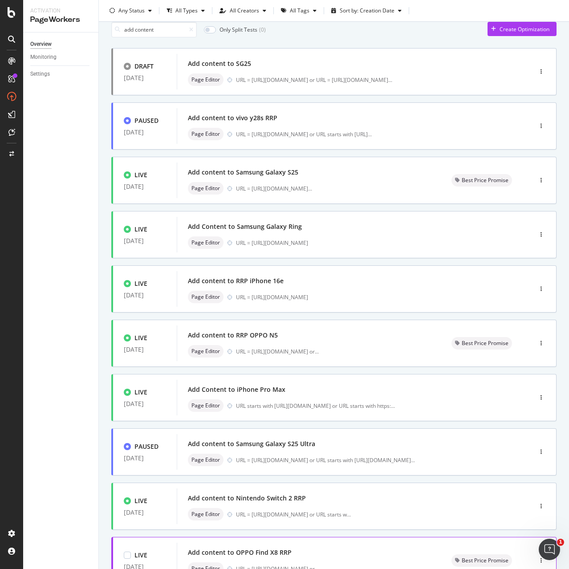
scroll to position [89, 0]
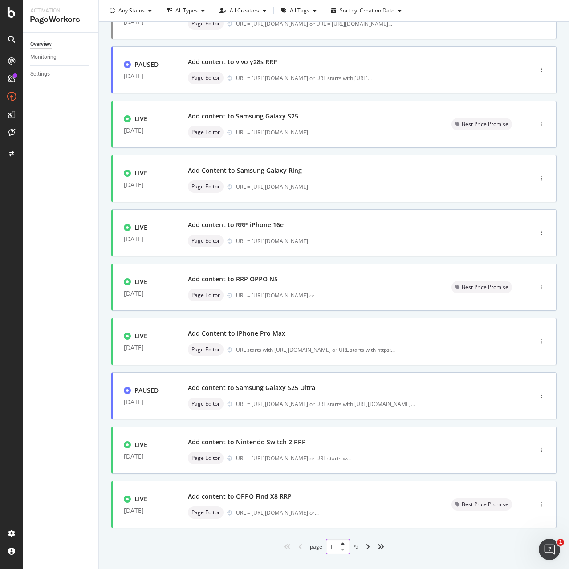
drag, startPoint x: 333, startPoint y: 545, endPoint x: 317, endPoint y: 546, distance: 16.9
click at [317, 546] on div "page 1 / 9" at bounding box center [334, 547] width 49 height 16
type input "4"
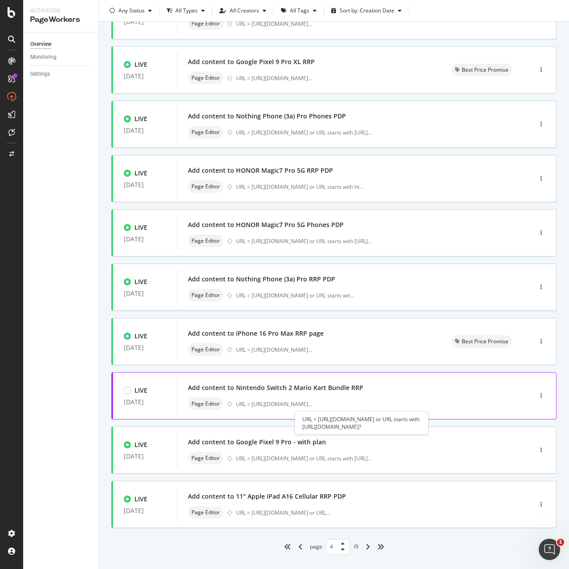
click at [258, 401] on div "URL = https://shop.singtel.com/accessories/rrp-products/nintendo-switch-2-mario…" at bounding box center [274, 404] width 76 height 8
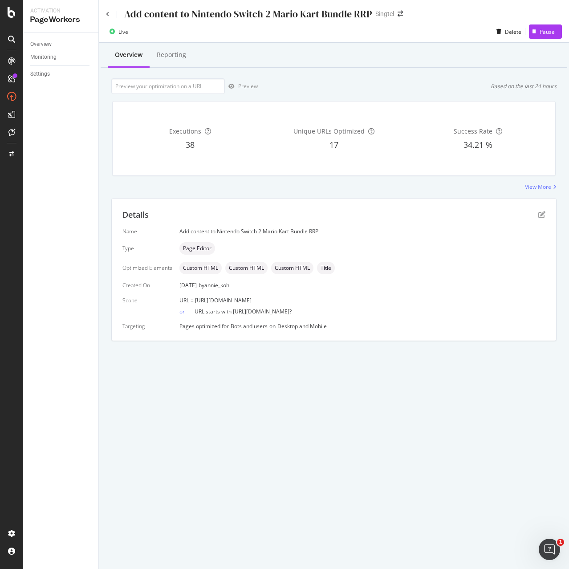
drag, startPoint x: 195, startPoint y: 300, endPoint x: 442, endPoint y: 301, distance: 247.5
click at [442, 301] on div "URL = https://shop.singtel.com/accessories/rrp-products/nintendo-switch-2-mario…" at bounding box center [362, 300] width 366 height 8
copy span "https://shop.singtel.com/accessories/rrp-products/nintendo-switch-2-mario-kart-…"
click at [545, 215] on div "Details Name Add content to Nintendo Switch 2 Mario Kart Bundle RRP Type Page E…" at bounding box center [334, 270] width 444 height 142
click at [540, 214] on icon "pen-to-square" at bounding box center [541, 214] width 7 height 7
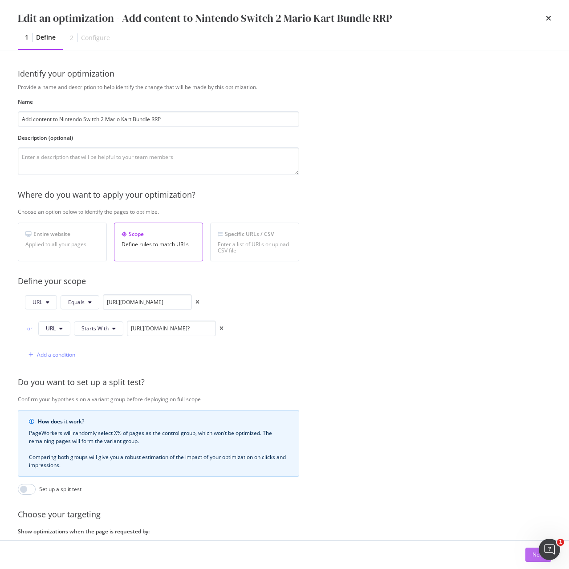
click at [531, 556] on button "Next" at bounding box center [538, 555] width 26 height 14
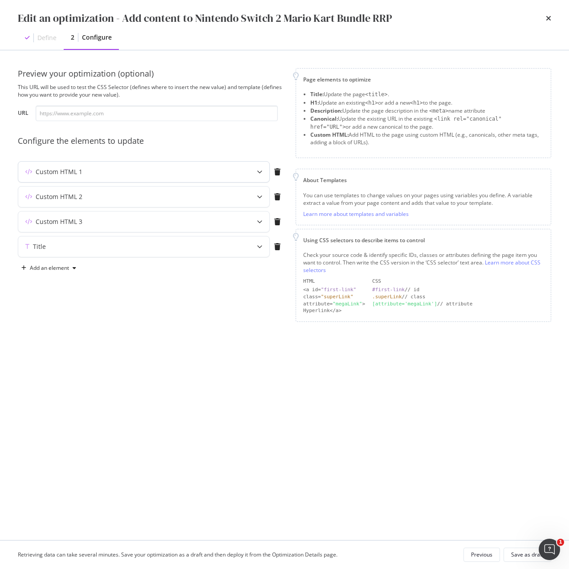
click at [122, 173] on div "Custom HTML 1" at bounding box center [126, 171] width 216 height 9
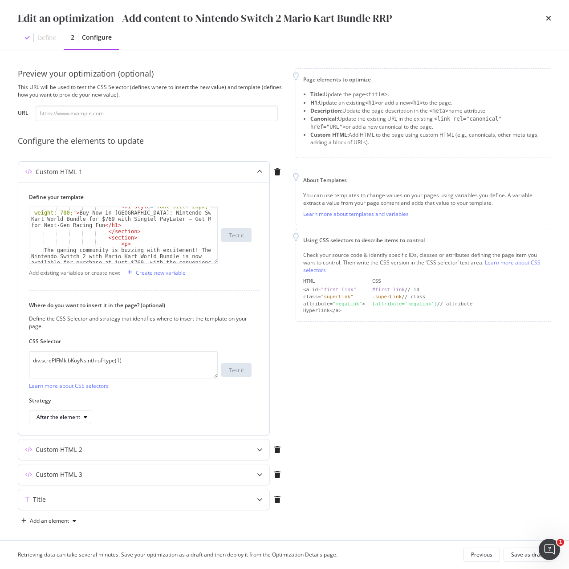
scroll to position [80, 0]
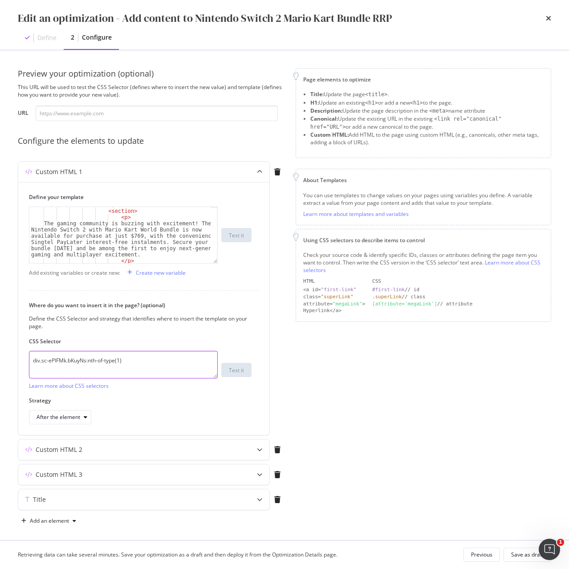
drag, startPoint x: 131, startPoint y: 356, endPoint x: 0, endPoint y: 359, distance: 131.3
click at [0, 359] on div "Preview your optimization (optional) This URL will be used to test the CSS Sele…" at bounding box center [284, 295] width 569 height 490
paste textarea "iEhLsB.jWdwcZ"
type textarea "div.sc-iEhLsB.jWdwcZ:nth-of-type(1)"
click at [88, 452] on div "Custom HTML 2" at bounding box center [126, 449] width 216 height 9
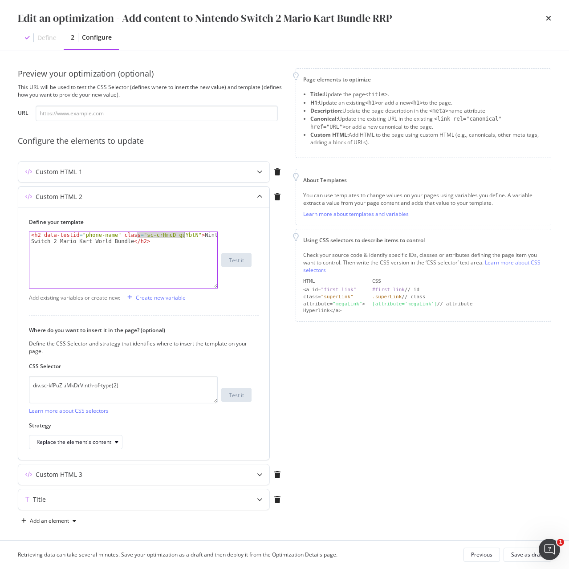
drag, startPoint x: 137, startPoint y: 236, endPoint x: 184, endPoint y: 234, distance: 46.8
click at [184, 234] on div "< h2 data-testid = "phone-name" class = "sc-crHmcD guYbtN" > Nintendo Switch 2 …" at bounding box center [123, 272] width 188 height 81
paste textarea "PUZyd"
type textarea "<h2 data-testid="phone-name" class="sc-crHmcD PUZyd">Nintendo Switch 2 Mario Ka…"
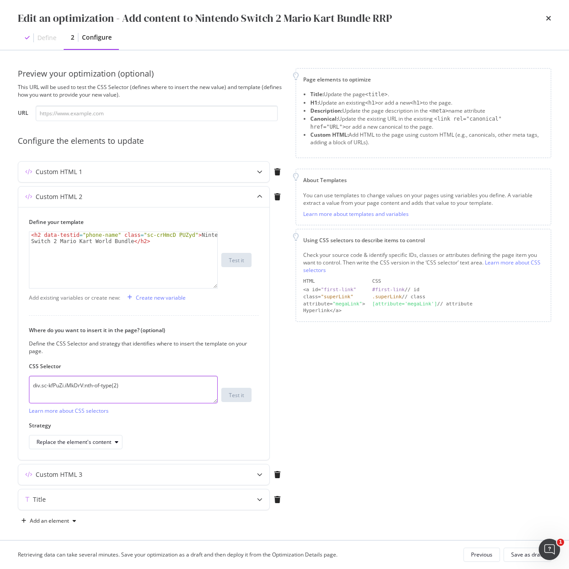
drag, startPoint x: 114, startPoint y: 385, endPoint x: -17, endPoint y: 385, distance: 130.4
click at [0, 385] on html "Activation PageWorkers Overview Monitoring Settings Add content to Nintendo Swi…" at bounding box center [284, 284] width 569 height 569
paste textarea "h1.sc-crHmcD.PUZyd"
type textarea "h1.sc-crHmcD.PUZyd"
click at [106, 443] on div "Replace the element's content" at bounding box center [74, 441] width 75 height 5
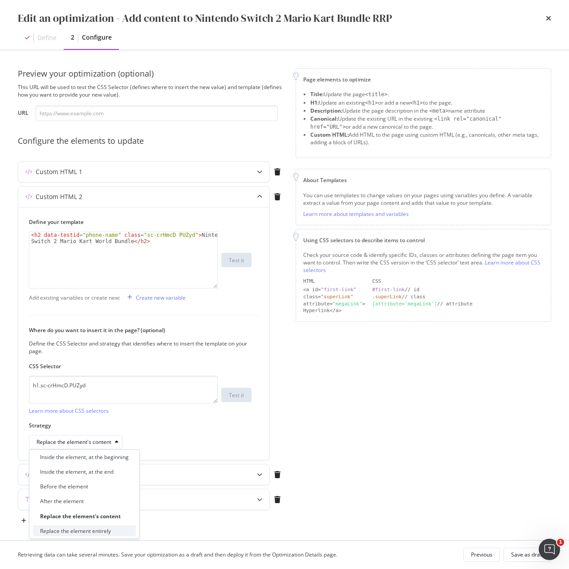
click at [85, 529] on div "Replace the element entirely" at bounding box center [75, 531] width 71 height 8
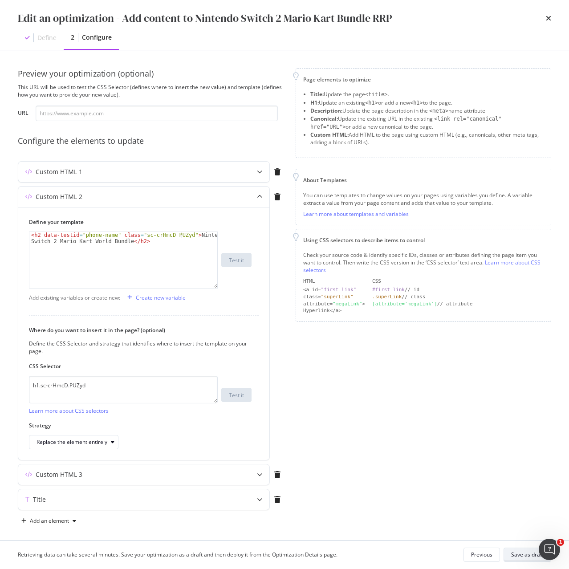
click at [518, 556] on div "Save as draft" at bounding box center [527, 555] width 32 height 8
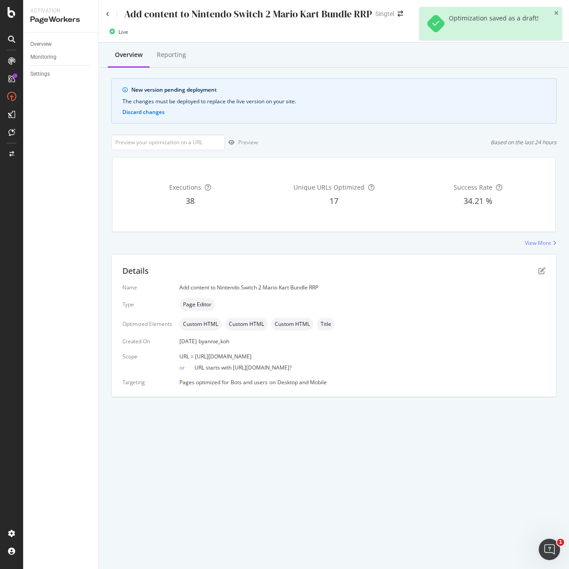
click at [558, 12] on div "Optimization saved as a draft!" at bounding box center [490, 23] width 142 height 33
click at [557, 12] on icon "close toast" at bounding box center [556, 13] width 4 height 5
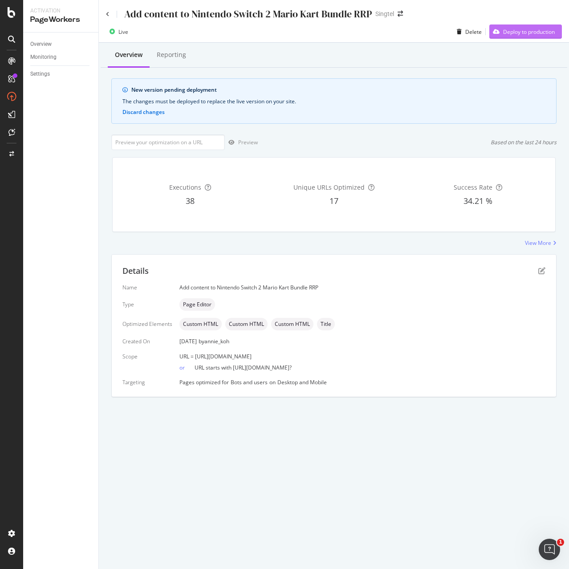
click at [546, 30] on div "Deploy to production" at bounding box center [529, 32] width 52 height 8
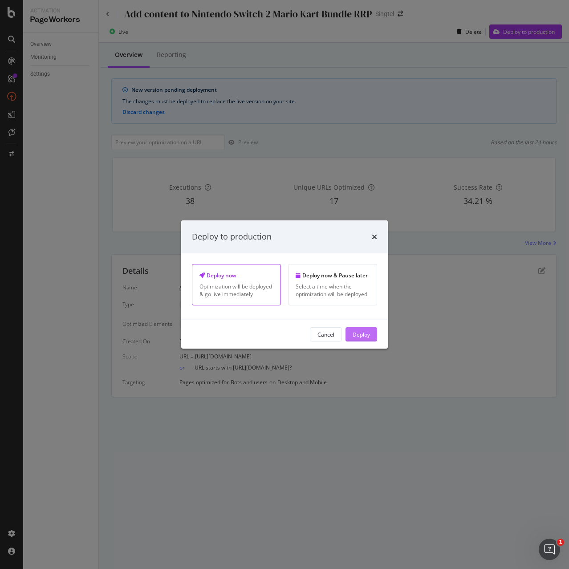
click at [366, 332] on div "Deploy" at bounding box center [361, 334] width 17 height 8
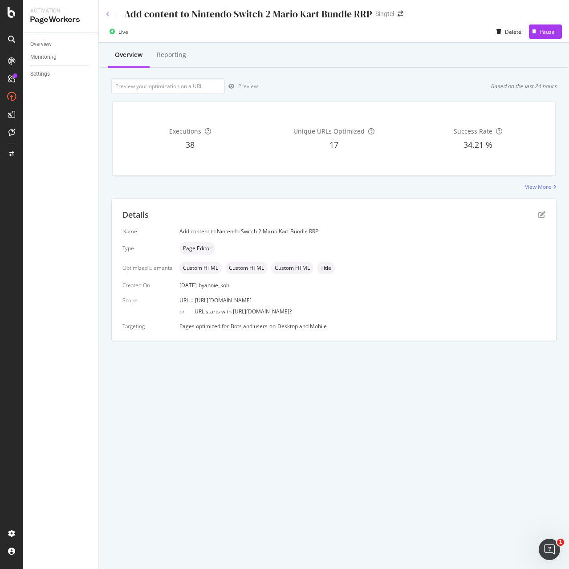
click at [106, 15] on icon at bounding box center [108, 14] width 4 height 5
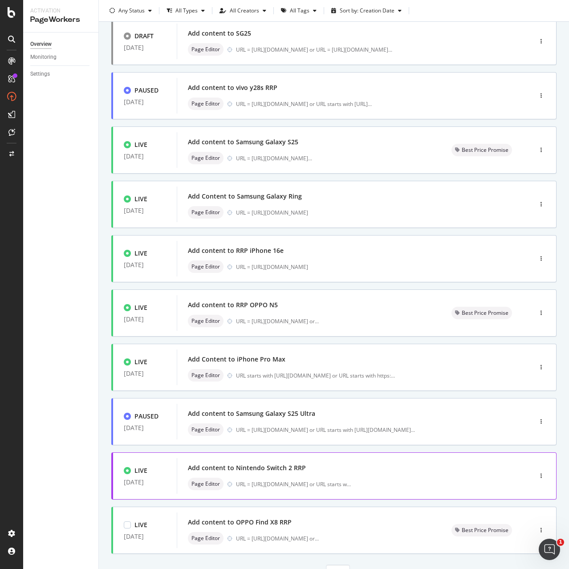
scroll to position [106, 0]
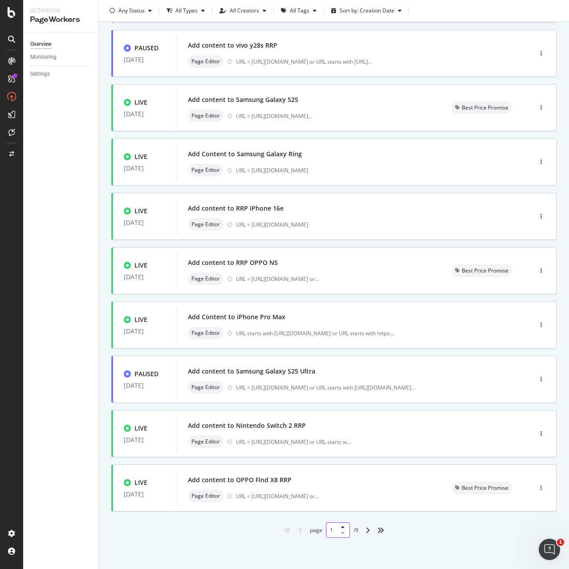
drag, startPoint x: 335, startPoint y: 530, endPoint x: 310, endPoint y: 531, distance: 24.5
click at [310, 531] on div "page 1 / 9" at bounding box center [334, 530] width 49 height 16
type input "4"
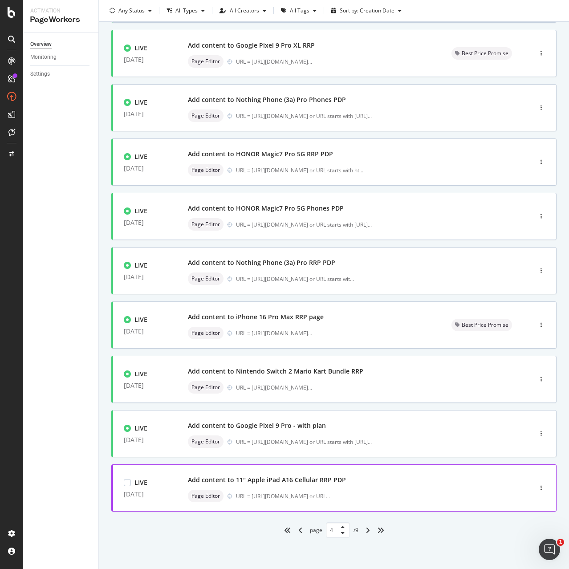
click at [275, 490] on div "Page Editor URL = https://shop.singtel.com/accessories/rrp-products/apple-ipad-…" at bounding box center [341, 496] width 306 height 12
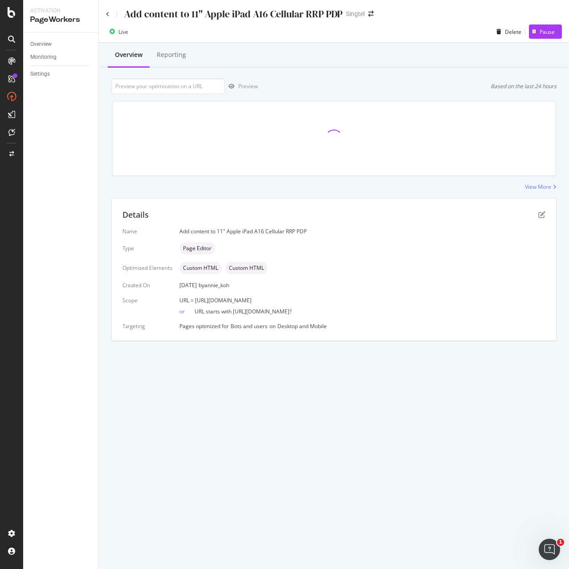
click at [413, 301] on div "URL = [URL][DOMAIN_NAME]" at bounding box center [362, 300] width 366 height 8
click at [543, 214] on icon "pen-to-square" at bounding box center [541, 214] width 7 height 7
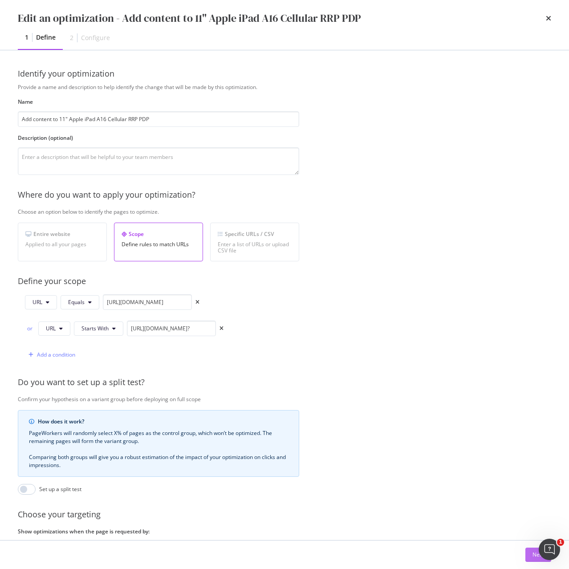
click at [528, 554] on button "Next" at bounding box center [538, 555] width 26 height 14
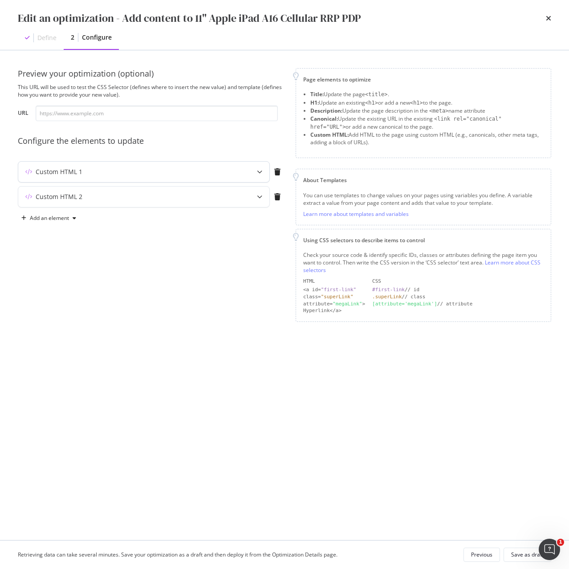
click at [136, 171] on div "Custom HTML 1" at bounding box center [126, 171] width 216 height 9
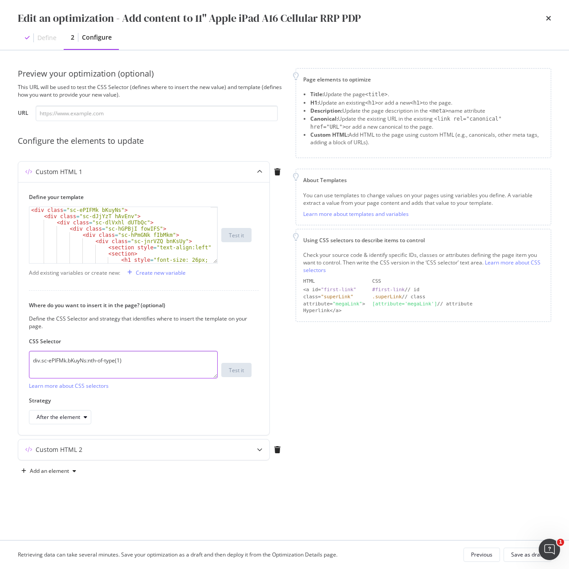
drag, startPoint x: 90, startPoint y: 365, endPoint x: 2, endPoint y: 365, distance: 88.1
click at [2, 365] on div "Preview your optimization (optional) This URL will be used to test the CSS Sele…" at bounding box center [284, 295] width 569 height 490
paste textarea "iEhLsB.jWdwcZ"
type textarea "div.sc-iEhLsB.jWdwcZ:nth-of-type(1)"
click at [165, 447] on div "Custom HTML 2" at bounding box center [126, 449] width 216 height 9
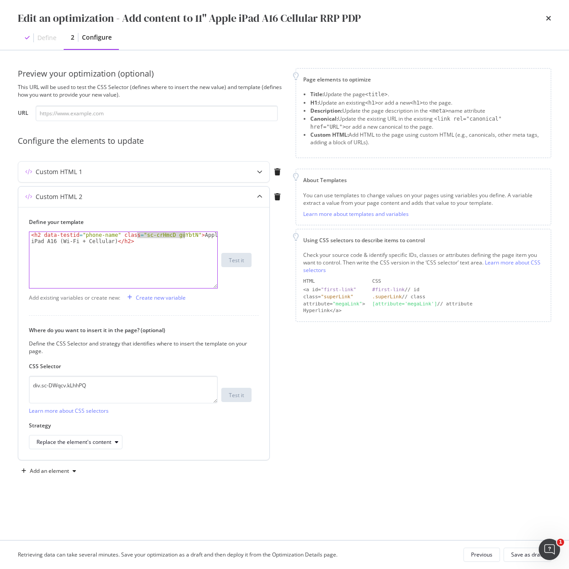
drag, startPoint x: 137, startPoint y: 235, endPoint x: 183, endPoint y: 236, distance: 46.8
click at [183, 236] on div "< h2 data-testid = "phone-name" class = "sc-crHmcD guYbtN" > Apple iPad A16 (Wi…" at bounding box center [123, 272] width 188 height 81
paste textarea "PUZyd"
type textarea "<h2 data-testid="phone-name" class="sc-crHmcD PUZyd">Apple iPad A16 (Wi-Fi + Ce…"
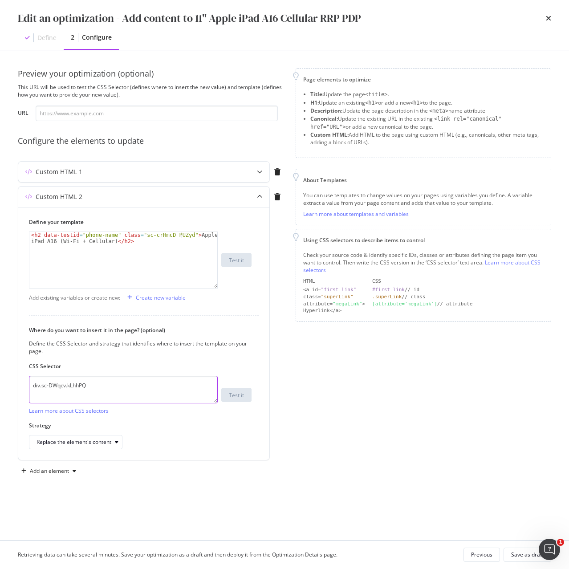
drag, startPoint x: 94, startPoint y: 383, endPoint x: 6, endPoint y: 384, distance: 87.7
click at [6, 384] on div "Preview your optimization (optional) This URL will be used to test the CSS Sele…" at bounding box center [284, 295] width 569 height 490
paste textarea "h1.sc-crHmcD.PUZyd"
type textarea "h1.sc-crHmcD.PUZyd"
click at [69, 445] on div "Replace the element's content" at bounding box center [74, 441] width 75 height 5
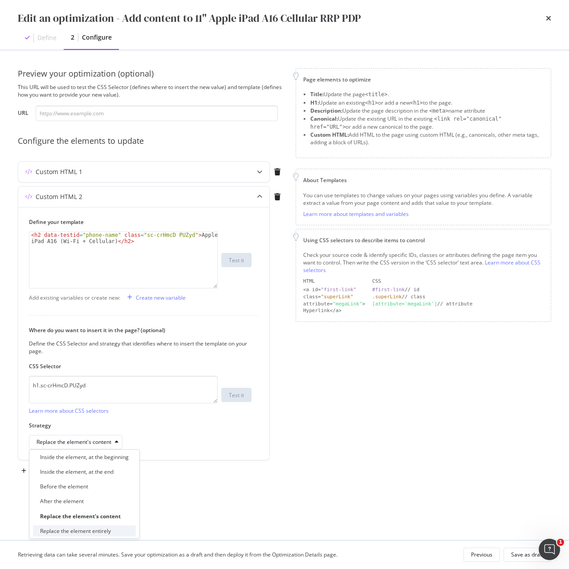
click at [85, 528] on div "Replace the element entirely" at bounding box center [75, 531] width 71 height 8
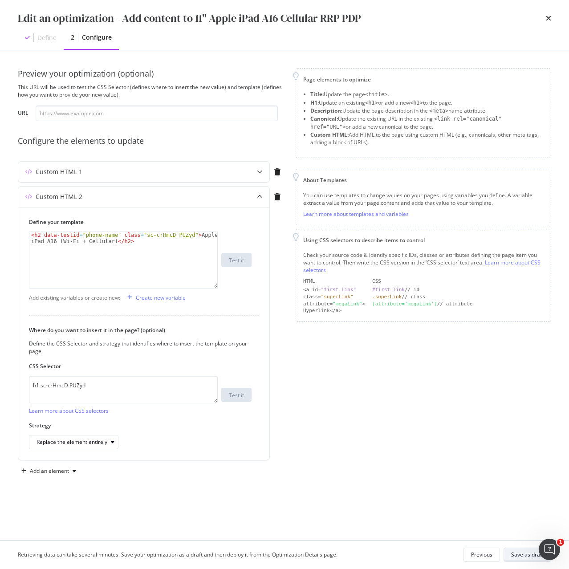
click at [521, 556] on div "Save as draft" at bounding box center [527, 555] width 32 height 8
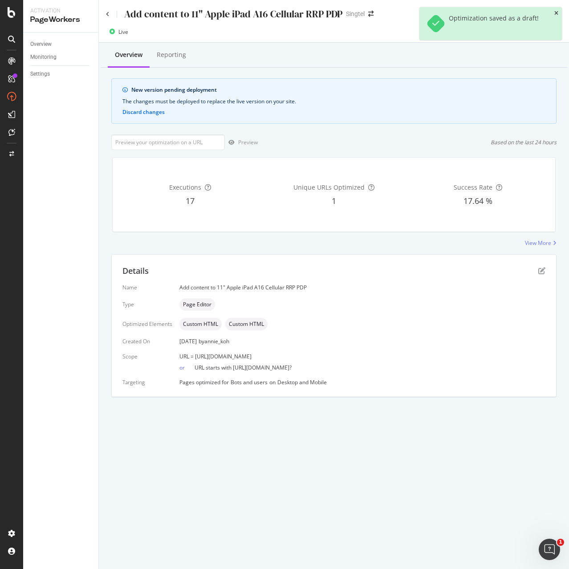
click at [556, 12] on icon "close toast" at bounding box center [556, 13] width 4 height 5
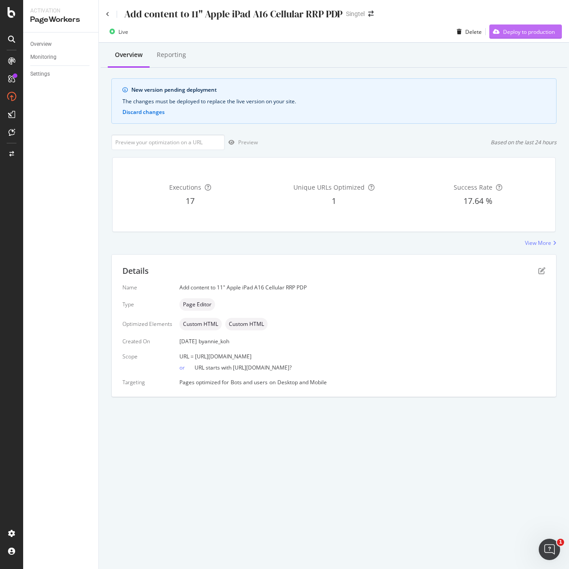
click at [536, 28] on div "Deploy to production" at bounding box center [529, 32] width 52 height 8
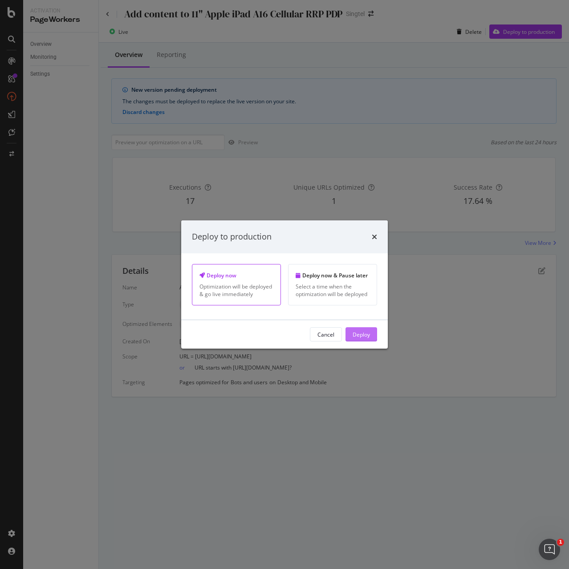
click at [360, 334] on div "Deploy" at bounding box center [361, 334] width 17 height 8
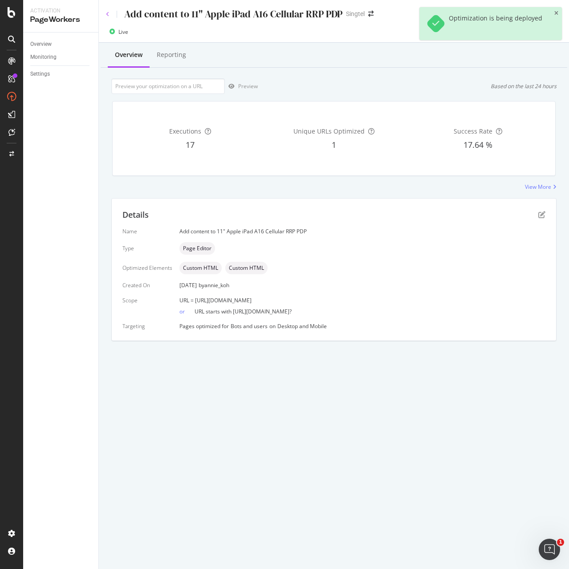
click at [109, 14] on icon at bounding box center [108, 14] width 4 height 5
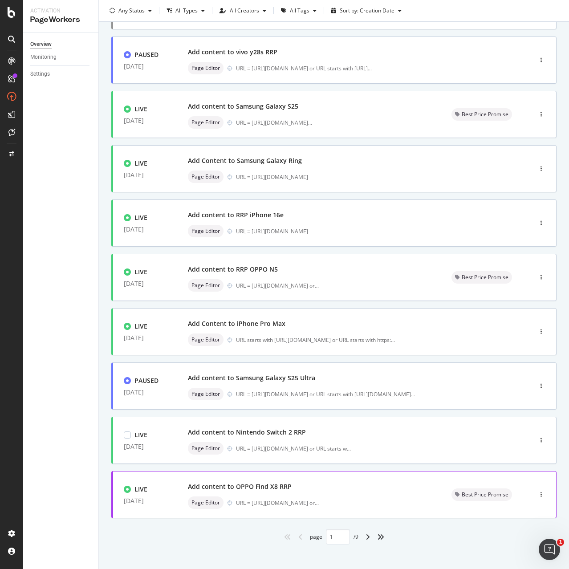
scroll to position [106, 0]
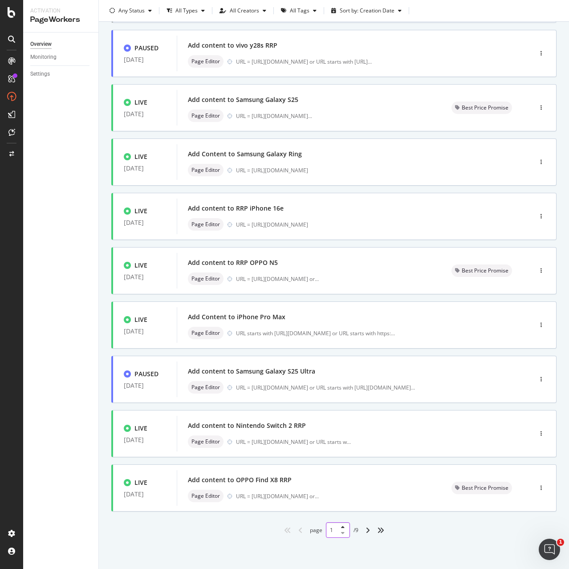
drag, startPoint x: 322, startPoint y: 531, endPoint x: 315, endPoint y: 532, distance: 6.7
click at [315, 532] on div "page 1 / 9" at bounding box center [334, 530] width 49 height 16
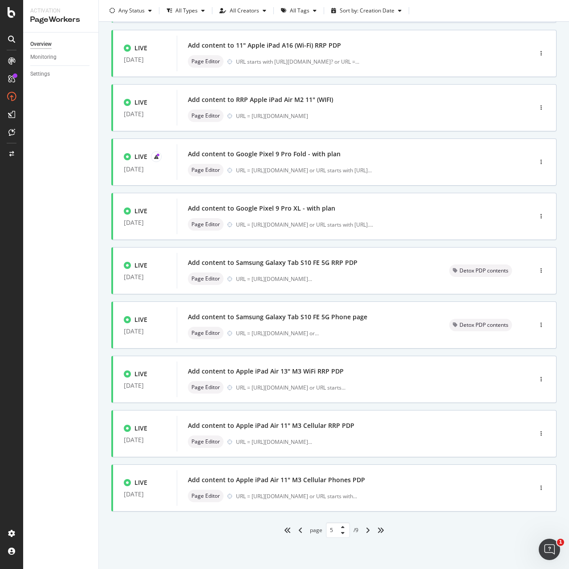
click at [336, 529] on div at bounding box center [341, 530] width 11 height 11
click at [329, 532] on input "5" at bounding box center [338, 530] width 24 height 16
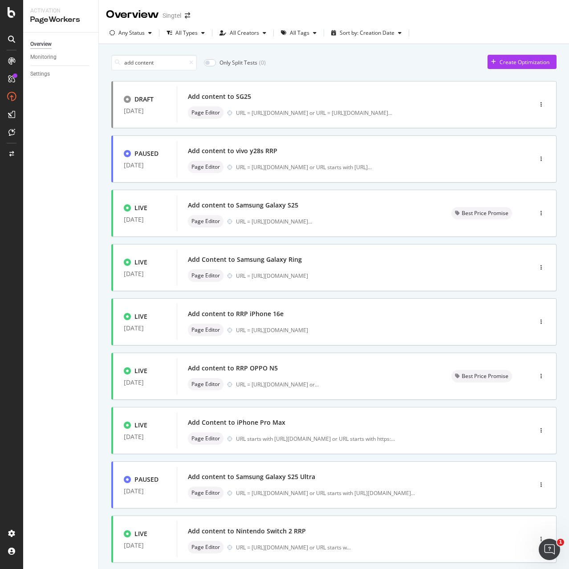
type input "1"
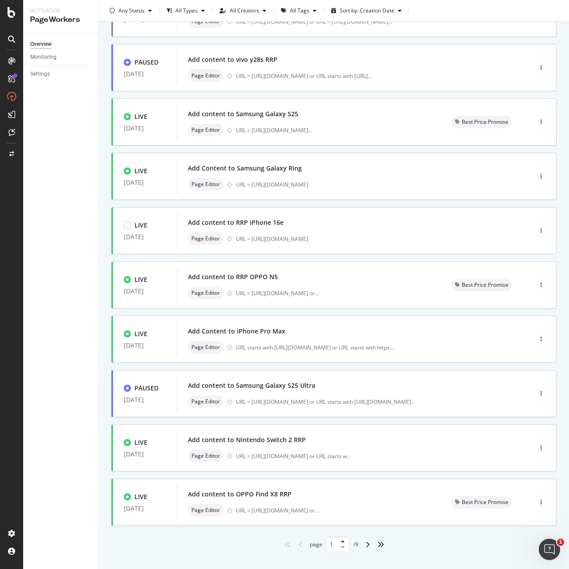
scroll to position [106, 0]
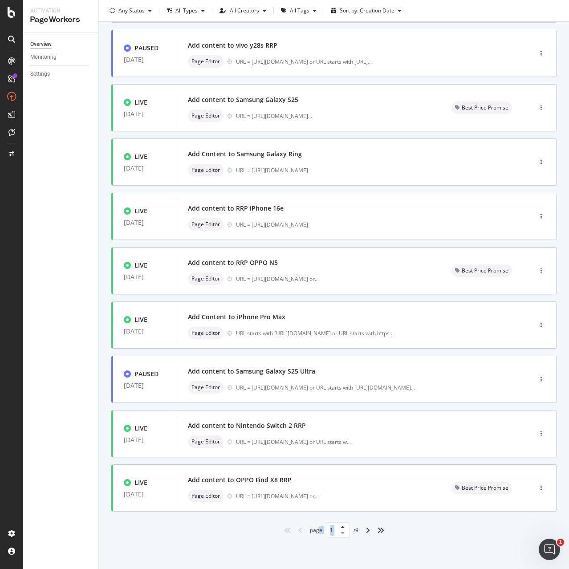
drag, startPoint x: 331, startPoint y: 533, endPoint x: 315, endPoint y: 534, distance: 16.5
click at [315, 534] on div "page 1 / 9" at bounding box center [334, 530] width 49 height 16
click at [326, 533] on input "1" at bounding box center [338, 530] width 24 height 16
click at [329, 530] on input "1" at bounding box center [338, 530] width 24 height 16
type input "5"
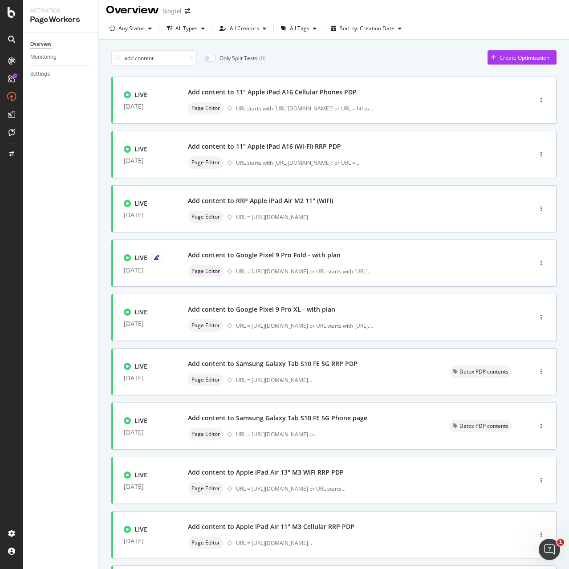
scroll to position [0, 0]
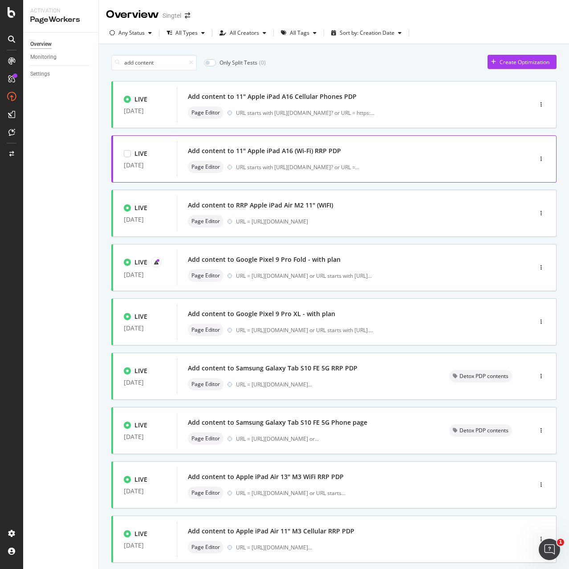
click at [269, 161] on div "Page Editor URL starts with https://shop.singtel.com/accessories/rrp-products/a…" at bounding box center [341, 167] width 306 height 12
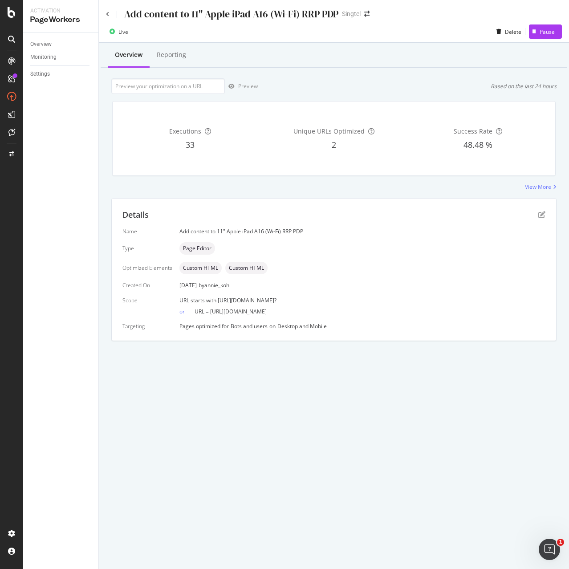
drag, startPoint x: 217, startPoint y: 301, endPoint x: 412, endPoint y: 301, distance: 195.0
click at [412, 301] on div "URL starts with https://shop.singtel.com/accessories/rrp-products/apple-ipad-a1…" at bounding box center [362, 300] width 366 height 8
drag, startPoint x: 210, startPoint y: 311, endPoint x: 388, endPoint y: 317, distance: 178.6
click at [388, 317] on div "Name Add content to 11" Apple iPad A16 (Wi-Fi) RRP PDP Type Page Editor Optimiz…" at bounding box center [333, 278] width 423 height 102
copy span "https://shop.singtel.com/accessories/rrp-products/apple-ipad-a16--wi-fi-"
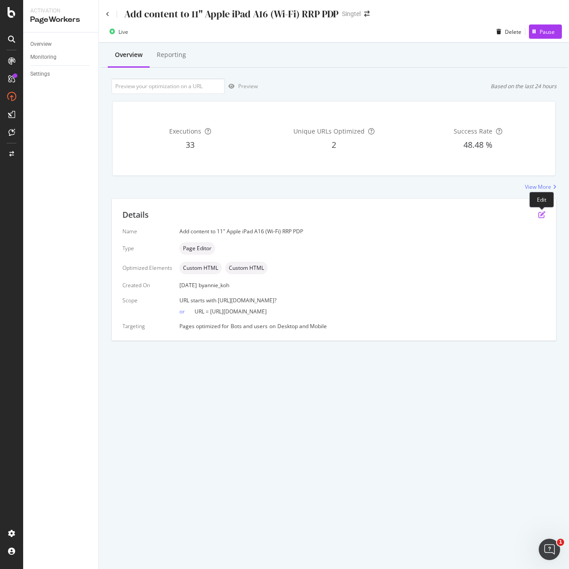
click at [543, 215] on icon "pen-to-square" at bounding box center [541, 214] width 7 height 7
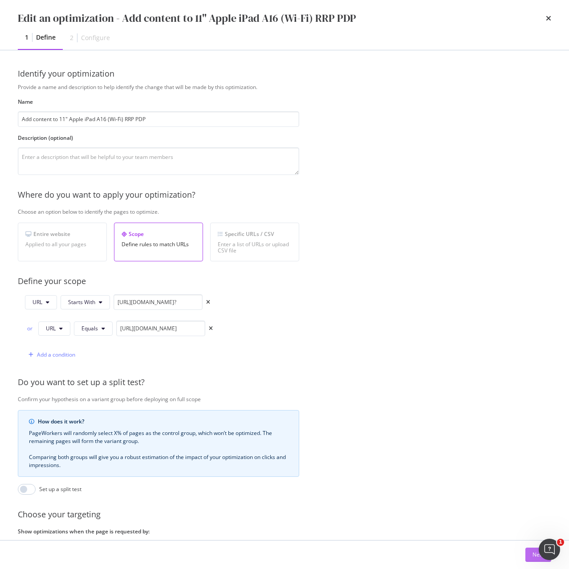
click at [532, 559] on button "Next" at bounding box center [538, 555] width 26 height 14
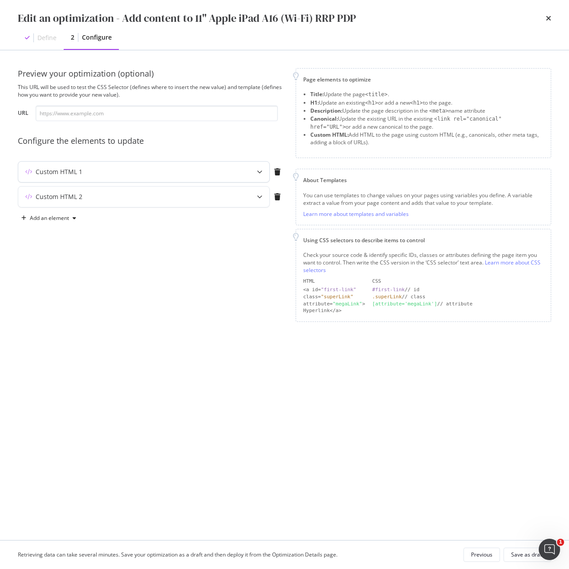
click at [200, 178] on div "Custom HTML 1" at bounding box center [143, 172] width 251 height 20
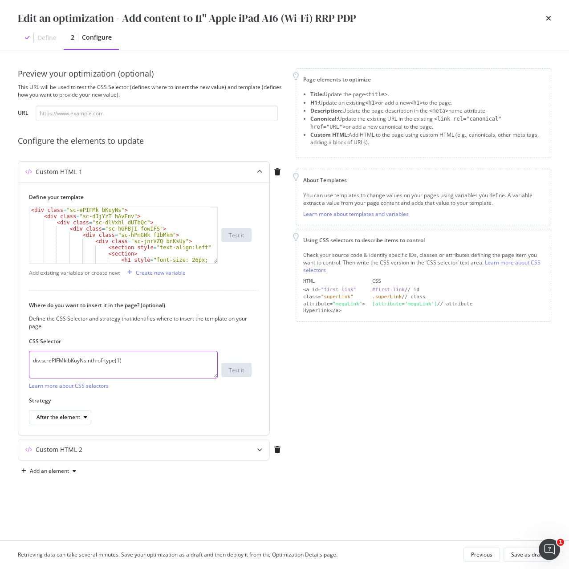
drag, startPoint x: 140, startPoint y: 361, endPoint x: 32, endPoint y: 362, distance: 107.3
click at [32, 362] on textarea "div.sc-ePIFMk.bKuyNs:nth-of-type(1)" at bounding box center [123, 365] width 189 height 28
paste textarea "iEhLsB.jWdwcZ"
type textarea "div.sc-iEhLsB.jWdwcZ:nth-of-type(1)"
click at [97, 453] on div "Custom HTML 2" at bounding box center [126, 449] width 216 height 9
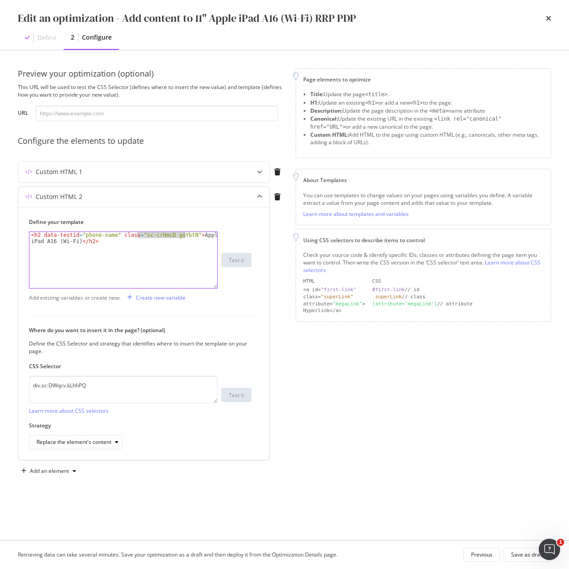
drag, startPoint x: 137, startPoint y: 233, endPoint x: 183, endPoint y: 235, distance: 45.9
click at [183, 235] on div "< h2 data-testid = "phone-name" class = "sc-crHmcD guYbtN" > Apple iPad A16 (Wi…" at bounding box center [123, 272] width 188 height 81
paste textarea "PUZyd"
type textarea "<h2 data-testid="phone-name" class="sc-crHmcD PUZyd">Apple iPad A16 (Wi-Fi)</h2>"
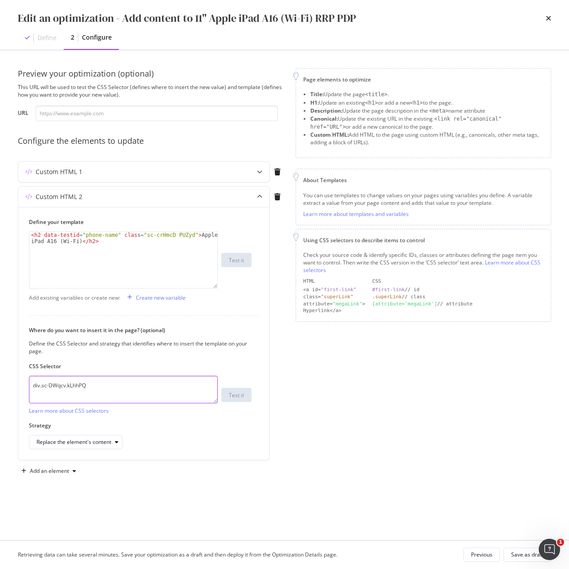
drag, startPoint x: 151, startPoint y: 385, endPoint x: 0, endPoint y: 391, distance: 151.0
click at [0, 391] on div "Preview your optimization (optional) This URL will be used to test the CSS Sele…" at bounding box center [284, 295] width 569 height 490
paste textarea "h1.sc-crHmcD.PUZyd"
type textarea "h1.sc-crHmcD.PUZyd"
click at [68, 447] on div "Replace the element's content" at bounding box center [79, 442] width 85 height 12
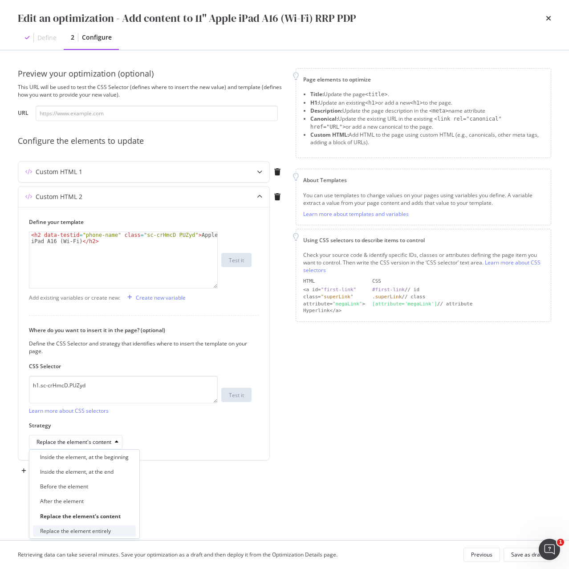
click at [101, 528] on div "Replace the element entirely" at bounding box center [75, 531] width 71 height 8
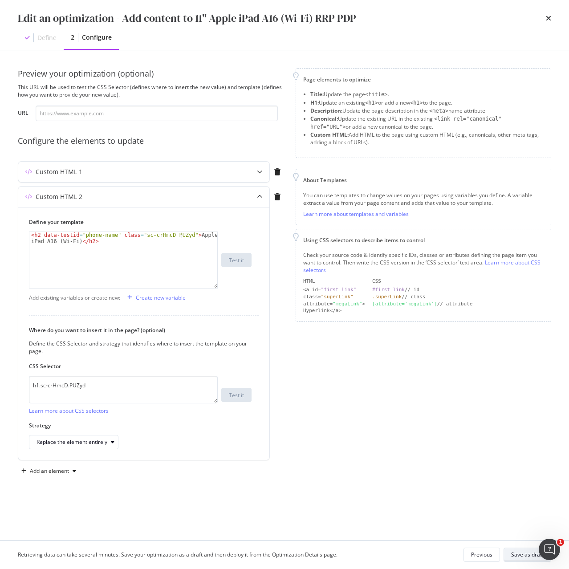
click at [532, 556] on div "Save as draft" at bounding box center [527, 555] width 32 height 8
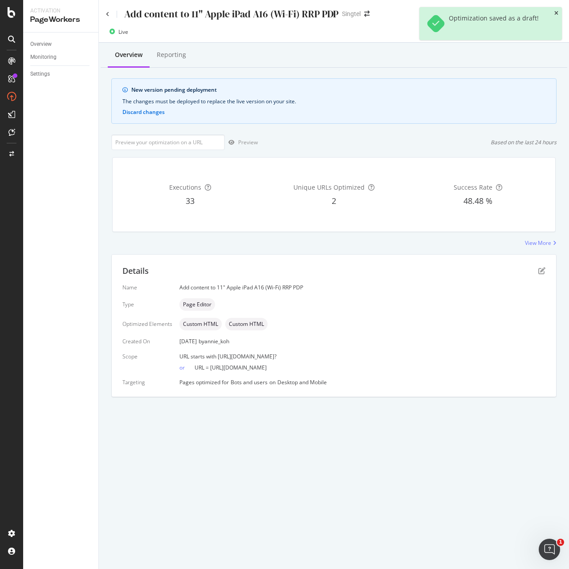
click at [556, 11] on icon "close toast" at bounding box center [556, 13] width 4 height 5
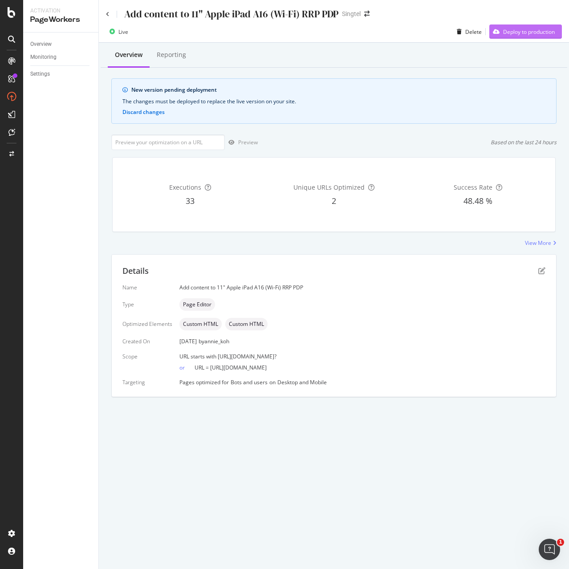
click at [532, 29] on div "Deploy to production" at bounding box center [529, 32] width 52 height 8
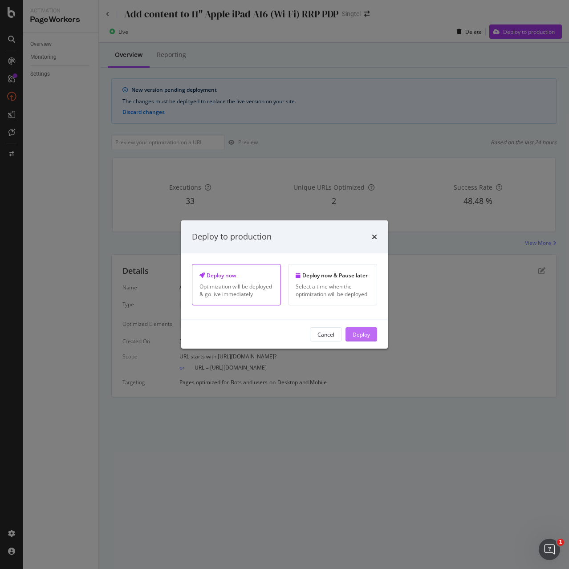
click at [358, 334] on div "Deploy" at bounding box center [361, 334] width 17 height 8
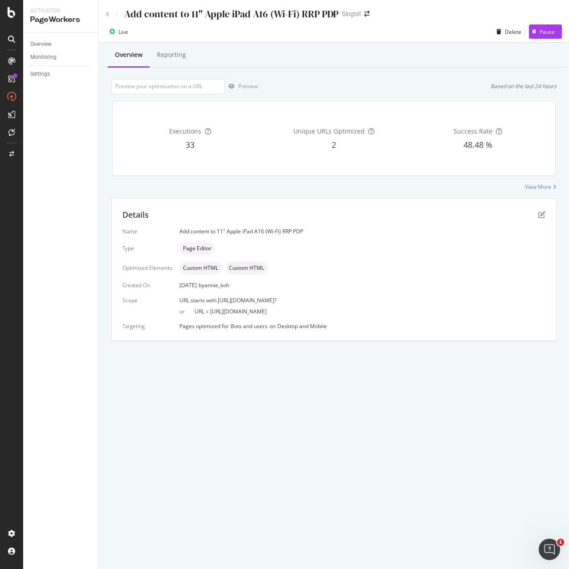
click at [107, 16] on icon at bounding box center [108, 14] width 4 height 5
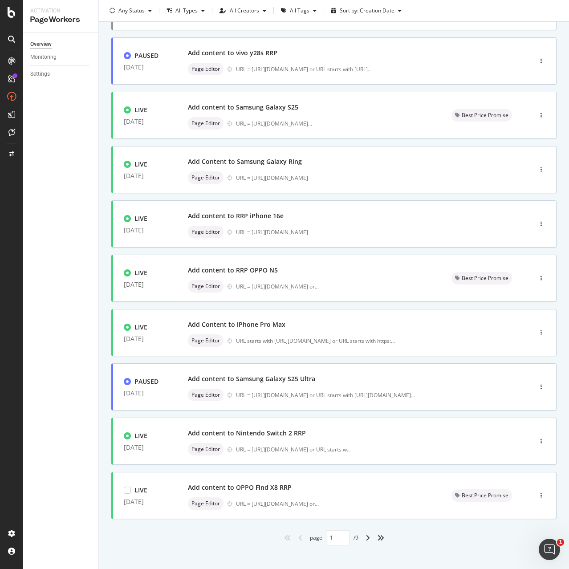
scroll to position [106, 0]
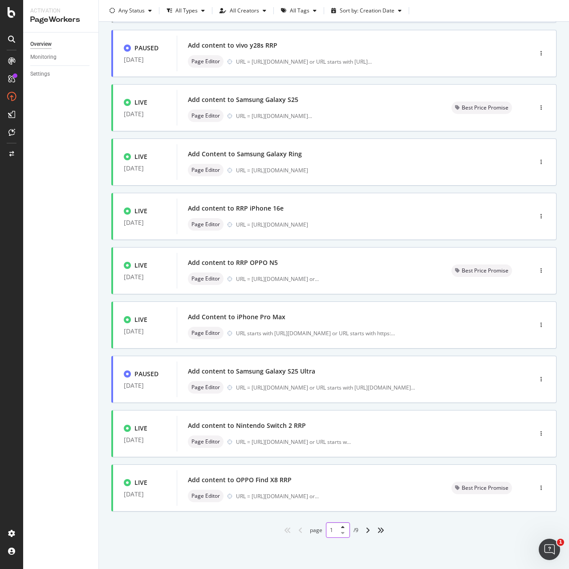
drag, startPoint x: 329, startPoint y: 530, endPoint x: 314, endPoint y: 530, distance: 15.1
click at [314, 530] on div "page 1 / 9" at bounding box center [334, 530] width 49 height 16
type input "5"
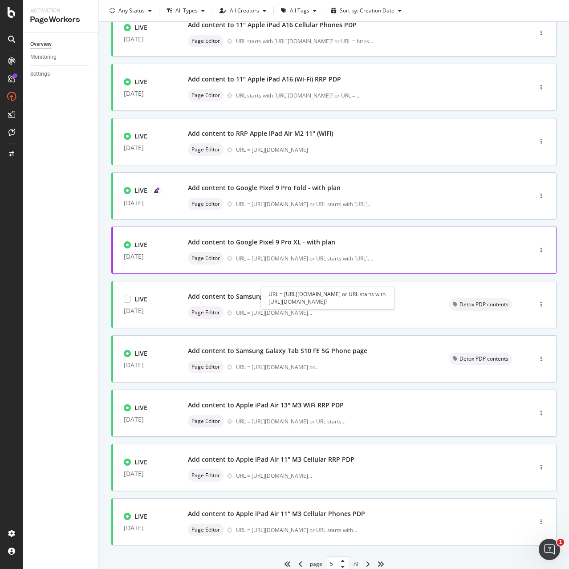
scroll to position [0, 0]
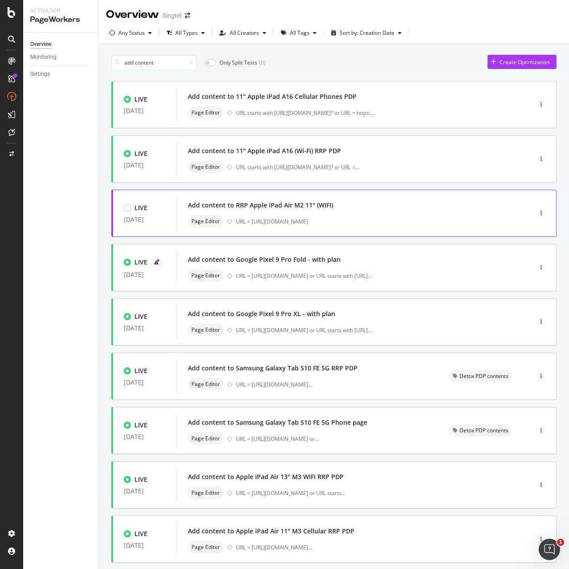
click at [317, 218] on div "URL = https://shop.singtel.com/accessories/rrp-products/apple-ipad-air-m2-11---…" at bounding box center [365, 222] width 258 height 8
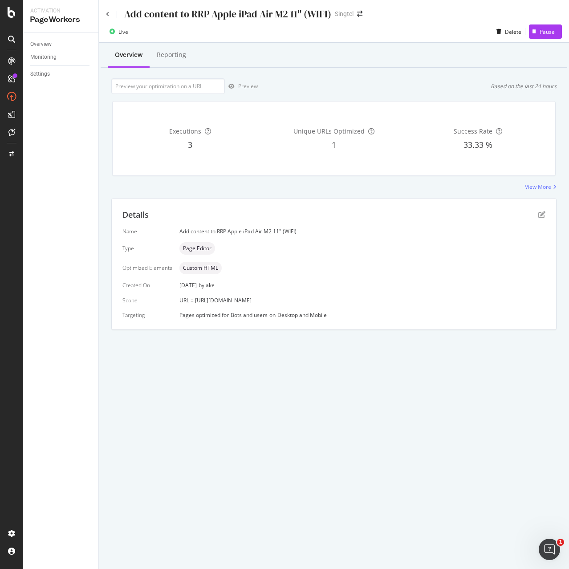
drag, startPoint x: 194, startPoint y: 301, endPoint x: 394, endPoint y: 303, distance: 200.3
click at [394, 303] on div "URL = https://shop.singtel.com/accessories/rrp-products/apple-ipad-air-m2-11---…" at bounding box center [362, 300] width 366 height 8
copy span "https://shop.singtel.com/accessories/rrp-products/apple-ipad-air-m2-11---wifi-"
click at [544, 214] on icon "pen-to-square" at bounding box center [541, 214] width 7 height 7
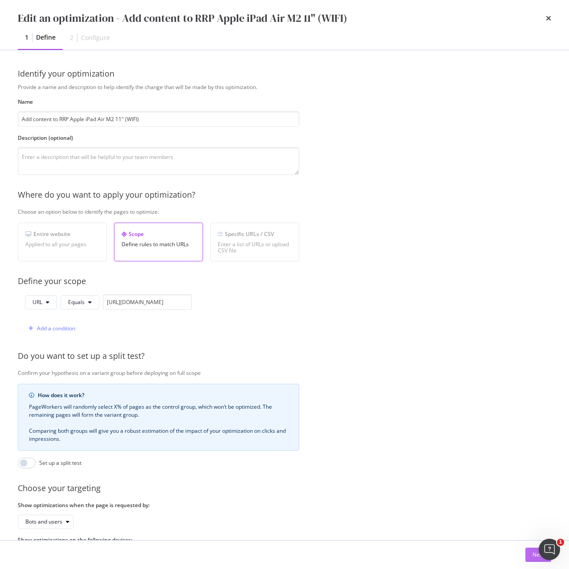
click at [530, 556] on button "Next" at bounding box center [538, 555] width 26 height 14
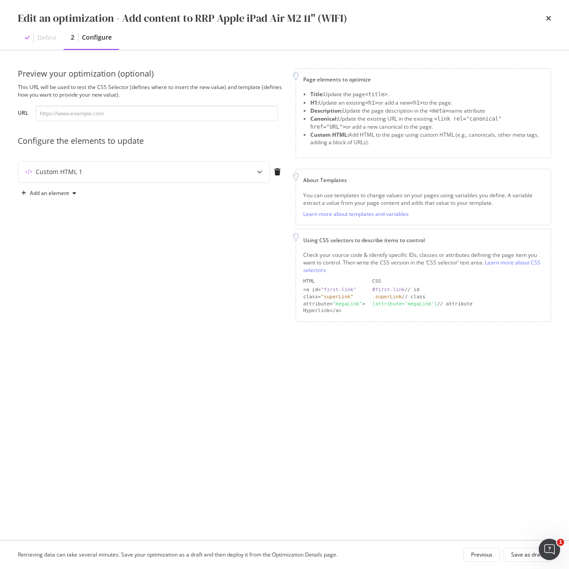
click at [149, 183] on div "Custom HTML 1" at bounding box center [151, 173] width 267 height 25
click at [149, 177] on div "Custom HTML 1" at bounding box center [143, 172] width 251 height 20
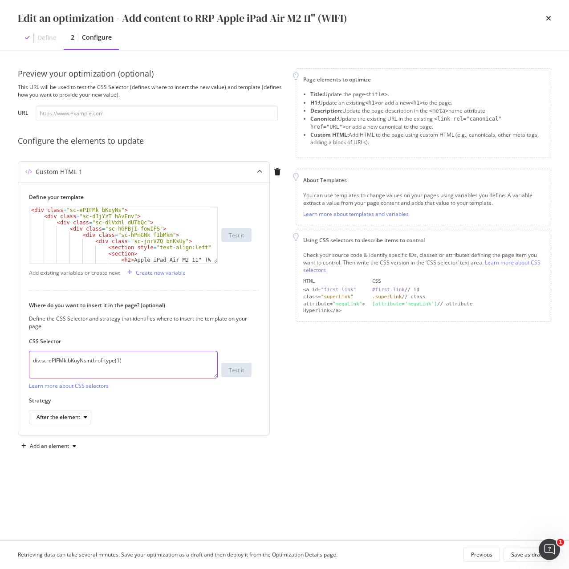
drag, startPoint x: 128, startPoint y: 362, endPoint x: 21, endPoint y: 361, distance: 107.3
click at [21, 361] on div "Define your template < div class = "sc-ePIFMk bKuyNs" > < div class = "sc-dJjYz…" at bounding box center [143, 308] width 251 height 253
paste textarea "iEhLsB.jWdwcZ"
type textarea "div.sc-iEhLsB.jWdwcZ:nth-of-type(1)"
click at [63, 445] on div "Add an element" at bounding box center [49, 445] width 39 height 5
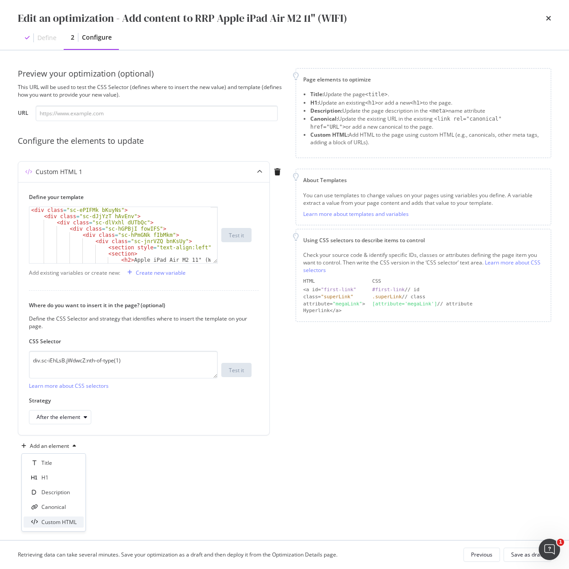
click at [54, 519] on div "Custom HTML" at bounding box center [58, 522] width 35 height 8
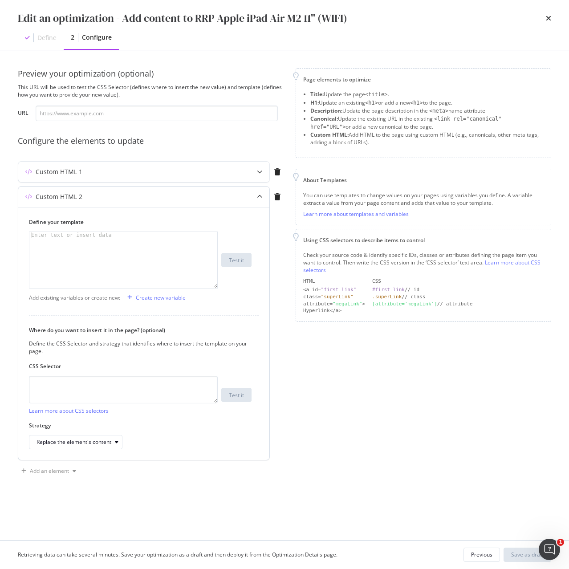
click at [113, 252] on div "modal" at bounding box center [123, 266] width 188 height 69
paste textarea "<h2 data-testid="phone-name" class="sc-crHmcD PUZyd">OPPO Find X8</h2>"
type textarea "<h2 data-testid="phone-name" class="sc-crHmcD PUZyd">OPPO Find X8</h2>"
click at [118, 387] on textarea "modal" at bounding box center [123, 390] width 189 height 28
paste textarea "h1.sc-crHmcD.PUZyd"
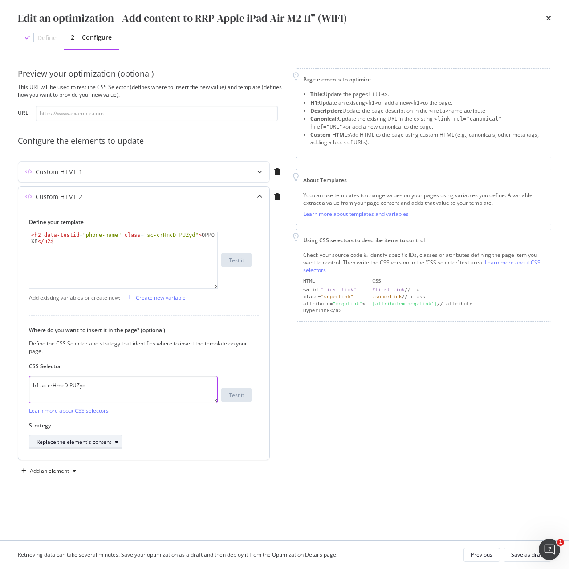
type textarea "h1.sc-crHmcD.PUZyd"
click at [109, 443] on div "Replace the element's content" at bounding box center [74, 441] width 75 height 5
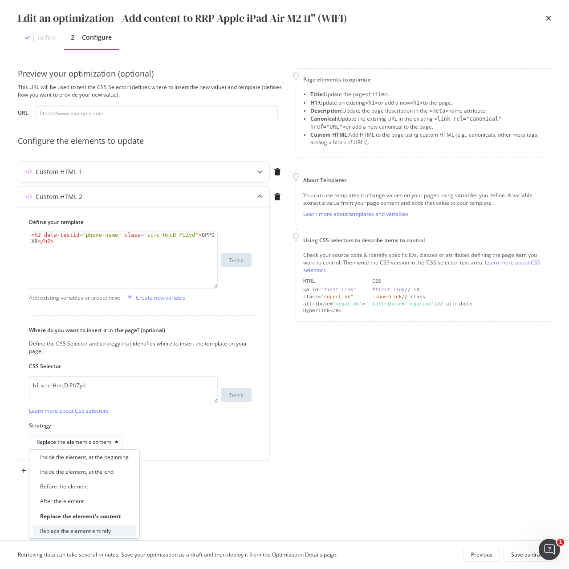
click at [101, 531] on div "Replace the element entirely" at bounding box center [75, 531] width 71 height 8
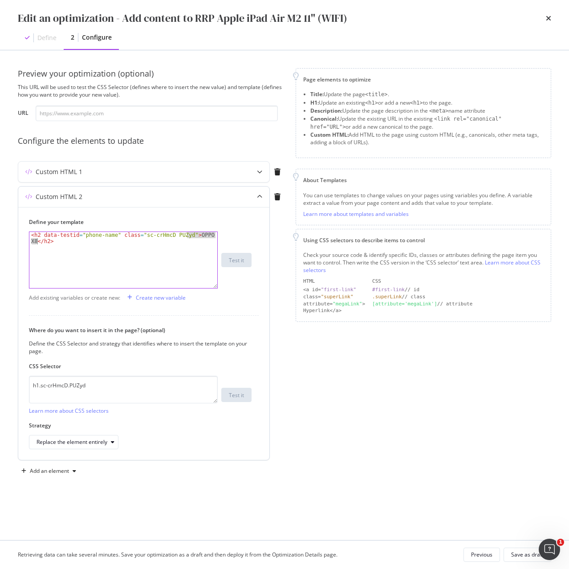
drag, startPoint x: 186, startPoint y: 235, endPoint x: 37, endPoint y: 242, distance: 149.7
click at [37, 242] on div "< h2 data-testid = "phone-name" class = "sc-crHmcD PUZyd" > OPPO Find X8 </ h2 >" at bounding box center [123, 272] width 188 height 81
paste textarea "Apple iPad Air M2 11" (WIFI)"
type textarea "<h2 data-testid="phone-name" class="sc-crHmcD PUZyd">Apple iPad Air M2 11" (WIF…"
click at [524, 555] on div "Save as draft" at bounding box center [527, 555] width 32 height 8
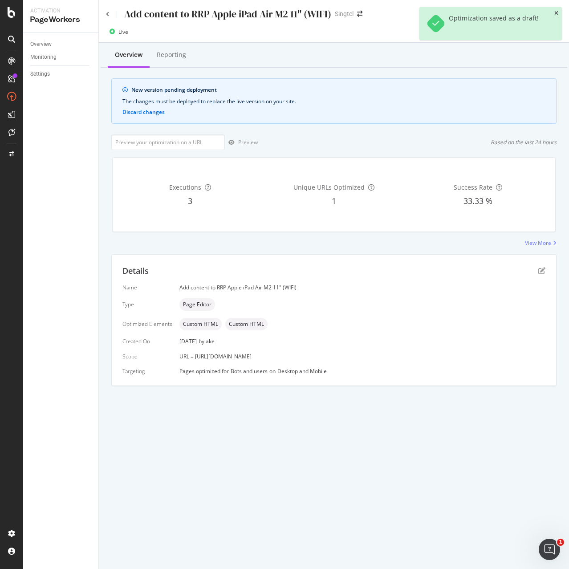
click at [555, 14] on icon "close toast" at bounding box center [556, 13] width 4 height 5
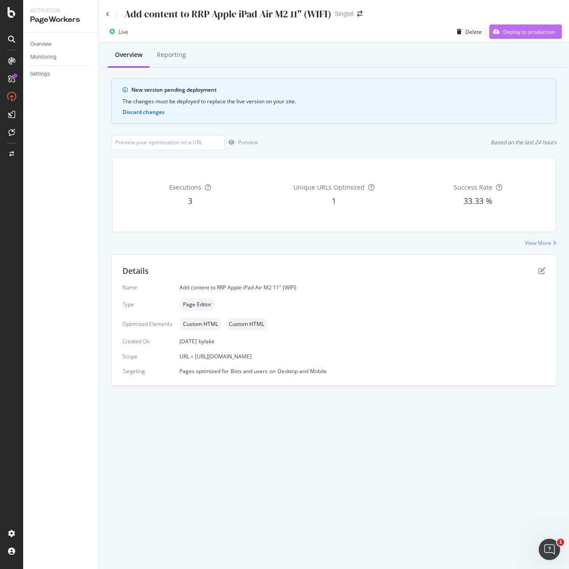
click at [551, 29] on div "Deploy to production" at bounding box center [529, 32] width 52 height 8
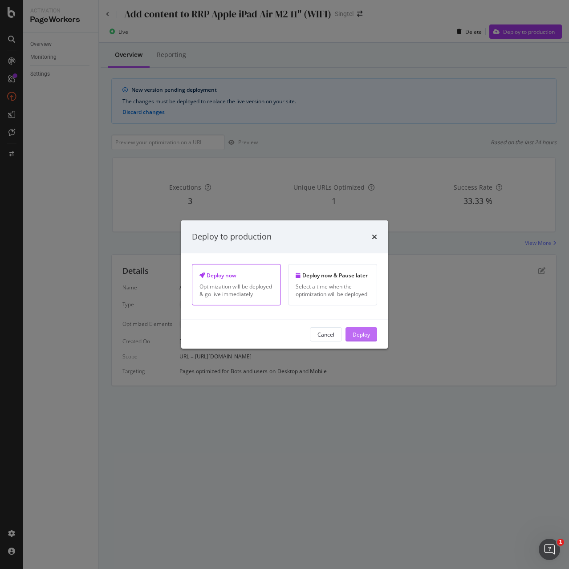
click at [365, 336] on div "Deploy" at bounding box center [361, 334] width 17 height 8
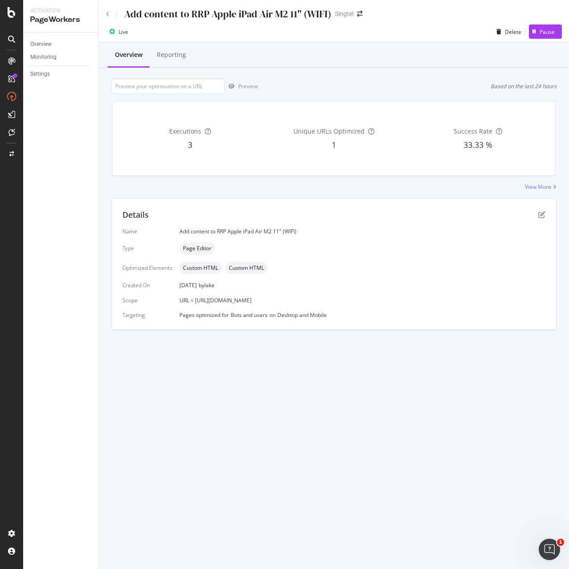
click at [107, 16] on icon at bounding box center [108, 14] width 4 height 5
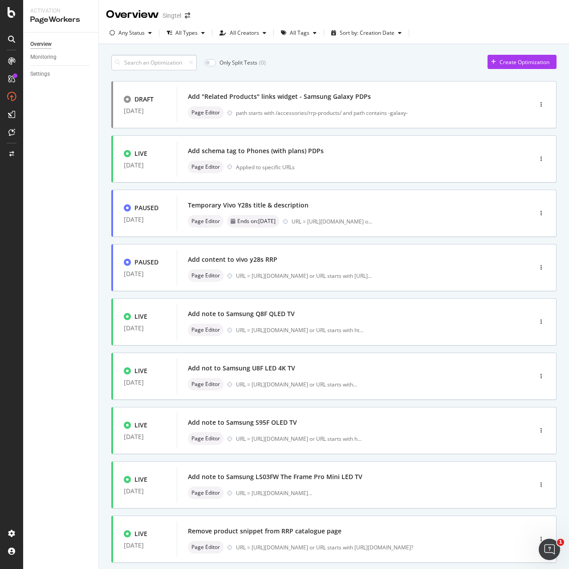
click at [166, 65] on input at bounding box center [153, 63] width 85 height 16
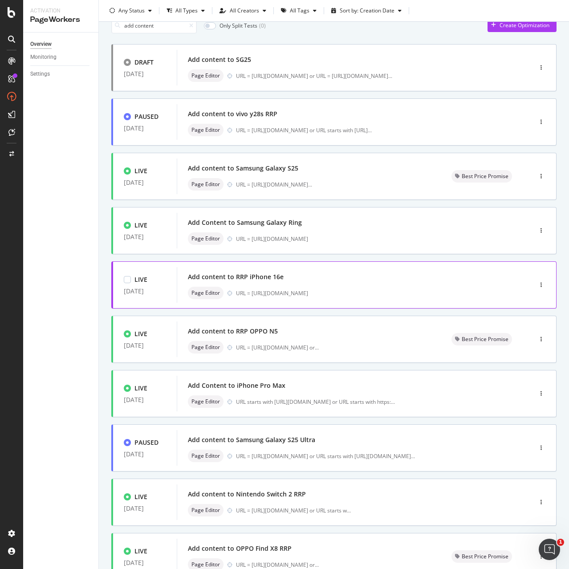
scroll to position [106, 0]
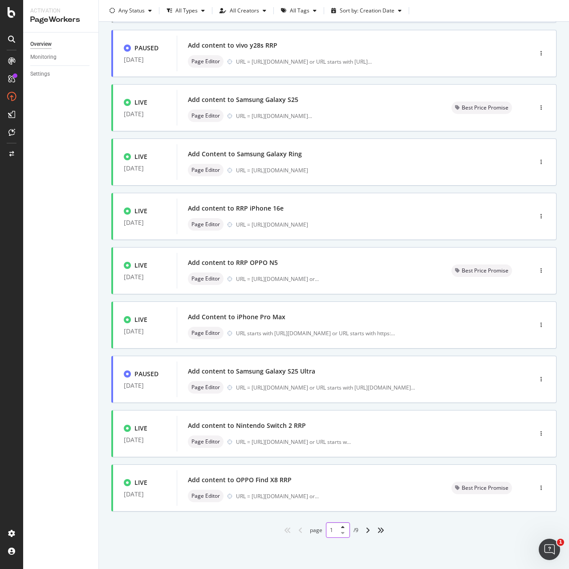
drag, startPoint x: 330, startPoint y: 532, endPoint x: 324, endPoint y: 532, distance: 5.8
click at [326, 532] on input "1" at bounding box center [338, 530] width 24 height 16
type input "5"
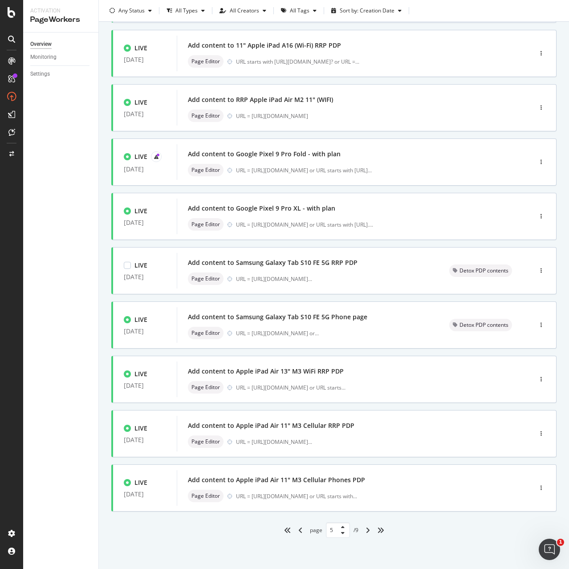
scroll to position [0, 0]
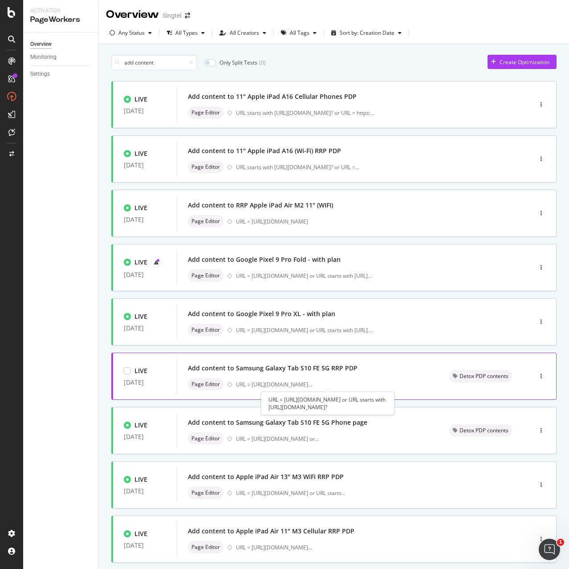
click at [312, 382] on div "URL = https://shop.singtel.com/accessories/rrp-products/samsung-galax ..." at bounding box center [274, 385] width 76 height 8
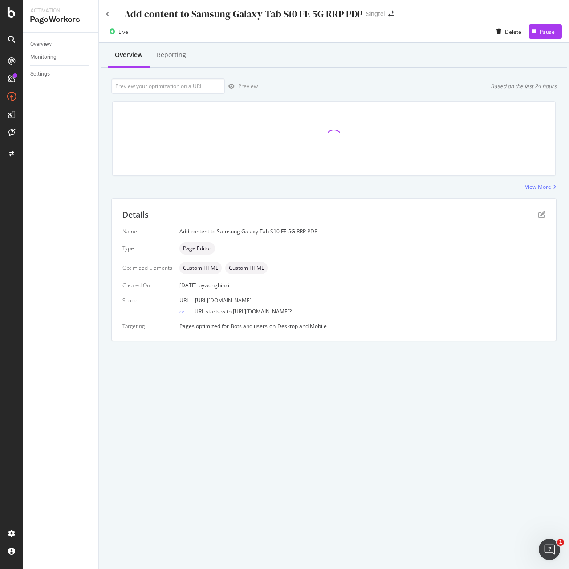
drag, startPoint x: 194, startPoint y: 300, endPoint x: 407, endPoint y: 302, distance: 213.7
click at [407, 302] on div "URL = [URL][DOMAIN_NAME]" at bounding box center [362, 300] width 366 height 8
copy span "[URL][DOMAIN_NAME]"
click at [540, 215] on icon "pen-to-square" at bounding box center [541, 214] width 7 height 7
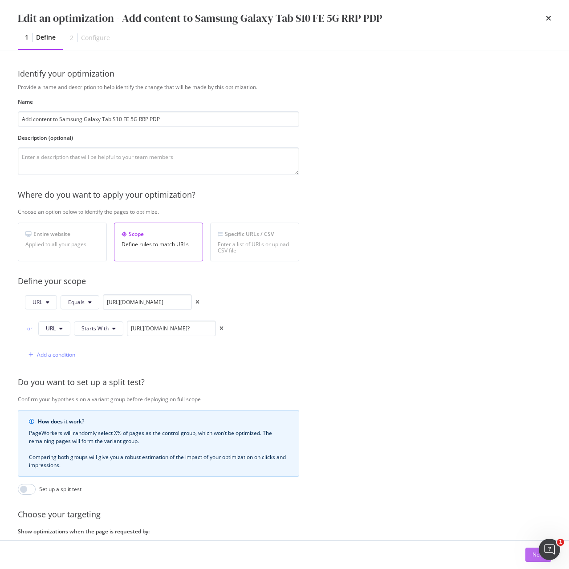
click at [529, 553] on button "Next" at bounding box center [538, 555] width 26 height 14
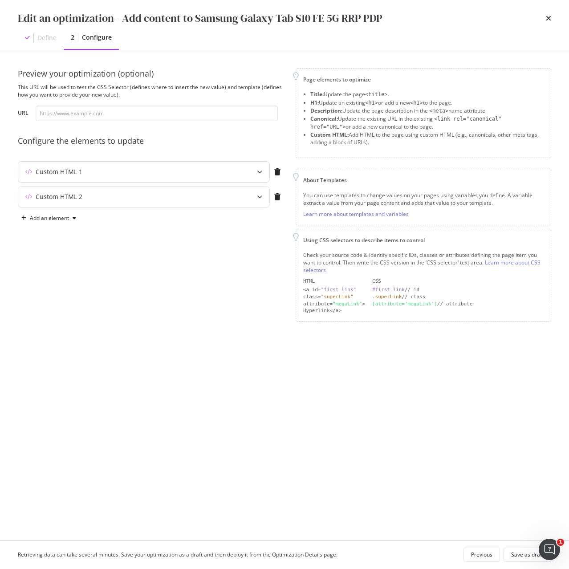
click at [247, 175] on div "Custom HTML 1" at bounding box center [143, 172] width 251 height 20
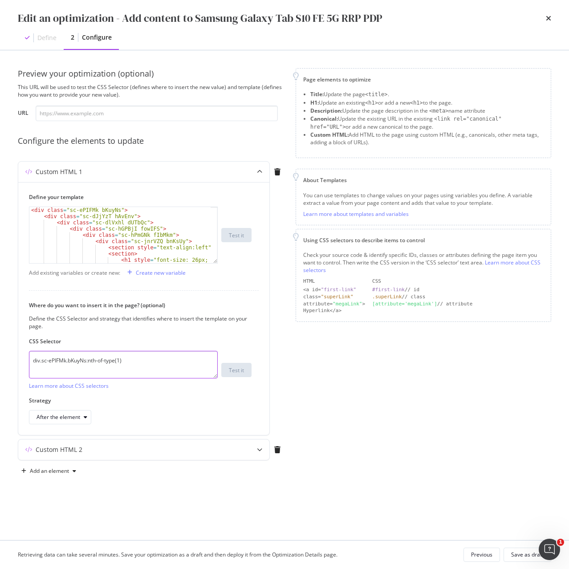
drag, startPoint x: 151, startPoint y: 356, endPoint x: 5, endPoint y: 371, distance: 146.4
click at [5, 371] on div "Preview your optimization (optional) This URL will be used to test the CSS Sele…" at bounding box center [284, 295] width 569 height 490
paste textarea "iEhLsB.jWdwcZ"
type textarea "div.sc-iEhLsB.jWdwcZ:nth-of-type(1)"
click at [154, 448] on div "Custom HTML 2" at bounding box center [126, 449] width 216 height 9
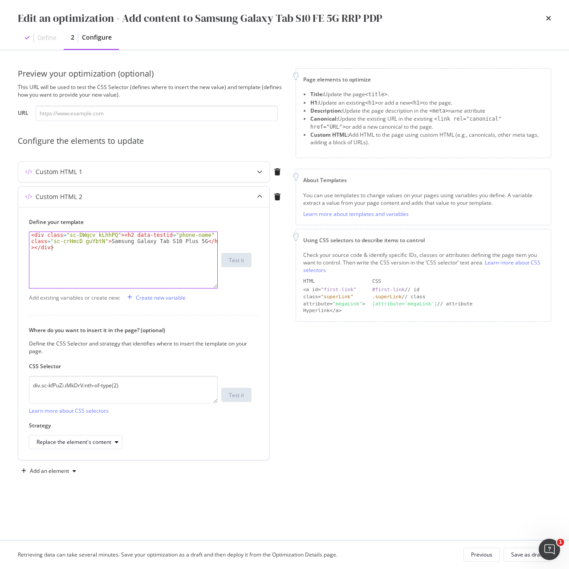
click at [104, 259] on div "< div class = "sc-DWqcv kLhhPQ" > < h2 data-testid = "phone-name" class = "sc-c…" at bounding box center [123, 278] width 188 height 93
drag, startPoint x: 83, startPoint y: 256, endPoint x: 21, endPoint y: 217, distance: 73.2
click at [21, 217] on div "Define your template <div class="sc-DWqcv kLhhPQ"><h2 data-testid="phone-name" …" at bounding box center [143, 333] width 251 height 253
paste textarea "h2 data-testid="phone-name" class="sc-crHmcD PUZyd">OPPO Find X8</h2"
drag, startPoint x: 185, startPoint y: 235, endPoint x: 196, endPoint y: 235, distance: 11.1
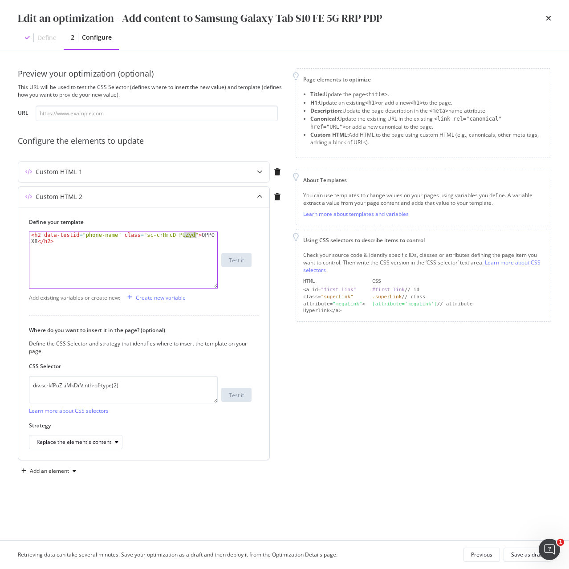
click at [196, 235] on div "< h2 data-testid = "phone-name" class = "sc-crHmcD PUZyd" > OPPO Find X8 </ h2 >" at bounding box center [123, 272] width 188 height 81
click at [195, 235] on div "< h2 data-testid = "phone-name" class = "sc-crHmcD PUZyd" > OPPO Find X8 </ h2 >" at bounding box center [123, 260] width 188 height 56
drag, startPoint x: 186, startPoint y: 235, endPoint x: 36, endPoint y: 243, distance: 150.2
click at [36, 243] on div "< h2 data-testid = "phone-name" class = "sc-crHmcD PUZyd" > OPPO Find X8 </ h2 >" at bounding box center [123, 272] width 188 height 81
paste textarea "Samsung Galaxy Tab S10 Plus 5G"
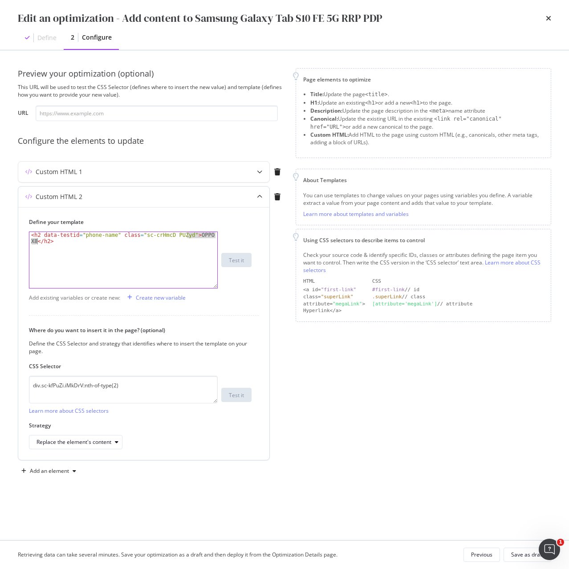
type textarea "<h2 data-testid="phone-name" class="sc-crHmcD PUZyd">Samsung Galaxy Tab S10 Plu…"
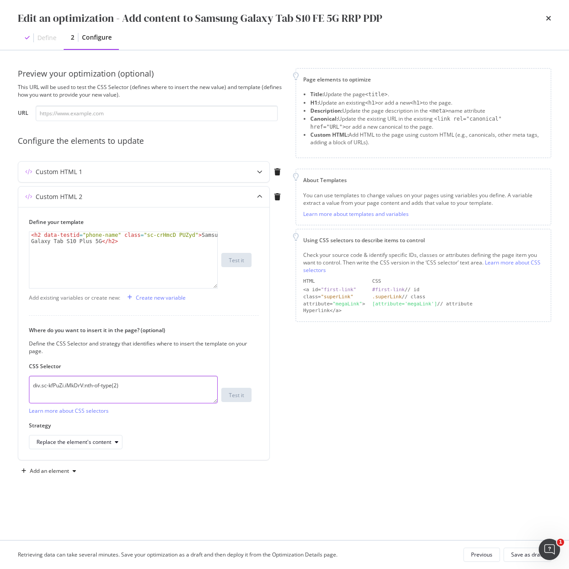
drag, startPoint x: 128, startPoint y: 391, endPoint x: -15, endPoint y: 403, distance: 143.4
click at [0, 403] on html "Activation PageWorkers Overview Monitoring Settings Add content to Samsung Gala…" at bounding box center [284, 284] width 569 height 569
paste textarea "h1.sc-crHmcD.PUZyd"
type textarea "h1.sc-crHmcD.PUZyd"
click at [113, 442] on div "modal" at bounding box center [116, 441] width 11 height 5
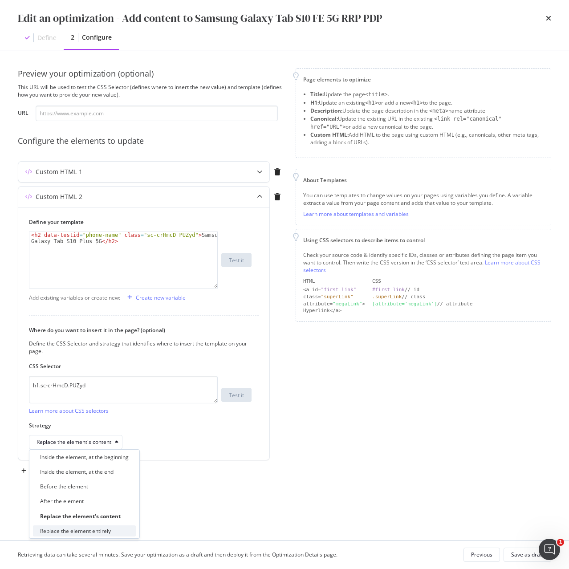
click at [107, 532] on div "Replace the element entirely" at bounding box center [75, 531] width 71 height 8
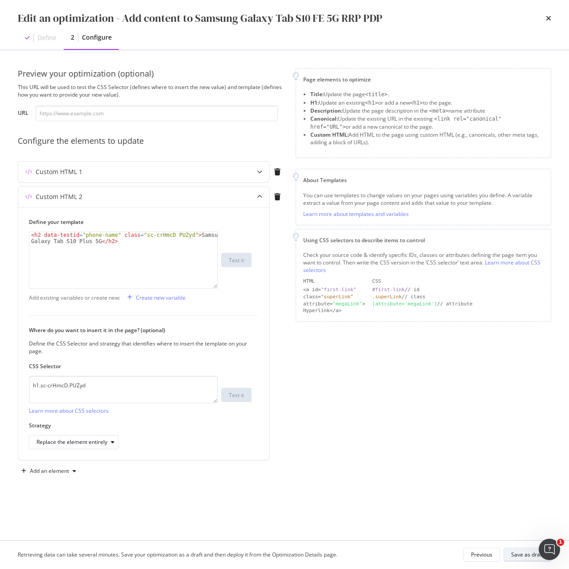
click at [535, 557] on div "Save as draft" at bounding box center [527, 555] width 32 height 8
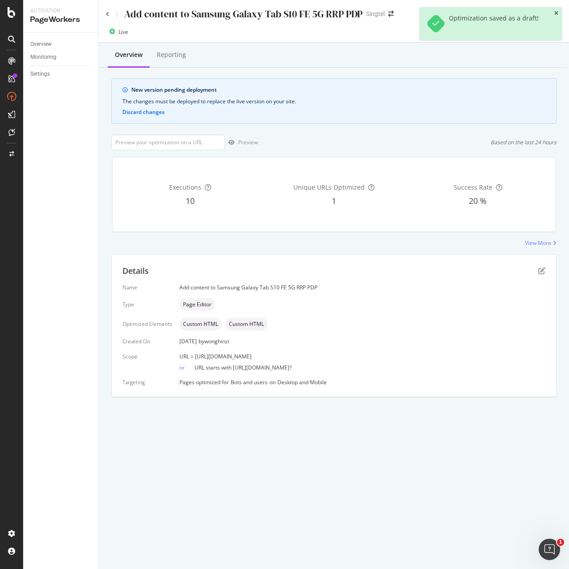
click at [558, 13] on icon "close toast" at bounding box center [556, 13] width 4 height 5
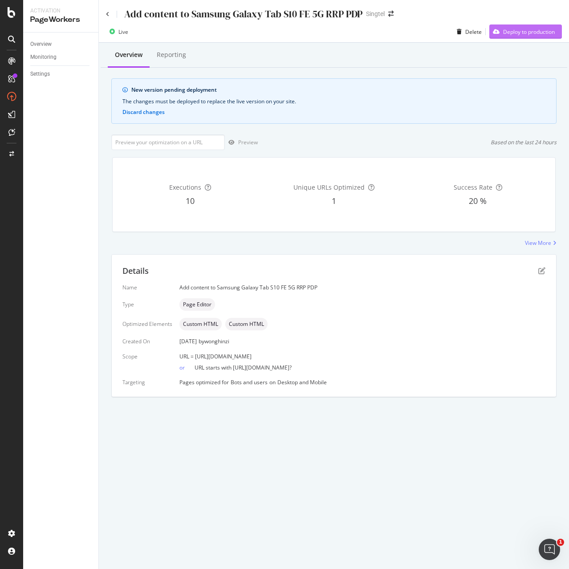
click at [541, 30] on div "Deploy to production" at bounding box center [529, 32] width 52 height 8
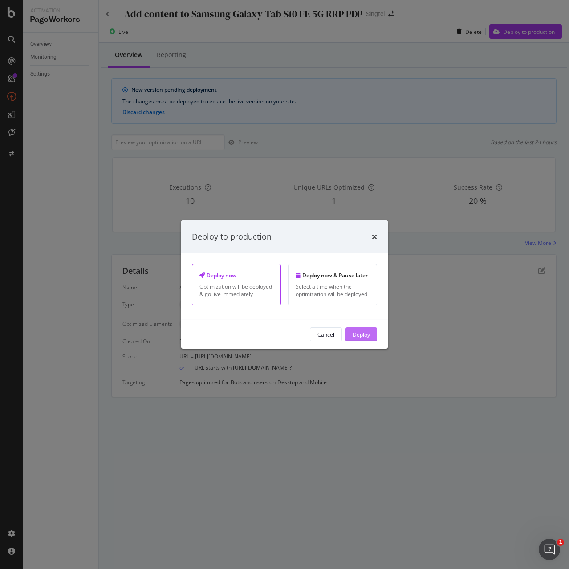
click at [363, 333] on div "Deploy" at bounding box center [361, 334] width 17 height 8
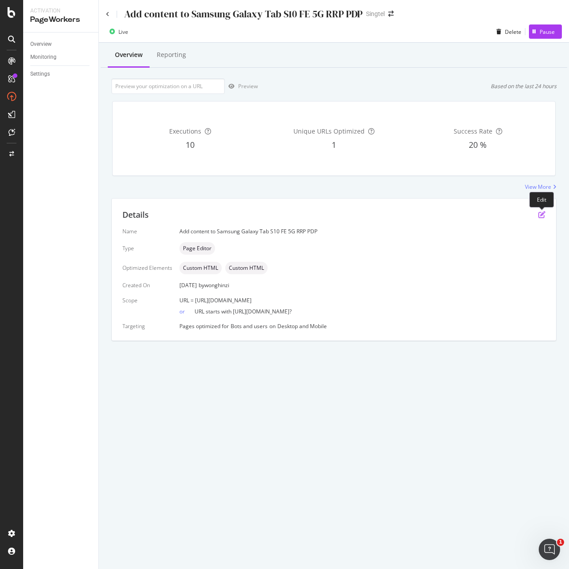
click at [542, 212] on icon "pen-to-square" at bounding box center [541, 214] width 7 height 7
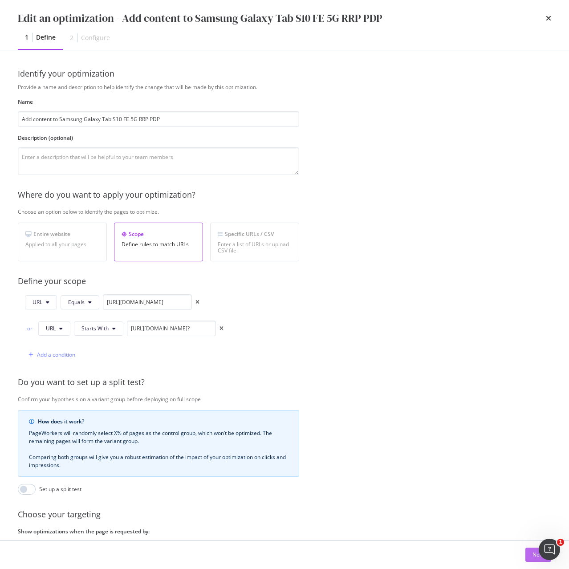
click at [537, 558] on div "Next" at bounding box center [538, 555] width 12 height 8
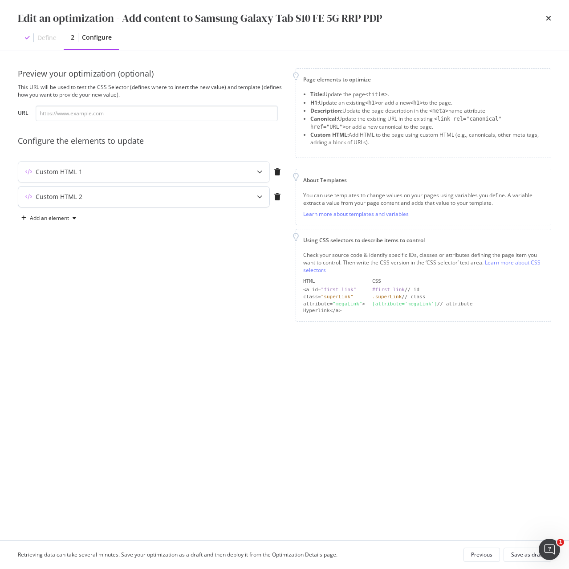
click at [153, 188] on div "Custom HTML 2" at bounding box center [143, 197] width 251 height 20
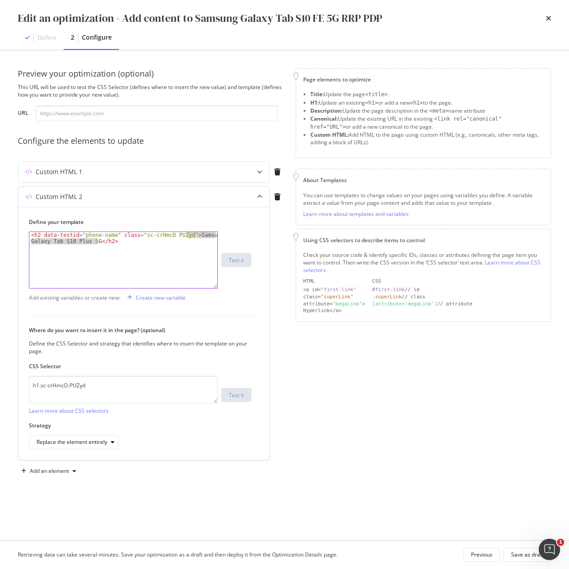
drag, startPoint x: 187, startPoint y: 235, endPoint x: 95, endPoint y: 241, distance: 92.8
click at [95, 241] on div "< h2 data-testid = "phone-name" class = "sc-crHmcD PUZyd" > Samsung Galaxy Tab …" at bounding box center [123, 272] width 188 height 81
paste textarea "FE"
type textarea "<h2 data-testid="phone-name" class="sc-crHmcD PUZyd">Samsung Galaxy Tab S10 FE …"
click at [523, 554] on div "Save as draft" at bounding box center [527, 555] width 32 height 8
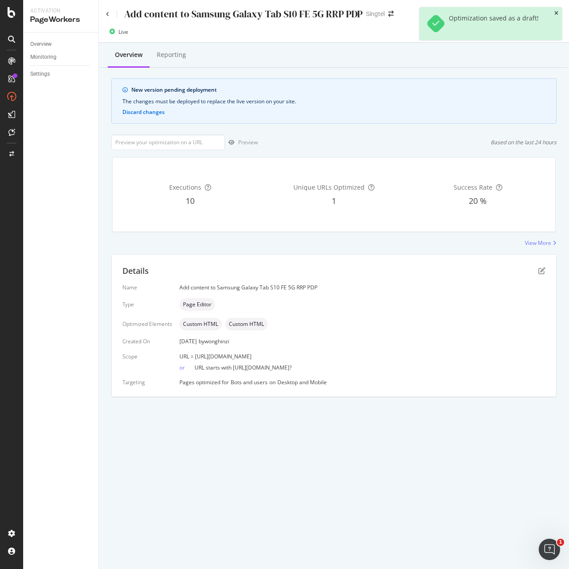
click at [554, 13] on icon "close toast" at bounding box center [556, 13] width 4 height 5
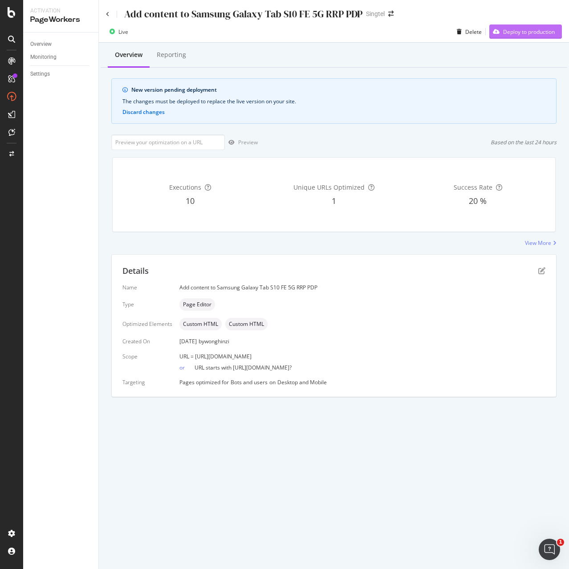
click at [542, 33] on div "Deploy to production" at bounding box center [529, 32] width 52 height 8
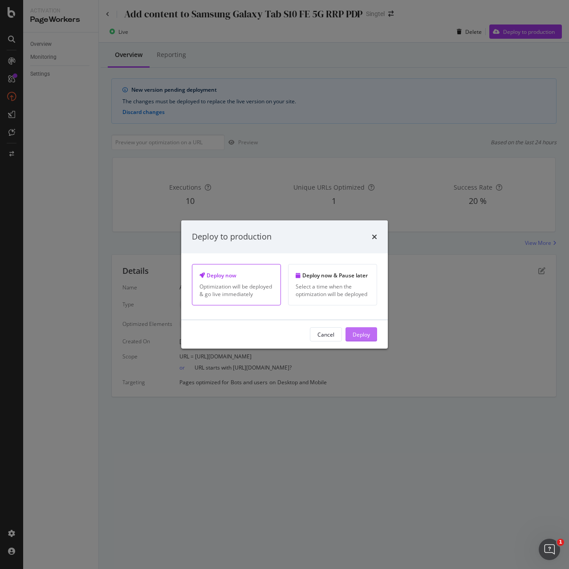
click at [365, 336] on div "Deploy" at bounding box center [361, 334] width 17 height 8
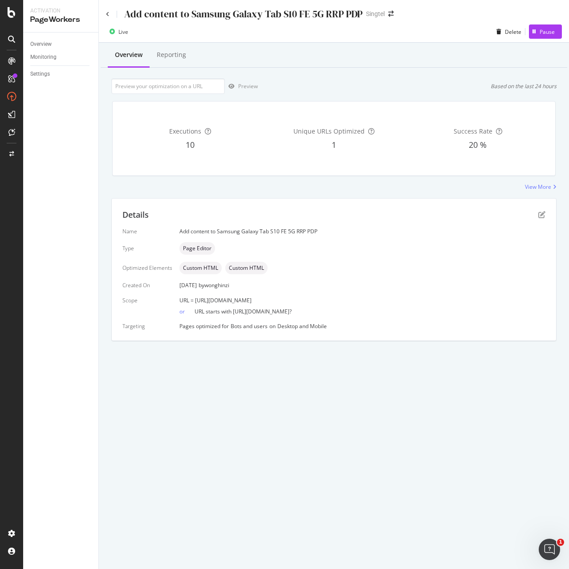
click at [110, 15] on div "Add content to Samsung Galaxy Tab S10 FE 5G RRP PDP" at bounding box center [234, 14] width 256 height 14
click at [109, 15] on icon at bounding box center [108, 14] width 4 height 5
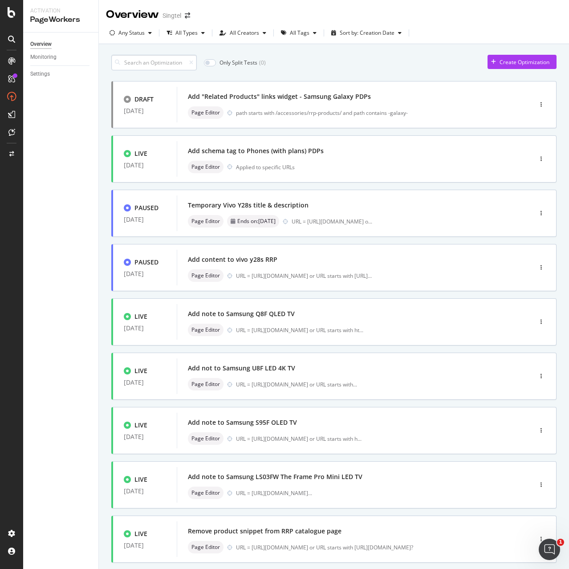
click at [177, 61] on input at bounding box center [153, 63] width 85 height 16
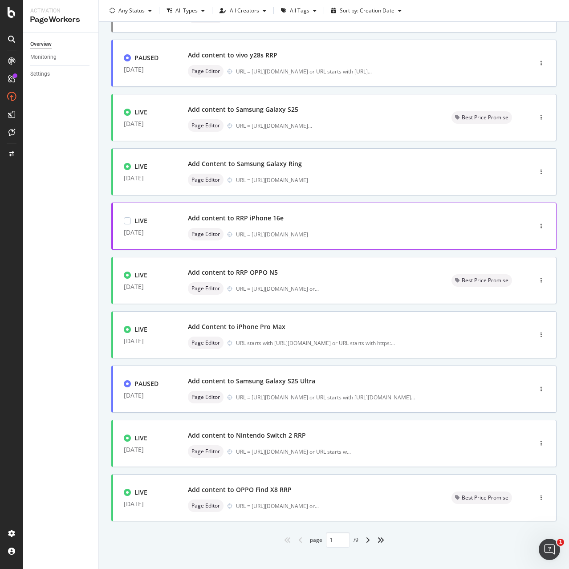
scroll to position [106, 0]
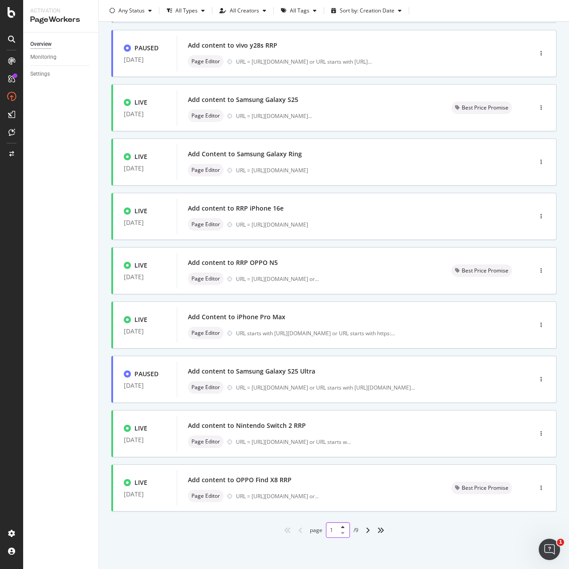
drag, startPoint x: 332, startPoint y: 531, endPoint x: 318, endPoint y: 531, distance: 13.8
click at [318, 531] on div "page 1 / 9" at bounding box center [334, 530] width 49 height 16
type input "5"
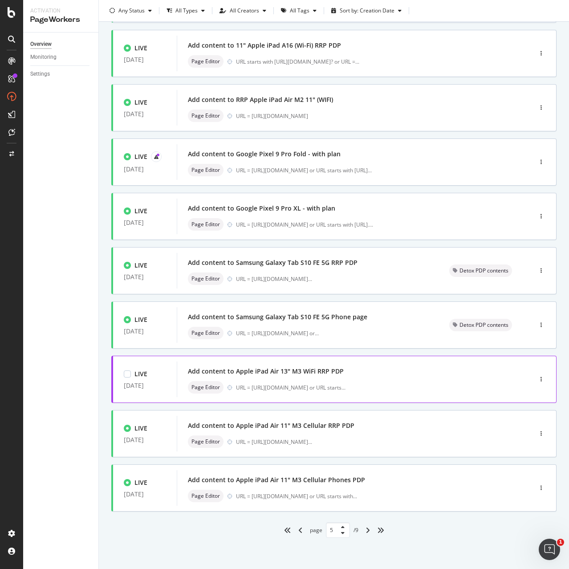
click at [268, 381] on div "Add content to Apple iPad Air 13" M3 WiFi RRP PDP Page Editor URL = https://sho…" at bounding box center [341, 379] width 306 height 28
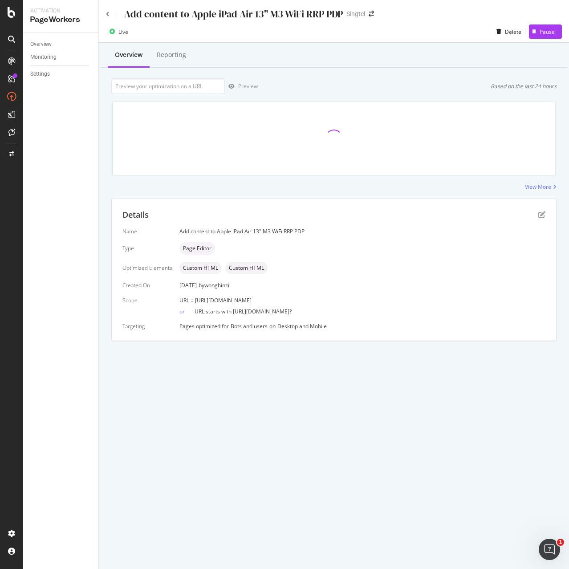
drag, startPoint x: 193, startPoint y: 302, endPoint x: 419, endPoint y: 298, distance: 225.7
click at [419, 298] on div "URL = https://shop.singtel.com/accessories/rrp-products/apple-ipad-air-13--m3--…" at bounding box center [362, 300] width 366 height 8
copy span "https://shop.singtel.com/accessories/rrp-products/apple-ipad-air-13--m3--wi-fi-"
click at [538, 217] on icon "pen-to-square" at bounding box center [541, 214] width 7 height 7
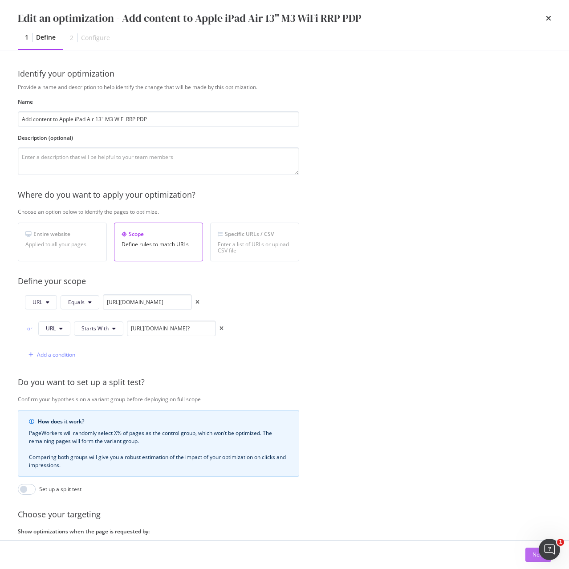
click at [532, 560] on button "Next" at bounding box center [538, 555] width 26 height 14
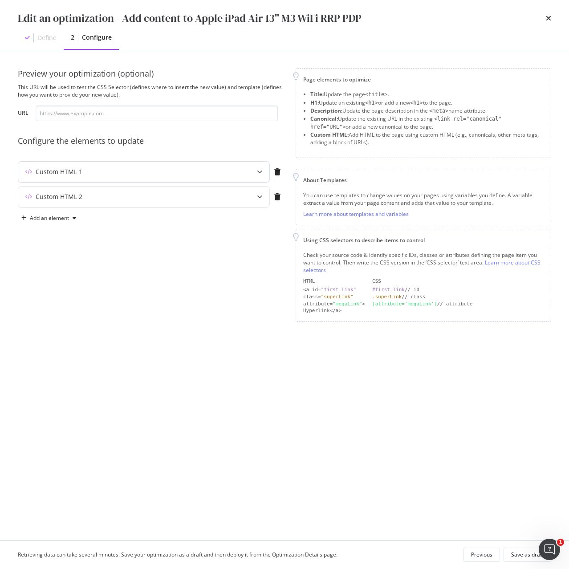
click at [175, 175] on div "Custom HTML 1" at bounding box center [126, 171] width 216 height 9
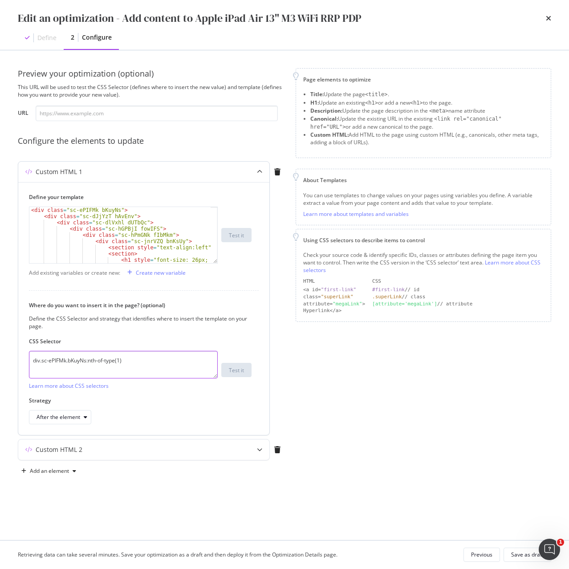
drag, startPoint x: 141, startPoint y: 361, endPoint x: 28, endPoint y: 357, distance: 113.2
click at [28, 357] on div "Define your template < div class = "sc-ePIFMk bKuyNs" > < div class = "sc-dJjYz…" at bounding box center [143, 308] width 251 height 253
paste textarea "iEhLsB.jWdwcZ"
type textarea "div.sc-iEhLsB.jWdwcZ:nth-of-type(1)"
click at [185, 455] on div "Custom HTML 2" at bounding box center [143, 449] width 251 height 20
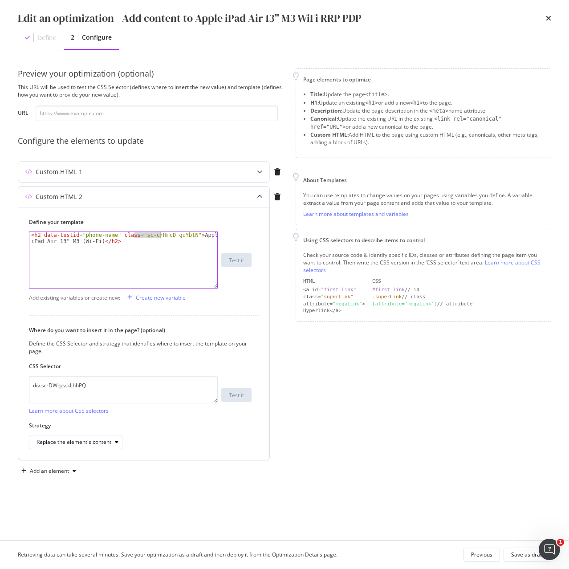
drag, startPoint x: 135, startPoint y: 236, endPoint x: 160, endPoint y: 237, distance: 24.9
click at [160, 237] on div "< h2 data-testid = "phone-name" class = "sc-crHmcD guYbtN" > Apple iPad Air 13"…" at bounding box center [123, 272] width 188 height 81
click at [160, 236] on div "< h2 data-testid = "phone-name" class = "sc-crHmcD guYbtN" > Apple iPad Air 13"…" at bounding box center [123, 260] width 188 height 56
drag, startPoint x: 136, startPoint y: 235, endPoint x: 184, endPoint y: 237, distance: 48.1
click at [184, 237] on div "< h2 data-testid = "phone-name" class = "sc-crHmcD guYbtN" > Apple iPad Air 13"…" at bounding box center [123, 272] width 188 height 81
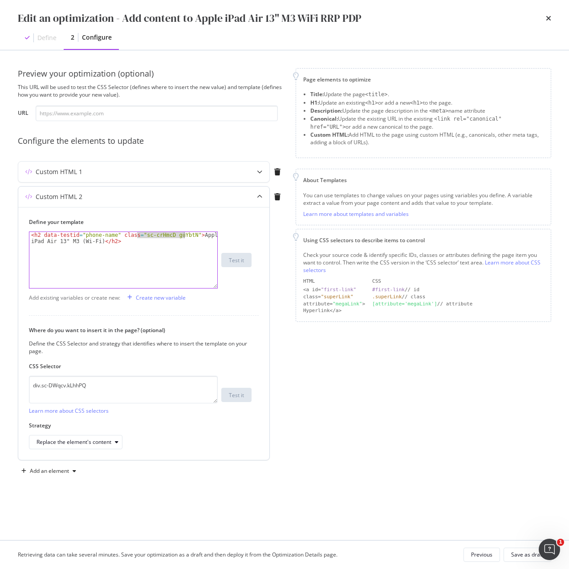
paste textarea "PUZyd"
type textarea "<h2 data-testid="phone-name" class="sc-crHmcD PUZyd">Apple iPad Air 13" M3 (Wi-…"
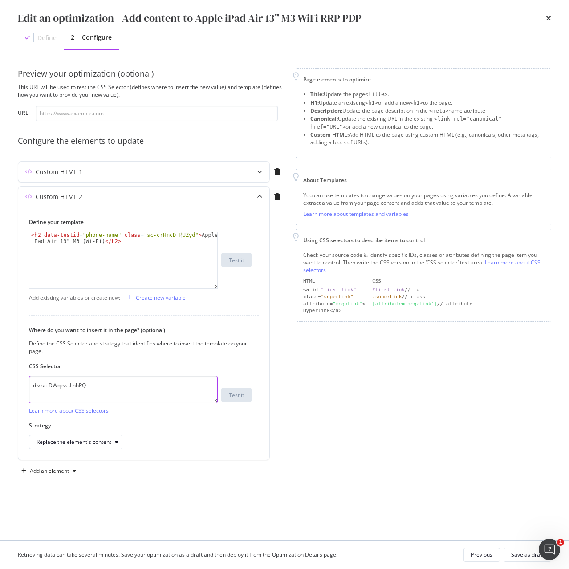
drag, startPoint x: 110, startPoint y: 386, endPoint x: 16, endPoint y: 382, distance: 93.1
click at [16, 382] on div "Preview your optimization (optional) This URL will be used to test the CSS Sele…" at bounding box center [284, 295] width 569 height 490
paste textarea "h1.sc-crHmcD.PUZyd"
type textarea "h1.sc-crHmcD.PUZyd"
click at [527, 555] on div "Save as draft" at bounding box center [527, 555] width 32 height 8
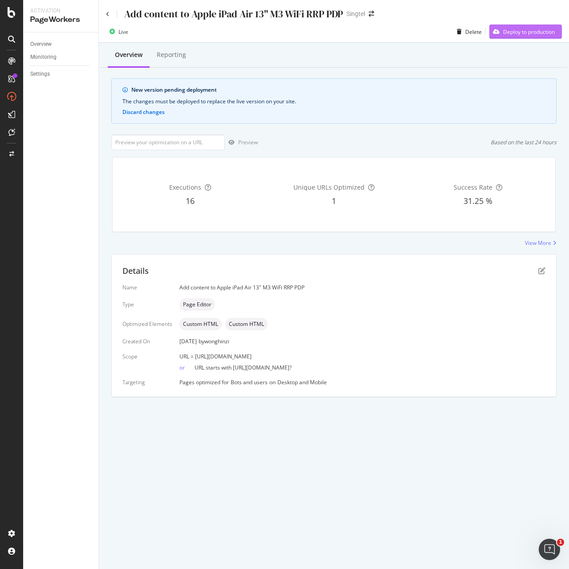
click at [519, 35] on div "Deploy to production" at bounding box center [529, 32] width 52 height 8
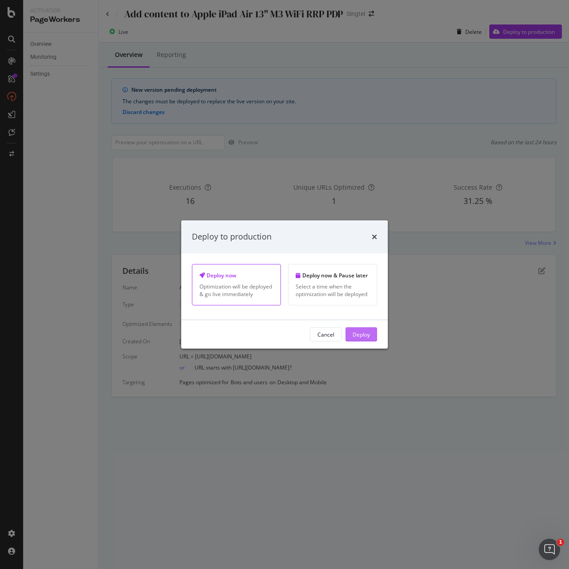
click at [366, 335] on div "Deploy" at bounding box center [361, 334] width 17 height 8
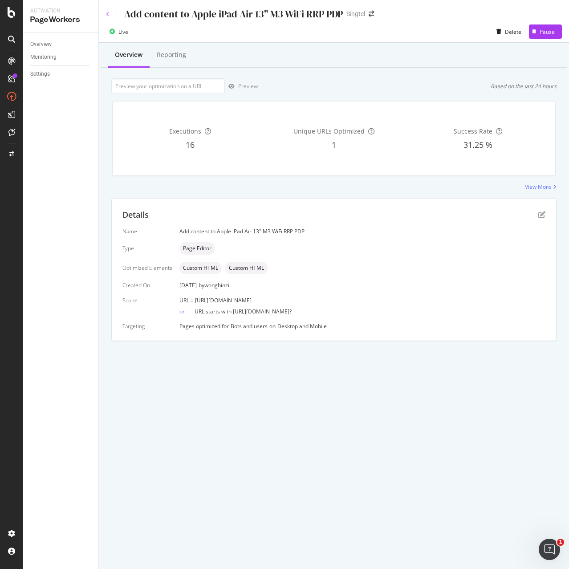
click at [108, 14] on icon at bounding box center [108, 14] width 4 height 5
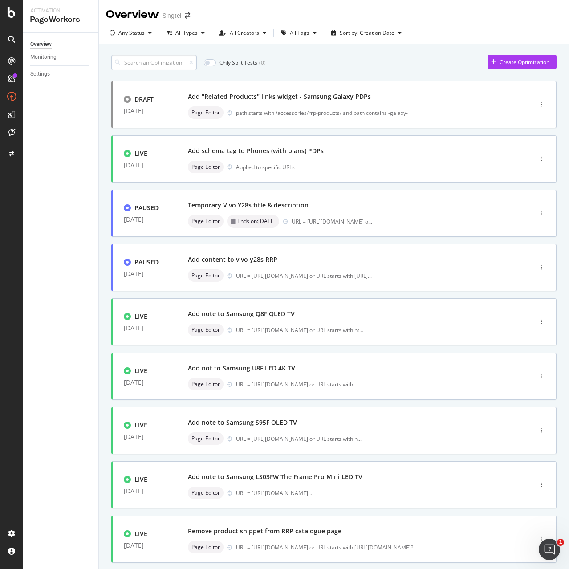
click at [142, 61] on input at bounding box center [153, 63] width 85 height 16
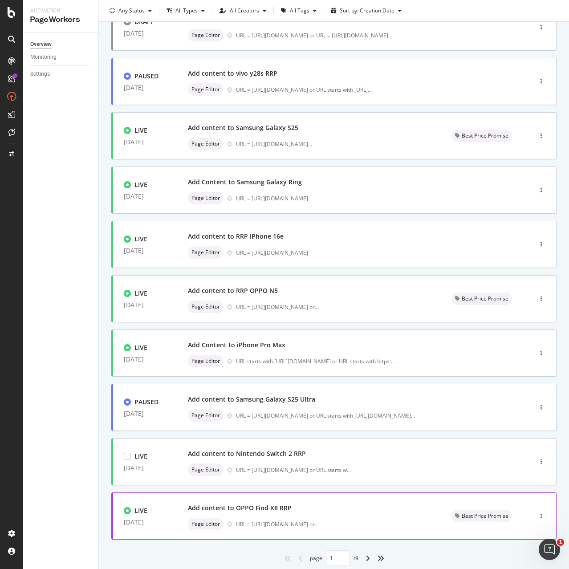
scroll to position [106, 0]
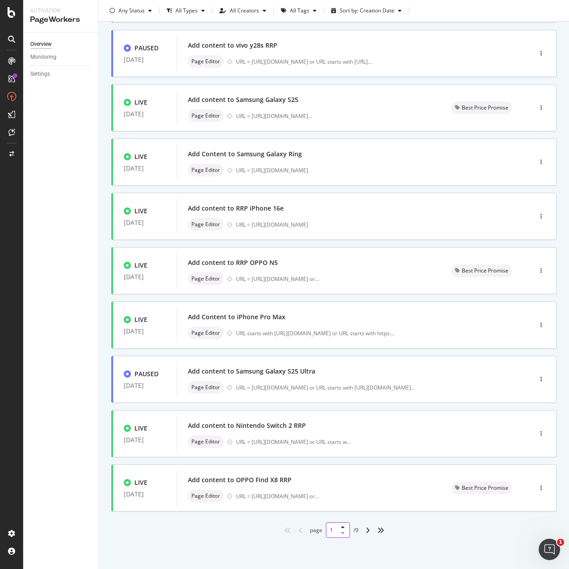
drag, startPoint x: 333, startPoint y: 530, endPoint x: 309, endPoint y: 530, distance: 24.0
click at [310, 530] on div "page 1 / 9" at bounding box center [334, 530] width 49 height 16
type input "5"
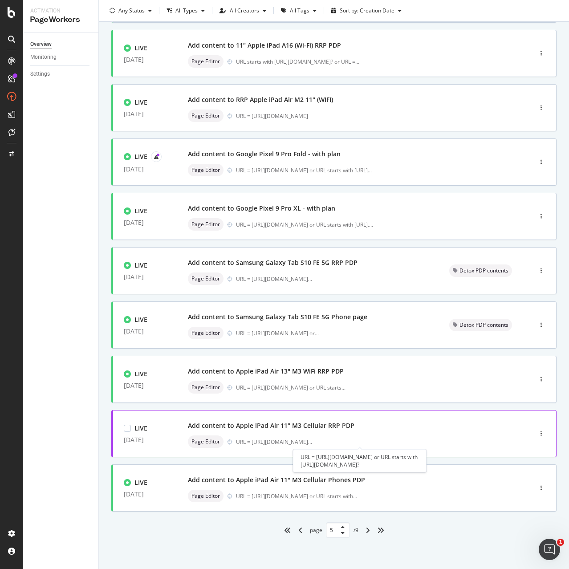
click at [283, 442] on div "URL = https://shop.singtel.com/accessories/rrp-products/apple-ipad-air-11--m3--…" at bounding box center [274, 442] width 76 height 8
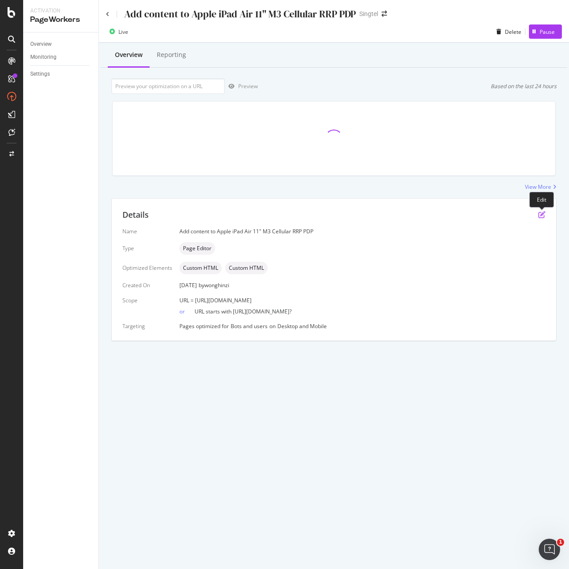
click at [542, 214] on icon "pen-to-square" at bounding box center [541, 214] width 7 height 7
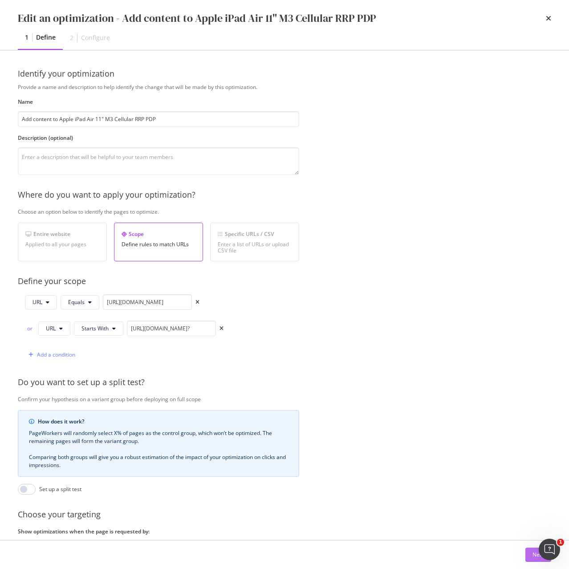
click at [531, 556] on button "Next" at bounding box center [538, 555] width 26 height 14
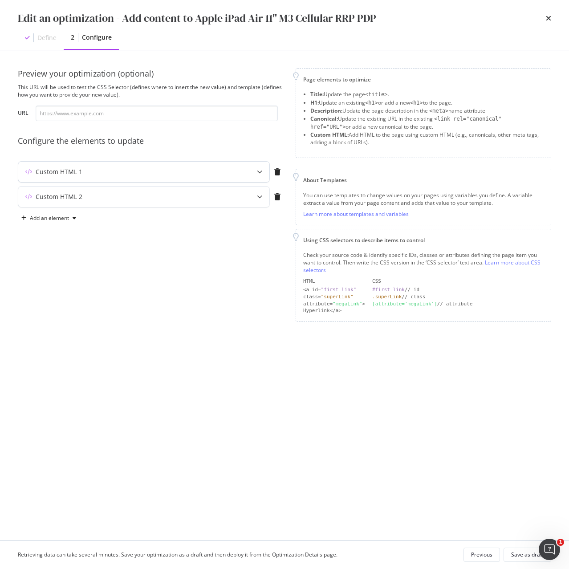
click at [136, 174] on div "Custom HTML 1" at bounding box center [126, 171] width 216 height 9
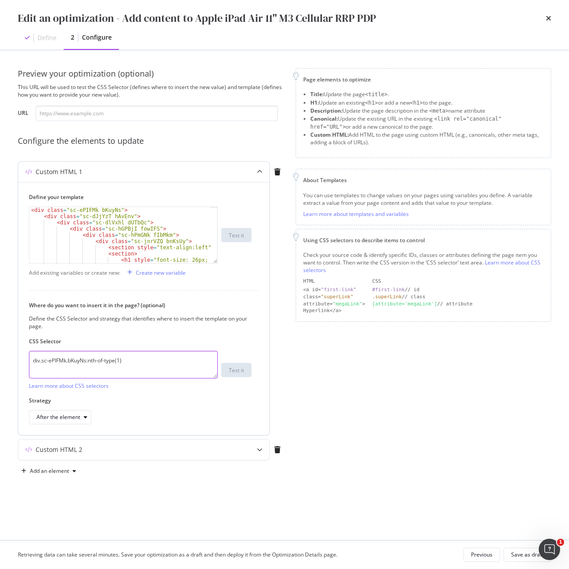
drag, startPoint x: 148, startPoint y: 360, endPoint x: 32, endPoint y: 361, distance: 115.7
click at [32, 361] on textarea "div.sc-ePIFMk.bKuyNs:nth-of-type(1)" at bounding box center [123, 365] width 189 height 28
paste textarea "iEhLsB.jWdwcZ"
type textarea "div.sc-iEhLsB.jWdwcZ:nth-of-type(1)"
click at [198, 454] on div "Custom HTML 2" at bounding box center [126, 449] width 216 height 9
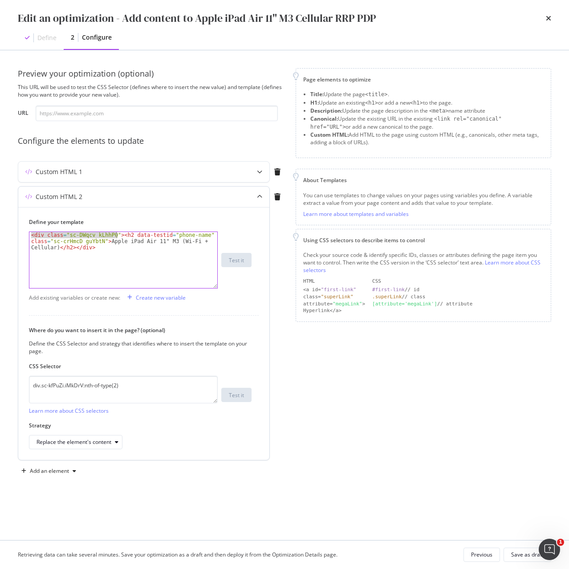
drag, startPoint x: 30, startPoint y: 234, endPoint x: 116, endPoint y: 234, distance: 85.5
click at [116, 234] on div "< div class = "sc-DWqcv kLhhPQ" > < h2 data-testid = "phone-name" class = "sc-c…" at bounding box center [123, 278] width 188 height 93
drag, startPoint x: 145, startPoint y: 243, endPoint x: 175, endPoint y: 243, distance: 30.3
click at [175, 243] on div "< h2 data-testid = "phone-name" class = "sc-crHmcD guYbtN" > Apple iPad Air 11"…" at bounding box center [123, 272] width 188 height 81
drag, startPoint x: 137, startPoint y: 235, endPoint x: 185, endPoint y: 235, distance: 47.6
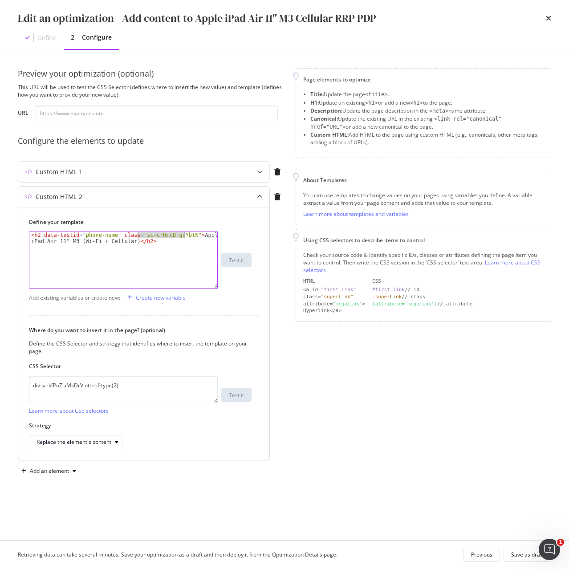
click at [185, 235] on div "< h2 data-testid = "phone-name" class = "sc-crHmcD guYbtN" > Apple iPad Air 11"…" at bounding box center [123, 272] width 188 height 81
click at [148, 236] on div "< h2 data-testid = "phone-name" class = "sc-crHmcD guYbtN" > Apple iPad Air 11"…" at bounding box center [123, 260] width 188 height 56
drag, startPoint x: 137, startPoint y: 236, endPoint x: 183, endPoint y: 235, distance: 46.3
click at [183, 235] on div "< h2 data-testid = "phone-name" class = "sc-crHmcD guYbtN" > Apple iPad Air 11"…" at bounding box center [123, 272] width 188 height 81
paste textarea "PUZyd"
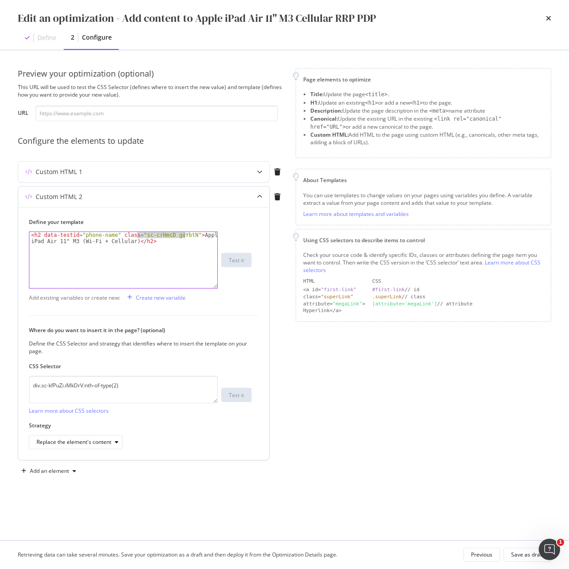
type textarea "<h2 data-testid="phone-name" class="sc-crHmcD PUZyd">Apple iPad Air 11" M3 (Wi-…"
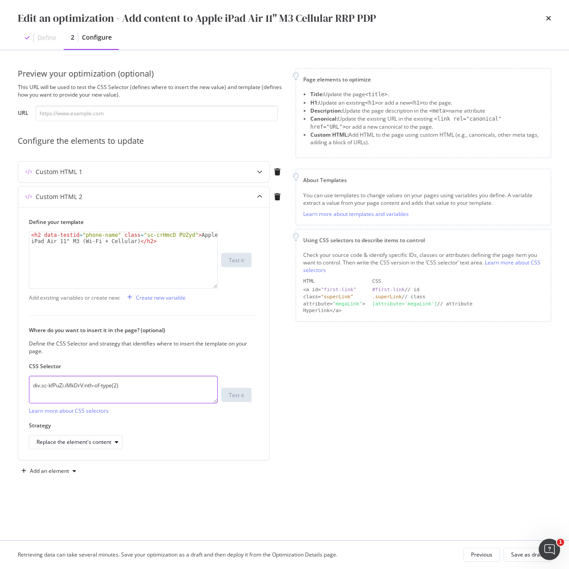
drag, startPoint x: 136, startPoint y: 390, endPoint x: -12, endPoint y: 394, distance: 147.9
click at [0, 394] on html "Activation PageWorkers Overview Monitoring Settings Add content to Apple iPad A…" at bounding box center [284, 284] width 569 height 569
paste textarea "h1.sc-crHmcD.PUZyd"
type textarea "h1.sc-crHmcD.PUZyd"
click at [108, 445] on div "Replace the element's content" at bounding box center [74, 441] width 75 height 5
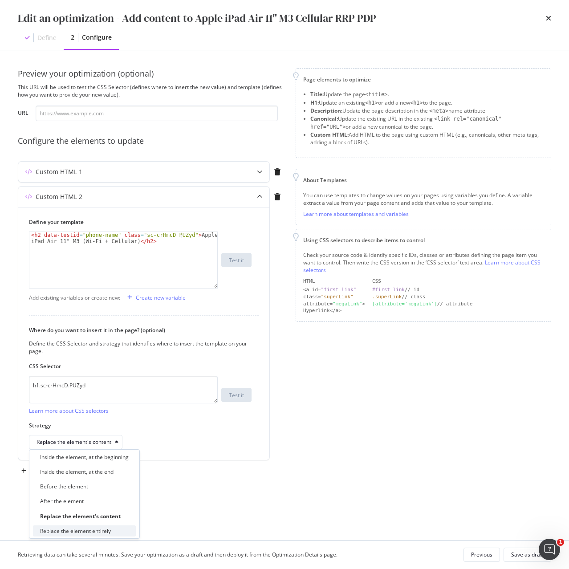
click at [117, 529] on div "Replace the element entirely" at bounding box center [84, 530] width 103 height 11
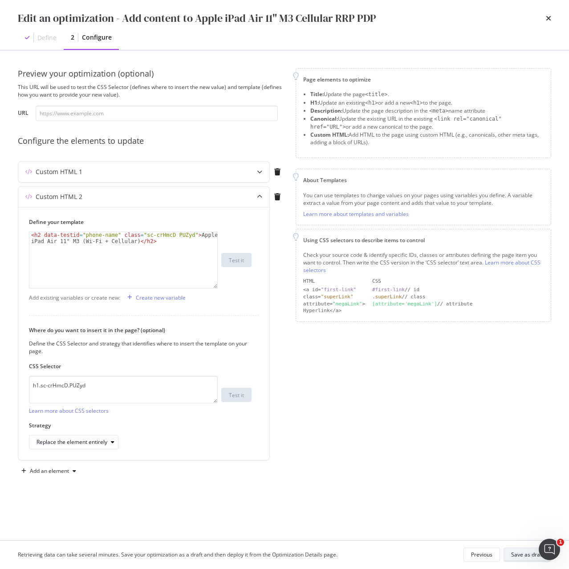
click at [520, 551] on div "Save as draft" at bounding box center [527, 555] width 32 height 8
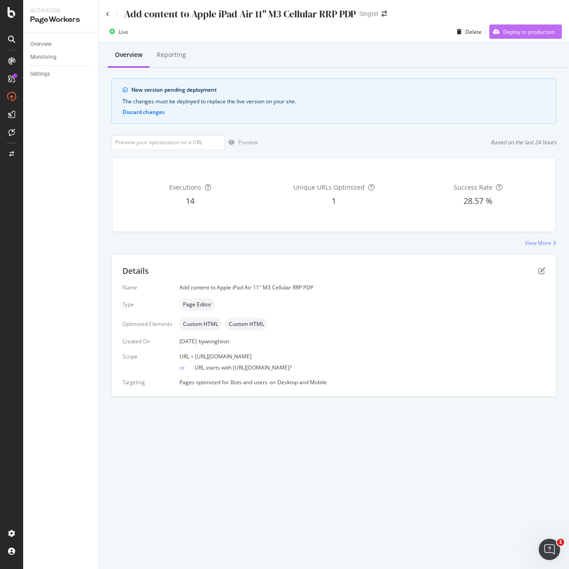
click at [512, 28] on div "Deploy to production" at bounding box center [529, 32] width 52 height 8
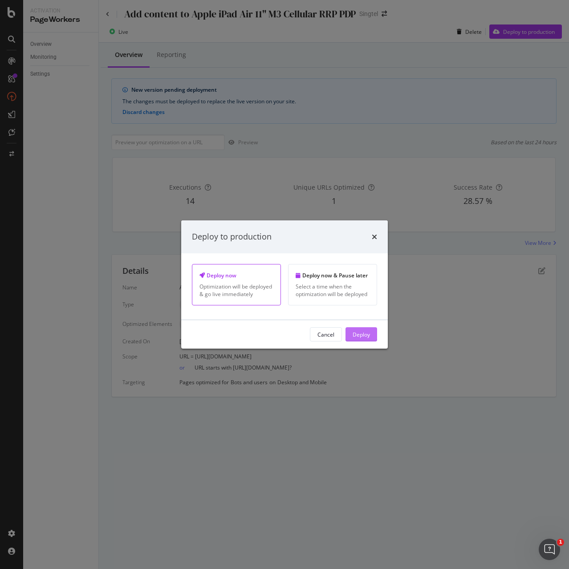
click at [365, 334] on div "Deploy" at bounding box center [361, 334] width 17 height 8
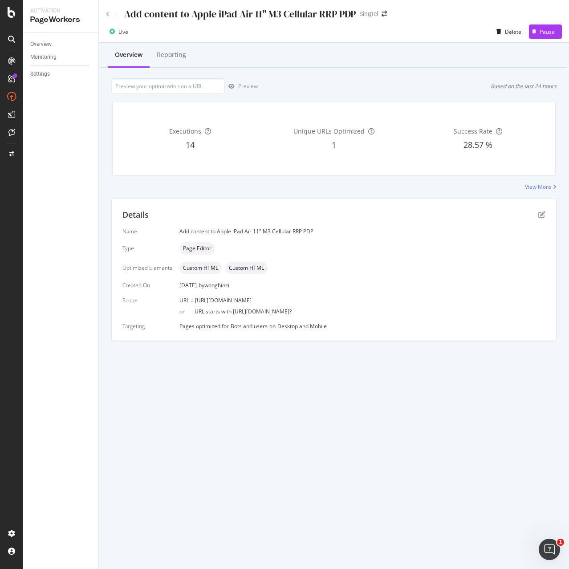
click at [108, 14] on icon at bounding box center [108, 14] width 4 height 5
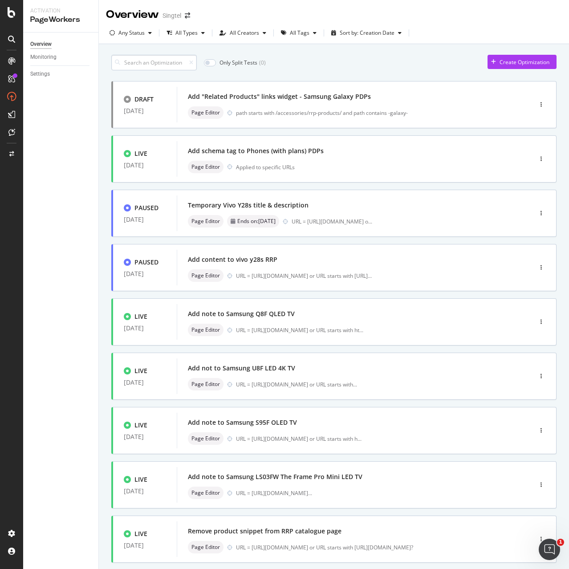
click at [149, 66] on input at bounding box center [153, 63] width 85 height 16
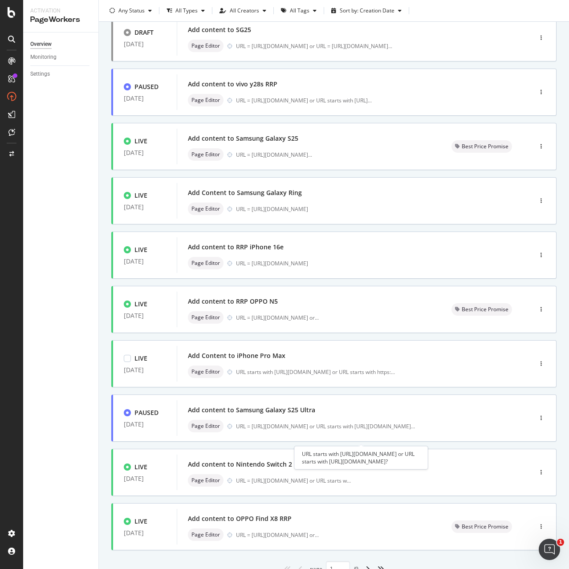
scroll to position [106, 0]
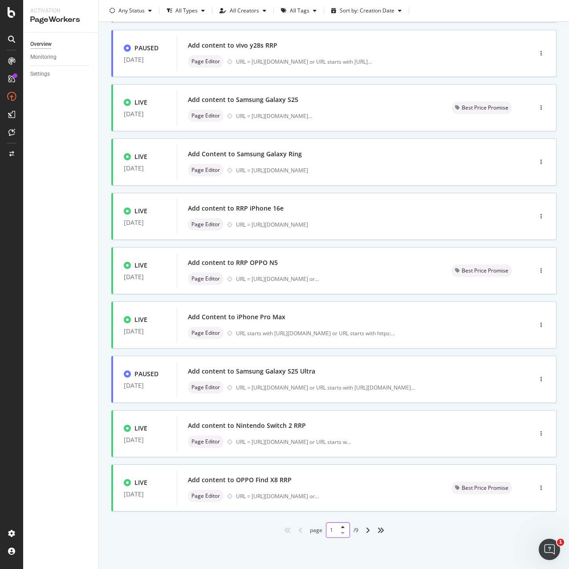
drag, startPoint x: 324, startPoint y: 529, endPoint x: 311, endPoint y: 529, distance: 12.9
click at [311, 529] on div "page 1 / 9" at bounding box center [334, 530] width 49 height 16
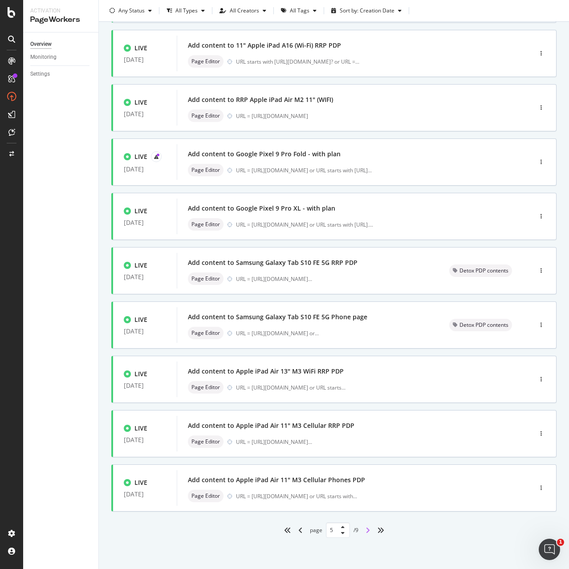
click at [366, 529] on icon "angle-right" at bounding box center [367, 530] width 4 height 7
type input "6"
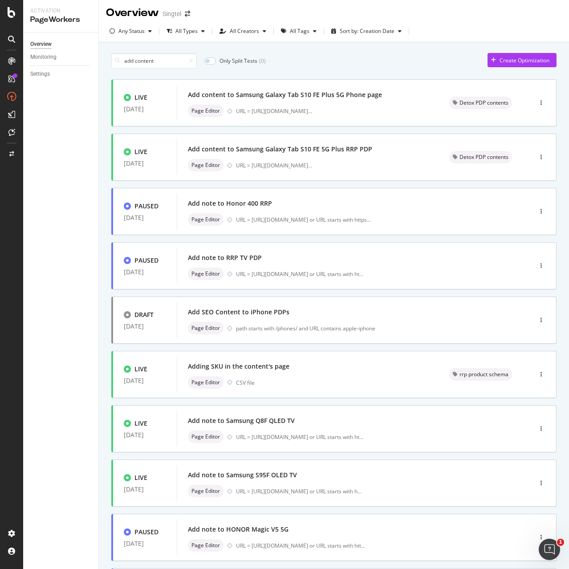
scroll to position [0, 0]
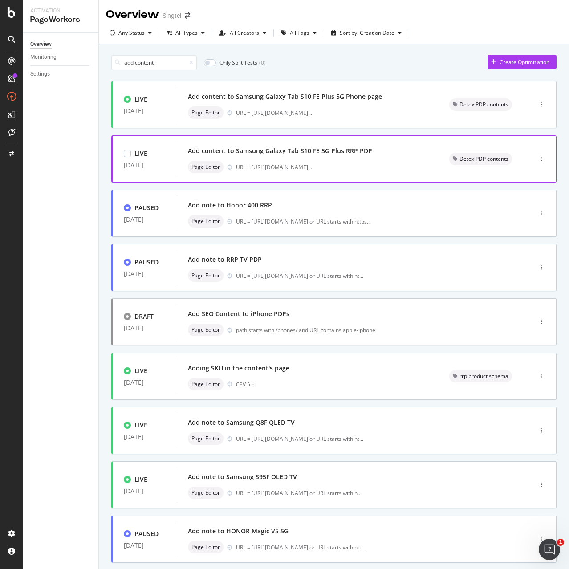
click at [264, 151] on div "Add content to Samsung Galaxy Tab S10 FE 5G Plus RRP PDP" at bounding box center [280, 150] width 184 height 9
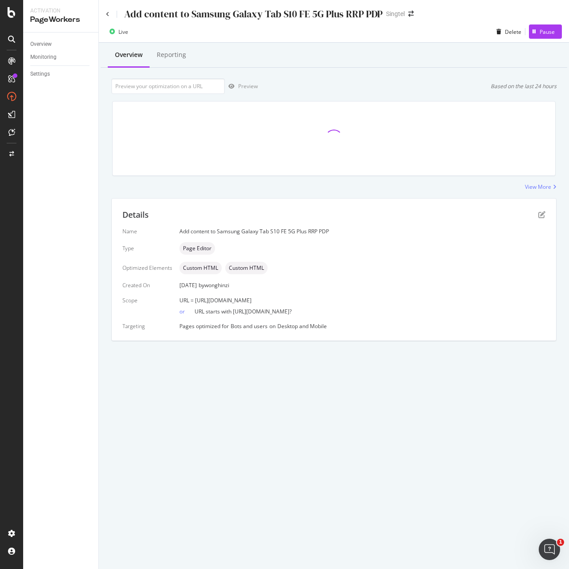
drag, startPoint x: 195, startPoint y: 300, endPoint x: 427, endPoint y: 293, distance: 232.5
click at [427, 293] on div "Name Add content to Samsung Galaxy Tab S10 FE 5G Plus RRP PDP Type Page Editor …" at bounding box center [333, 278] width 423 height 102
copy span "https://shop.singtel.com/accessories/rrp-products/samsung-galaxy-tab-s10-fe-plu…"
click at [257, 373] on div "Add content to Samsung Galaxy Tab S10 FE 5G Plus RRP PDP Singtel Live Delete Pa…" at bounding box center [334, 284] width 470 height 569
drag, startPoint x: 194, startPoint y: 302, endPoint x: 477, endPoint y: 294, distance: 283.2
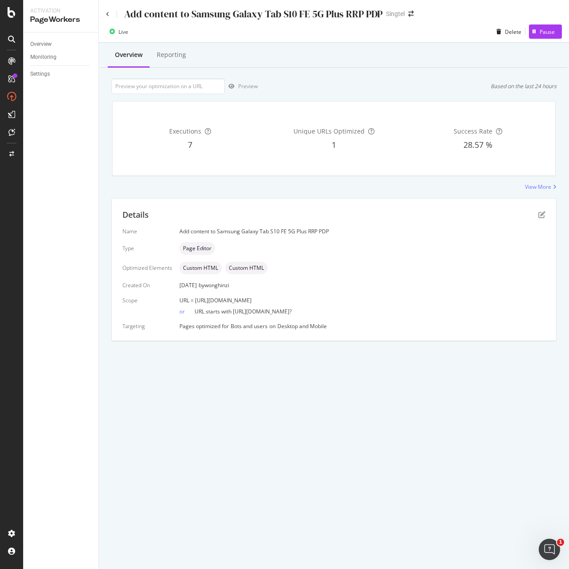
click at [477, 294] on div "Name Add content to Samsung Galaxy Tab S10 FE 5G Plus RRP PDP Type Page Editor …" at bounding box center [333, 278] width 423 height 102
click at [541, 213] on icon "pen-to-square" at bounding box center [541, 214] width 7 height 7
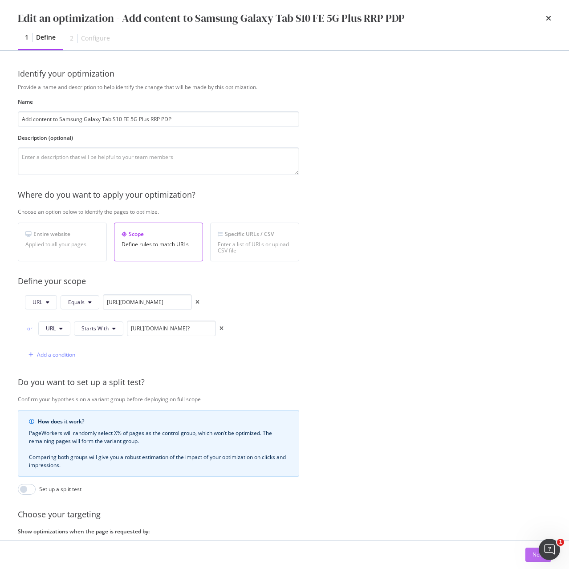
click at [538, 554] on div "Next" at bounding box center [538, 555] width 12 height 8
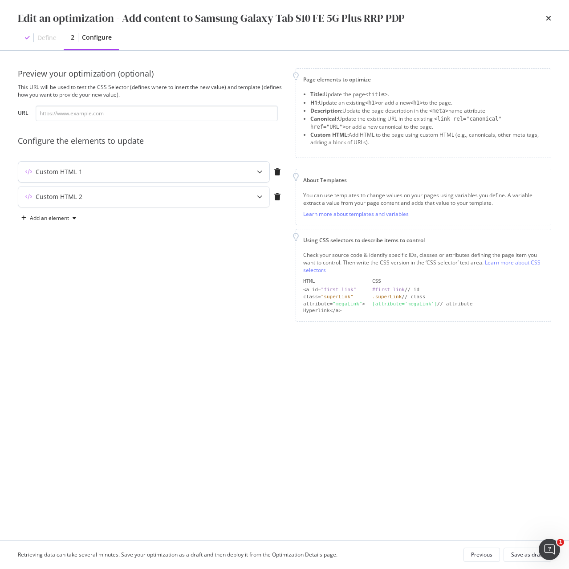
click at [193, 174] on div "Custom HTML 1" at bounding box center [126, 171] width 216 height 9
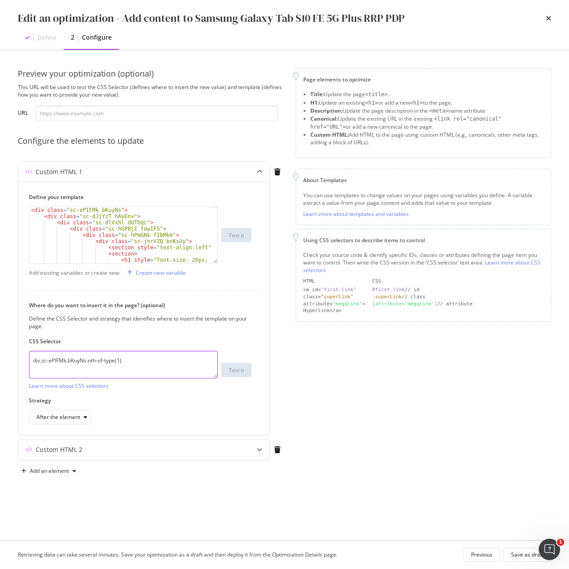
drag, startPoint x: 135, startPoint y: 357, endPoint x: 6, endPoint y: 361, distance: 129.1
click at [6, 361] on div "Preview your optimization (optional) This URL will be used to test the CSS Sele…" at bounding box center [284, 295] width 569 height 490
paste textarea "iEhLsB.jWdwcZ"
type textarea "div.sc-iEhLsB.jWdwcZ:nth-of-type(1)"
click at [52, 449] on div "Custom HTML 2" at bounding box center [59, 449] width 47 height 9
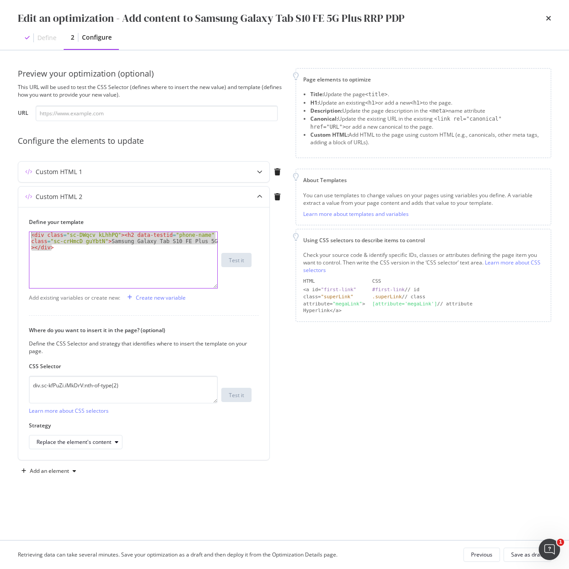
drag, startPoint x: 71, startPoint y: 254, endPoint x: 2, endPoint y: 226, distance: 74.9
click at [2, 226] on div "Preview your optimization (optional) This URL will be used to test the CSS Sele…" at bounding box center [284, 295] width 569 height 490
paste textarea "h2 data-testid="phone-name" class="sc-crHmcD PUZyd">OPPO Find X8</h2"
click at [67, 248] on div "< h2 data-testid = "phone-name" class = "sc-crHmcD PUZyd" > OPPO Find X8 </ h2 >" at bounding box center [123, 272] width 188 height 81
click at [113, 252] on div "< div class = "sc-DWqcv kLhhPQ" > < h2 data-testid = "phone-name" class = "sc-c…" at bounding box center [123, 260] width 188 height 56
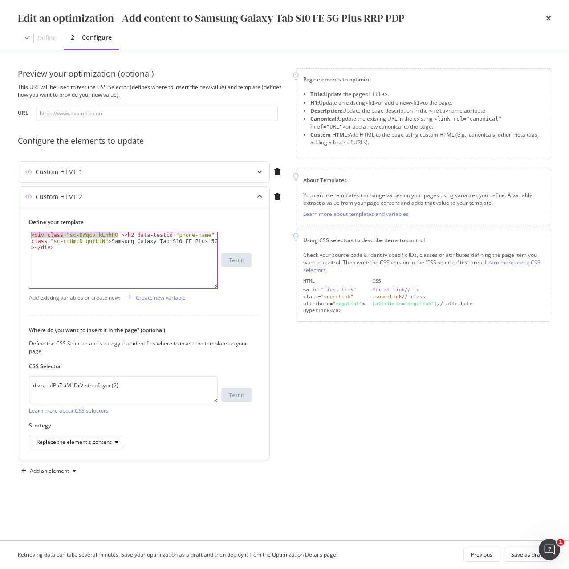
drag, startPoint x: 117, startPoint y: 235, endPoint x: 16, endPoint y: 234, distance: 101.1
click at [16, 234] on div "Preview your optimization (optional) This URL will be used to test the CSS Sele…" at bounding box center [284, 295] width 569 height 490
drag, startPoint x: 119, startPoint y: 244, endPoint x: 146, endPoint y: 245, distance: 27.2
click at [146, 245] on div "< h2 data-testid = "phone-name" class = "sc-crHmcD guYbtN" > Samsung Galaxy Tab…" at bounding box center [123, 272] width 188 height 81
drag, startPoint x: 136, startPoint y: 235, endPoint x: 183, endPoint y: 234, distance: 46.3
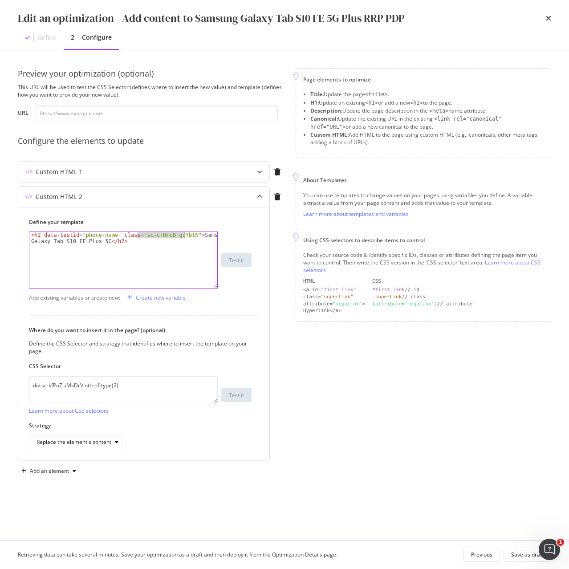
click at [183, 234] on div "< h2 data-testid = "phone-name" class = "sc-crHmcD guYbtN" > Samsung Galaxy Tab…" at bounding box center [123, 272] width 188 height 81
paste textarea "PUZyd"
type textarea "<h2 data-testid="phone-name" class="sc-crHmcD PUZyd">Samsung Galaxy Tab S10 FE …"
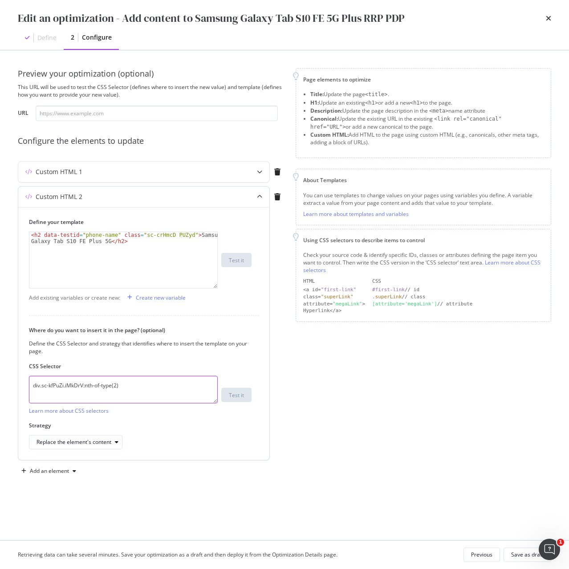
drag, startPoint x: 132, startPoint y: 386, endPoint x: 20, endPoint y: 391, distance: 111.4
click at [20, 391] on div "Define your template <h2 data-testid="phone-name" class="sc-crHmcD PUZyd">Samsu…" at bounding box center [143, 333] width 251 height 253
paste textarea "h1.sc-crHmcD.PUZyd"
type textarea "h1.sc-crHmcD.PUZyd"
click at [93, 447] on div "Replace the element's content" at bounding box center [79, 442] width 85 height 12
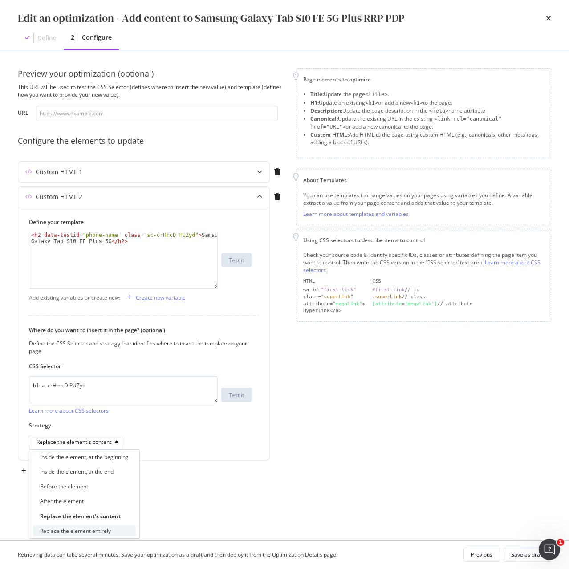
click at [108, 528] on div "Replace the element entirely" at bounding box center [75, 531] width 71 height 8
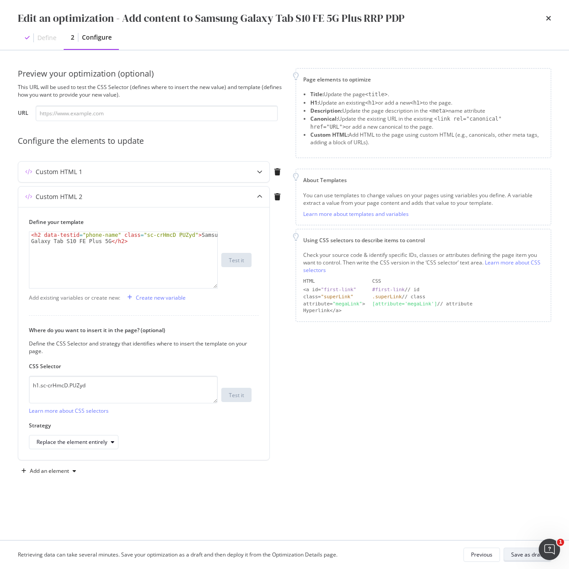
click at [523, 554] on div "Save as draft" at bounding box center [527, 555] width 32 height 8
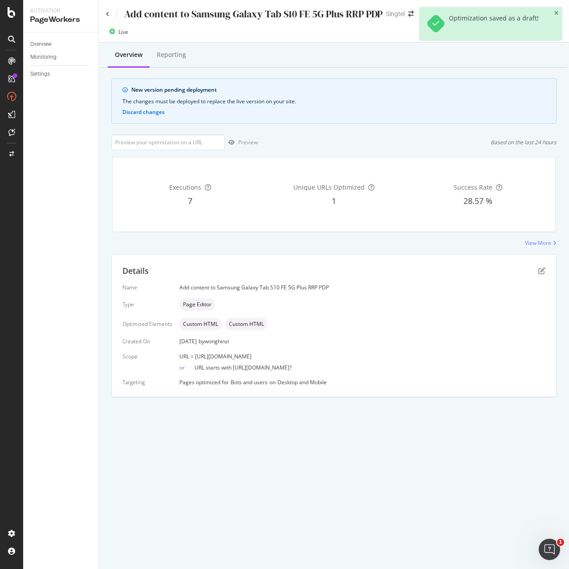
click at [557, 16] on div "Optimization saved as a draft!" at bounding box center [490, 23] width 142 height 33
click at [554, 14] on icon "close toast" at bounding box center [556, 13] width 4 height 5
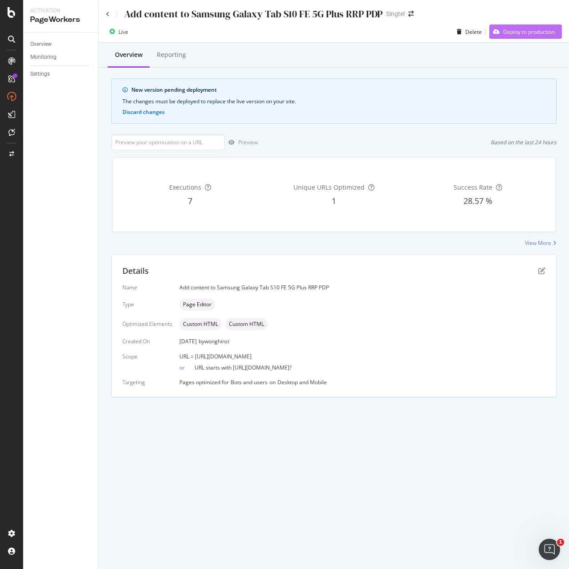
click at [537, 34] on div "Deploy to production" at bounding box center [529, 32] width 52 height 8
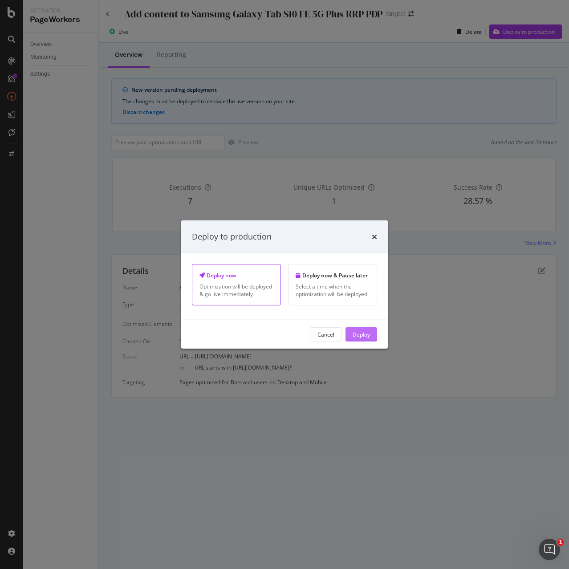
click at [358, 333] on div "Deploy" at bounding box center [361, 334] width 17 height 8
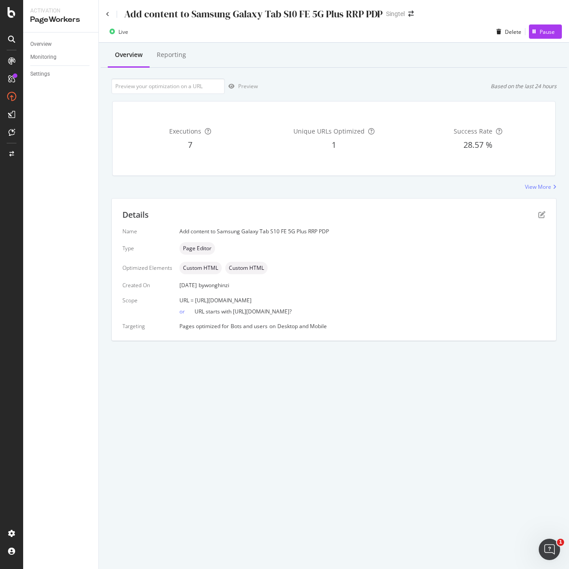
drag, startPoint x: 194, startPoint y: 301, endPoint x: 426, endPoint y: 303, distance: 232.4
click at [426, 303] on div "URL = https://shop.singtel.com/accessories/rrp-products/samsung-galaxy-tab-s10-…" at bounding box center [362, 300] width 366 height 8
copy span "https://shop.singtel.com/accessories/rrp-products/samsung-galaxy-tab-s10-fe-plu…"
click at [104, 15] on div "Add content to Samsung Galaxy Tab S10 FE 5G Plus RRP PDP Singtel" at bounding box center [334, 10] width 470 height 21
click at [109, 16] on icon at bounding box center [108, 14] width 4 height 5
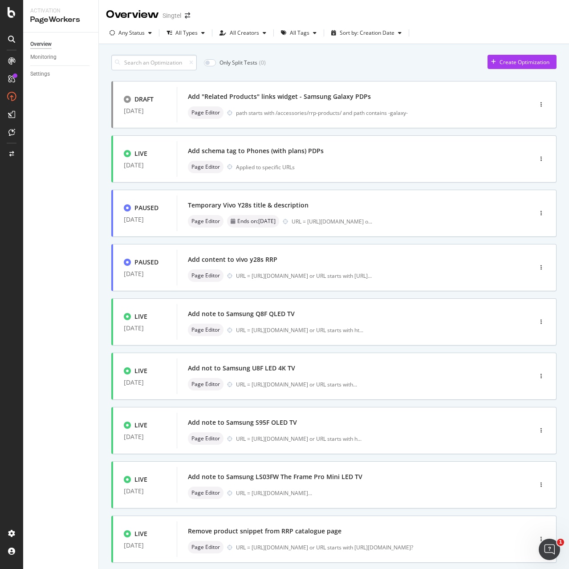
click at [162, 61] on input at bounding box center [153, 63] width 85 height 16
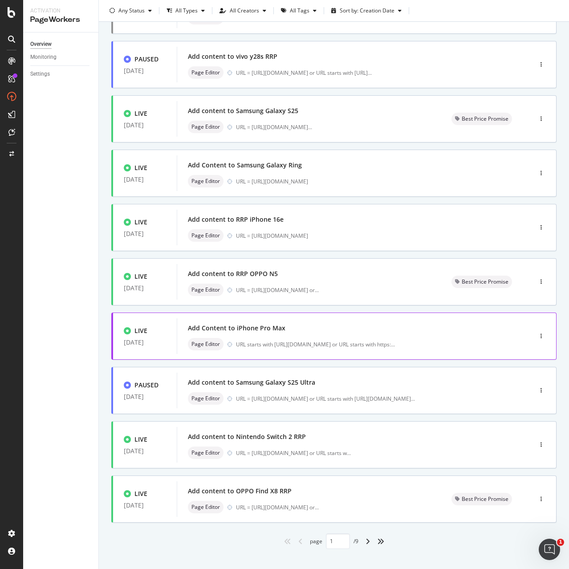
scroll to position [106, 0]
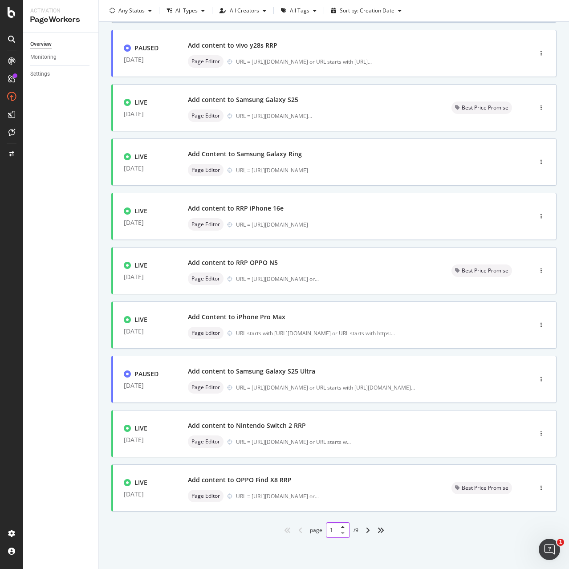
drag, startPoint x: 336, startPoint y: 530, endPoint x: 312, endPoint y: 530, distance: 24.0
click at [312, 530] on div "page 1 / 9" at bounding box center [334, 530] width 49 height 16
type input "5"
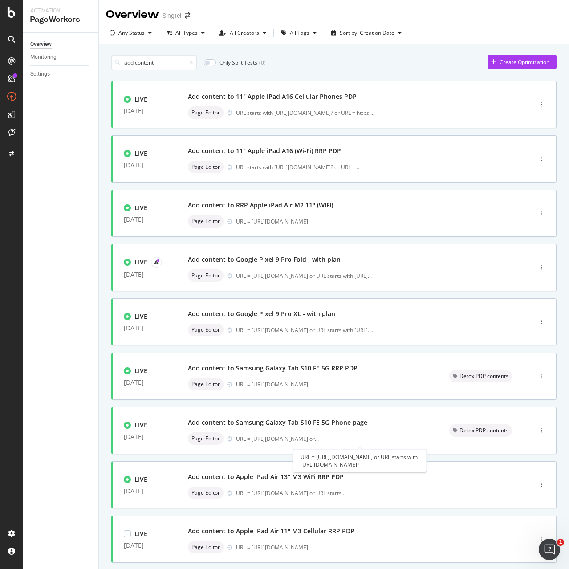
scroll to position [106, 0]
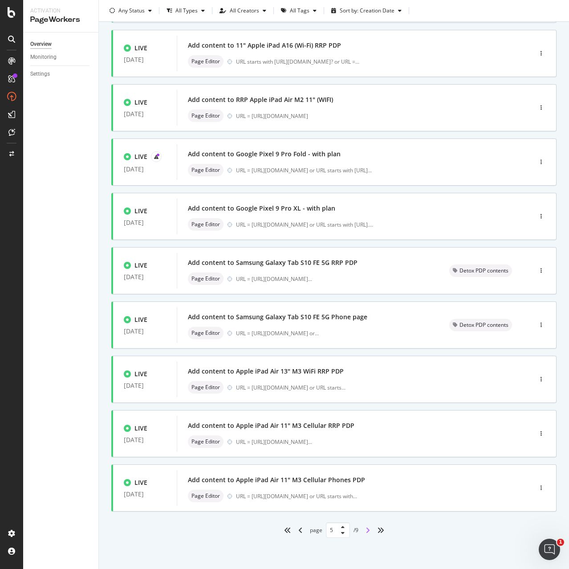
click at [365, 531] on icon "angle-right" at bounding box center [367, 530] width 4 height 7
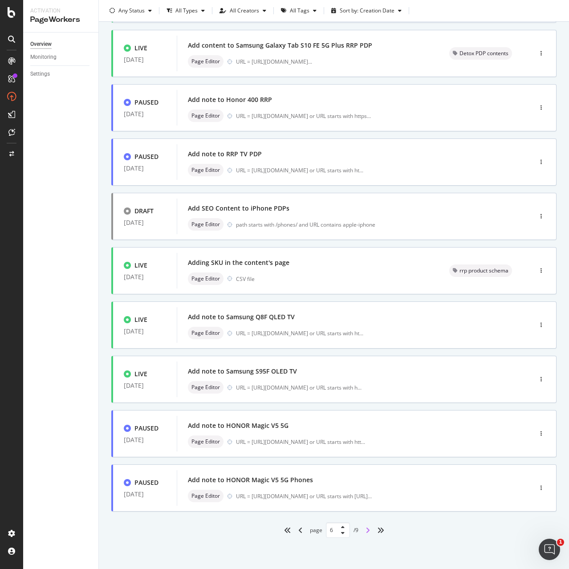
click at [365, 533] on icon "angle-right" at bounding box center [367, 530] width 4 height 7
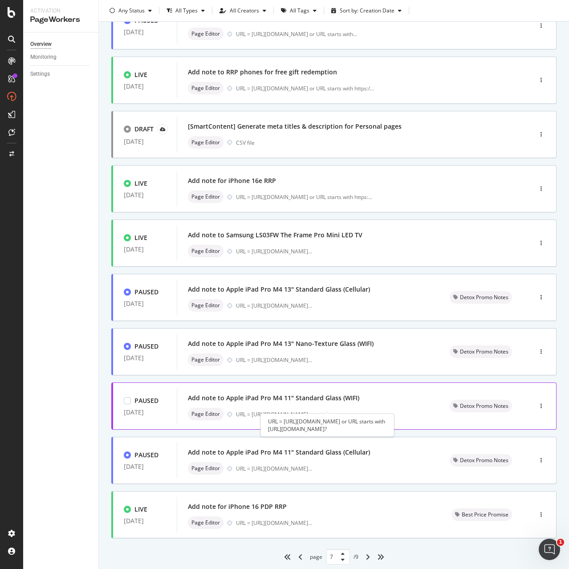
scroll to position [89, 0]
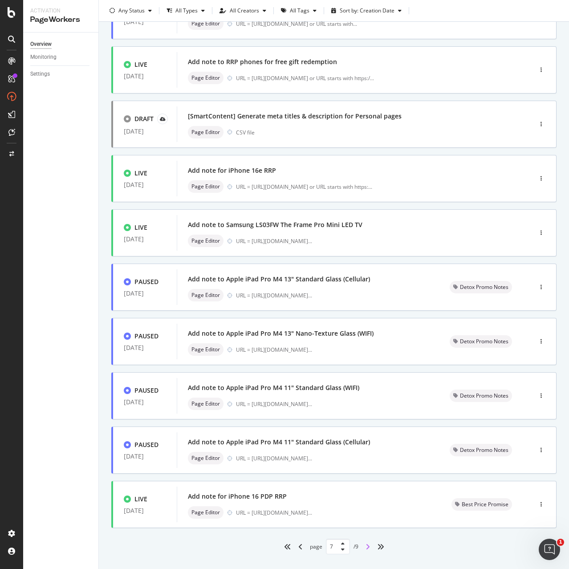
click at [365, 547] on icon "angle-right" at bounding box center [367, 546] width 4 height 7
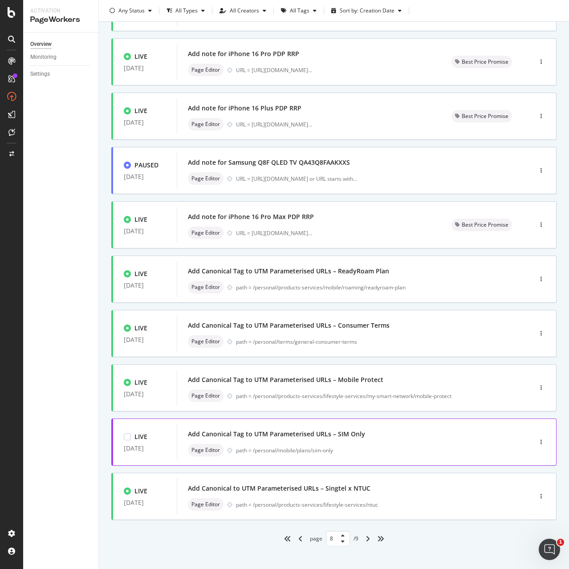
scroll to position [106, 0]
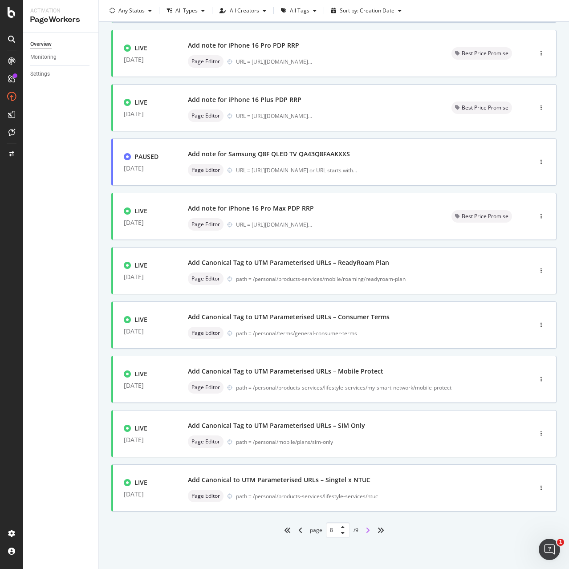
click at [367, 532] on icon "angle-right" at bounding box center [367, 530] width 4 height 7
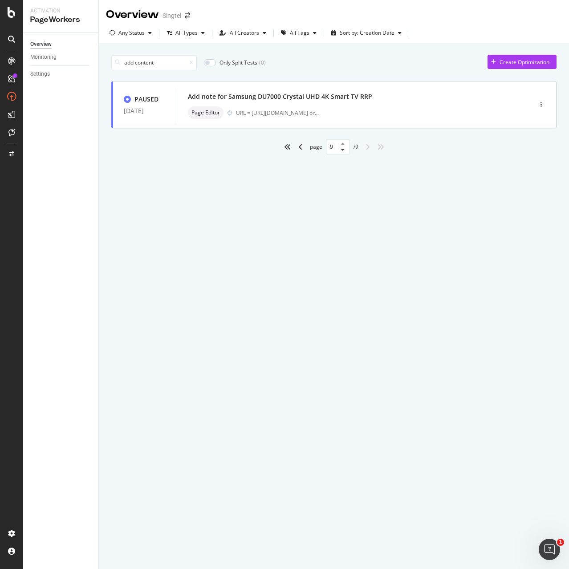
scroll to position [0, 0]
click at [298, 147] on icon "angle-left" at bounding box center [300, 146] width 4 height 7
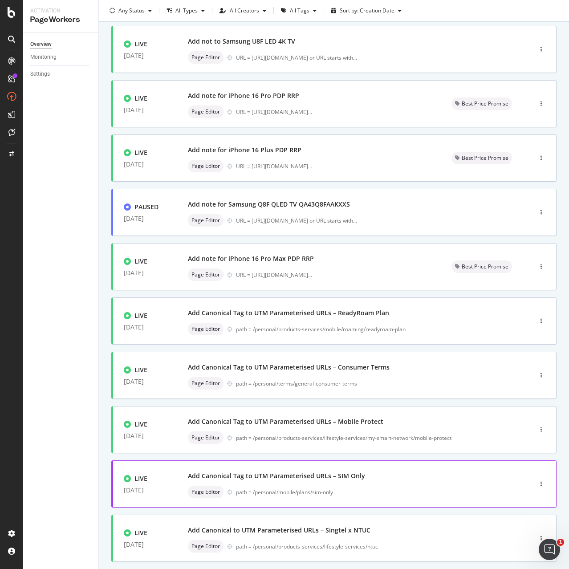
scroll to position [106, 0]
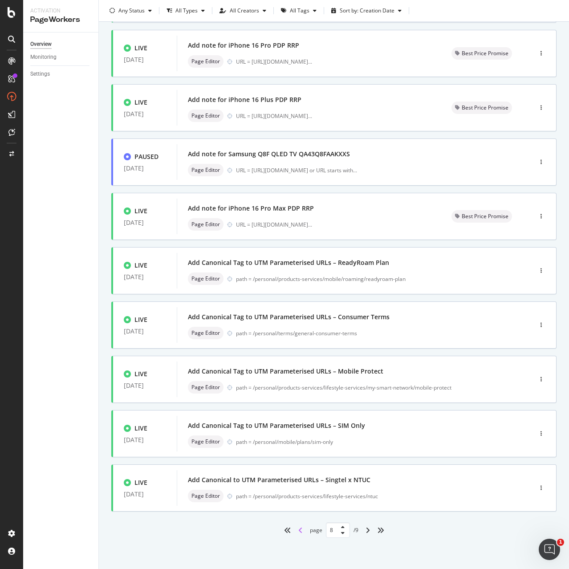
click at [298, 532] on icon "angle-left" at bounding box center [300, 530] width 4 height 7
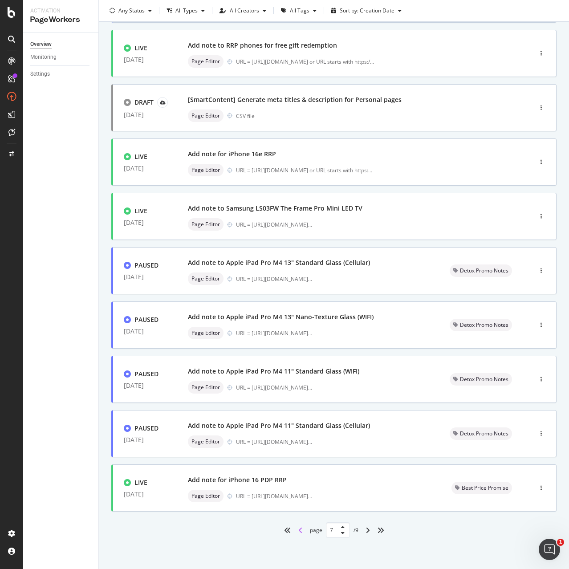
click at [298, 532] on icon "angle-left" at bounding box center [300, 530] width 4 height 7
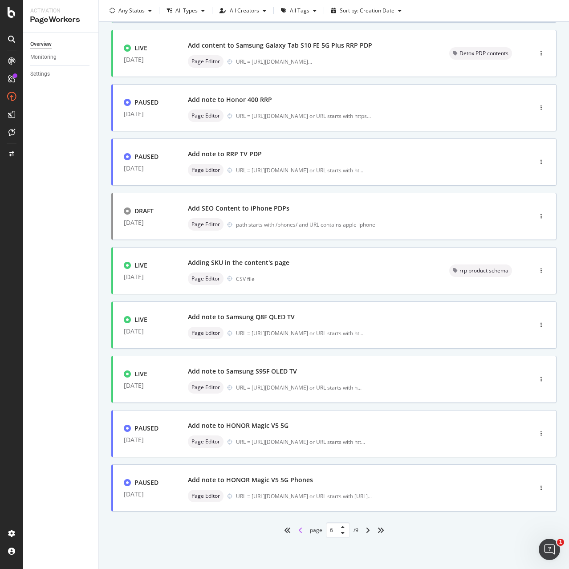
click at [298, 532] on icon "angle-left" at bounding box center [300, 530] width 4 height 7
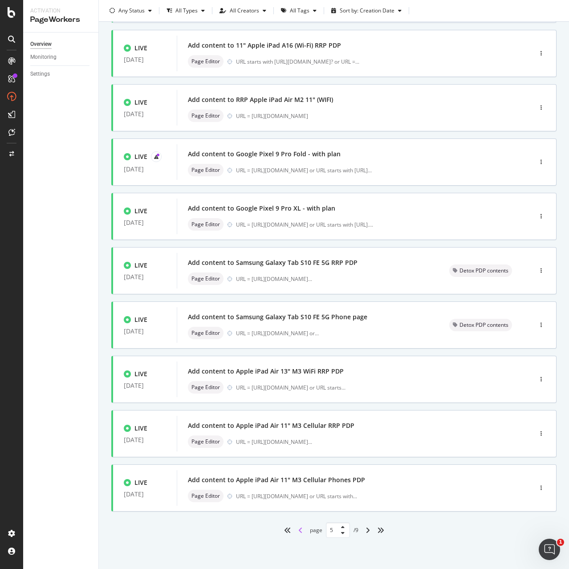
click at [298, 532] on icon "angle-left" at bounding box center [300, 530] width 4 height 7
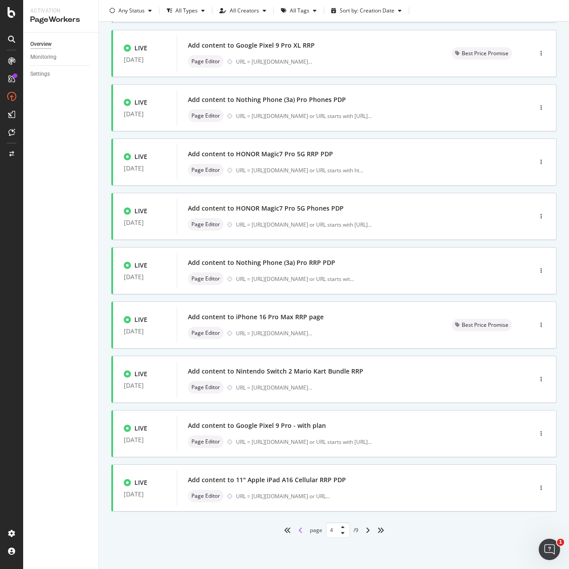
click at [298, 532] on icon "angle-left" at bounding box center [300, 530] width 4 height 7
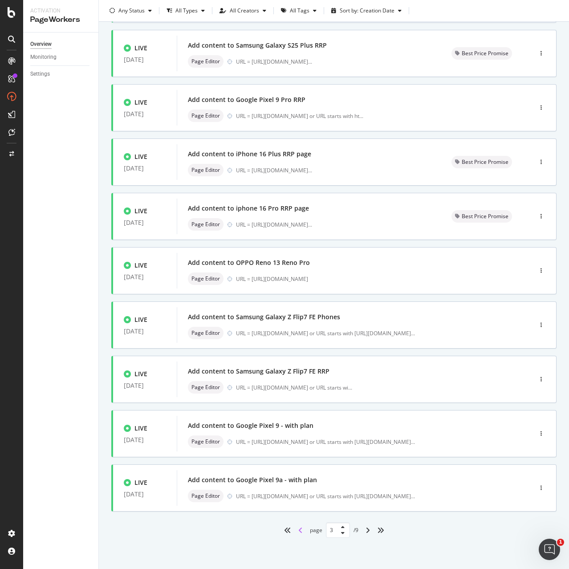
click at [298, 532] on icon "angle-left" at bounding box center [300, 530] width 4 height 7
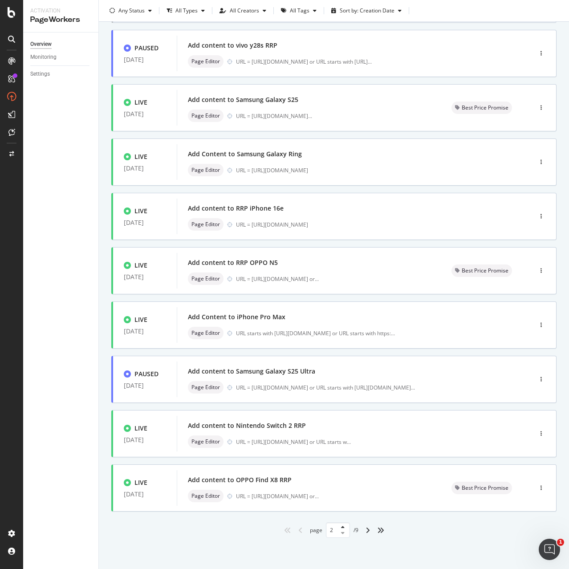
type input "1"
click at [298, 532] on icon "angle-left" at bounding box center [300, 530] width 4 height 7
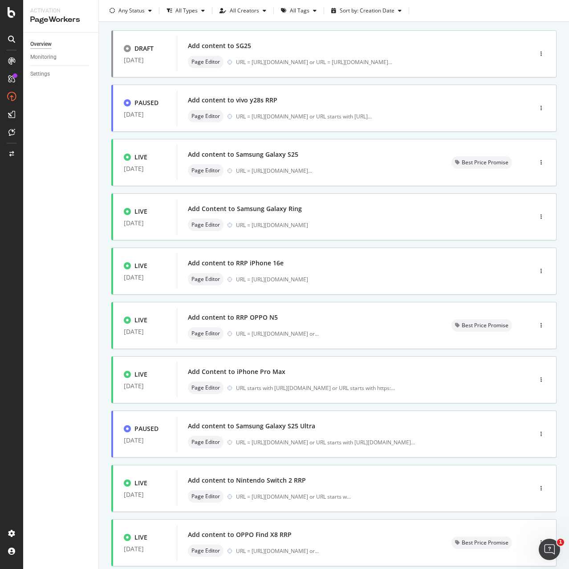
scroll to position [0, 0]
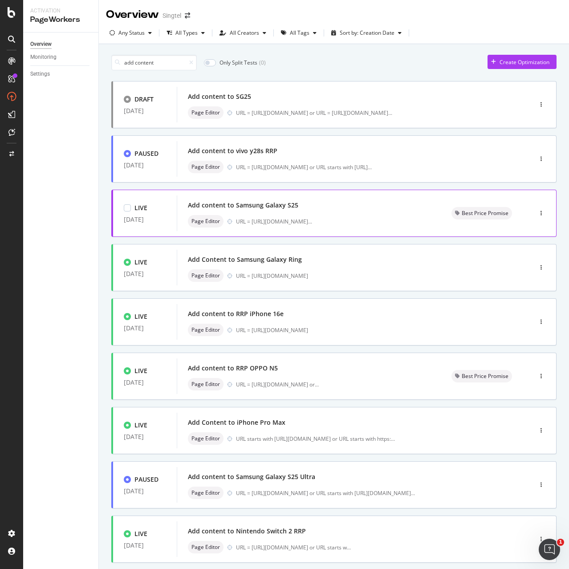
click at [338, 227] on div "Page Editor URL = [URL][DOMAIN_NAME] ..." at bounding box center [309, 221] width 242 height 12
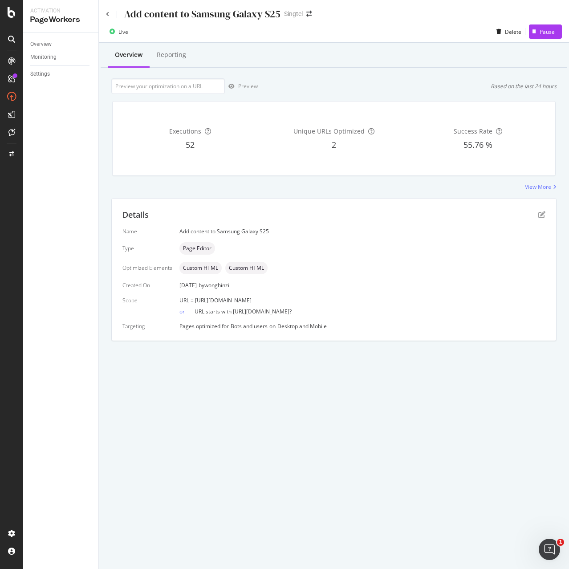
drag, startPoint x: 193, startPoint y: 300, endPoint x: 418, endPoint y: 300, distance: 225.3
click at [418, 300] on div "URL = [URL][DOMAIN_NAME]" at bounding box center [362, 300] width 366 height 8
copy span "[URL][DOMAIN_NAME]"
click at [106, 14] on icon at bounding box center [108, 14] width 4 height 5
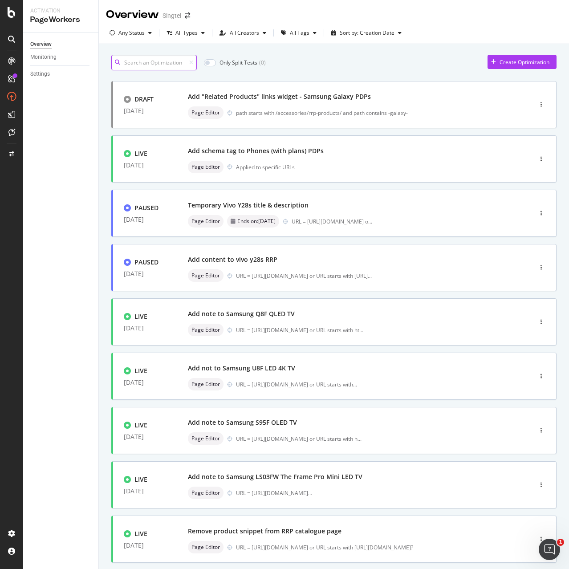
click at [156, 64] on input at bounding box center [153, 63] width 85 height 16
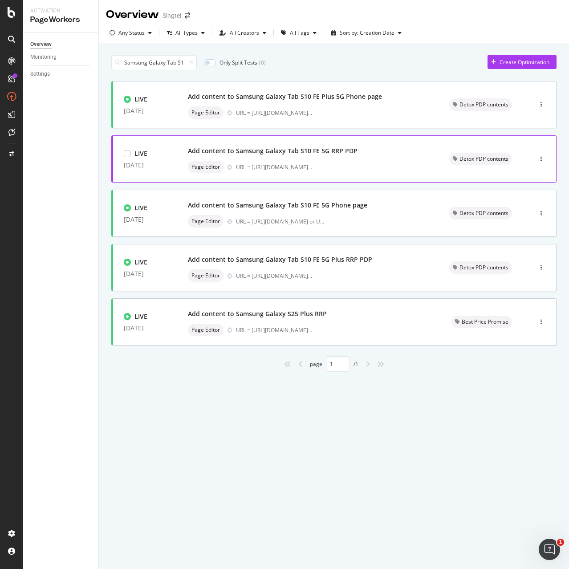
click at [360, 157] on div "Add content to Samsung Galaxy Tab S10 FE 5G RRP PDP" at bounding box center [308, 151] width 240 height 12
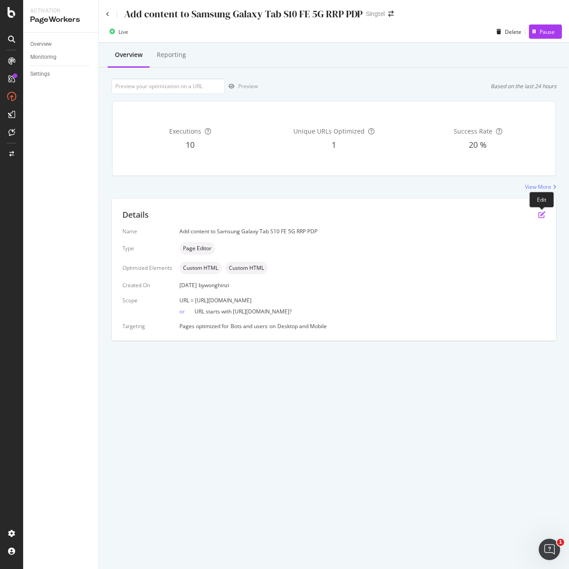
click at [543, 215] on icon "pen-to-square" at bounding box center [541, 214] width 7 height 7
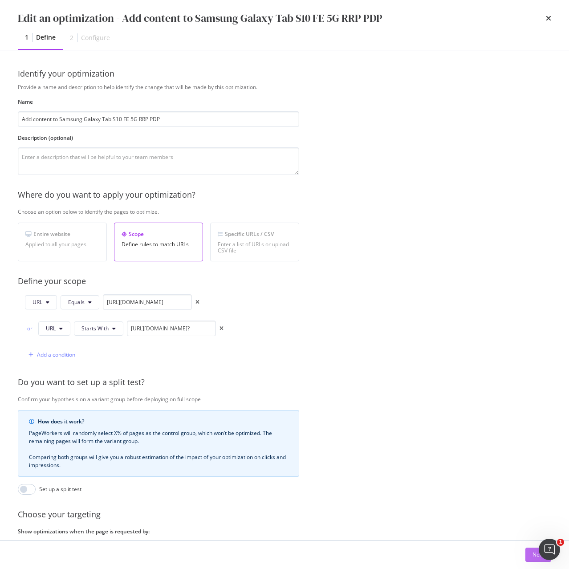
click at [531, 557] on button "Next" at bounding box center [538, 555] width 26 height 14
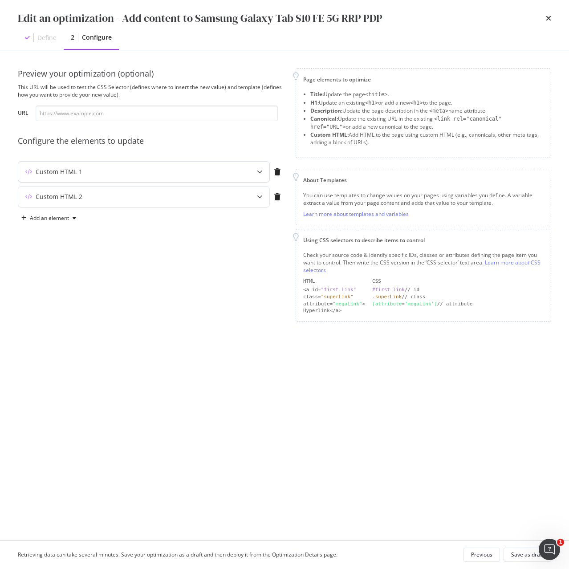
click at [217, 175] on div "Custom HTML 1" at bounding box center [126, 171] width 216 height 9
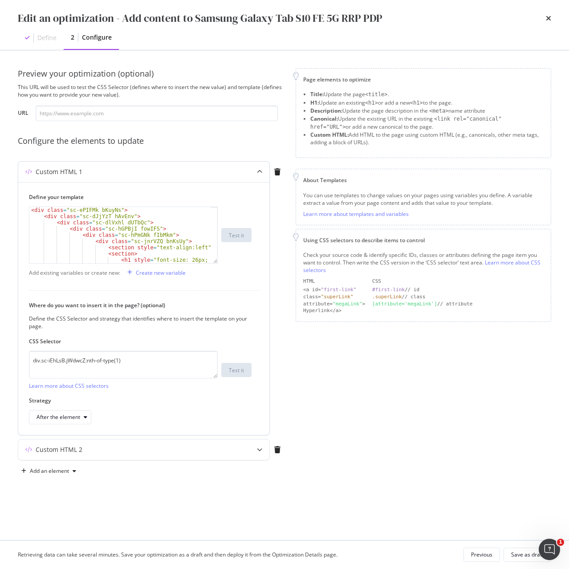
click at [218, 172] on div "Custom HTML 1" at bounding box center [126, 171] width 216 height 9
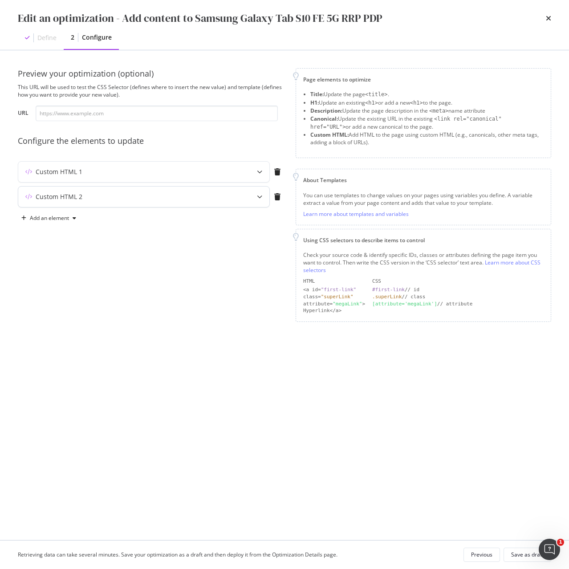
click at [213, 206] on div "Custom HTML 2" at bounding box center [143, 197] width 251 height 20
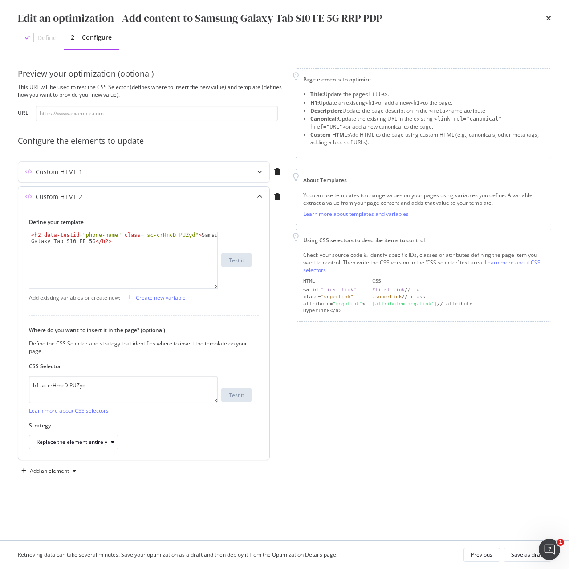
click at [213, 206] on div "Custom HTML 2" at bounding box center [143, 197] width 251 height 20
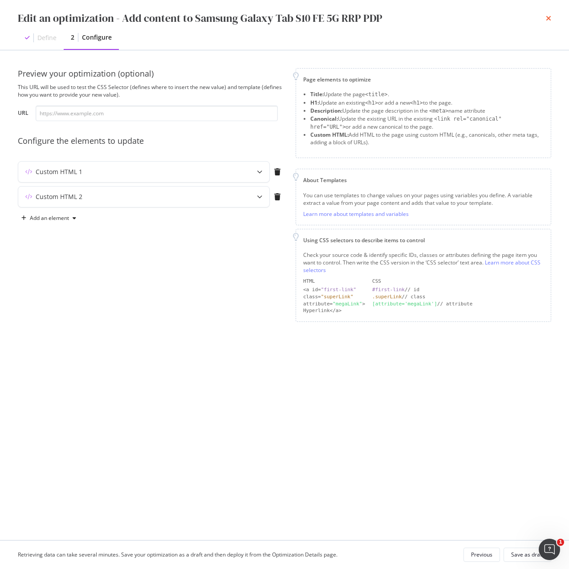
click at [548, 19] on icon "times" at bounding box center [548, 18] width 5 height 7
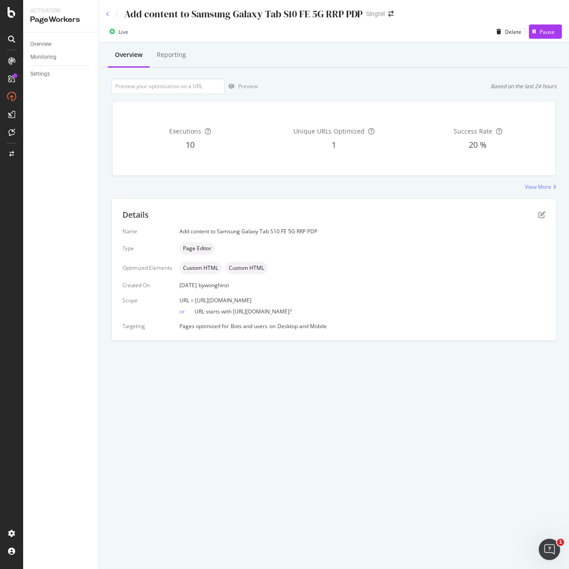
click at [108, 16] on icon at bounding box center [108, 14] width 4 height 5
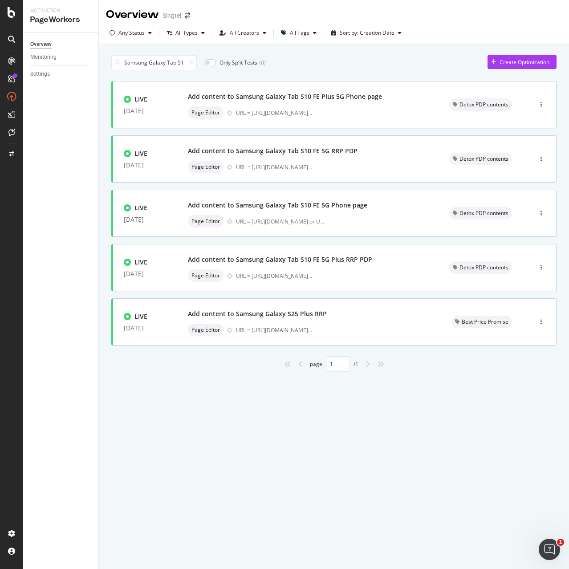
click at [188, 64] on div at bounding box center [190, 62] width 8 height 5
click at [192, 62] on icon at bounding box center [191, 62] width 4 height 5
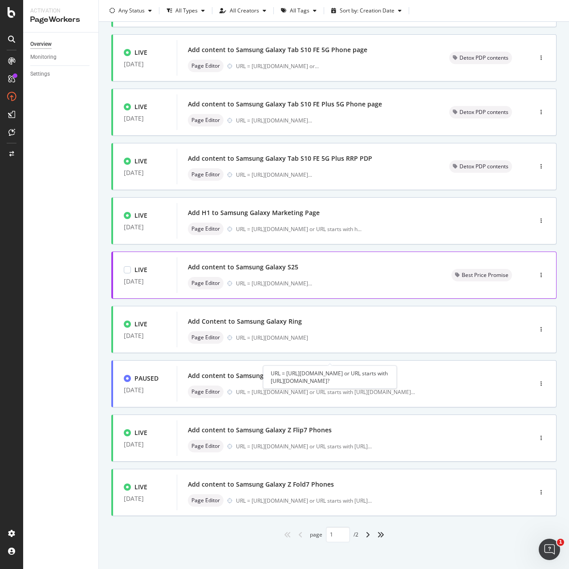
scroll to position [106, 0]
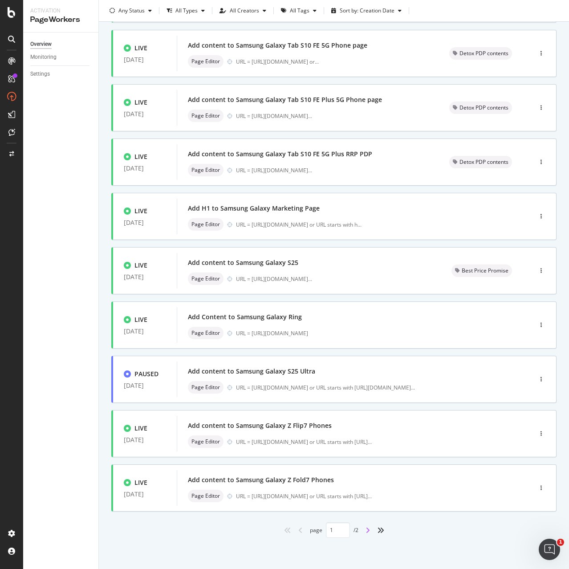
click at [366, 530] on icon "angle-right" at bounding box center [367, 530] width 4 height 7
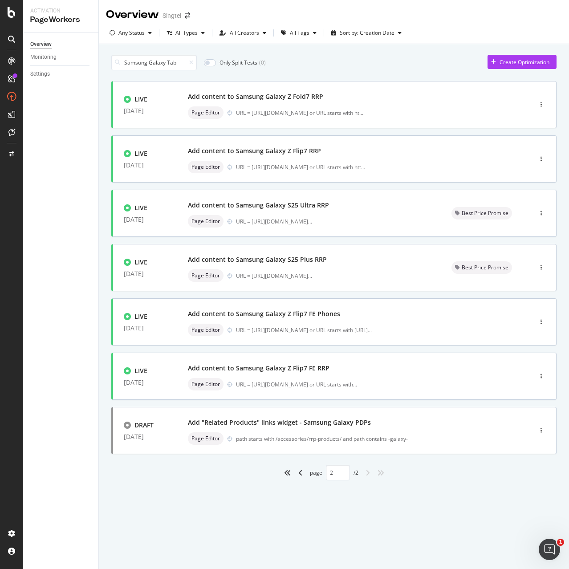
scroll to position [0, 0]
click at [302, 473] on icon "angle-left" at bounding box center [300, 472] width 4 height 7
type input "1"
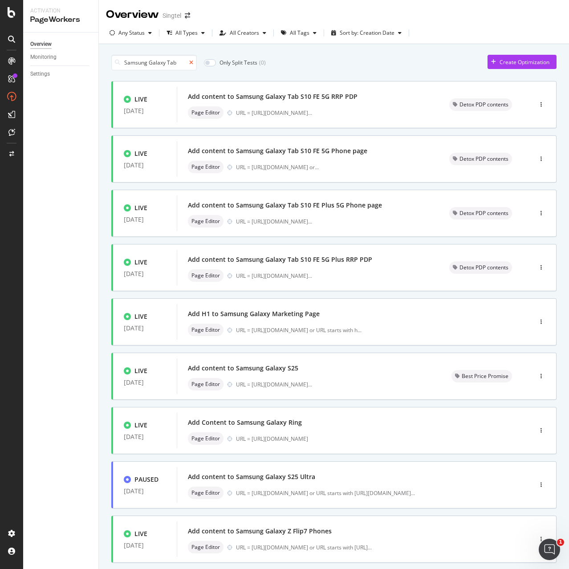
click at [191, 64] on icon at bounding box center [191, 62] width 4 height 5
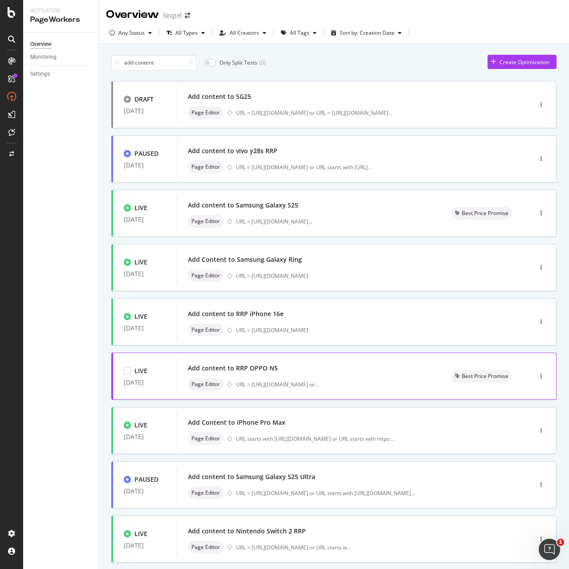
click at [289, 377] on div "Add content to RRP OPPO N5 Page Editor URL = [URL][DOMAIN_NAME] or ..." at bounding box center [309, 376] width 242 height 28
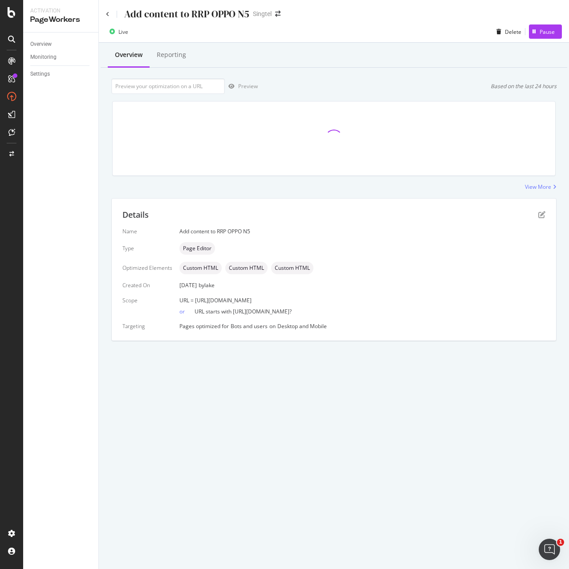
drag, startPoint x: 194, startPoint y: 300, endPoint x: 364, endPoint y: 295, distance: 169.7
click at [364, 295] on div "Name Add content to RRP OPPO N5 Type Page Editor Optimized Elements Custom HTML…" at bounding box center [333, 278] width 423 height 102
copy span "[URL][DOMAIN_NAME]"
